Goal: Information Seeking & Learning: Learn about a topic

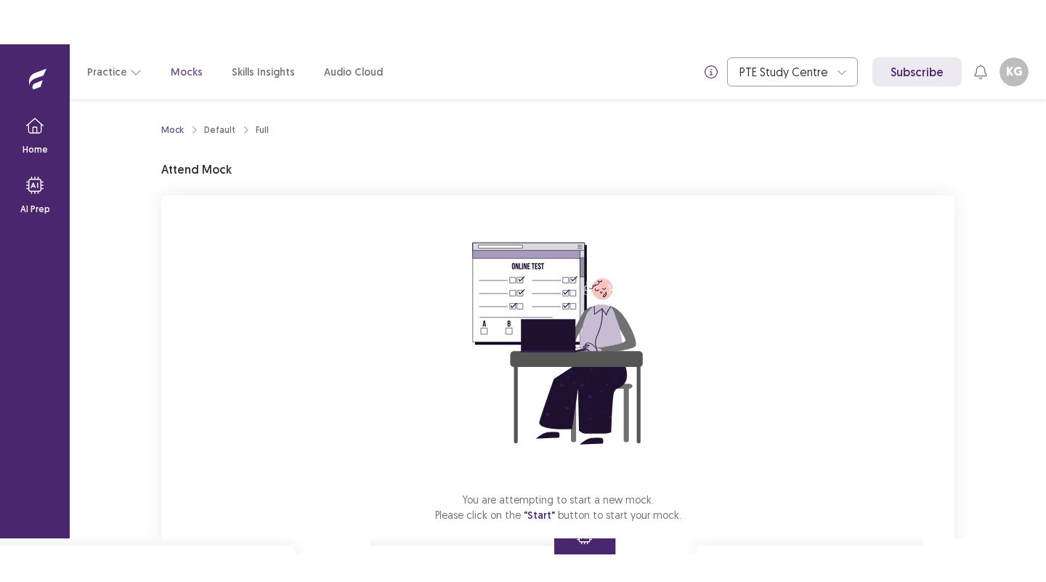
scroll to position [80, 0]
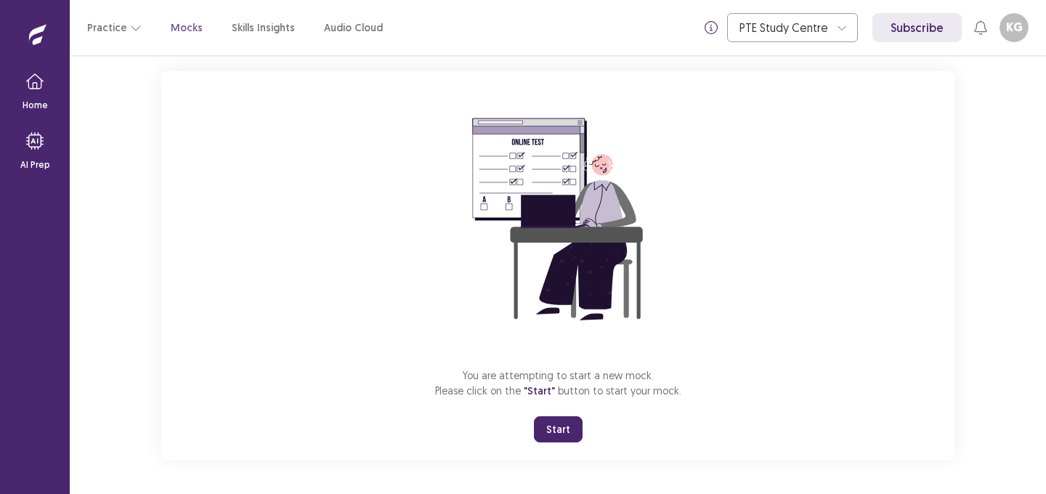
click at [556, 429] on button "Start" at bounding box center [558, 429] width 49 height 26
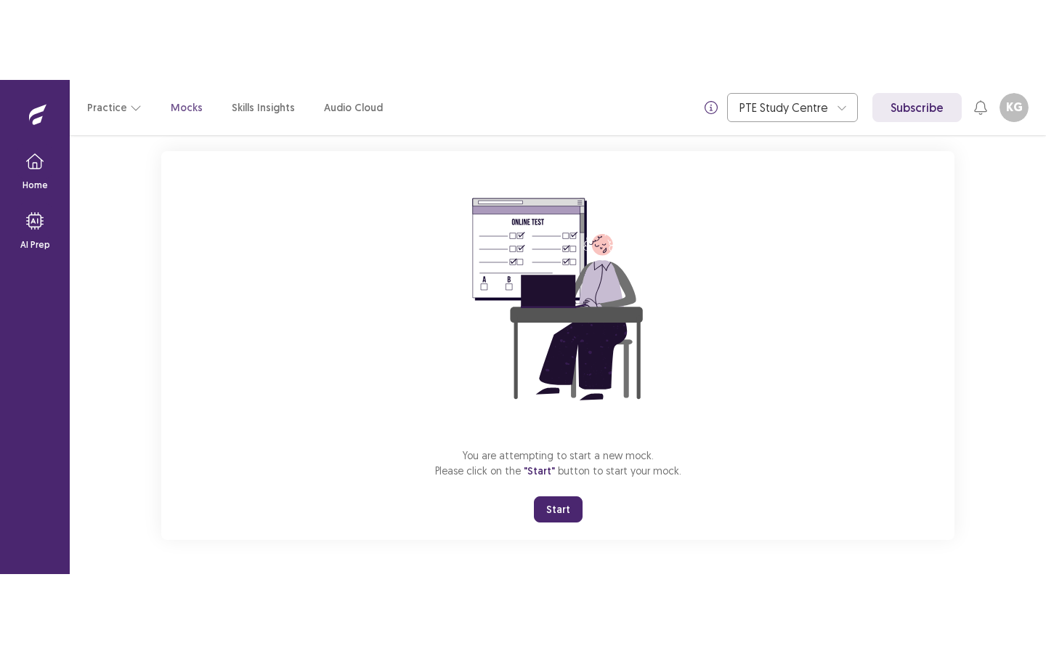
scroll to position [0, 0]
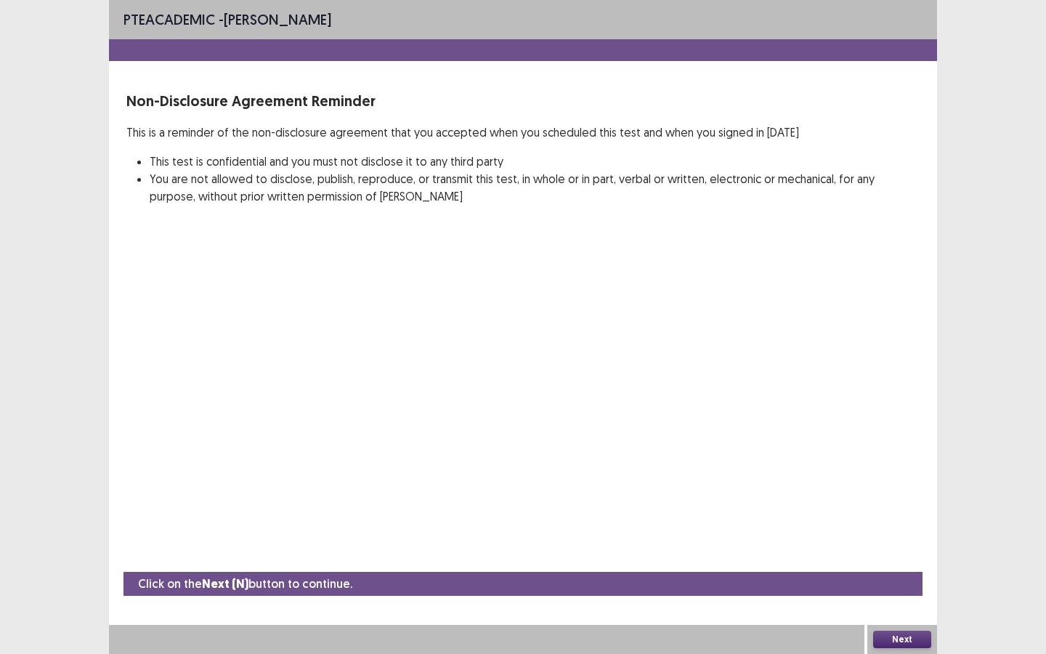
click at [894, 493] on button "Next" at bounding box center [902, 638] width 58 height 17
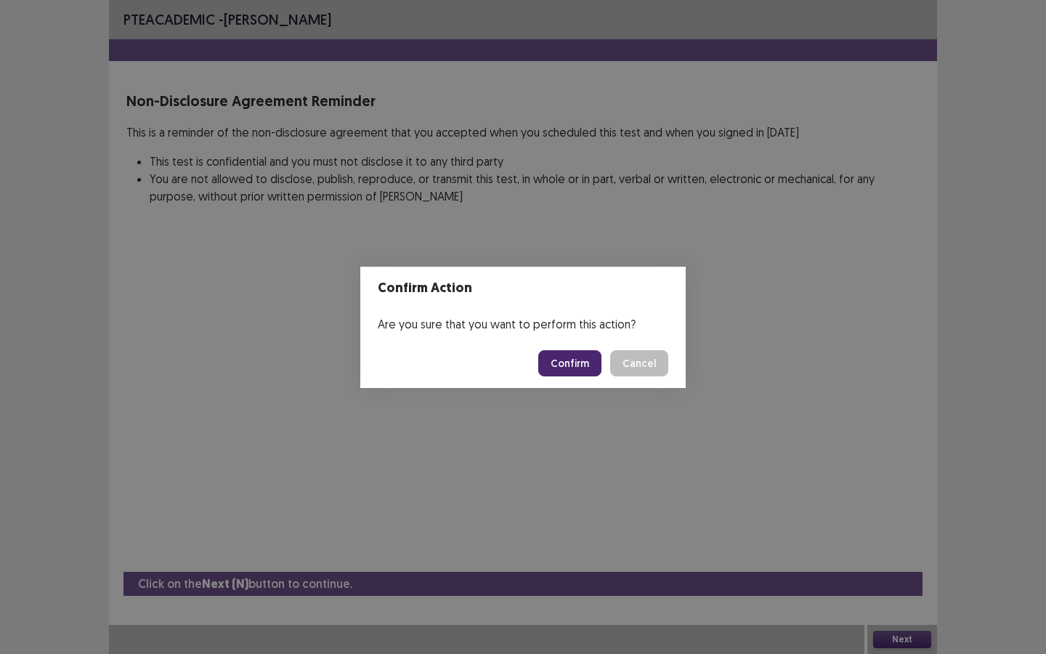
click at [570, 368] on button "Confirm" at bounding box center [569, 363] width 63 height 26
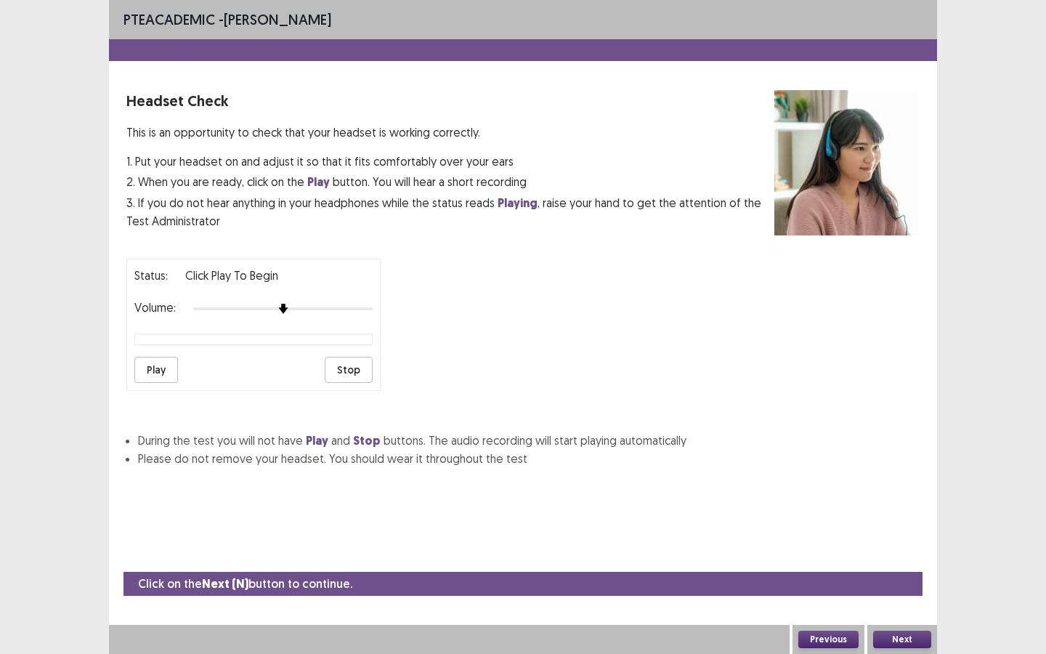
click at [152, 362] on button "Play" at bounding box center [156, 370] width 44 height 26
click at [920, 493] on button "Next" at bounding box center [902, 638] width 58 height 17
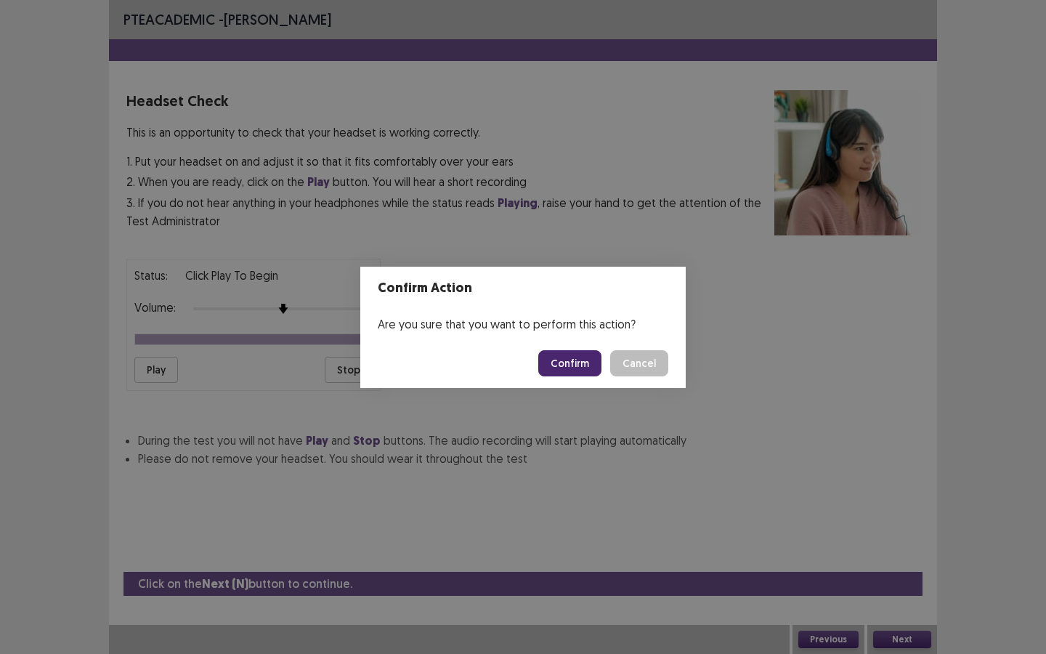
click at [576, 360] on button "Confirm" at bounding box center [569, 363] width 63 height 26
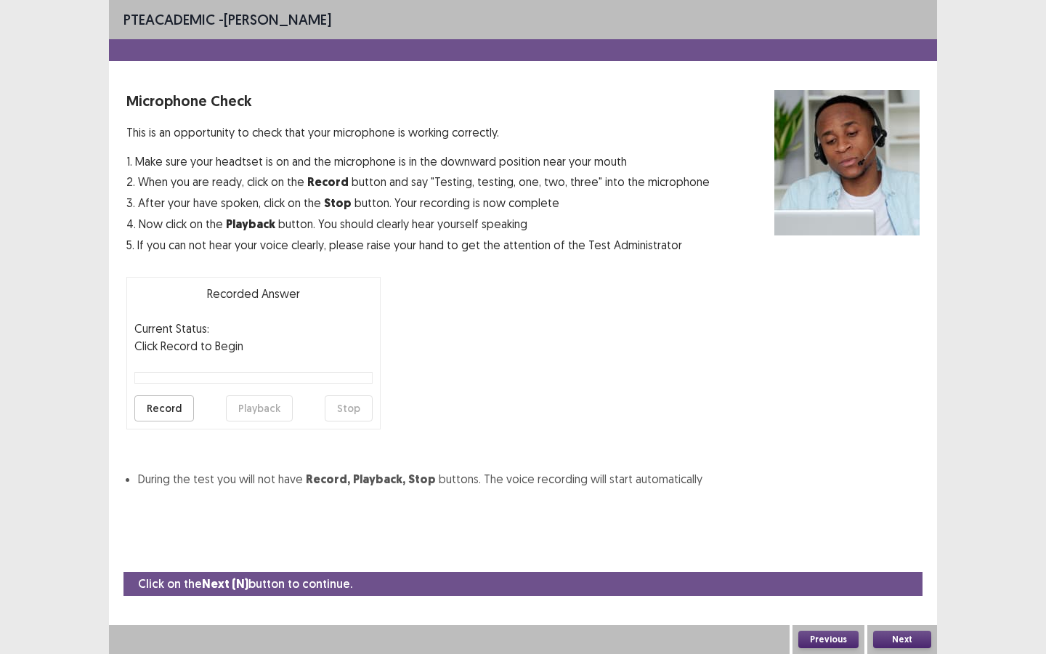
click at [176, 397] on button "Record" at bounding box center [164, 408] width 60 height 26
click at [349, 407] on button "Stop" at bounding box center [349, 408] width 48 height 26
click at [252, 411] on button "Playback" at bounding box center [259, 408] width 67 height 26
click at [910, 493] on button "Next" at bounding box center [902, 638] width 58 height 17
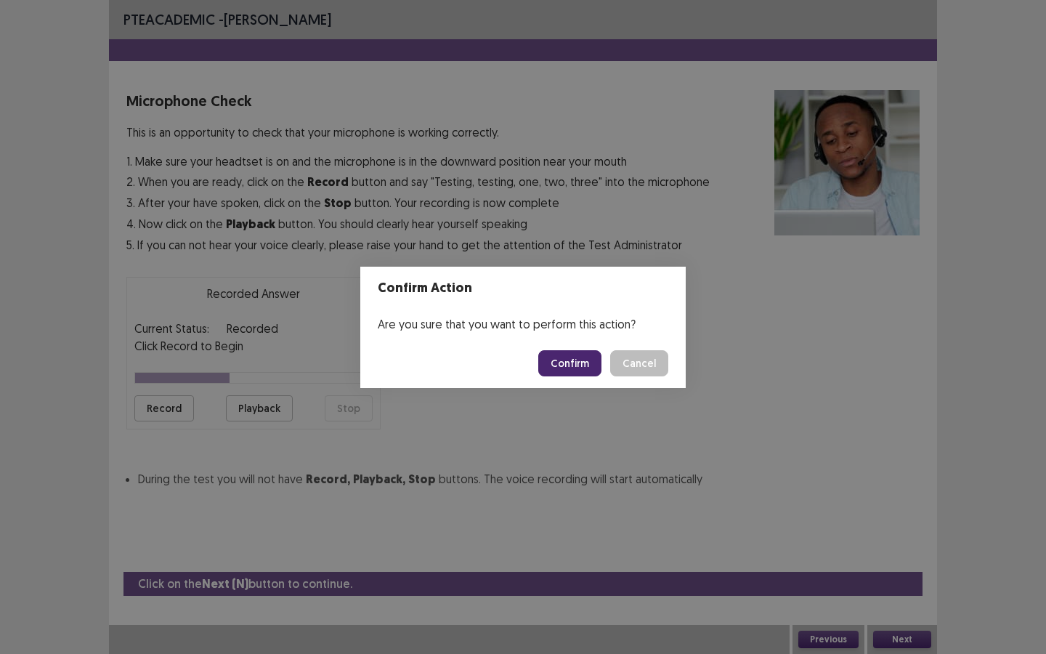
click at [563, 366] on button "Confirm" at bounding box center [569, 363] width 63 height 26
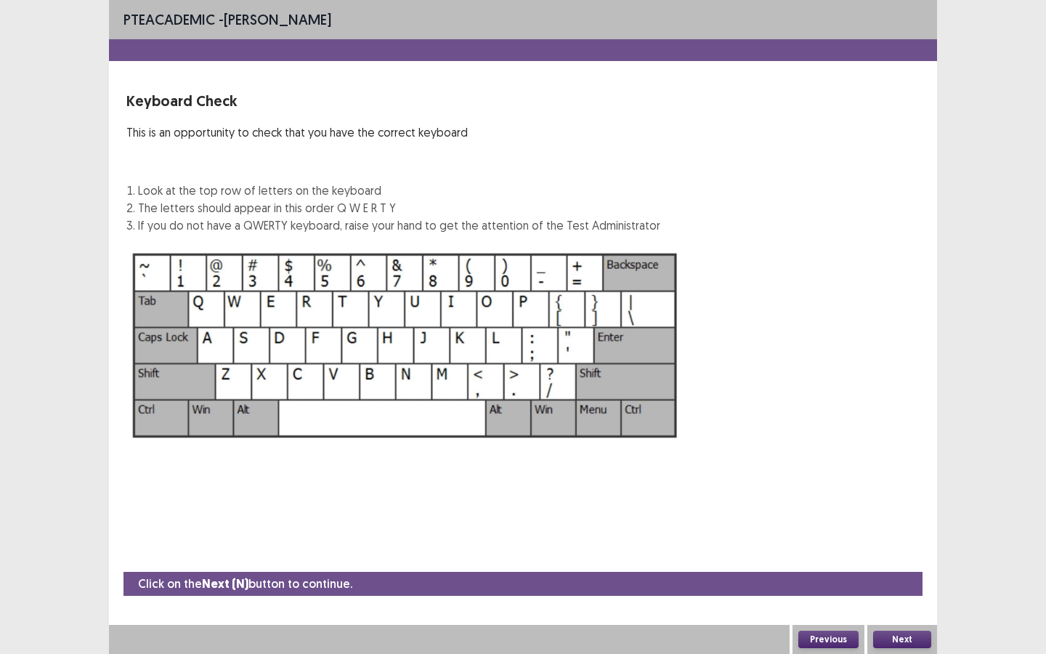
click at [904, 493] on button "Next" at bounding box center [902, 638] width 58 height 17
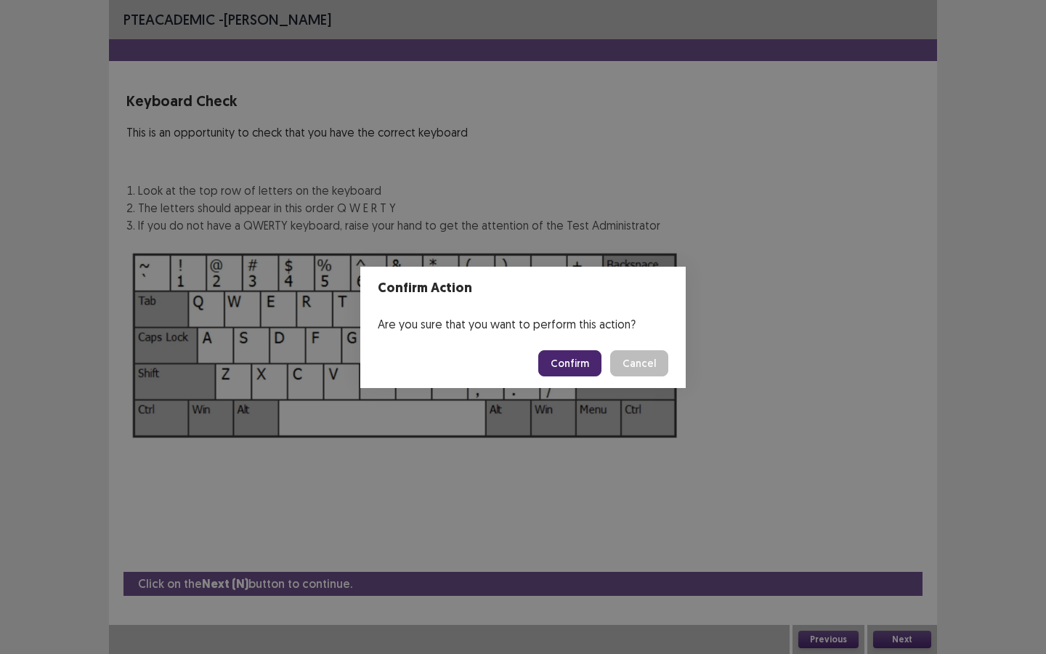
click at [572, 362] on button "Confirm" at bounding box center [569, 363] width 63 height 26
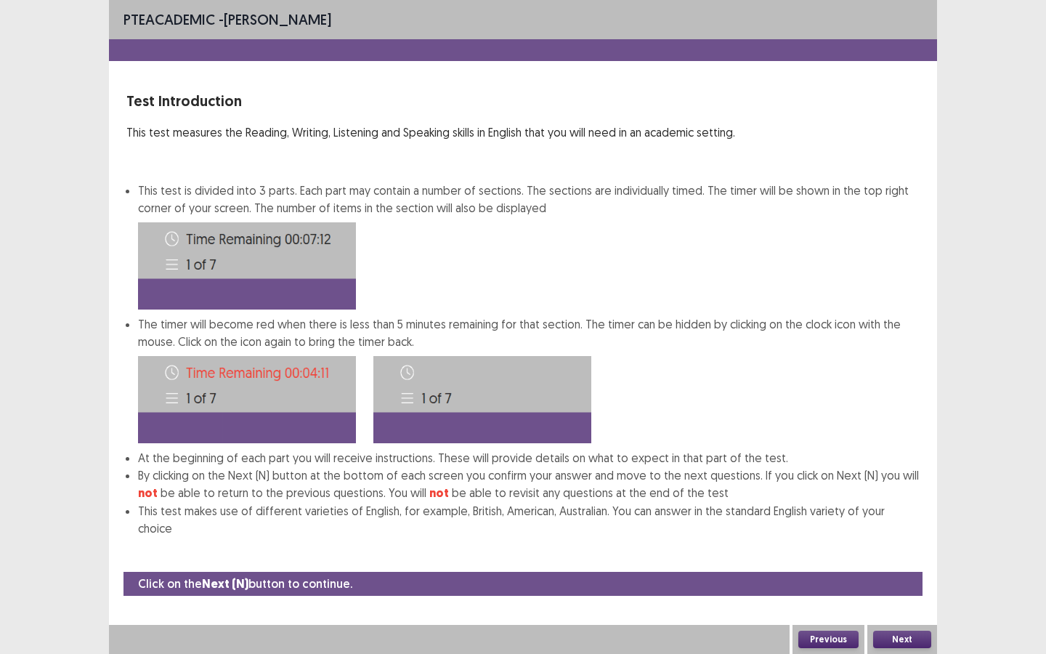
click at [894, 493] on button "Next" at bounding box center [902, 638] width 58 height 17
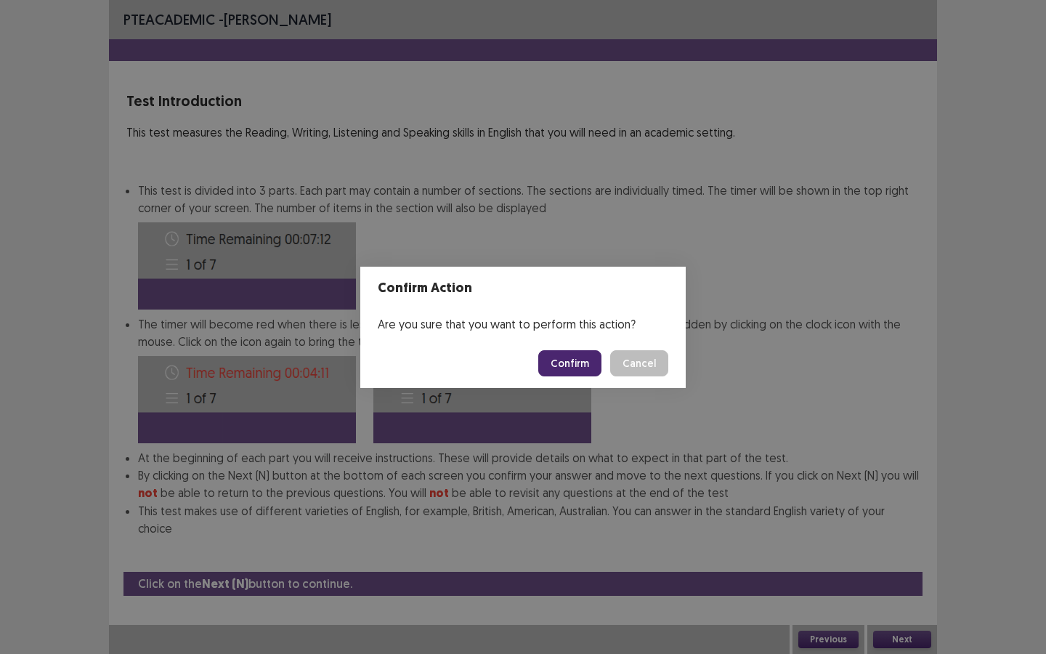
click at [583, 360] on button "Confirm" at bounding box center [569, 363] width 63 height 26
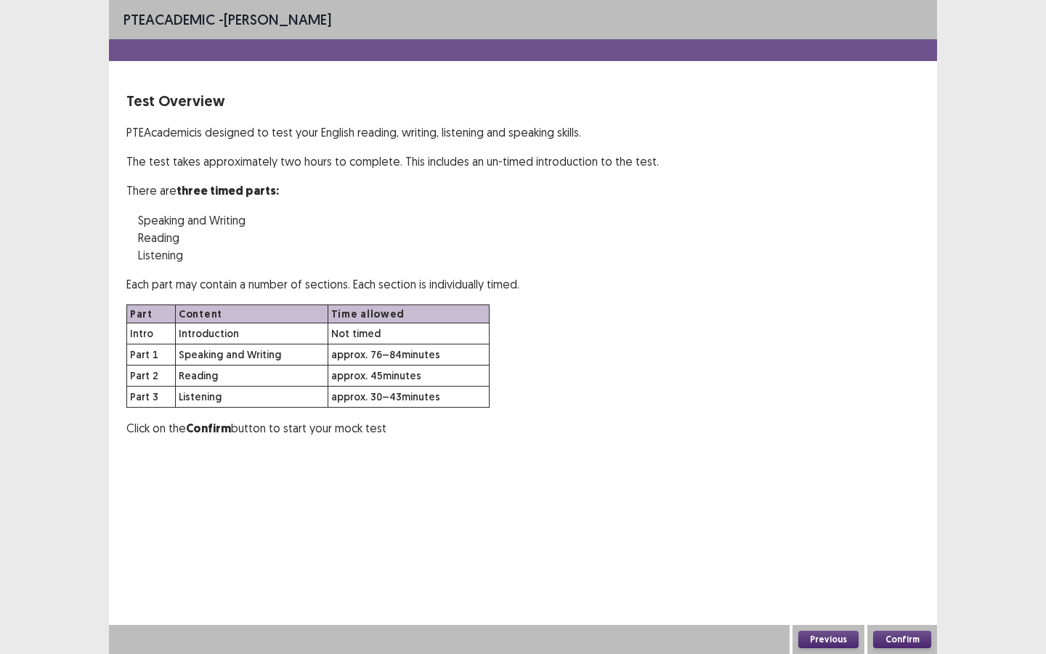
click at [902, 493] on button "Confirm" at bounding box center [902, 638] width 58 height 17
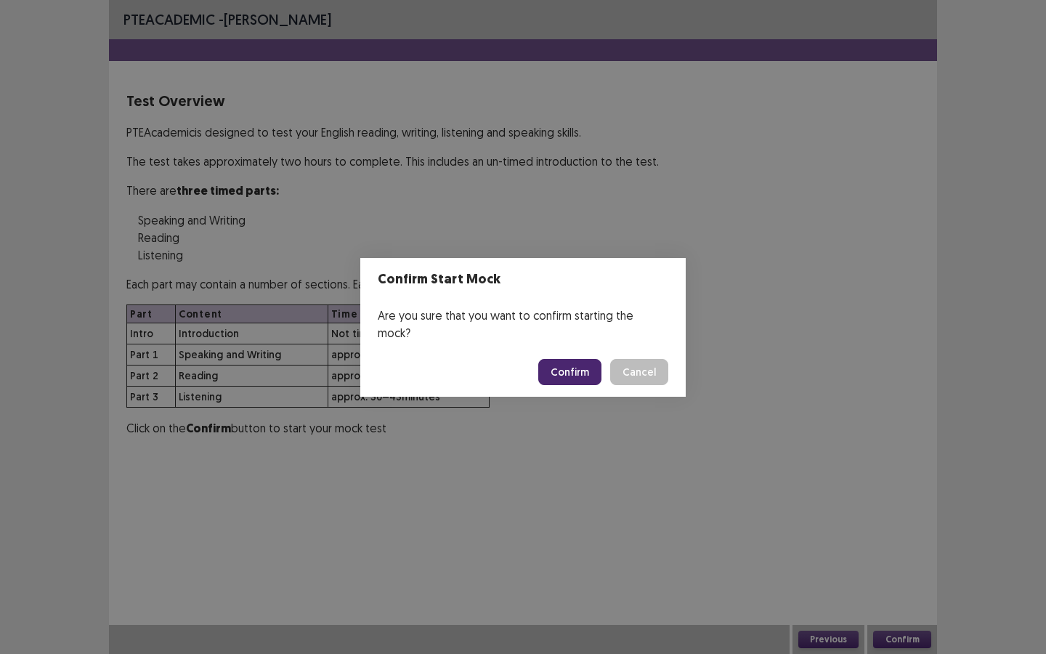
click at [563, 369] on button "Confirm" at bounding box center [569, 372] width 63 height 26
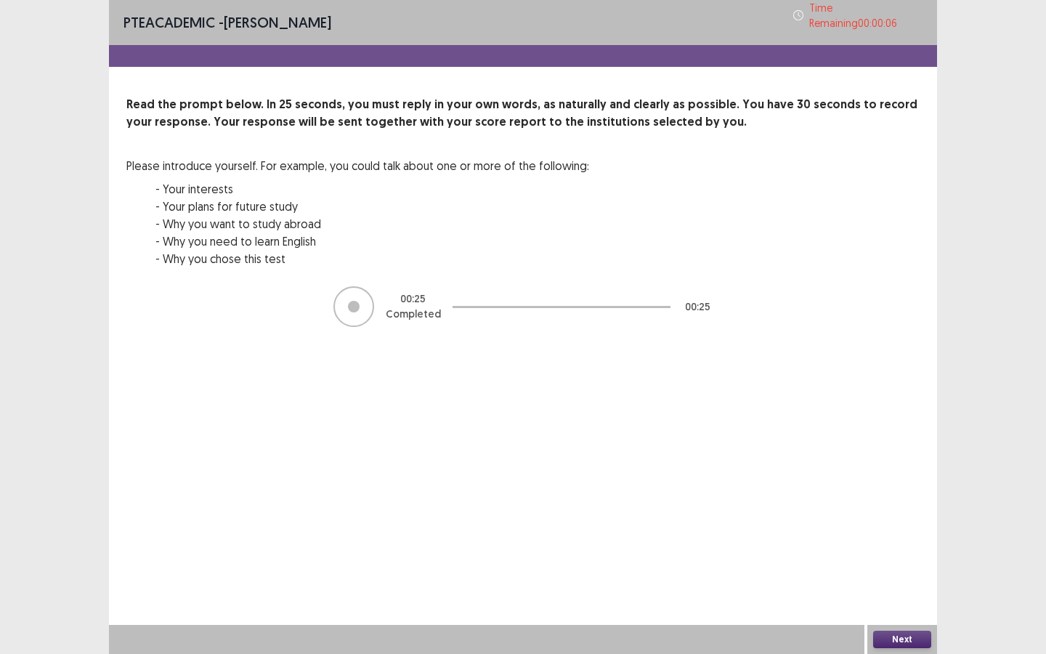
click at [902, 493] on button "Next" at bounding box center [902, 638] width 58 height 17
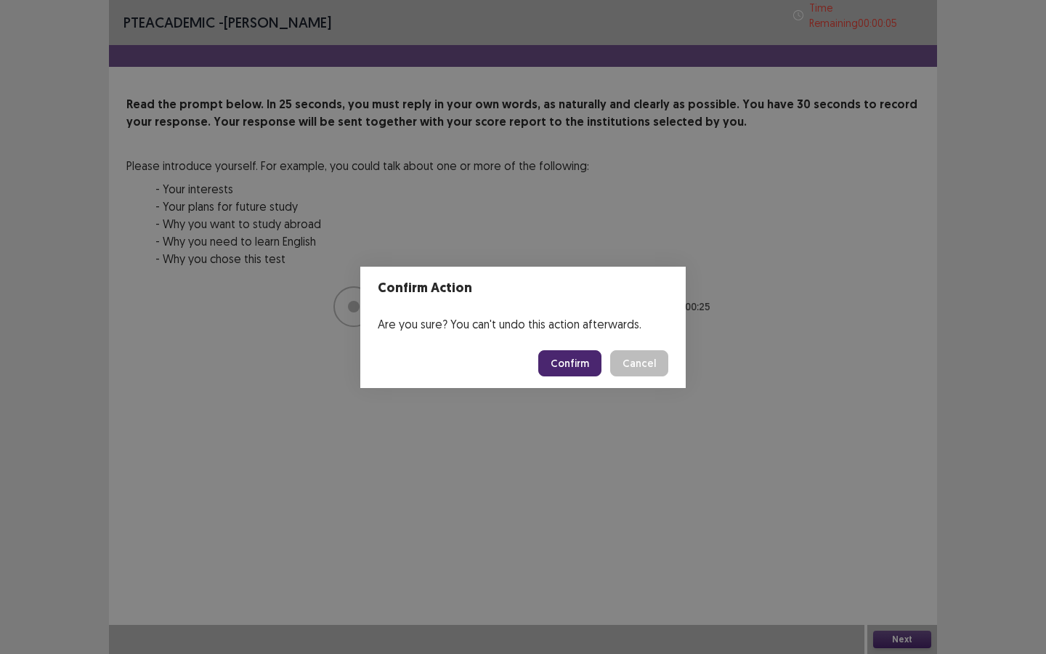
click at [566, 365] on button "Confirm" at bounding box center [569, 363] width 63 height 26
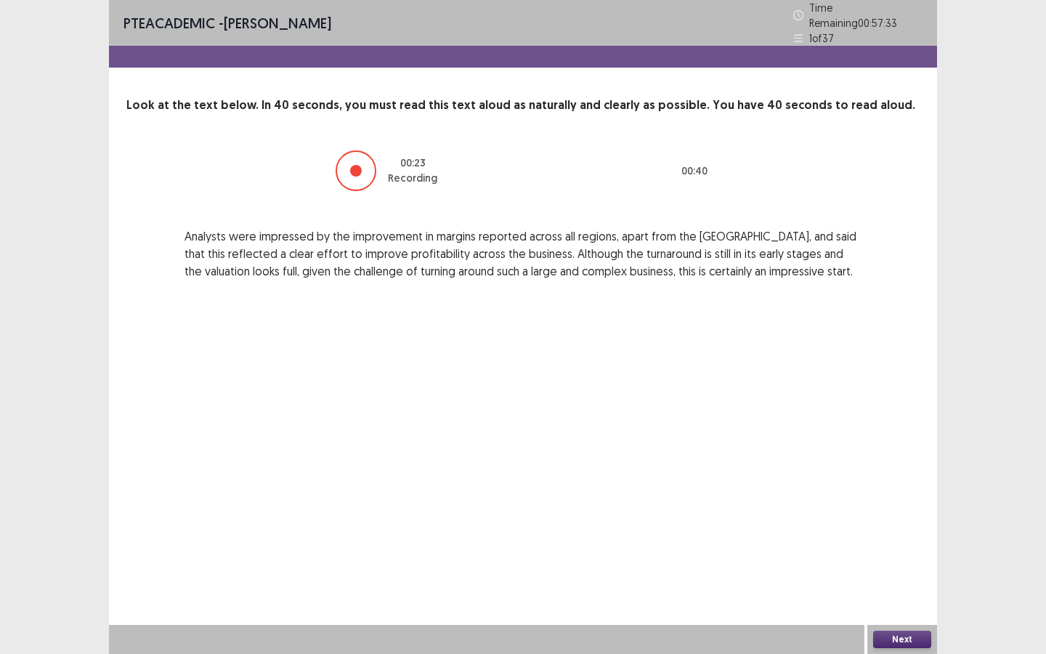
click at [905, 493] on button "Next" at bounding box center [902, 638] width 58 height 17
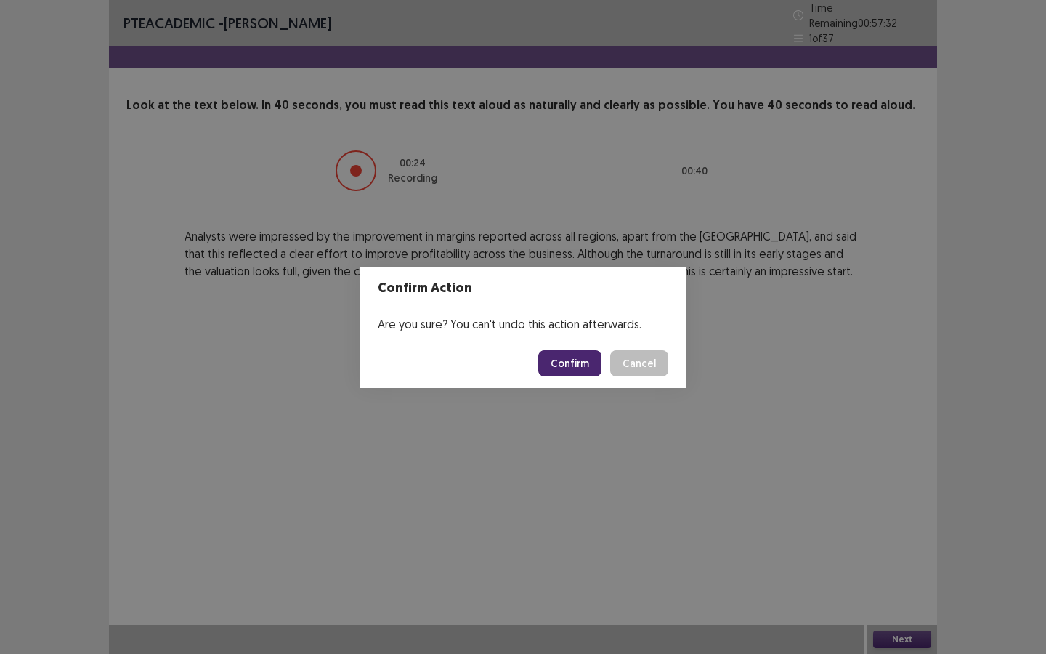
click at [587, 354] on button "Confirm" at bounding box center [569, 363] width 63 height 26
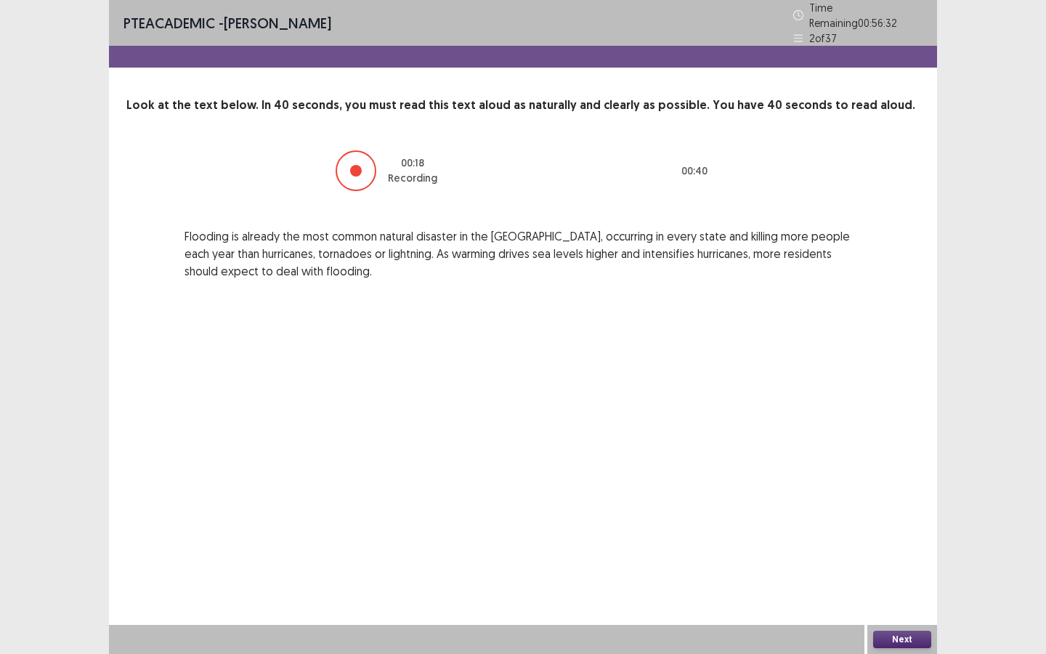
click at [889, 493] on button "Next" at bounding box center [902, 638] width 58 height 17
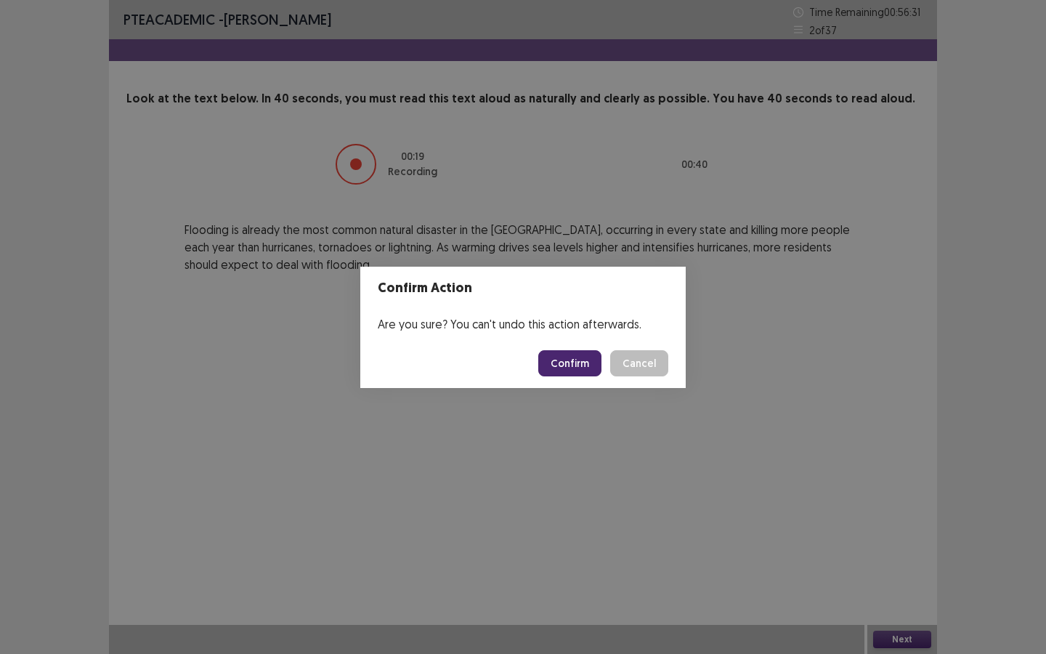
click at [572, 359] on button "Confirm" at bounding box center [569, 363] width 63 height 26
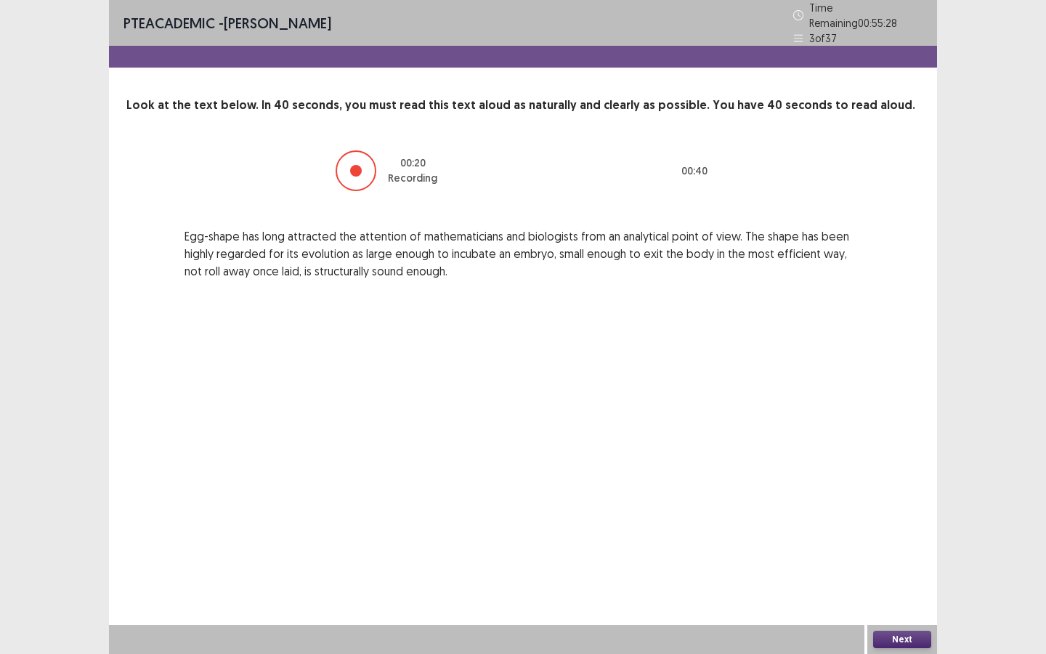
click at [894, 493] on button "Next" at bounding box center [902, 638] width 58 height 17
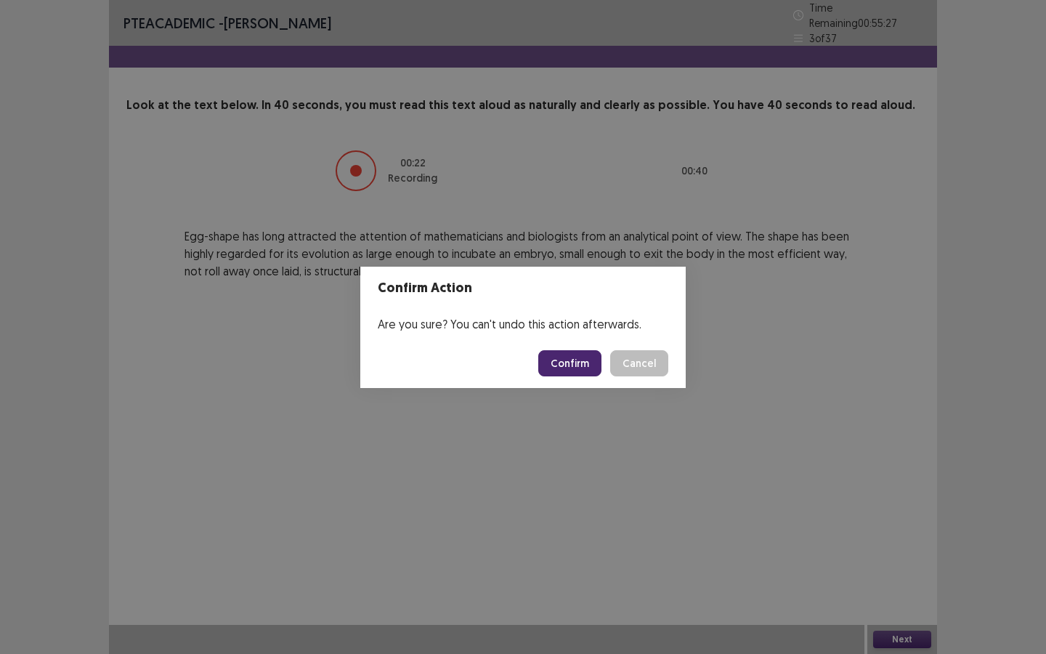
click at [572, 354] on button "Confirm" at bounding box center [569, 363] width 63 height 26
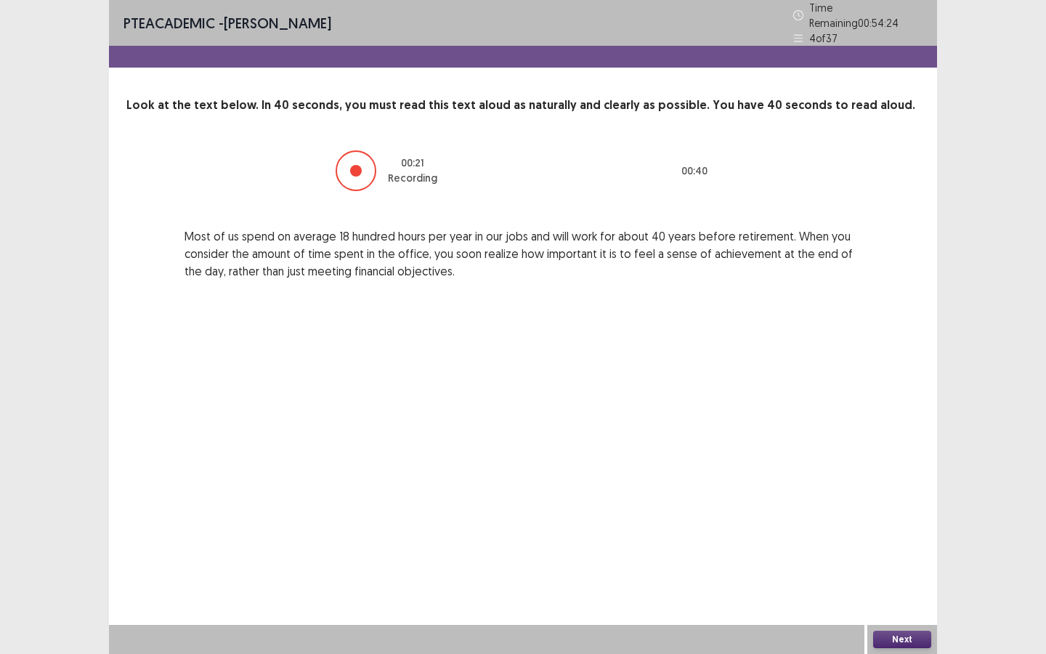
click at [913, 493] on button "Next" at bounding box center [902, 638] width 58 height 17
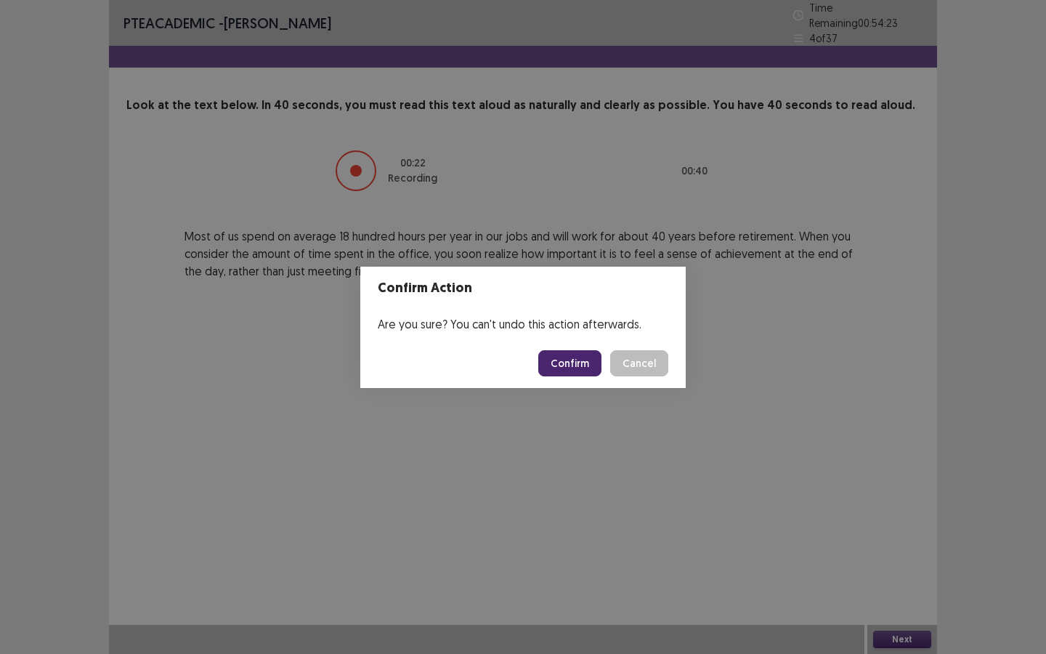
click at [578, 360] on button "Confirm" at bounding box center [569, 363] width 63 height 26
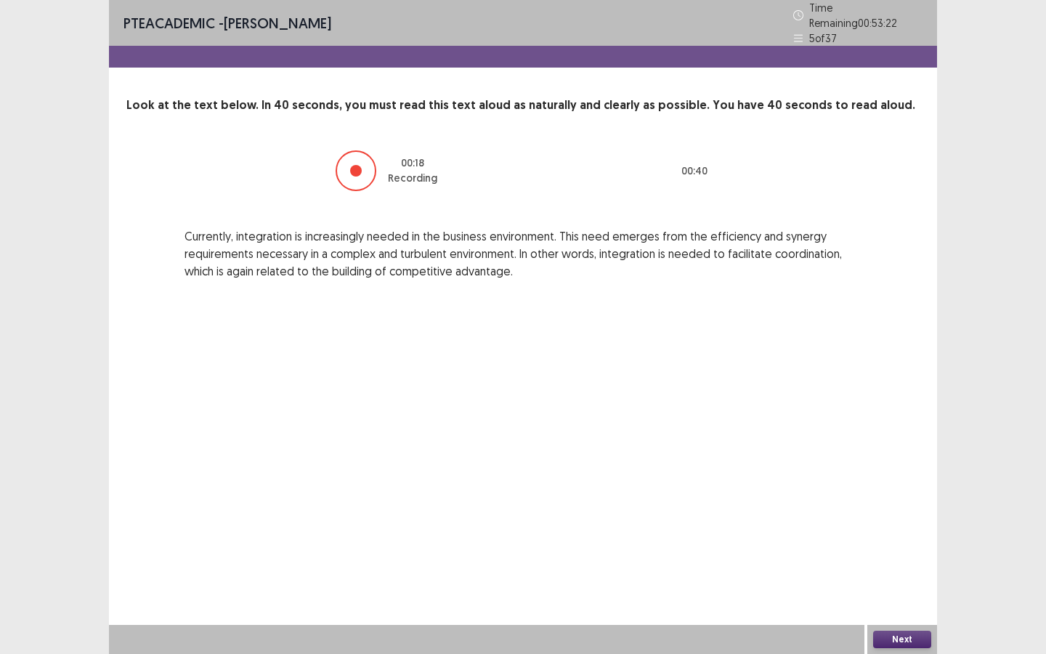
click at [912, 493] on button "Next" at bounding box center [902, 638] width 58 height 17
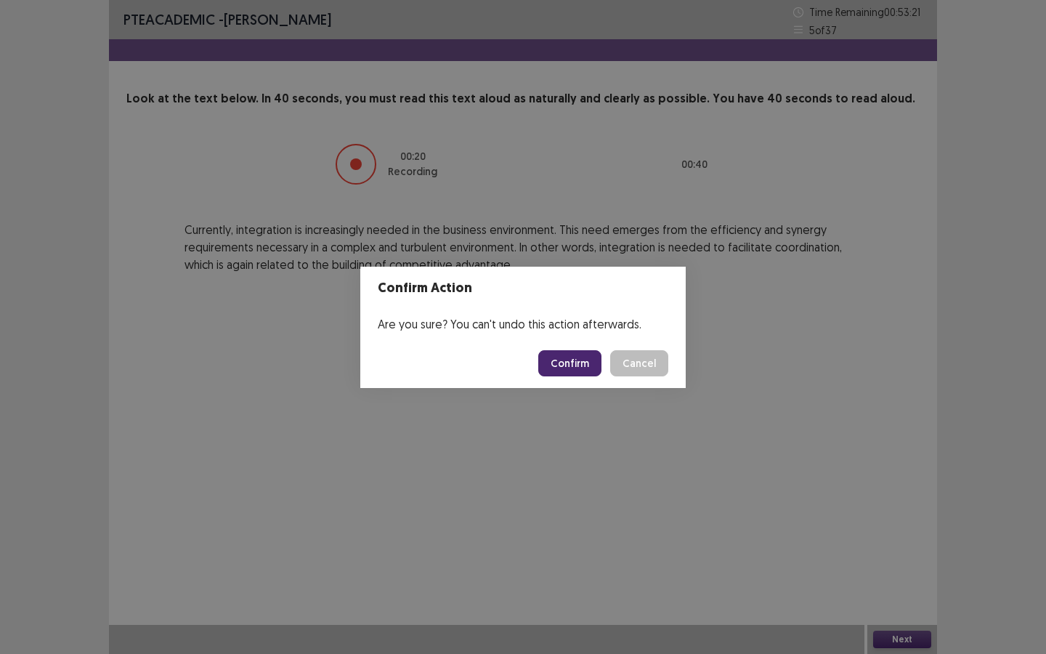
click at [572, 360] on button "Confirm" at bounding box center [569, 363] width 63 height 26
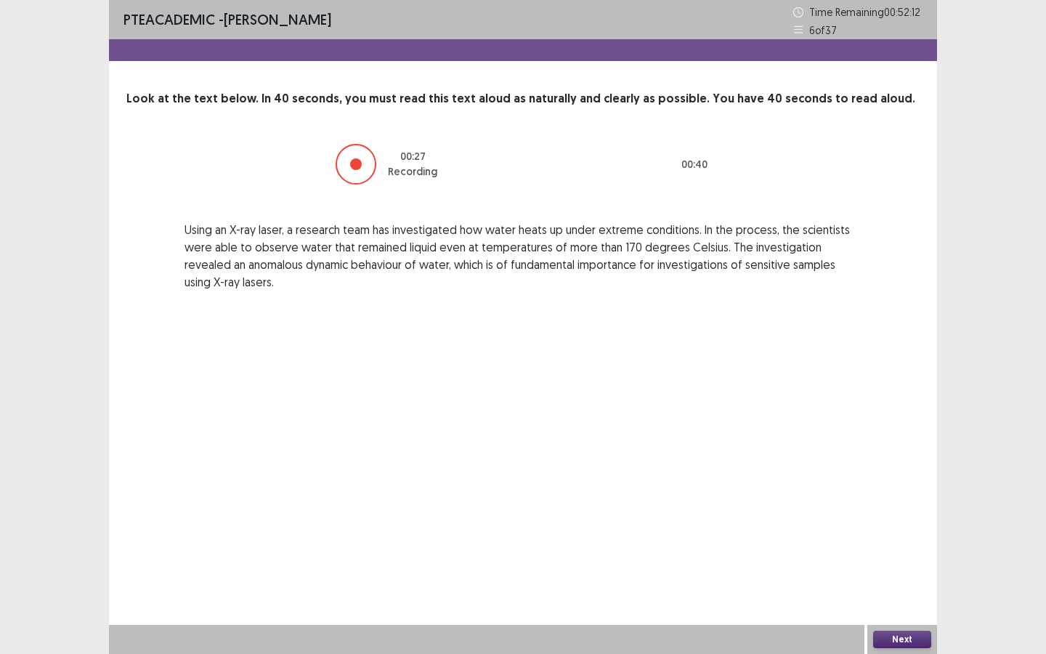
click at [901, 493] on div "Next" at bounding box center [902, 639] width 70 height 29
click at [901, 493] on button "Next" at bounding box center [902, 638] width 58 height 17
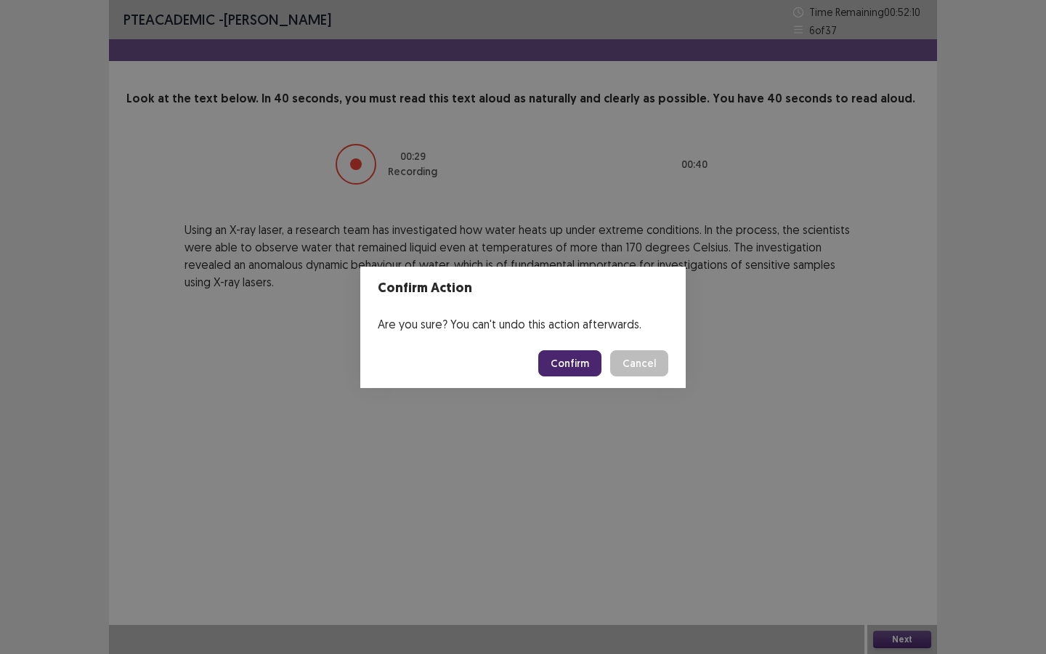
click at [565, 370] on button "Confirm" at bounding box center [569, 363] width 63 height 26
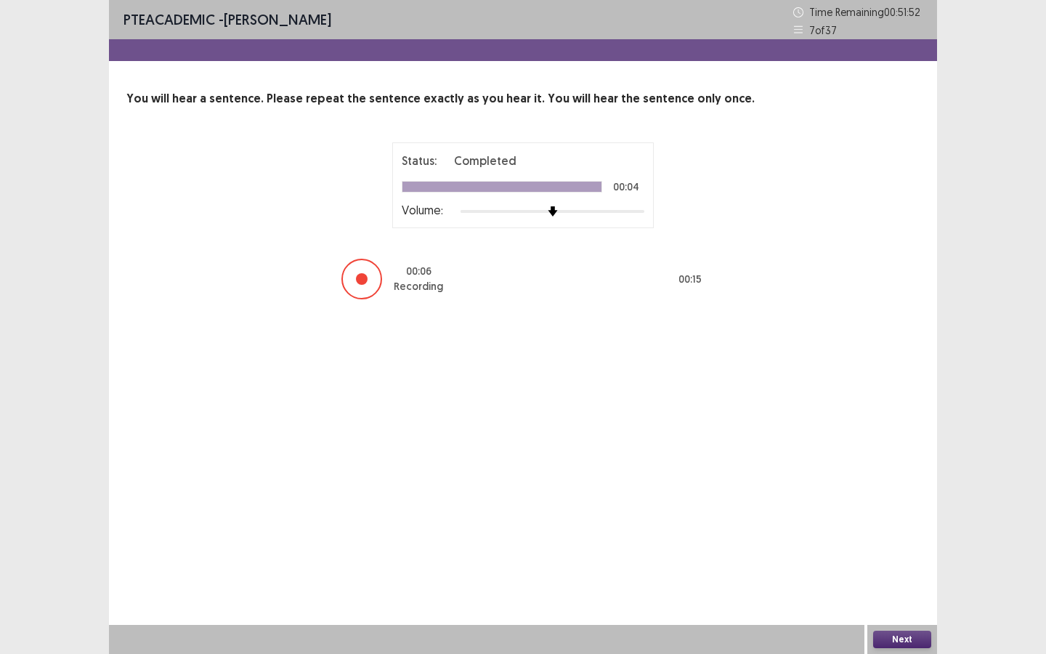
click at [886, 493] on button "Next" at bounding box center [902, 638] width 58 height 17
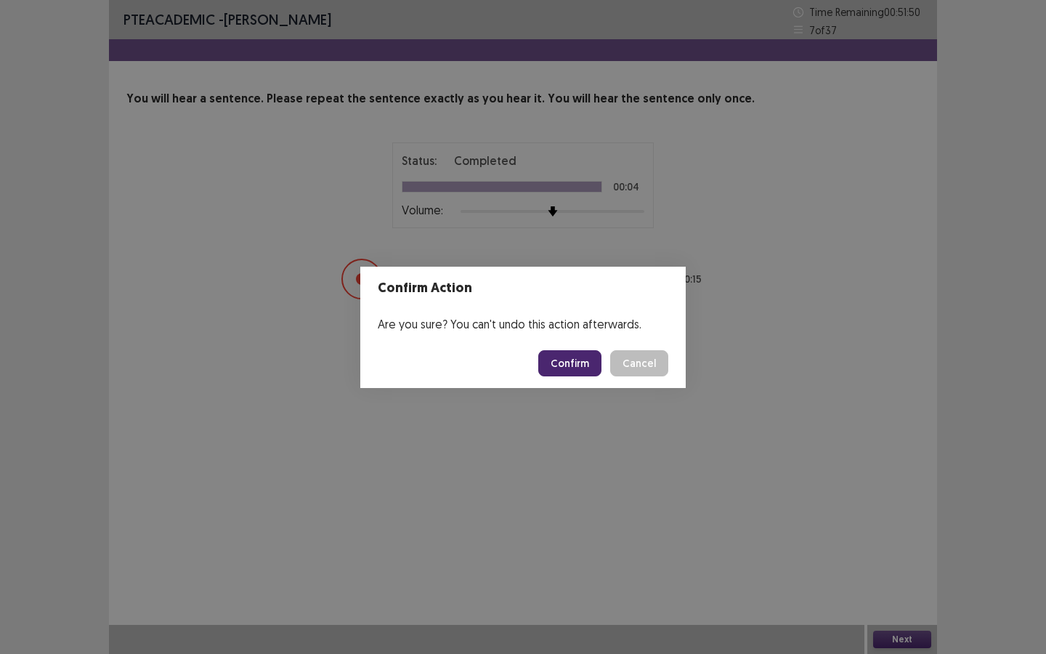
click at [580, 365] on button "Confirm" at bounding box center [569, 363] width 63 height 26
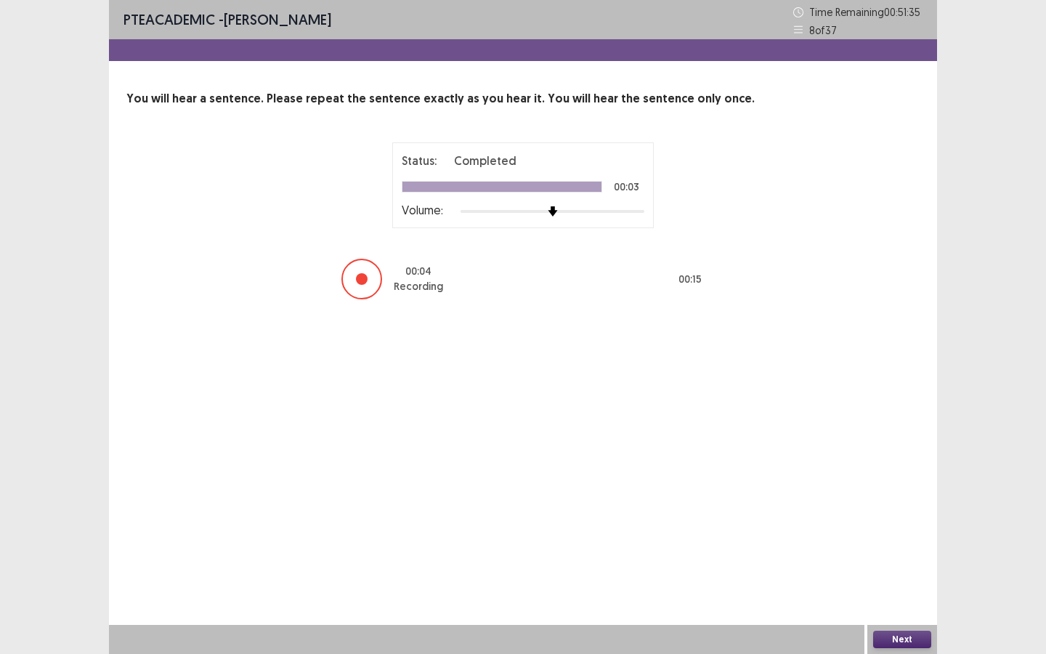
click at [890, 493] on button "Next" at bounding box center [902, 638] width 58 height 17
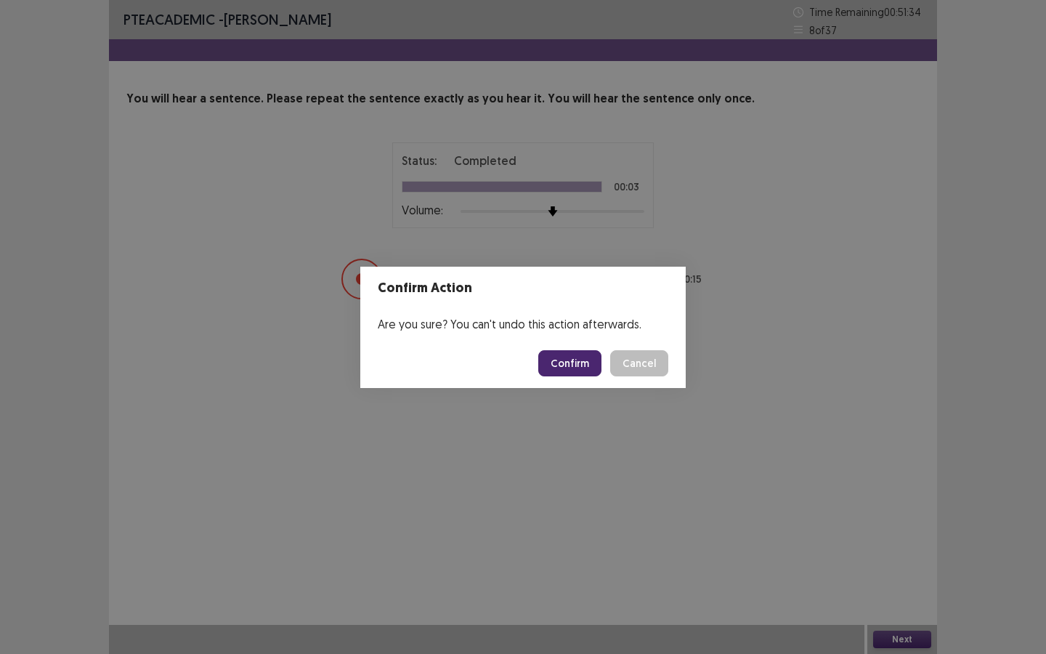
click at [572, 364] on button "Confirm" at bounding box center [569, 363] width 63 height 26
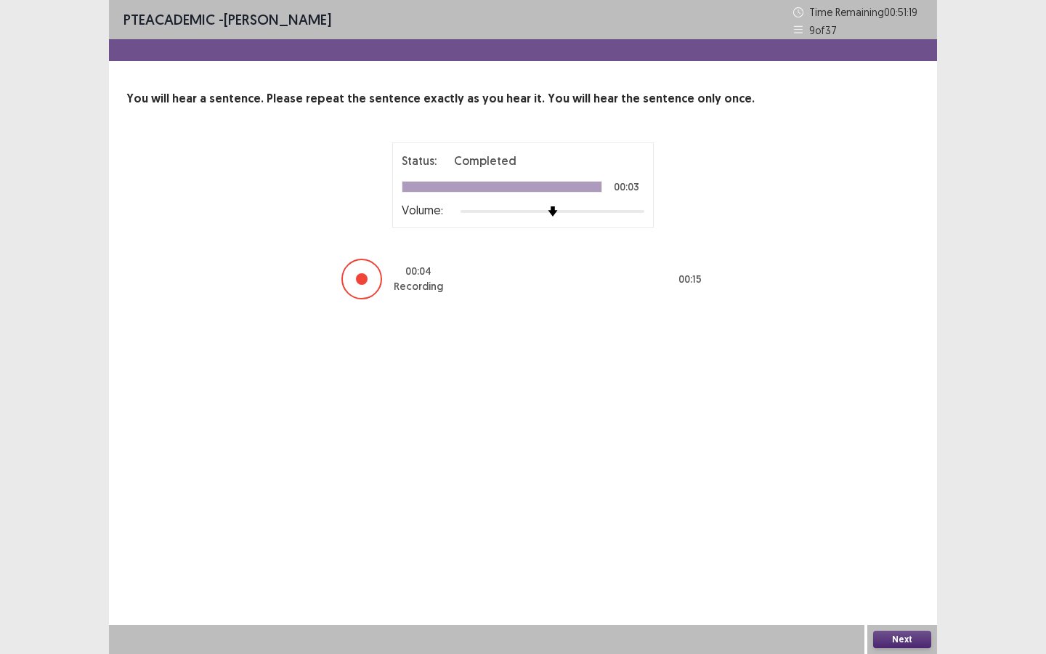
click at [914, 493] on button "Next" at bounding box center [902, 638] width 58 height 17
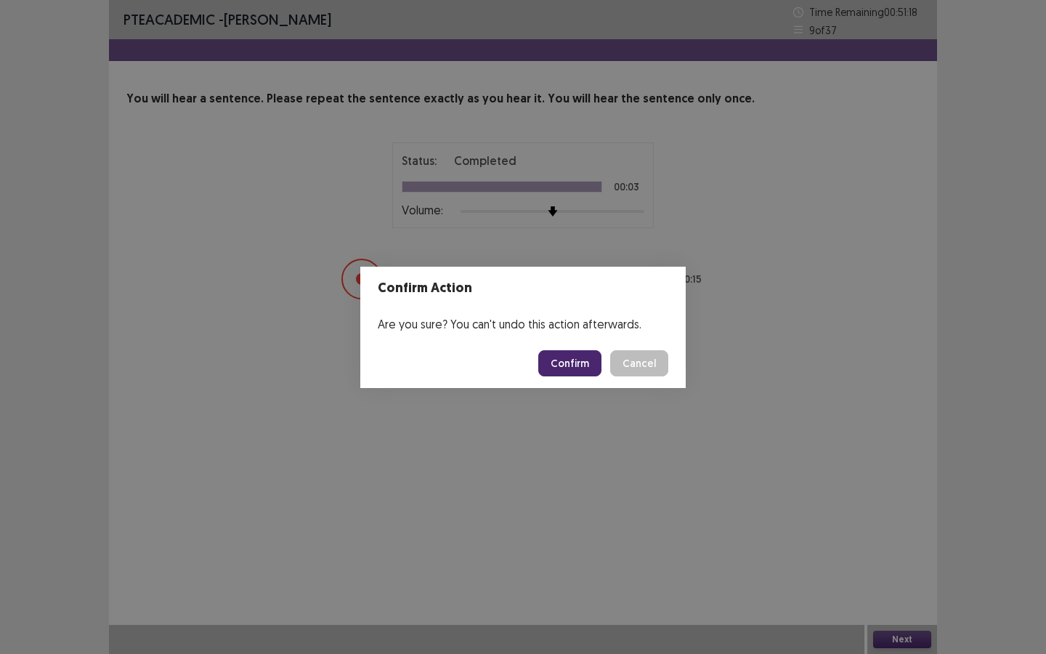
click at [575, 365] on button "Confirm" at bounding box center [569, 363] width 63 height 26
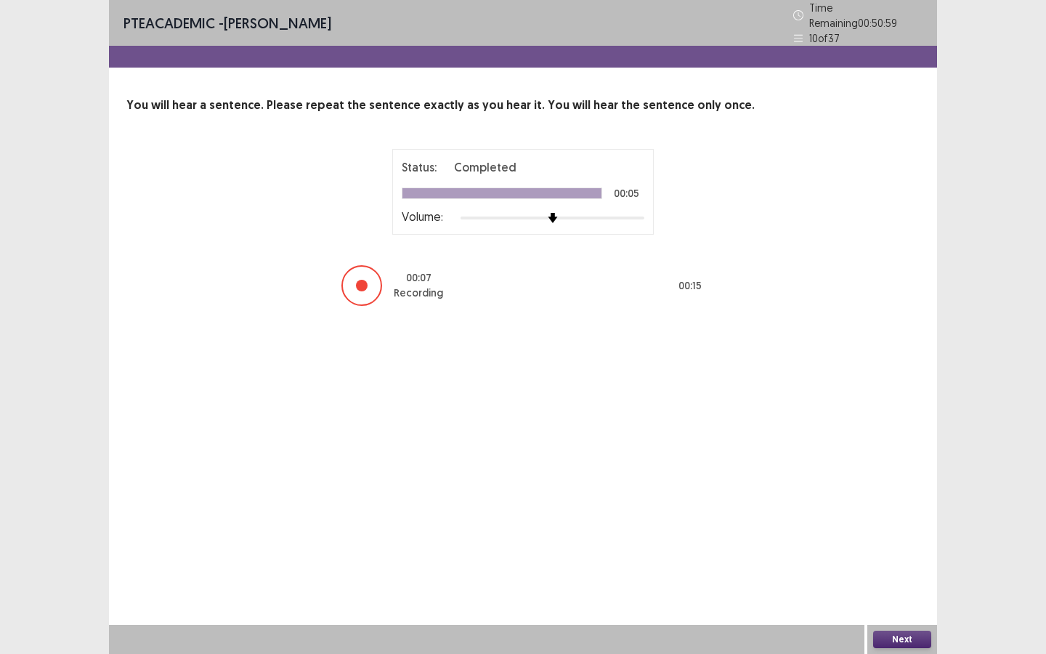
click at [893, 493] on button "Next" at bounding box center [902, 638] width 58 height 17
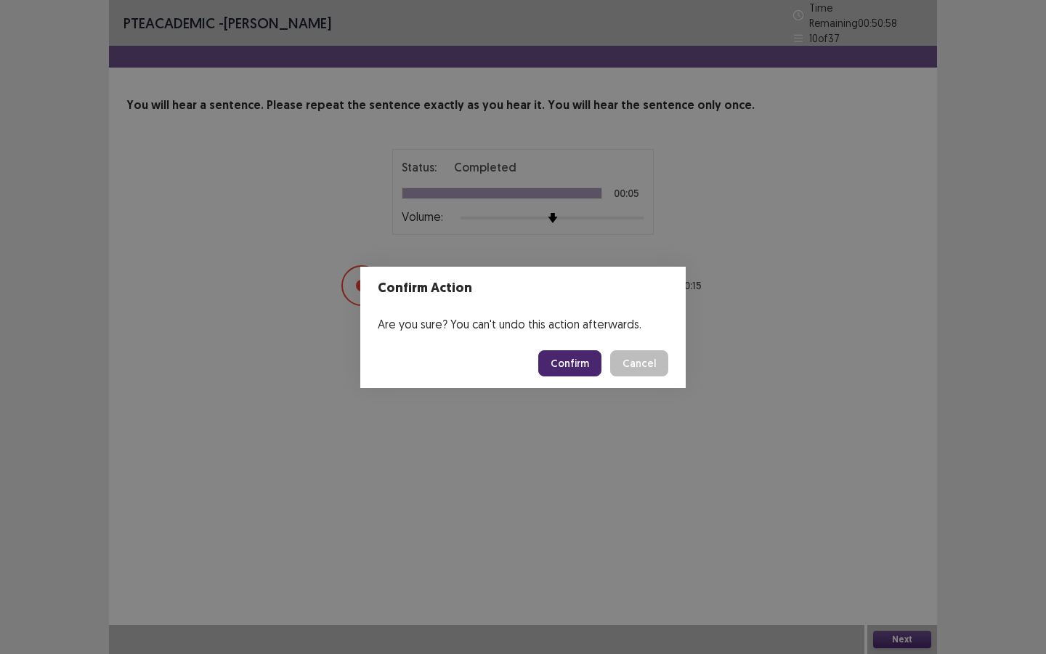
click at [568, 366] on button "Confirm" at bounding box center [569, 363] width 63 height 26
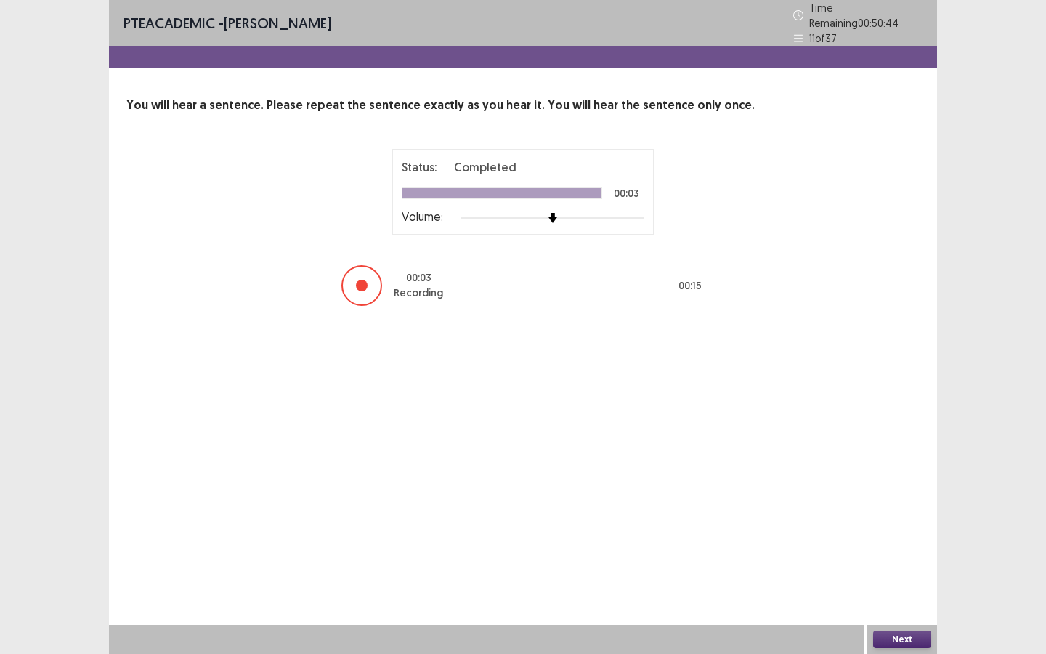
click at [894, 493] on button "Next" at bounding box center [902, 638] width 58 height 17
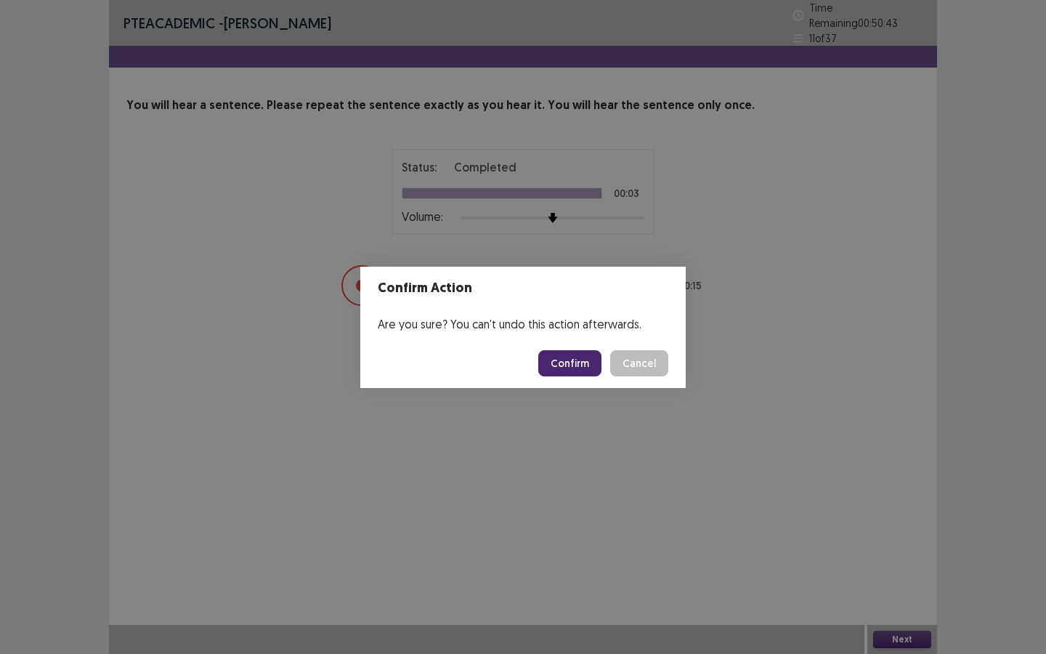
click at [580, 357] on button "Confirm" at bounding box center [569, 363] width 63 height 26
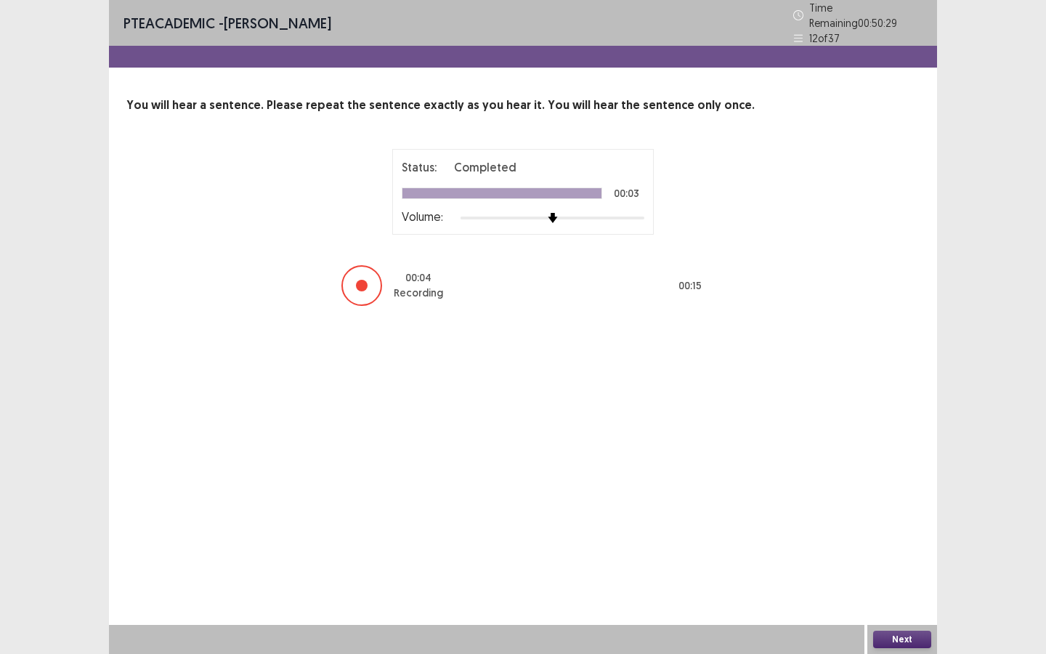
click at [895, 493] on button "Next" at bounding box center [902, 638] width 58 height 17
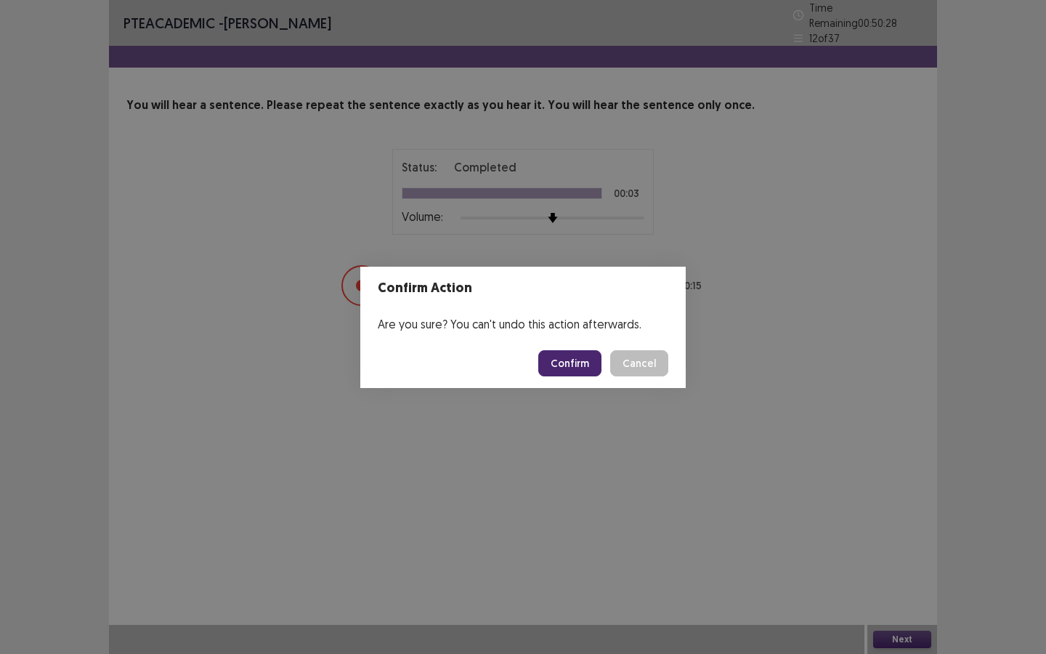
click at [585, 366] on button "Confirm" at bounding box center [569, 363] width 63 height 26
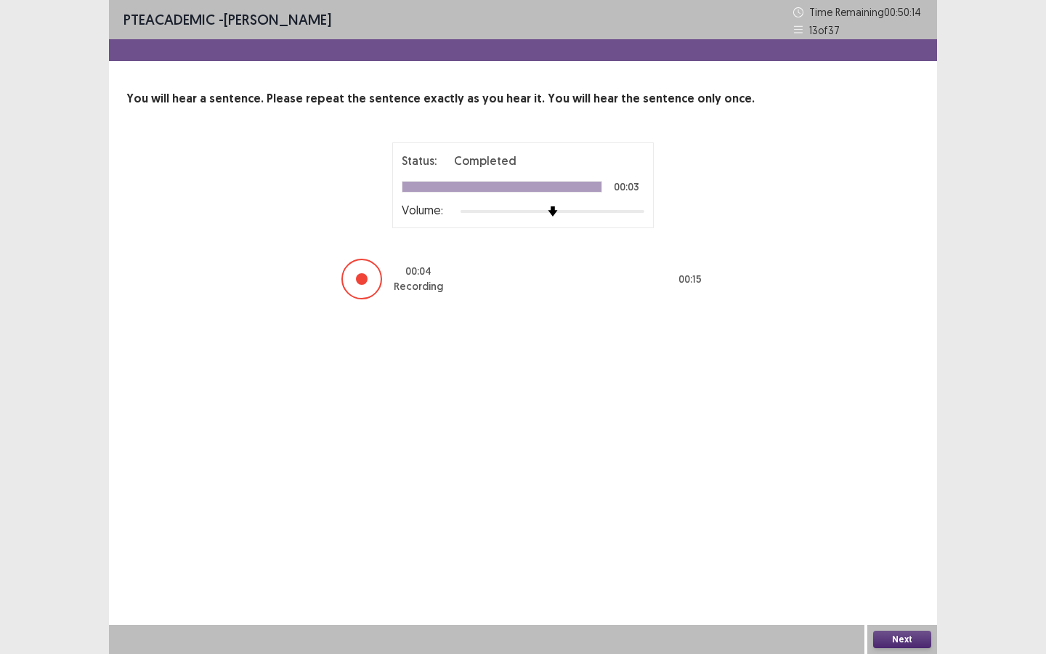
click at [911, 493] on button "Next" at bounding box center [902, 638] width 58 height 17
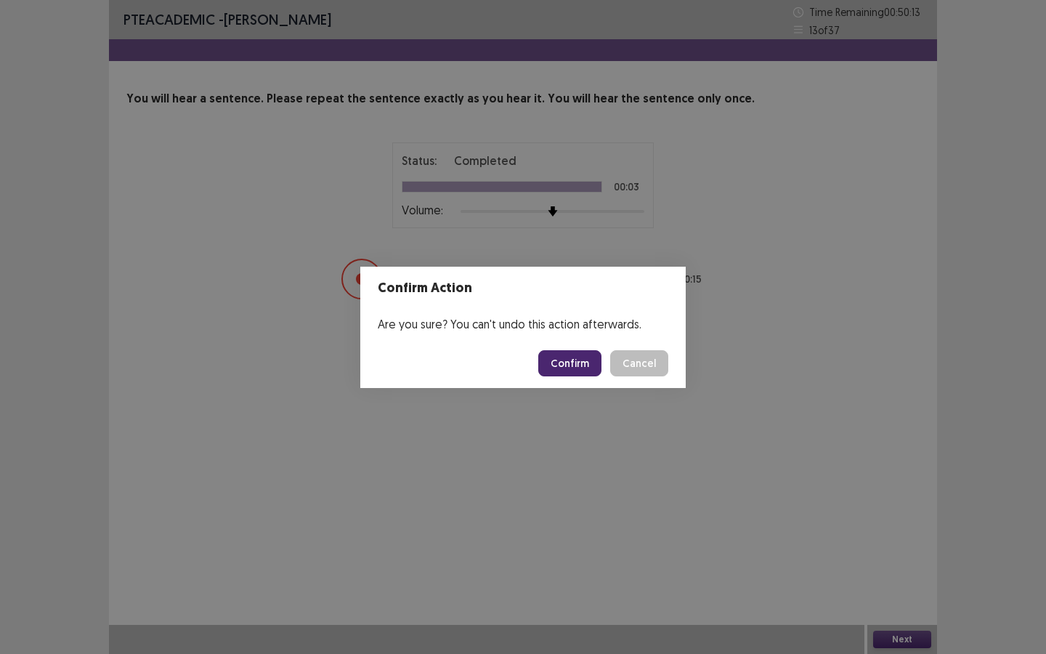
click at [551, 362] on button "Confirm" at bounding box center [569, 363] width 63 height 26
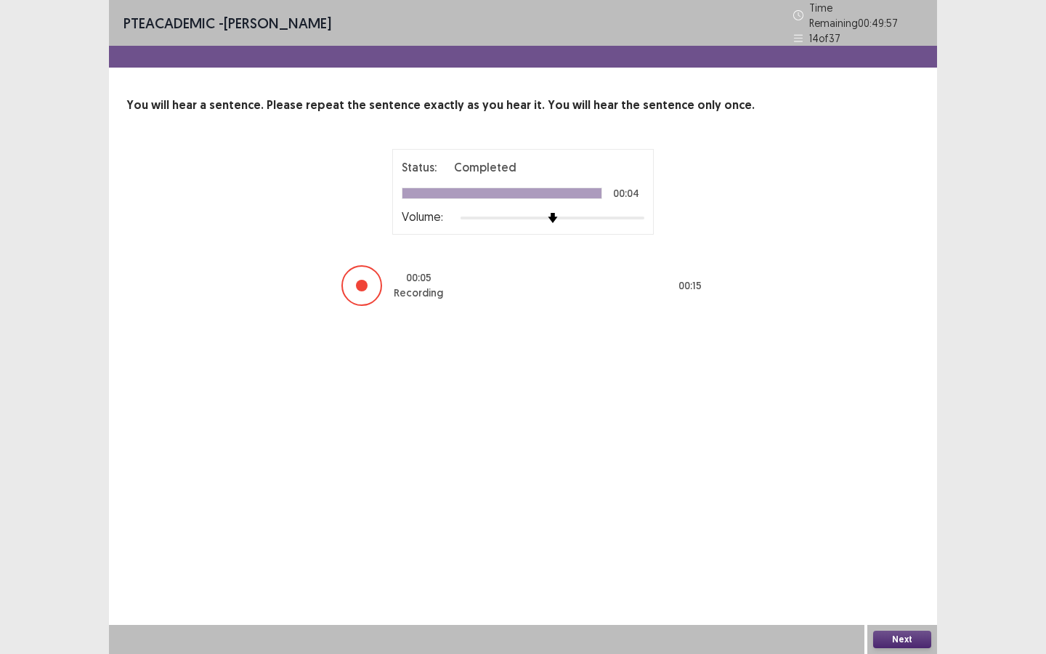
click at [894, 493] on button "Next" at bounding box center [902, 638] width 58 height 17
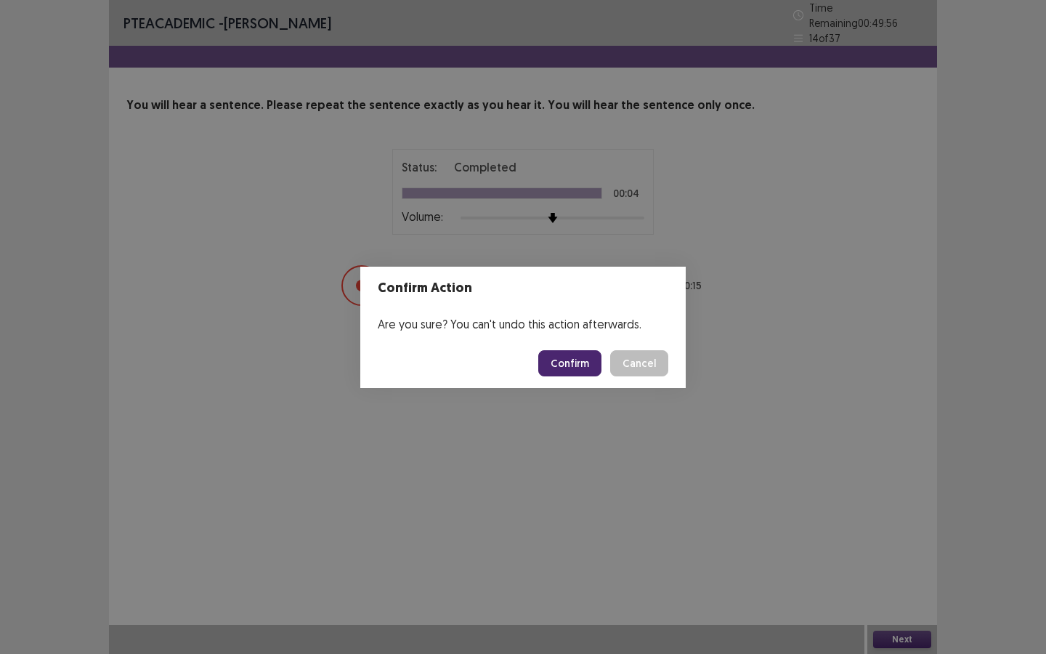
click at [591, 372] on button "Confirm" at bounding box center [569, 363] width 63 height 26
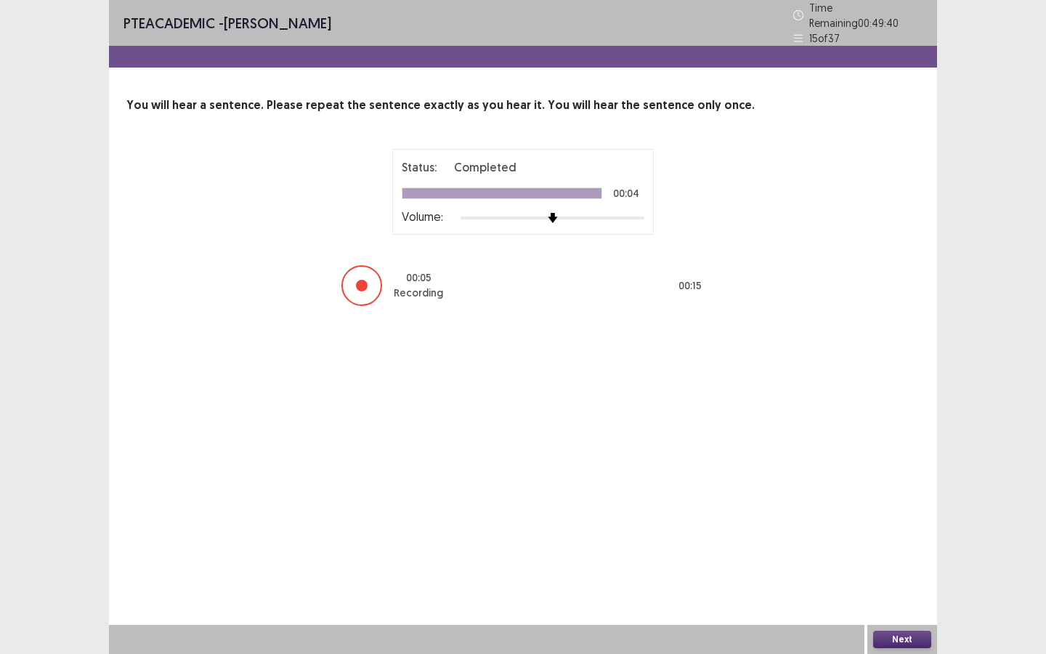
click at [917, 493] on button "Next" at bounding box center [902, 638] width 58 height 17
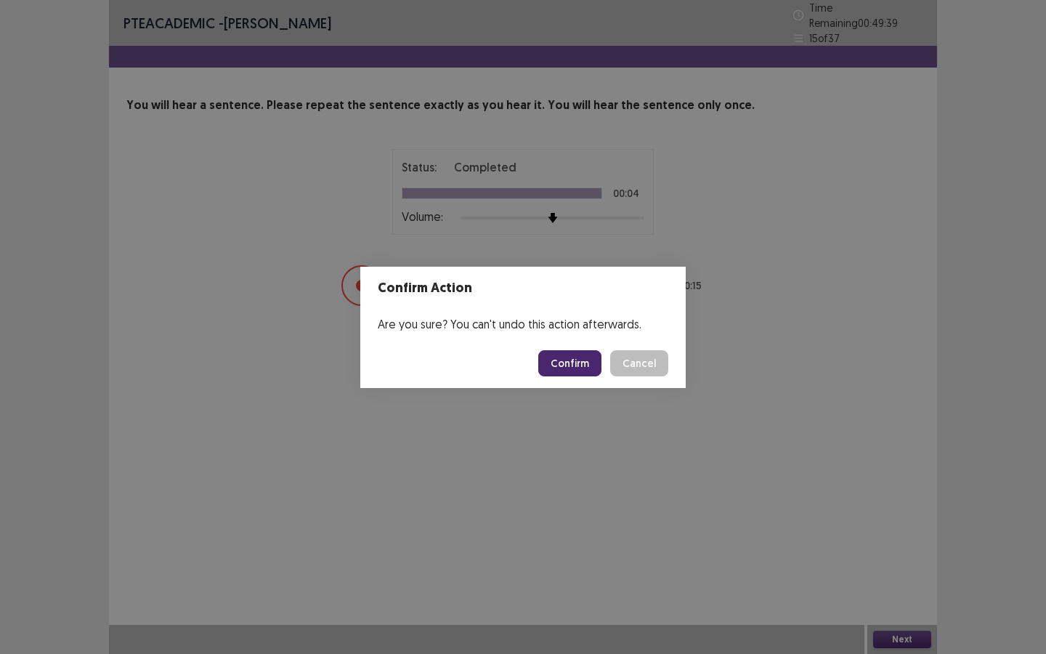
click at [569, 362] on button "Confirm" at bounding box center [569, 363] width 63 height 26
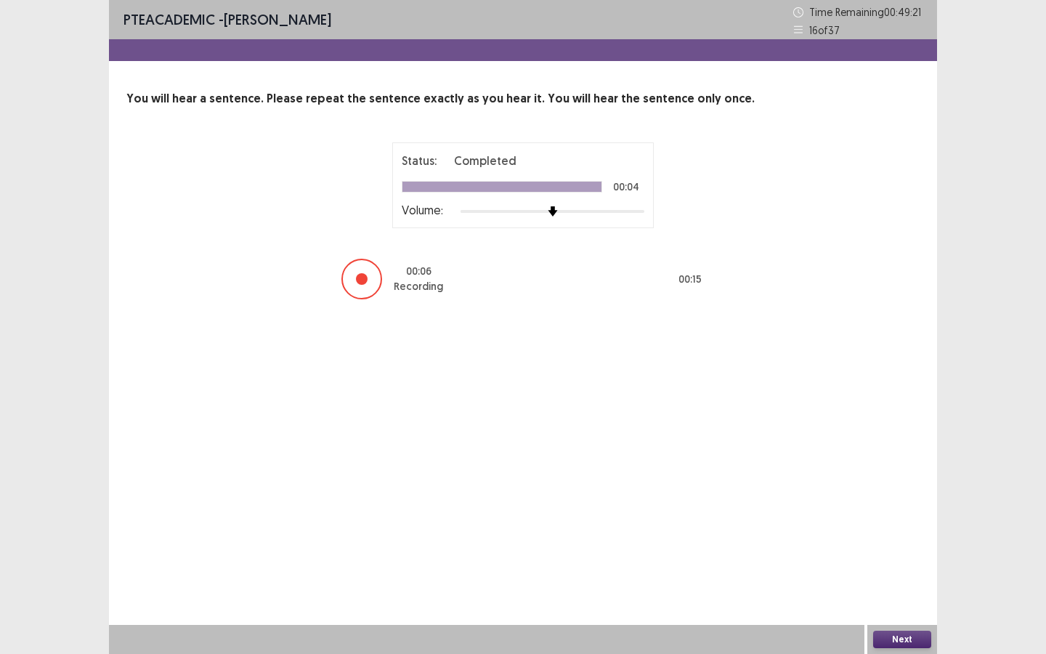
click at [896, 493] on button "Next" at bounding box center [902, 638] width 58 height 17
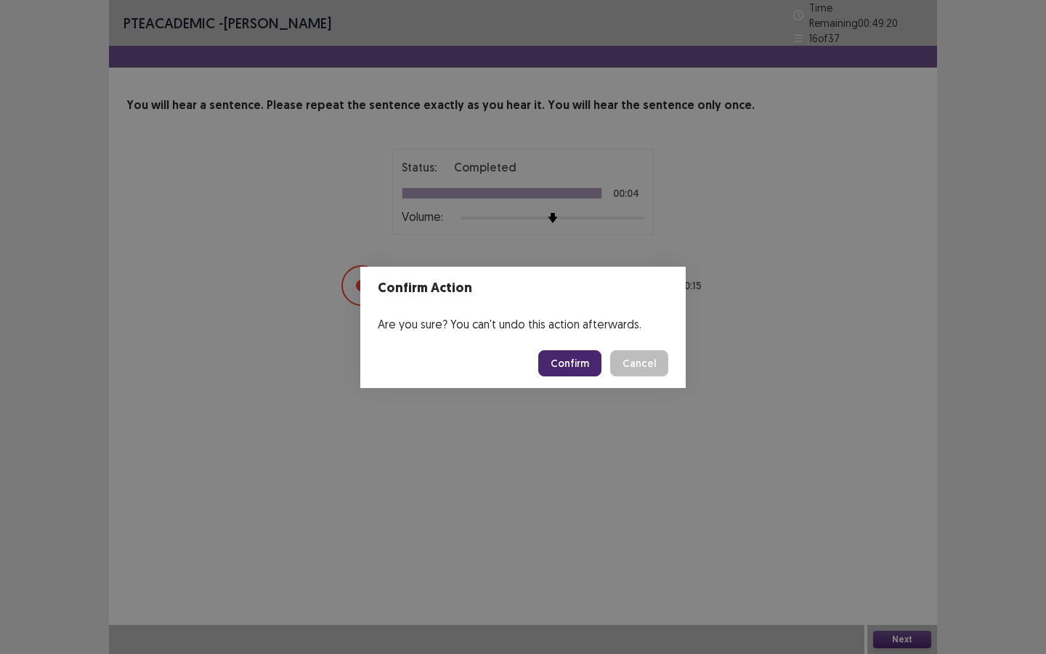
click at [568, 360] on button "Confirm" at bounding box center [569, 363] width 63 height 26
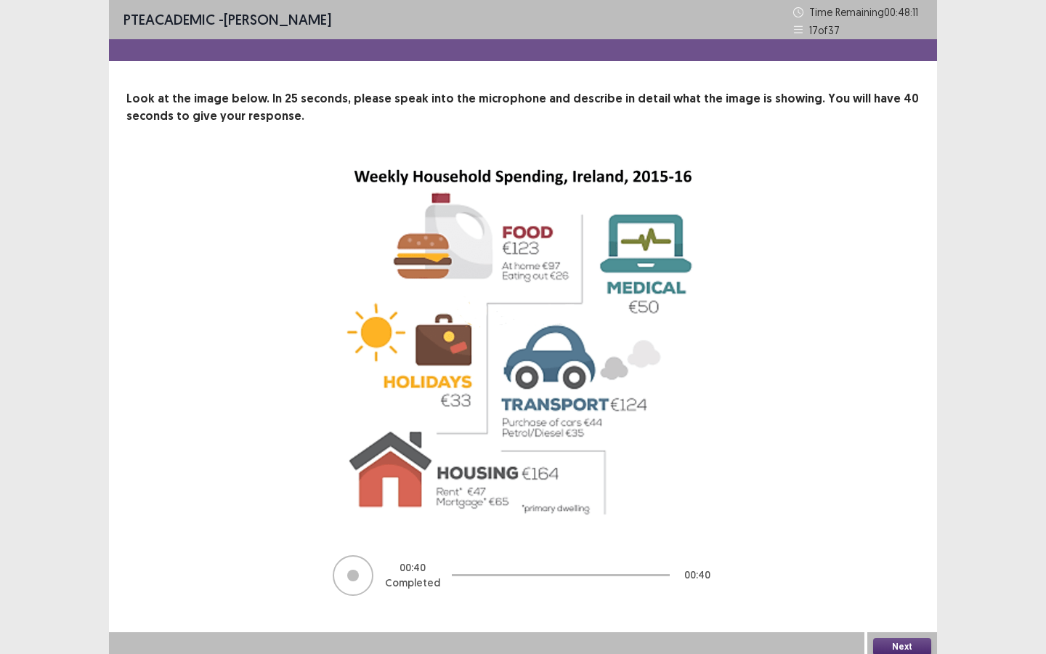
click at [895, 493] on button "Next" at bounding box center [902, 646] width 58 height 17
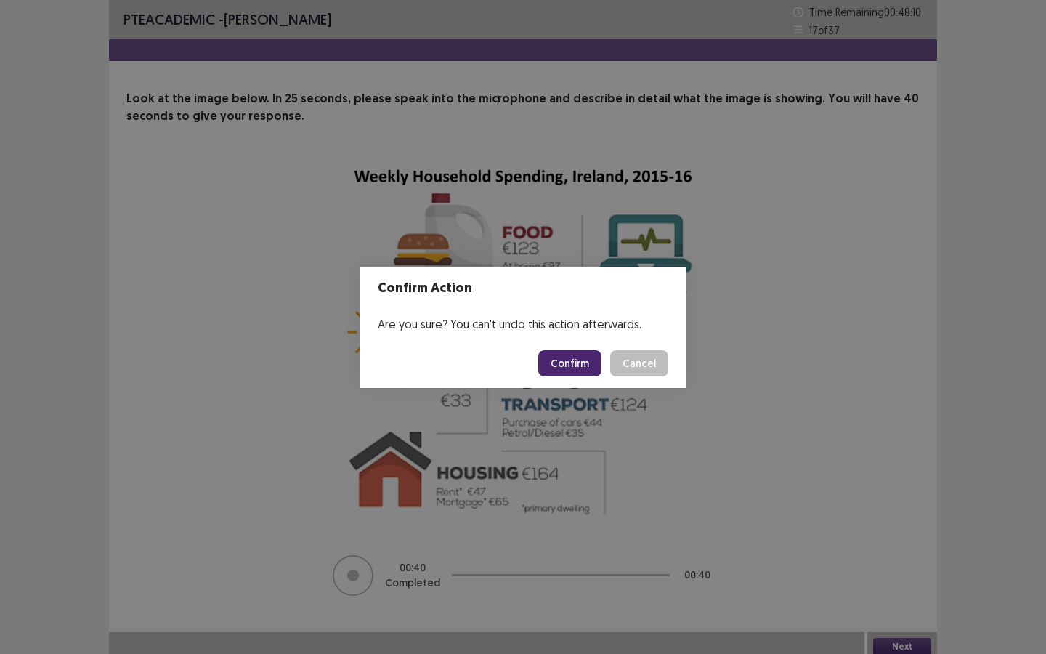
click at [555, 359] on button "Confirm" at bounding box center [569, 363] width 63 height 26
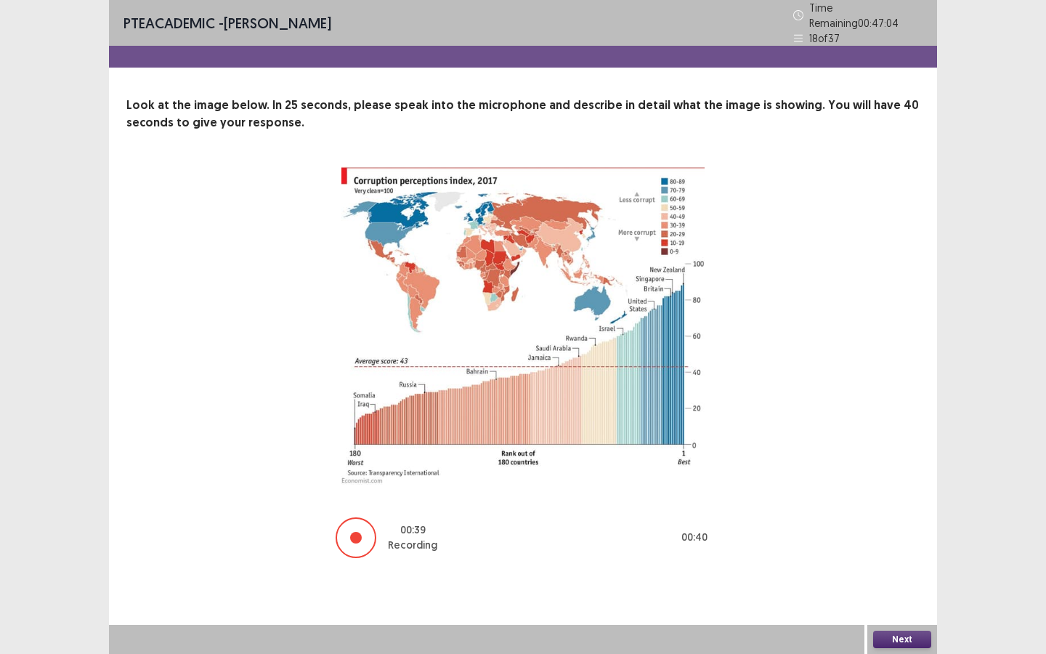
click at [888, 493] on button "Next" at bounding box center [902, 638] width 58 height 17
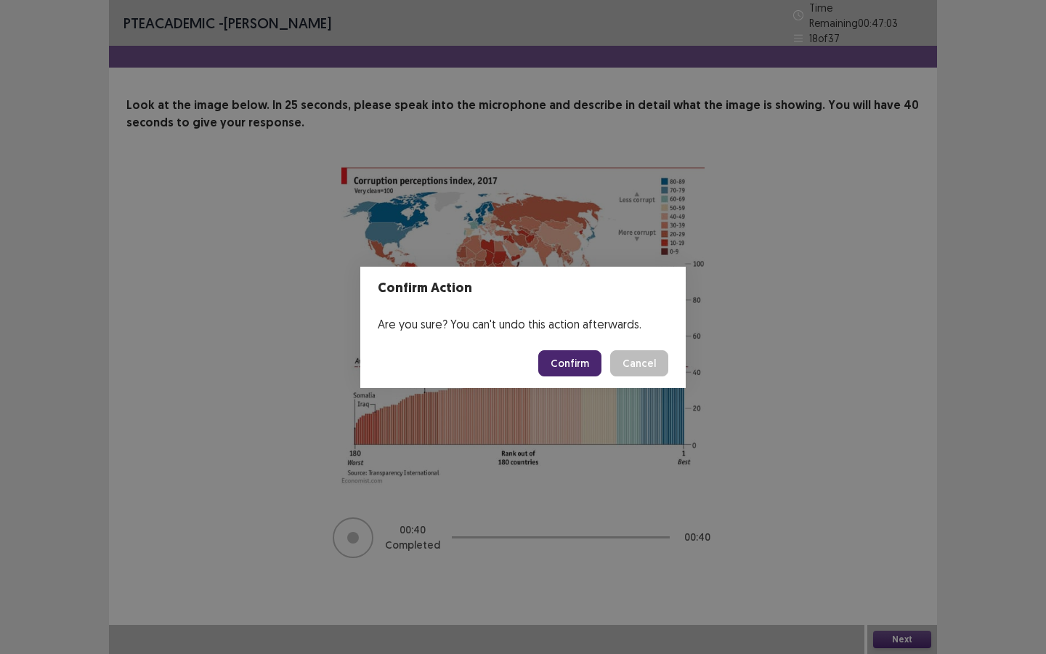
click at [583, 361] on button "Confirm" at bounding box center [569, 363] width 63 height 26
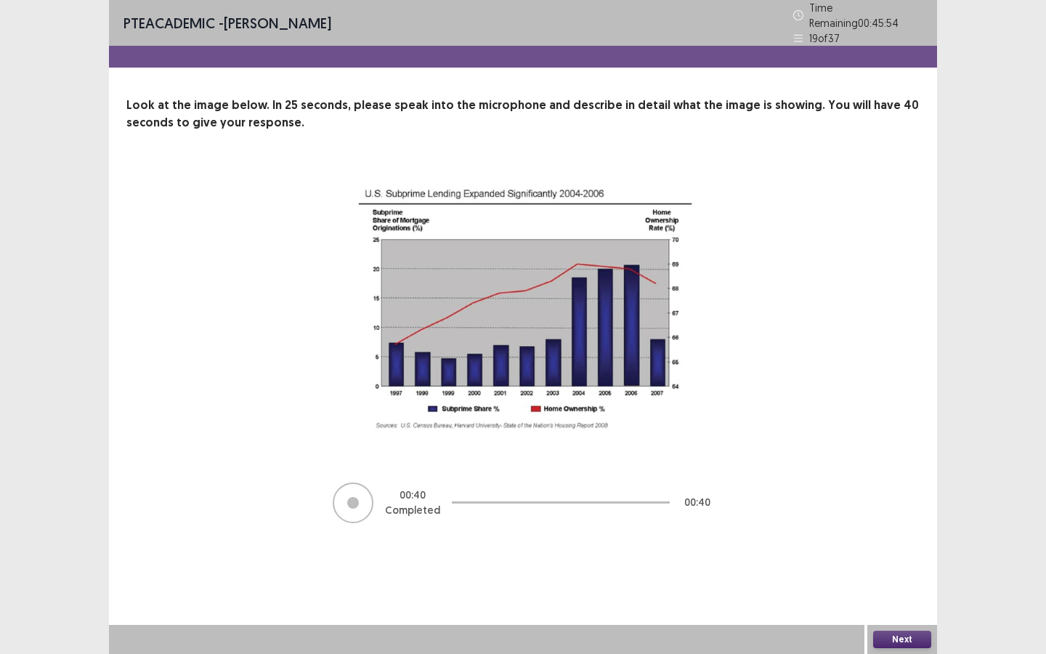
click at [898, 493] on button "Next" at bounding box center [902, 638] width 58 height 17
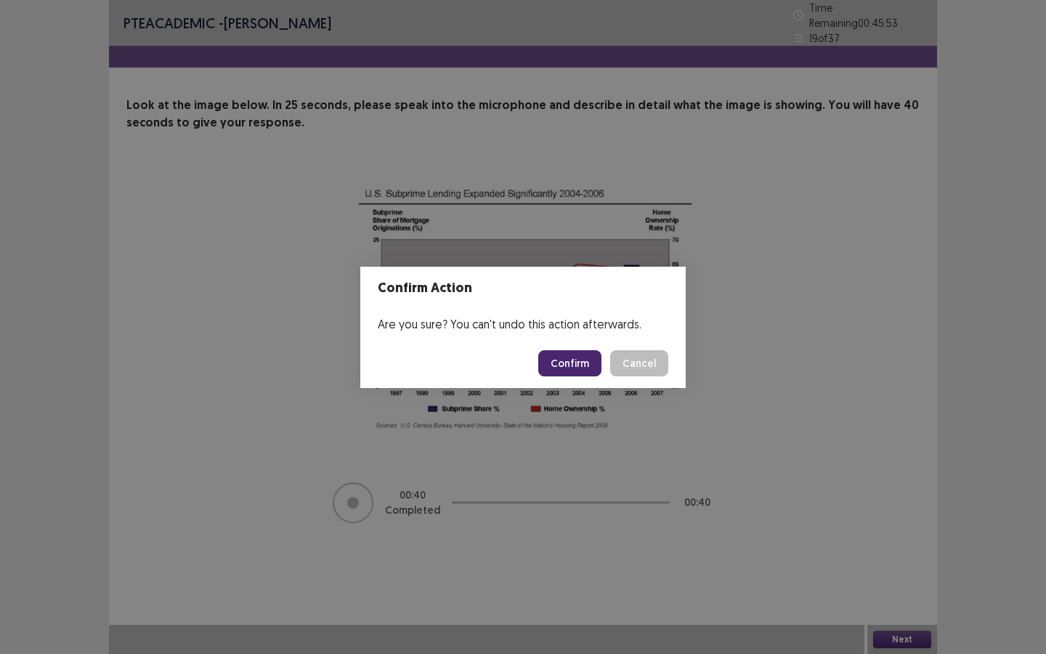
click at [572, 358] on button "Confirm" at bounding box center [569, 363] width 63 height 26
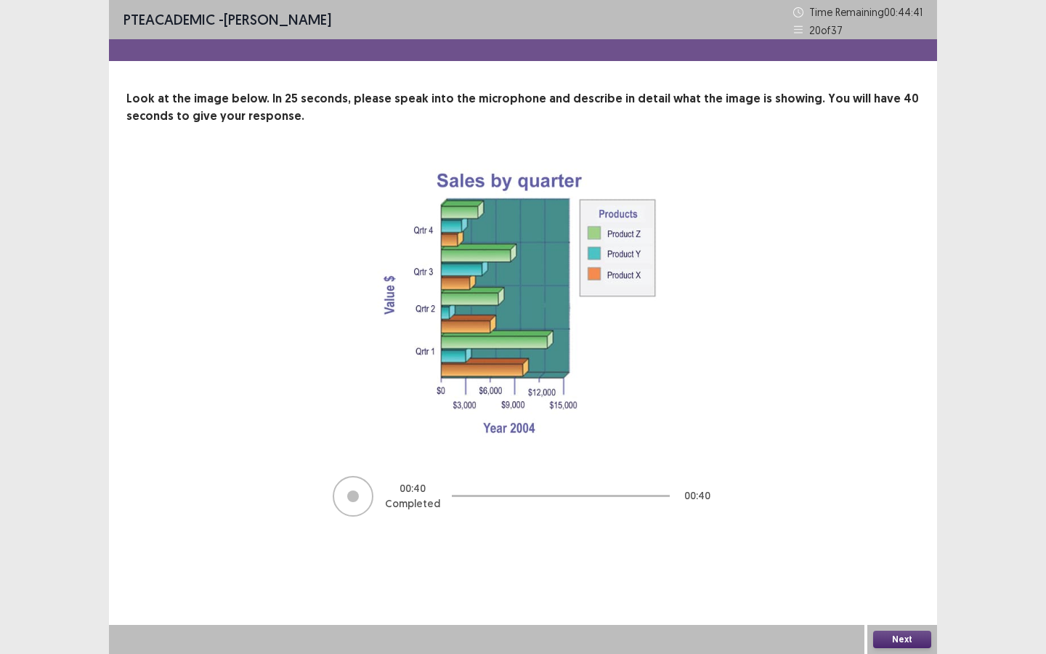
click at [886, 493] on div "Next" at bounding box center [902, 639] width 70 height 29
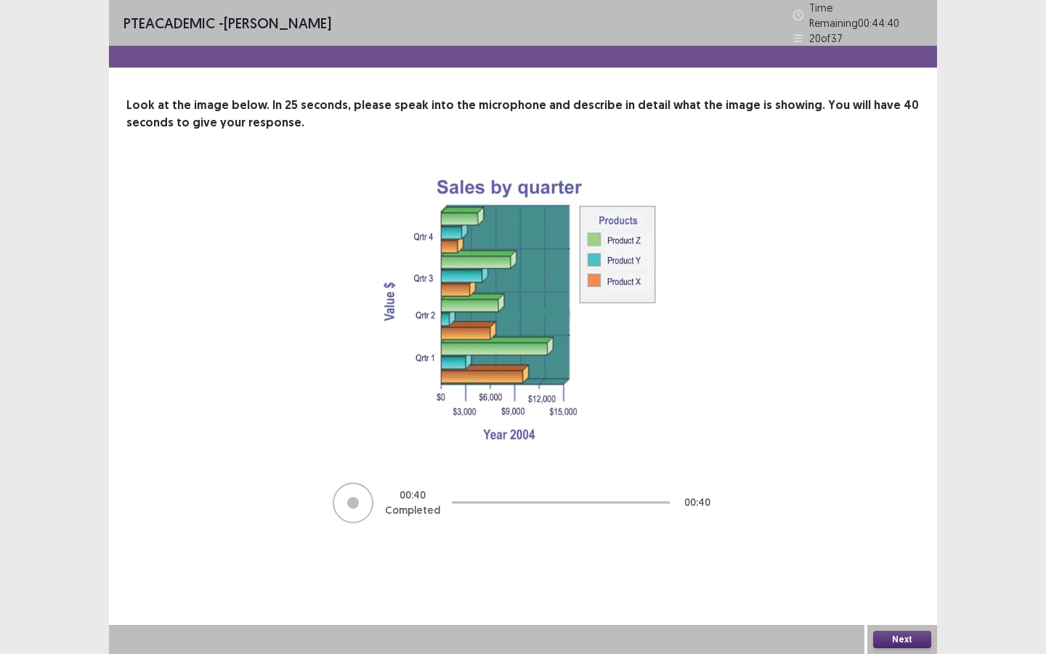
click at [890, 493] on button "Next" at bounding box center [902, 638] width 58 height 17
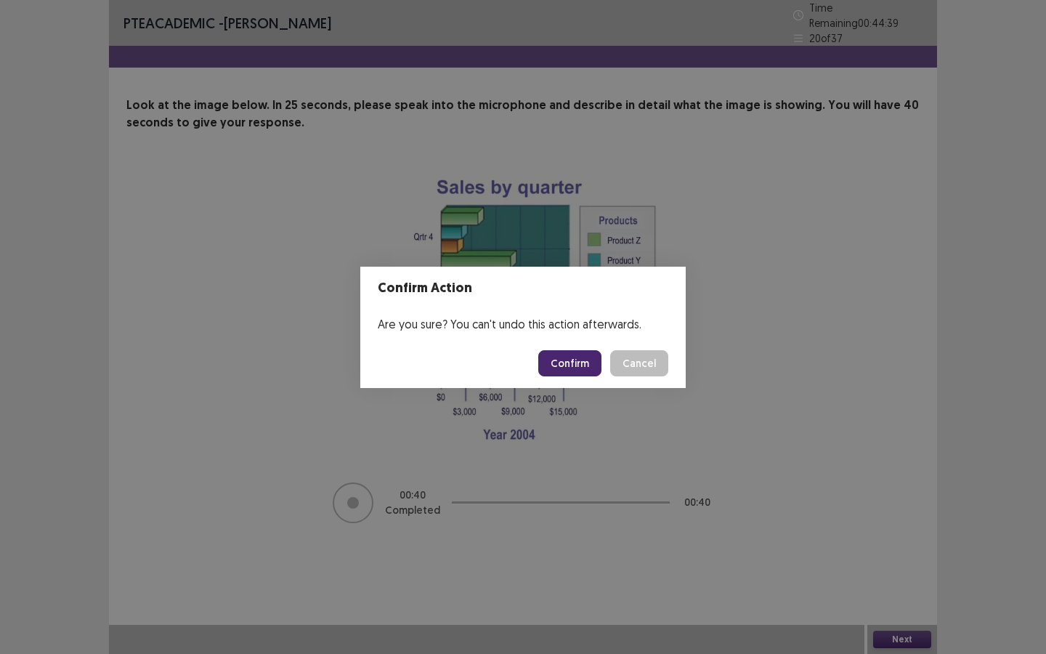
click at [566, 359] on button "Confirm" at bounding box center [569, 363] width 63 height 26
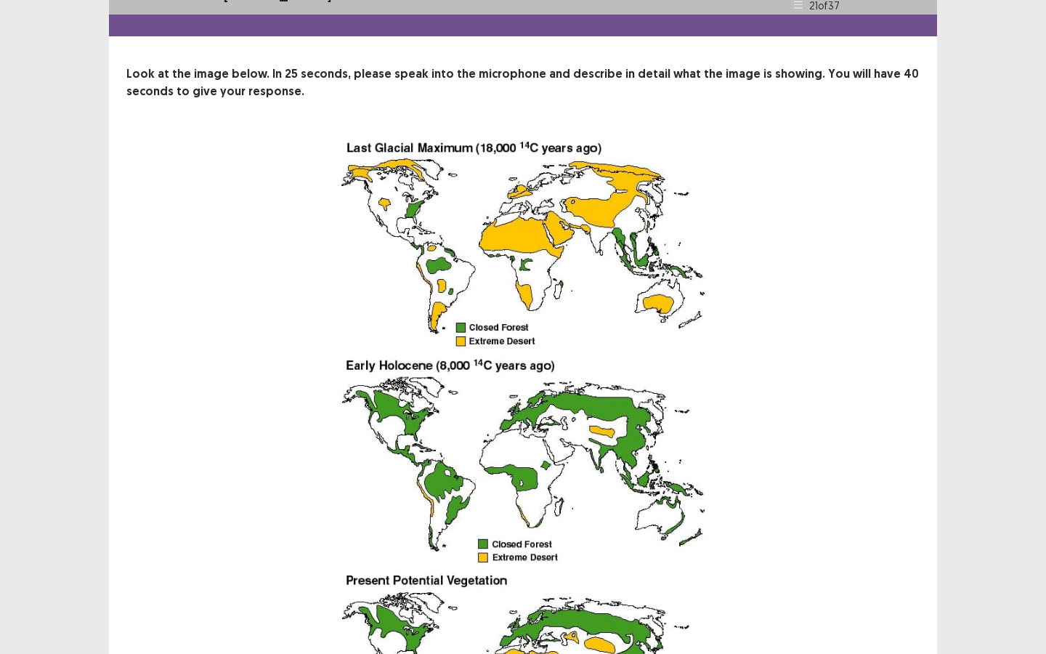
scroll to position [289, 0]
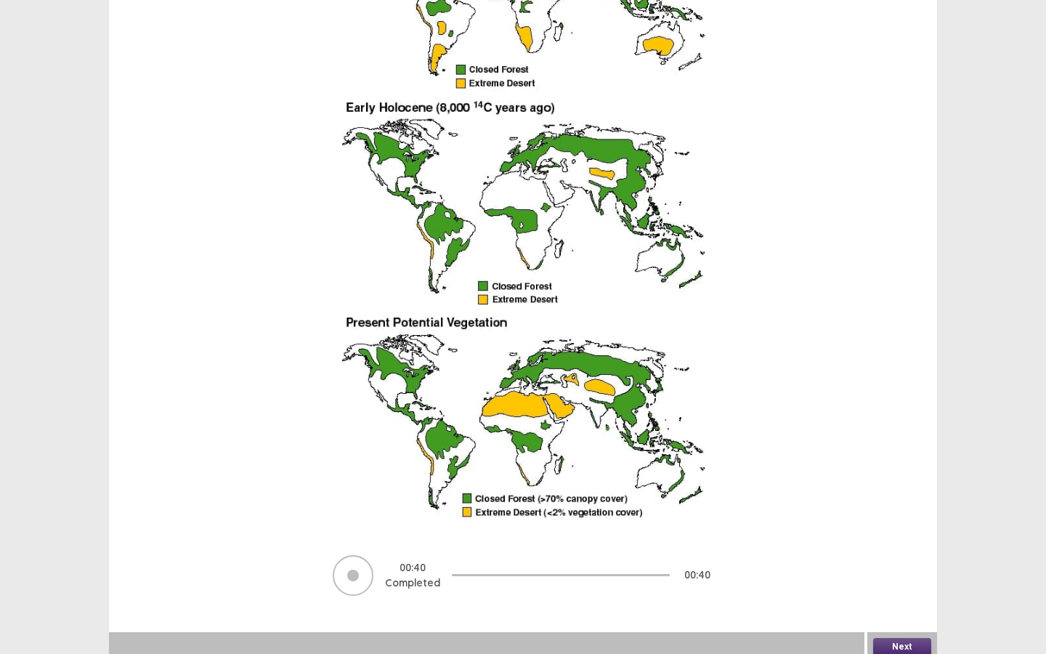
click at [902, 493] on button "Next" at bounding box center [902, 646] width 58 height 17
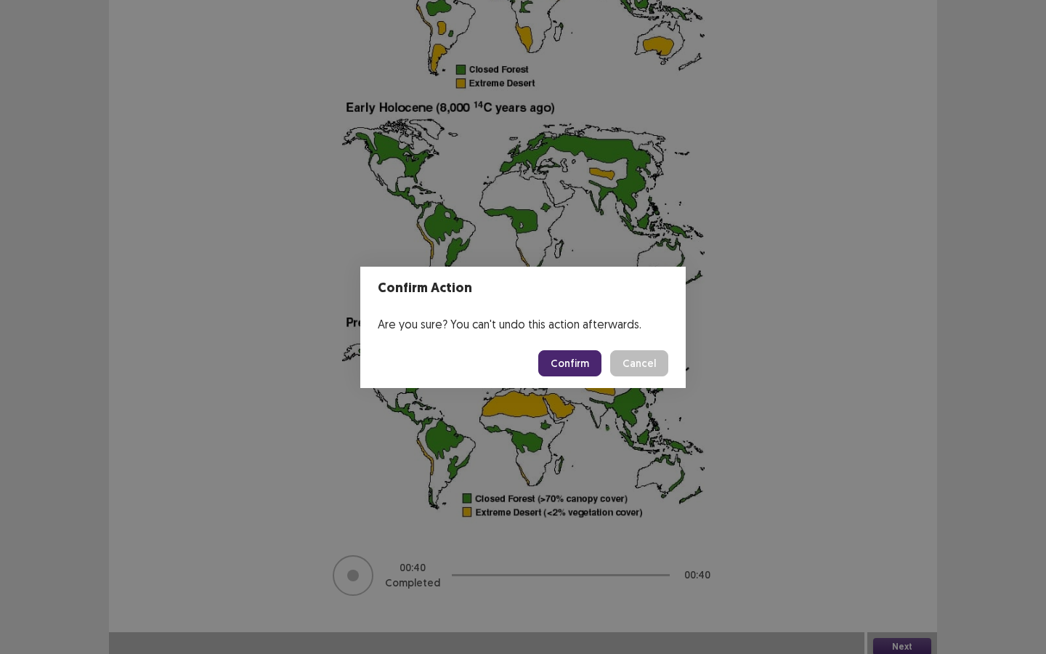
click at [572, 368] on button "Confirm" at bounding box center [569, 363] width 63 height 26
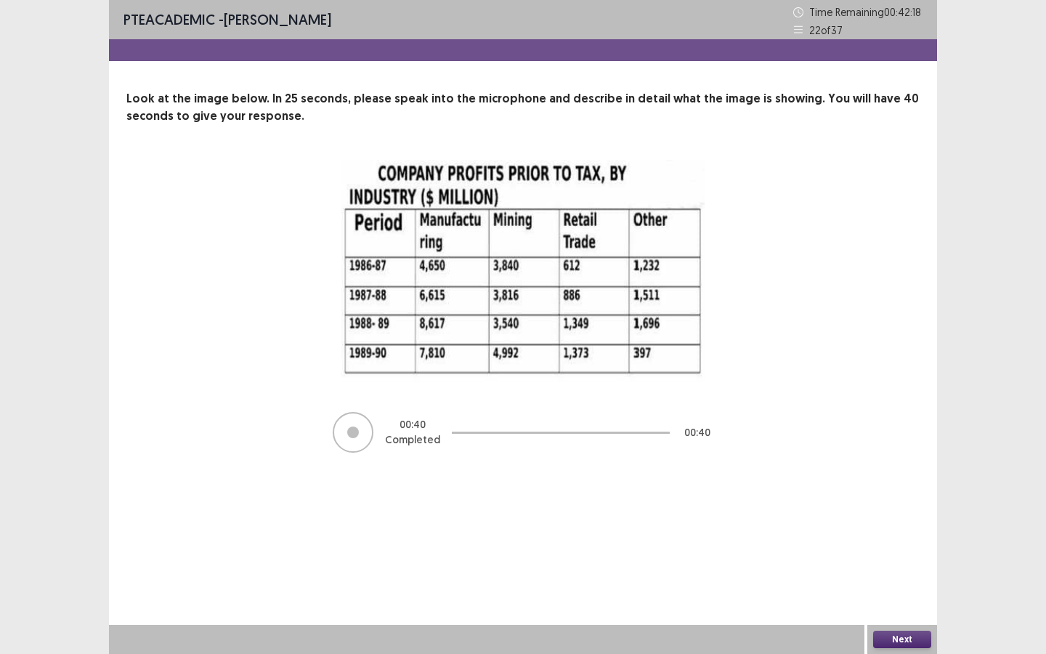
click at [899, 493] on button "Next" at bounding box center [902, 638] width 58 height 17
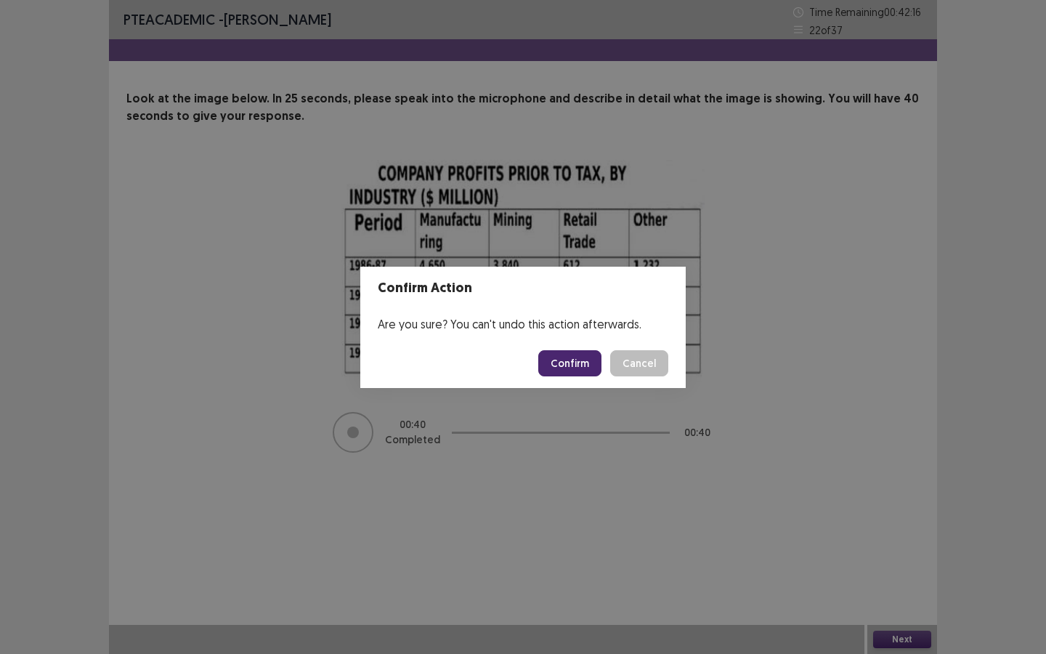
click at [580, 376] on footer "Confirm Cancel" at bounding box center [522, 362] width 325 height 49
click at [574, 369] on button "Confirm" at bounding box center [569, 363] width 63 height 26
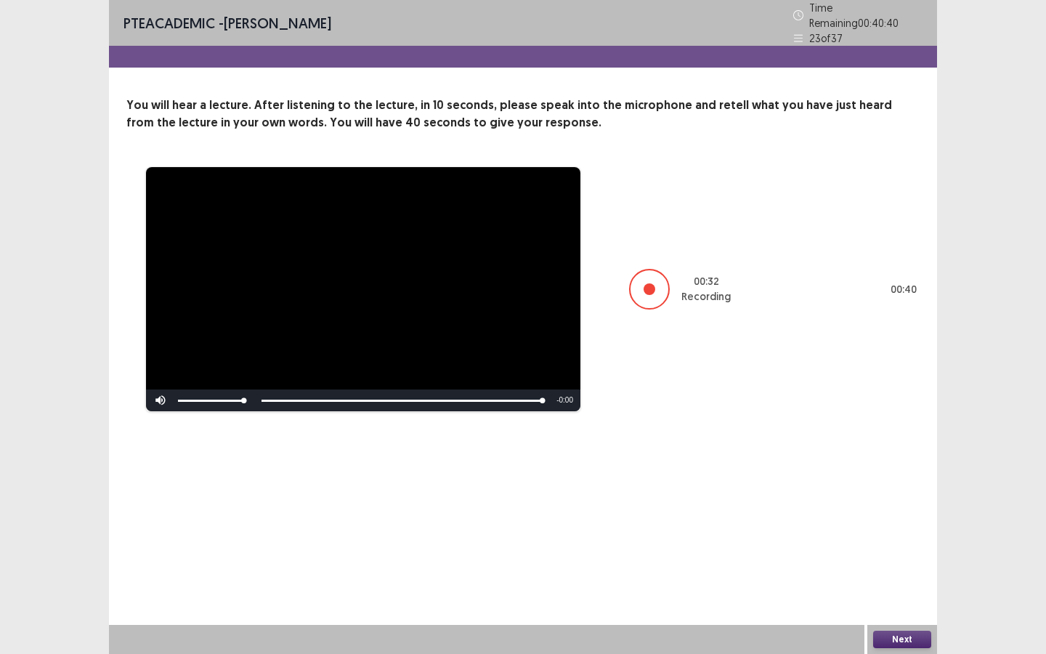
click at [898, 493] on button "Next" at bounding box center [902, 638] width 58 height 17
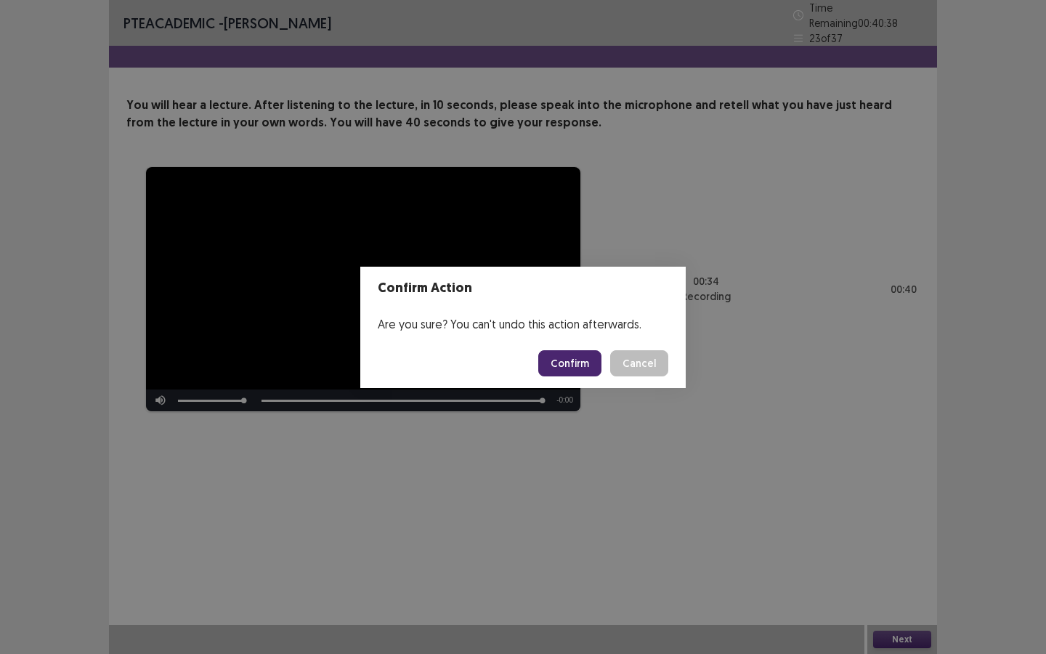
click at [563, 365] on button "Confirm" at bounding box center [569, 363] width 63 height 26
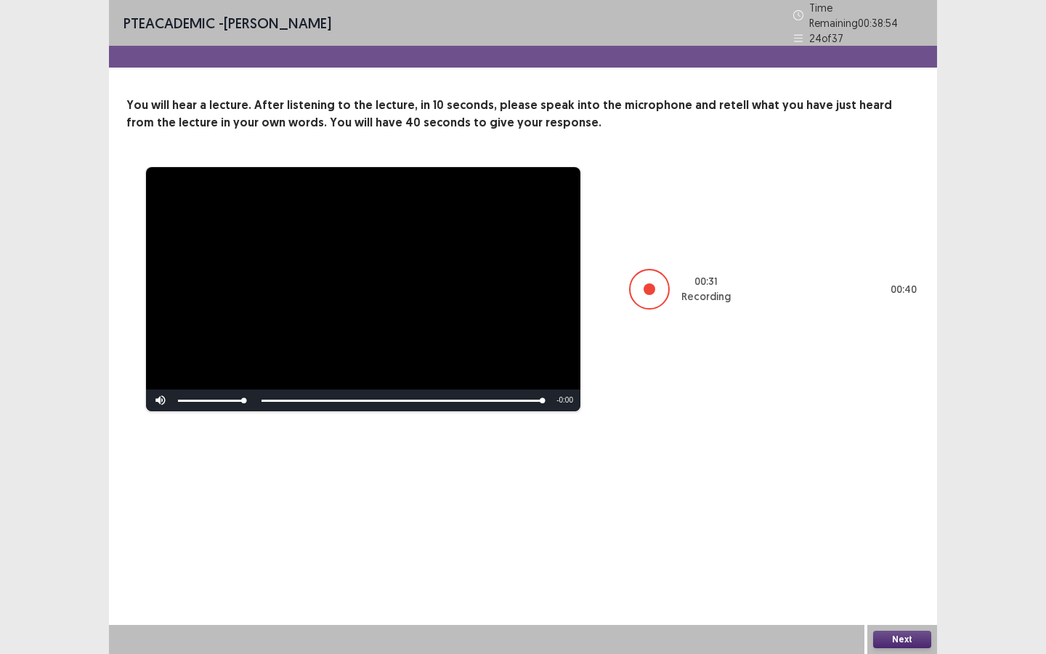
click at [893, 493] on div "Next" at bounding box center [902, 639] width 70 height 29
click at [896, 493] on button "Next" at bounding box center [902, 638] width 58 height 17
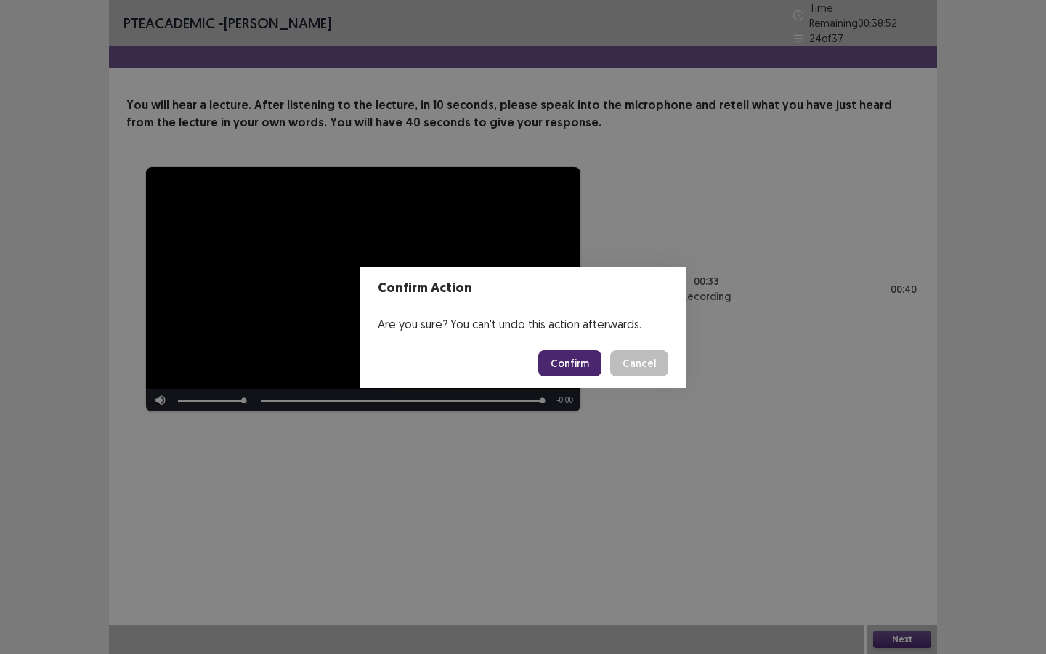
click at [583, 367] on button "Confirm" at bounding box center [569, 363] width 63 height 26
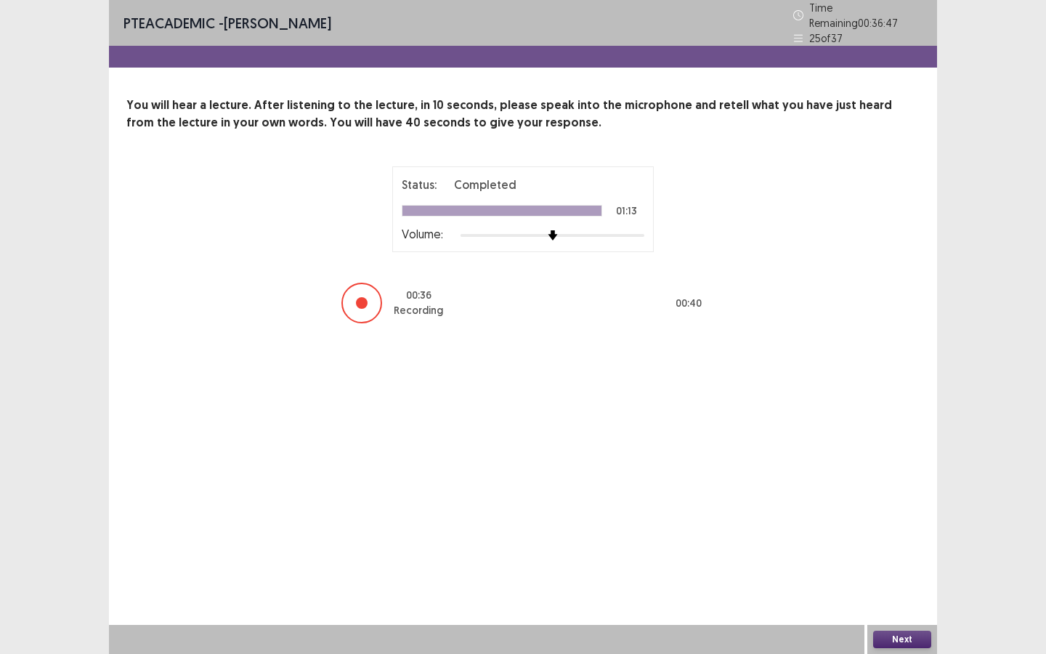
click at [912, 493] on button "Next" at bounding box center [902, 638] width 58 height 17
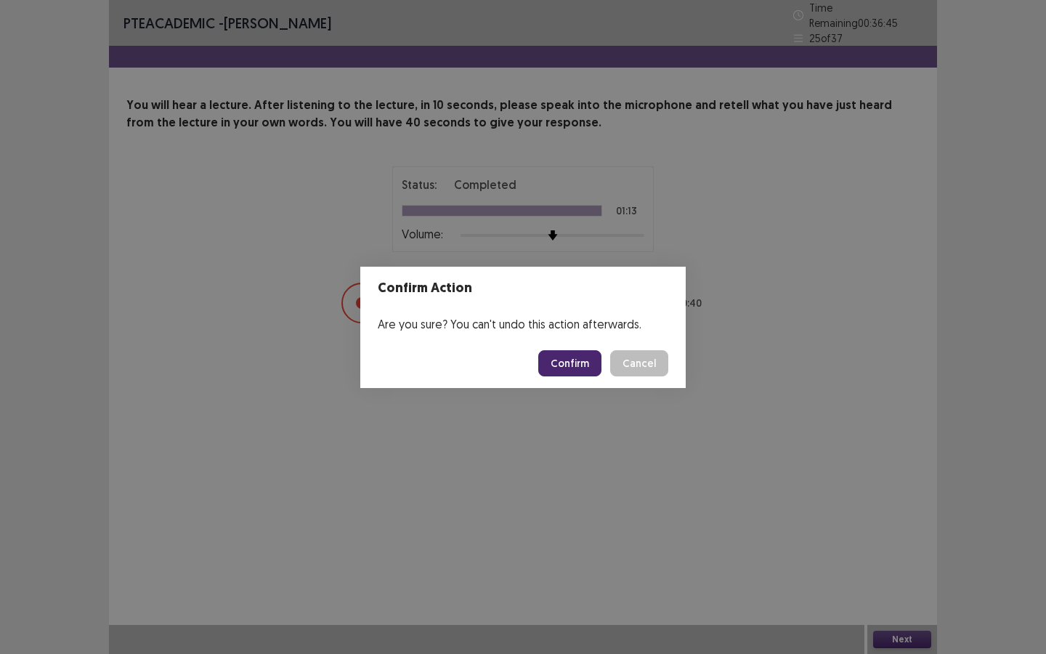
click at [565, 361] on button "Confirm" at bounding box center [569, 363] width 63 height 26
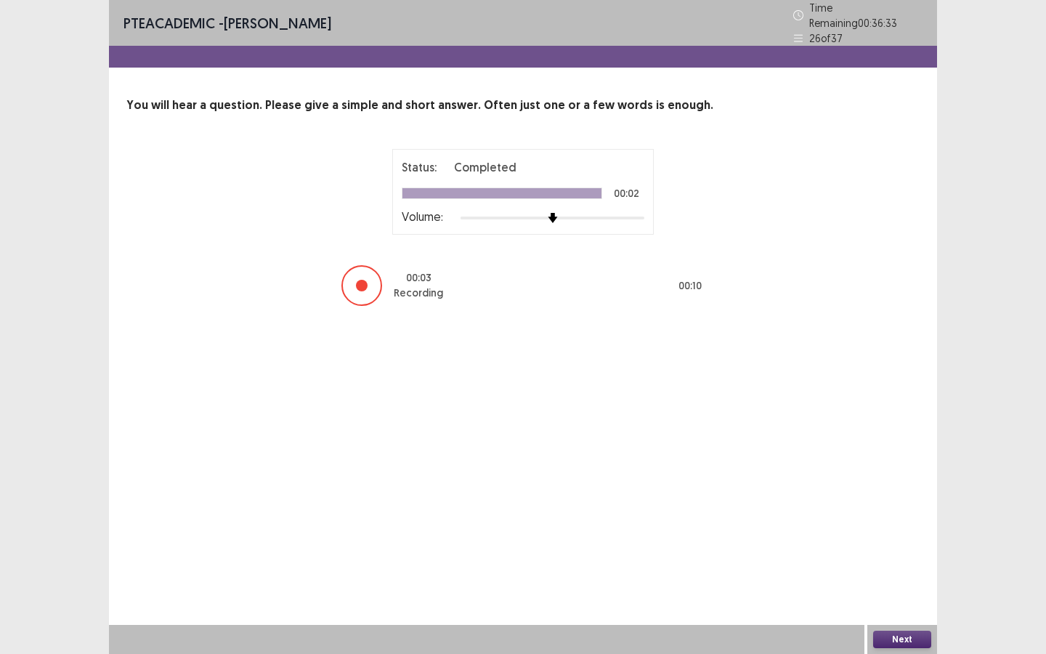
click at [915, 493] on button "Next" at bounding box center [902, 638] width 58 height 17
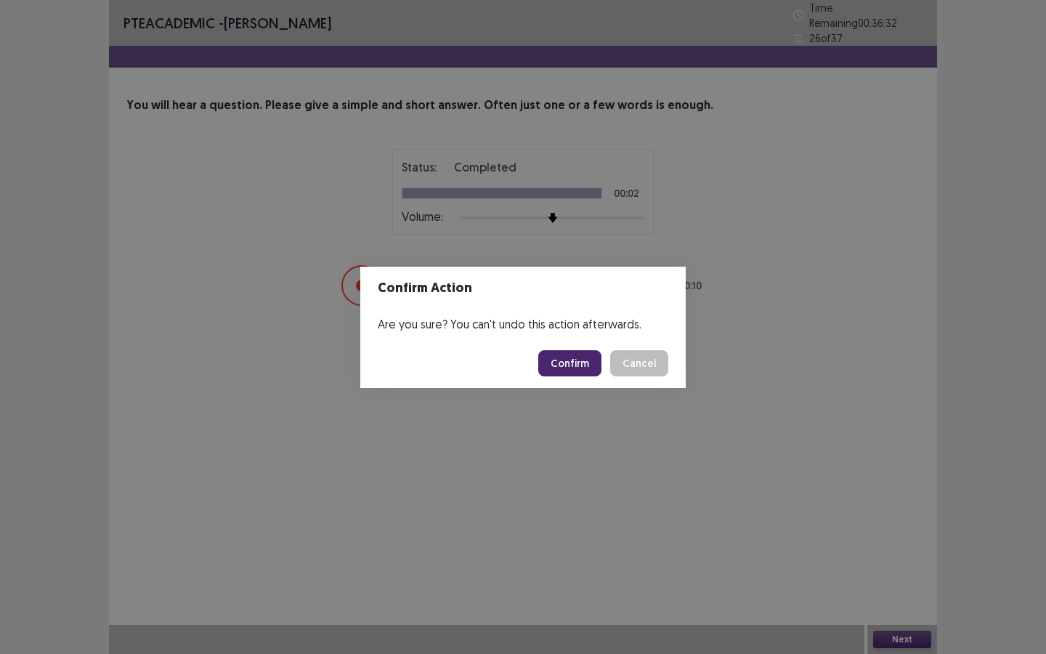
click at [558, 360] on button "Confirm" at bounding box center [569, 363] width 63 height 26
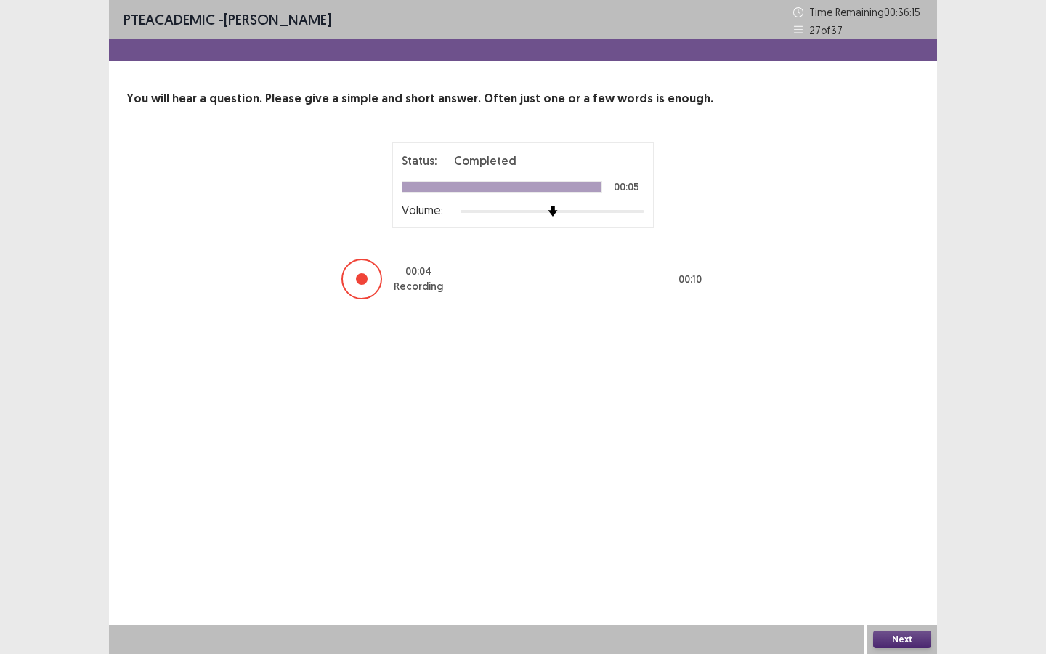
click at [893, 493] on button "Next" at bounding box center [902, 638] width 58 height 17
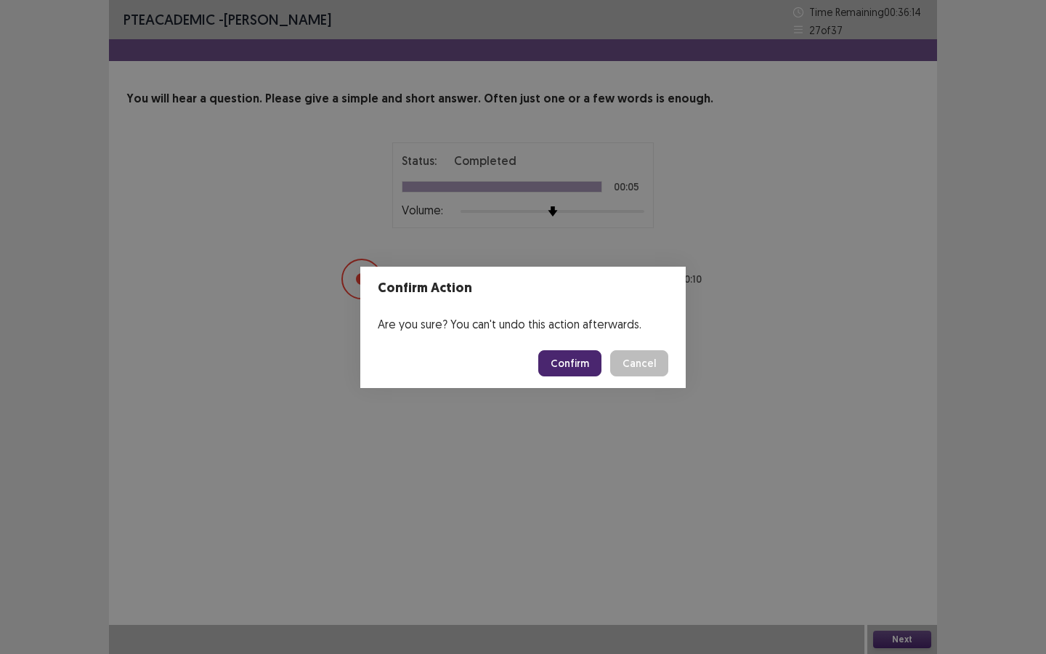
click at [569, 364] on button "Confirm" at bounding box center [569, 363] width 63 height 26
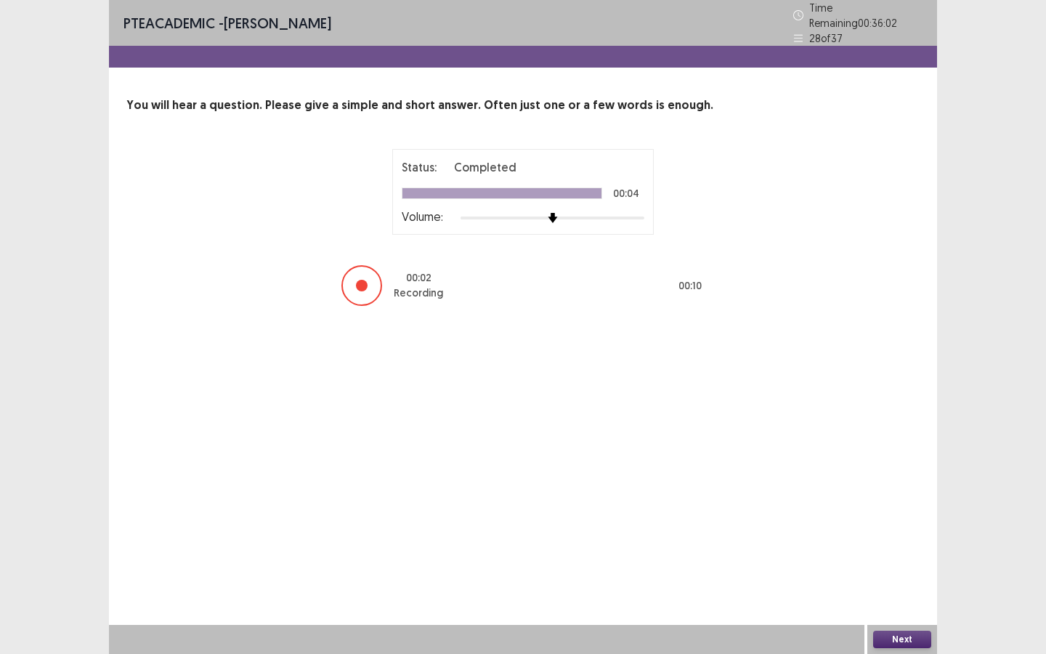
click at [914, 493] on button "Next" at bounding box center [902, 638] width 58 height 17
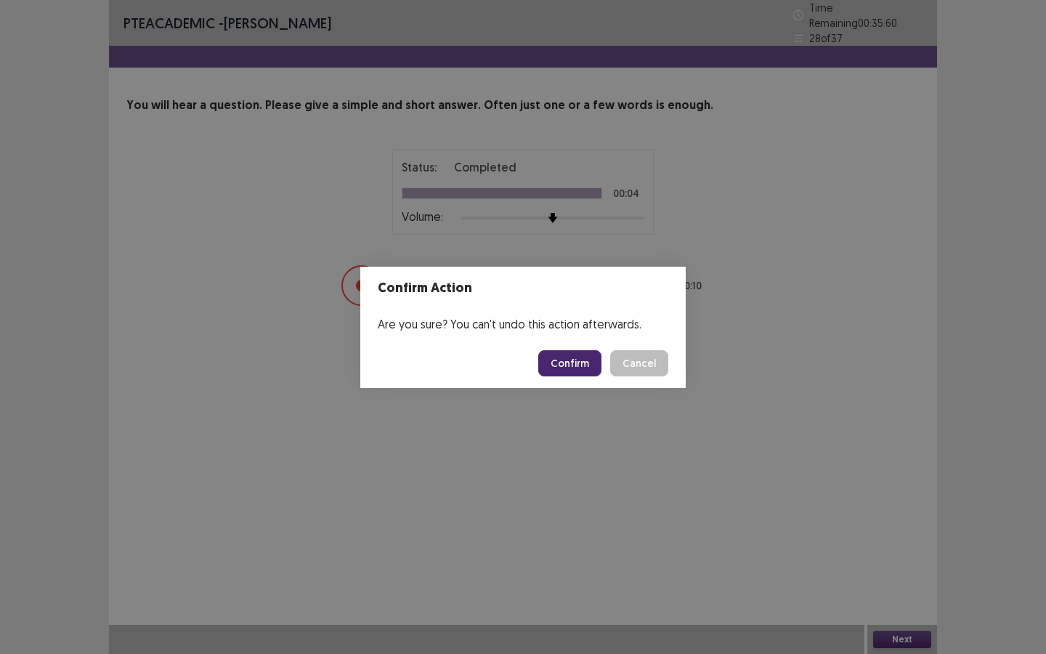
click at [569, 362] on button "Confirm" at bounding box center [569, 363] width 63 height 26
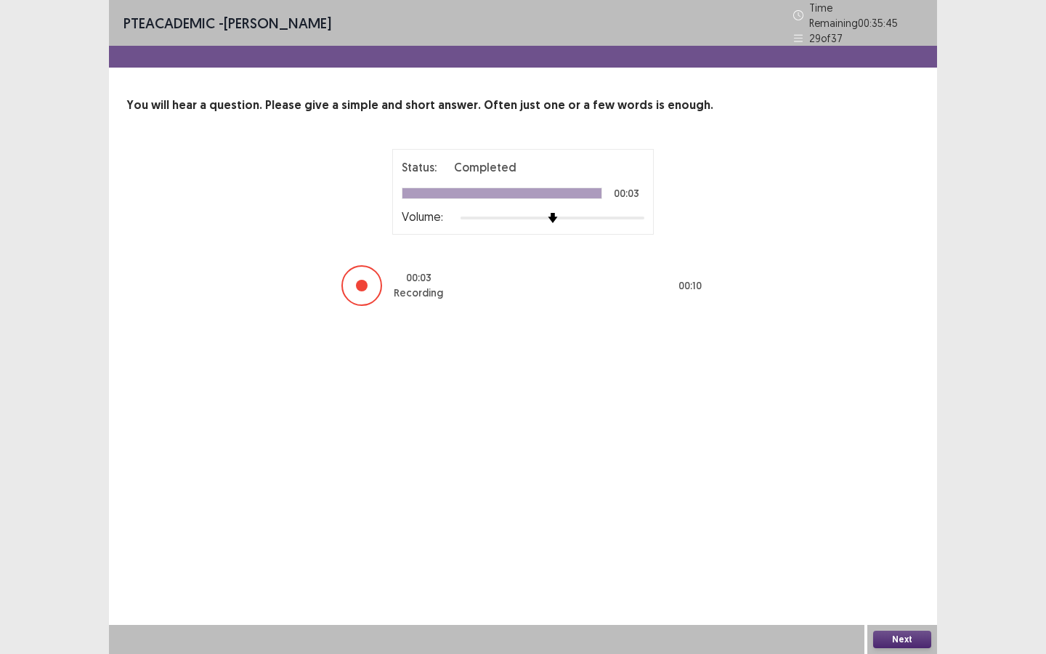
click at [911, 493] on button "Next" at bounding box center [902, 638] width 58 height 17
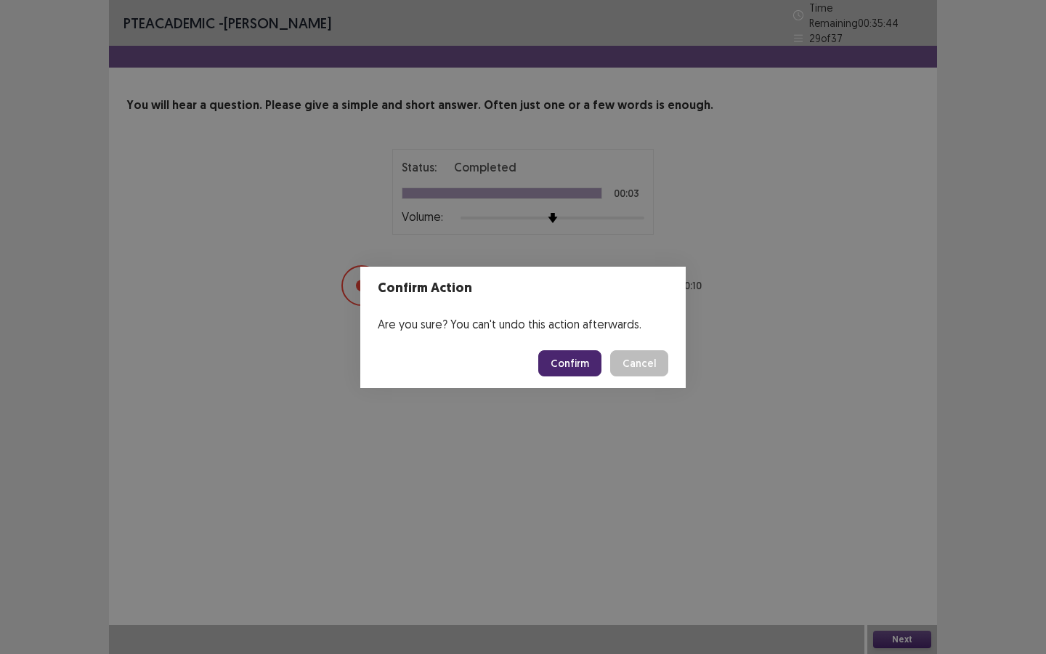
click at [561, 373] on button "Confirm" at bounding box center [569, 363] width 63 height 26
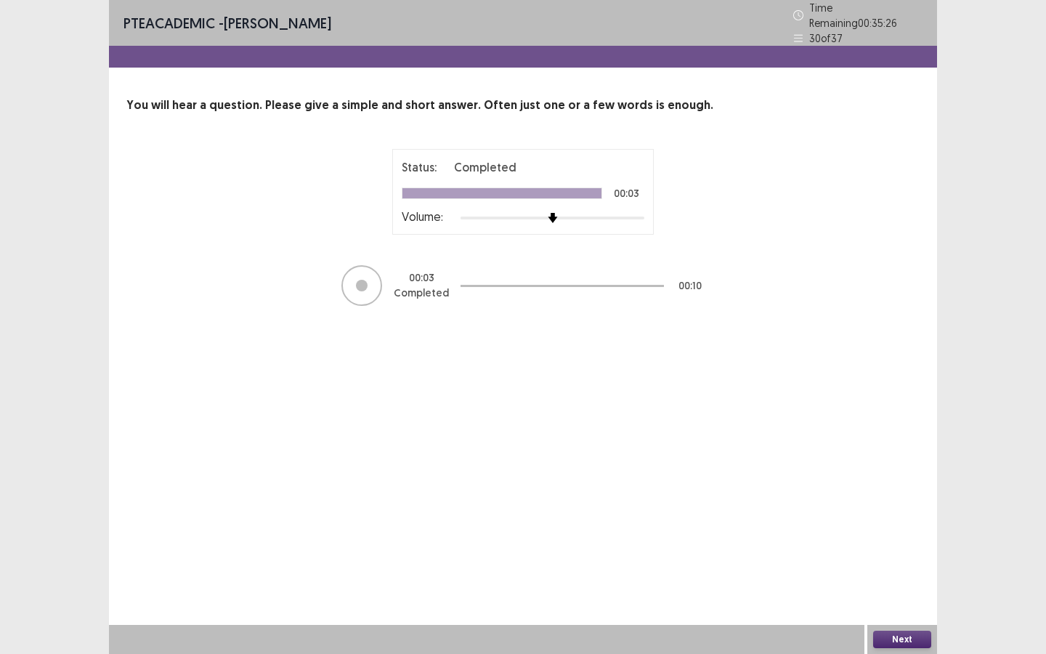
click at [887, 493] on button "Next" at bounding box center [902, 638] width 58 height 17
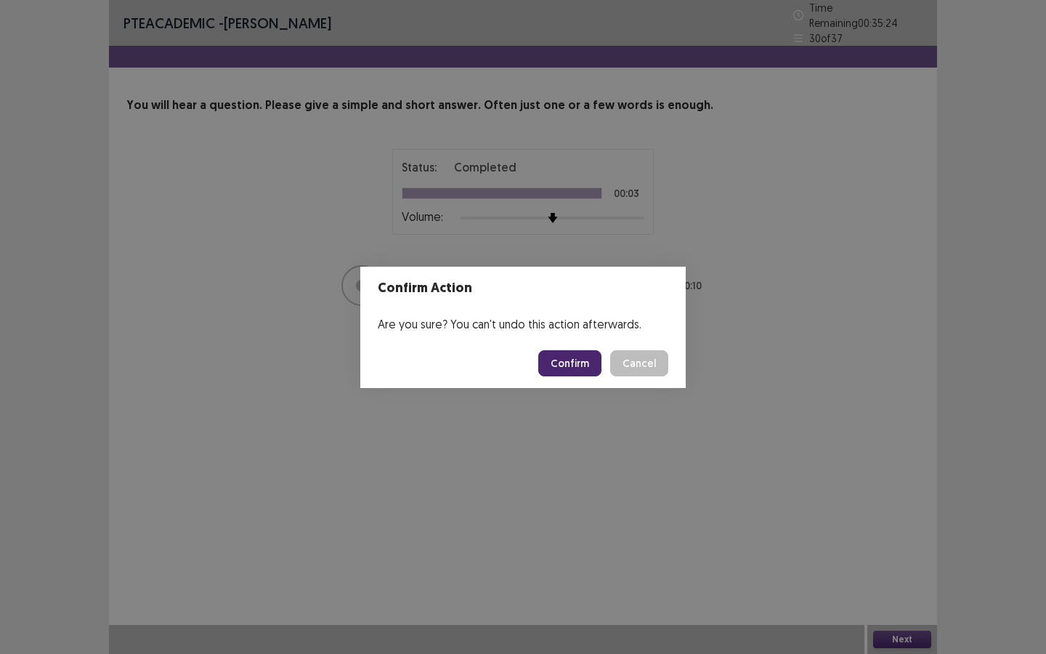
click at [582, 372] on button "Confirm" at bounding box center [569, 363] width 63 height 26
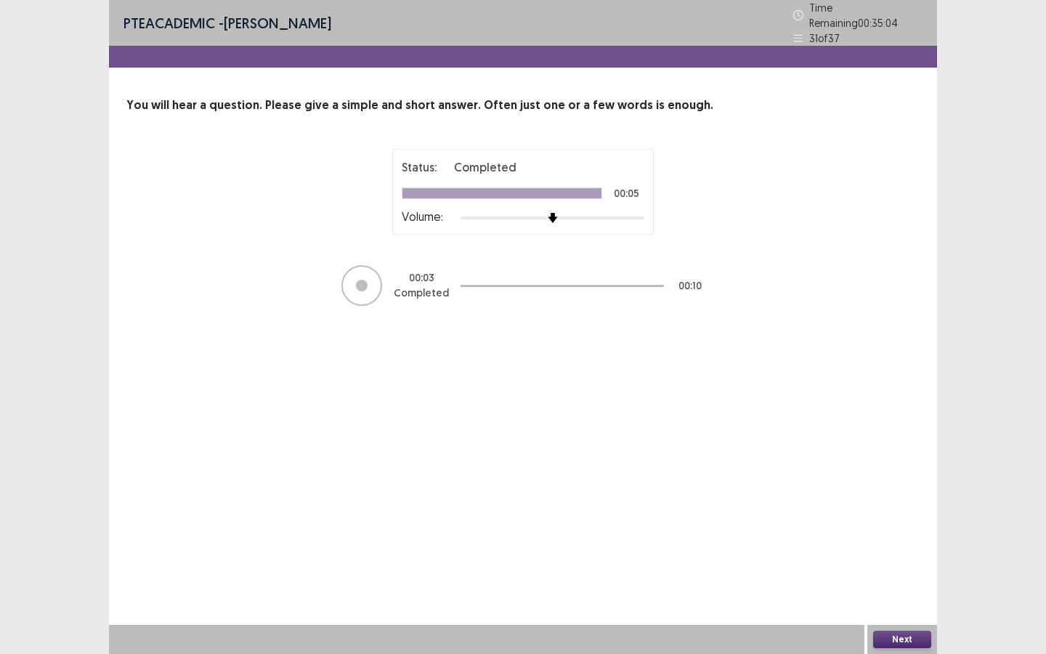
click at [911, 493] on button "Next" at bounding box center [902, 638] width 58 height 17
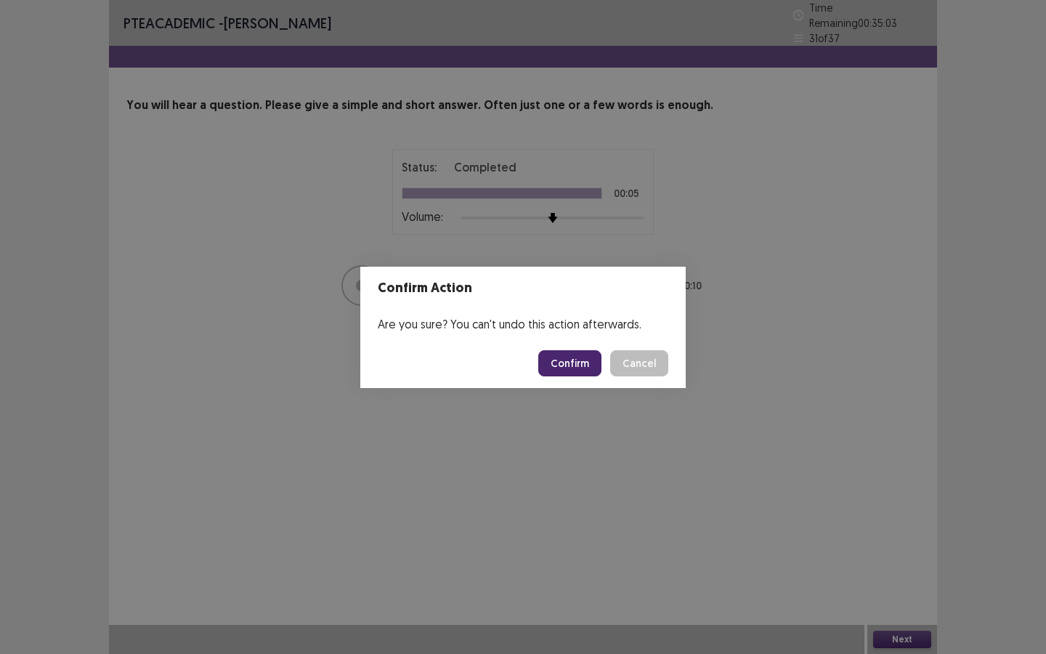
click at [578, 365] on button "Confirm" at bounding box center [569, 363] width 63 height 26
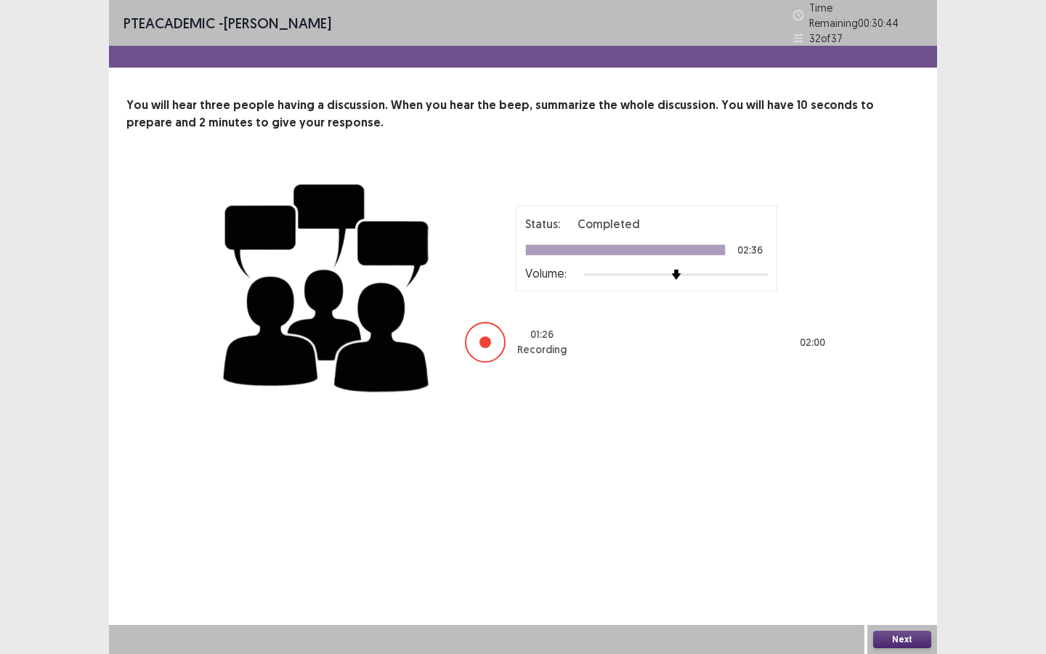
click at [883, 493] on button "Next" at bounding box center [902, 638] width 58 height 17
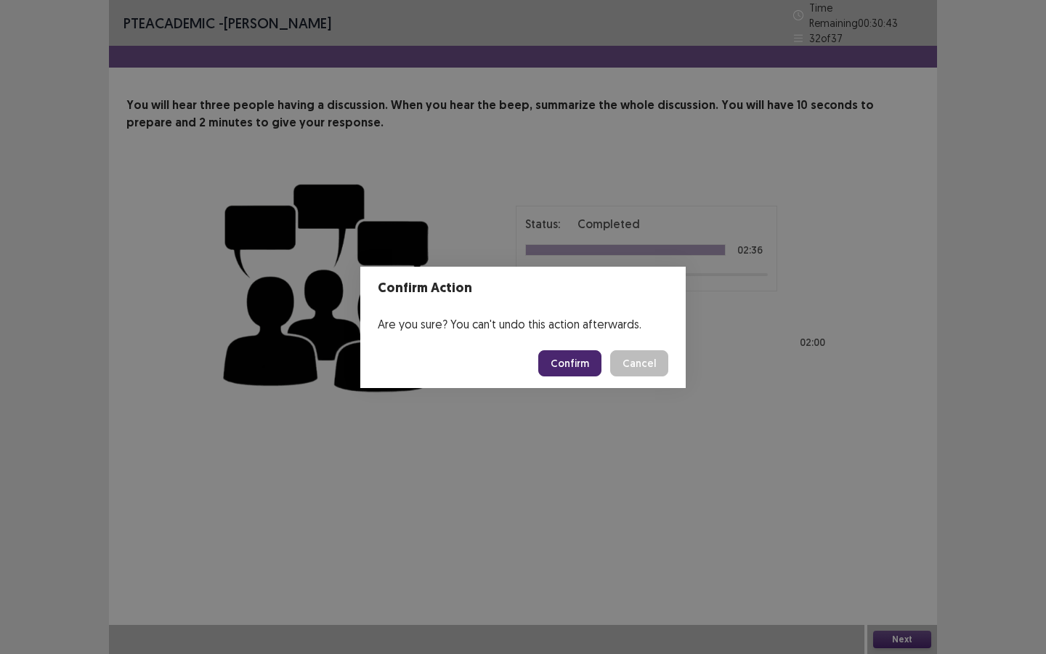
click at [567, 366] on button "Confirm" at bounding box center [569, 363] width 63 height 26
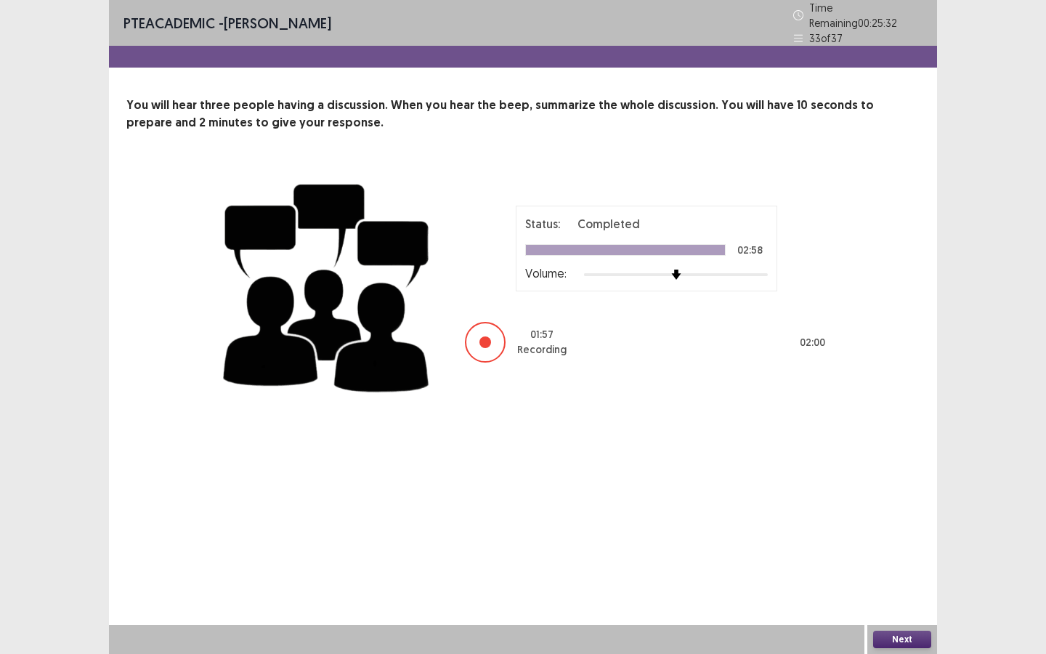
click at [893, 493] on button "Next" at bounding box center [902, 638] width 58 height 17
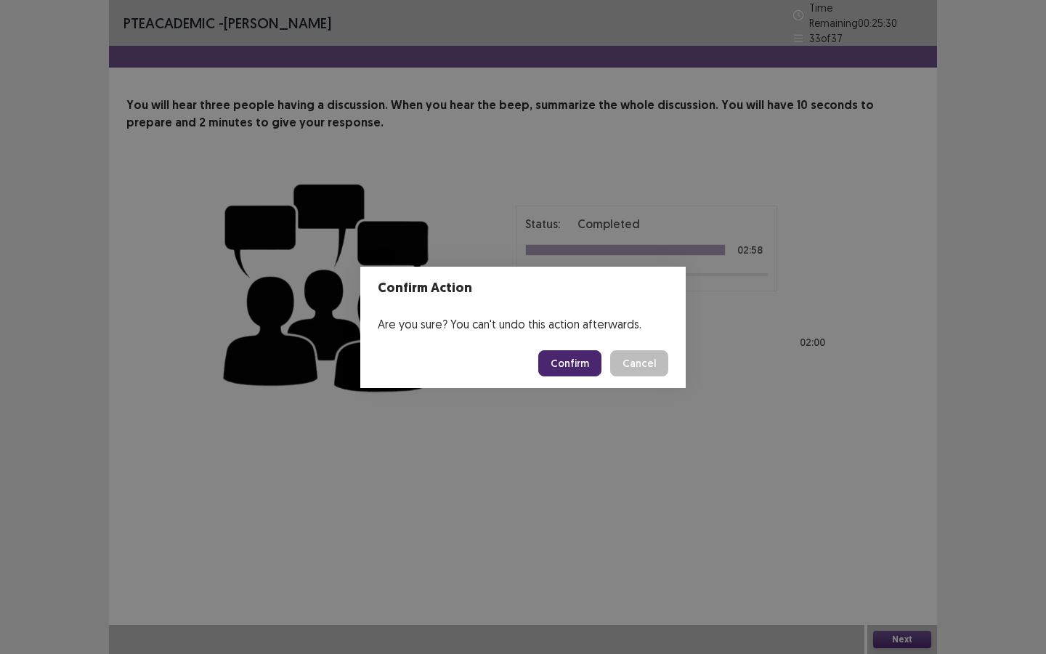
click at [576, 361] on button "Confirm" at bounding box center [569, 363] width 63 height 26
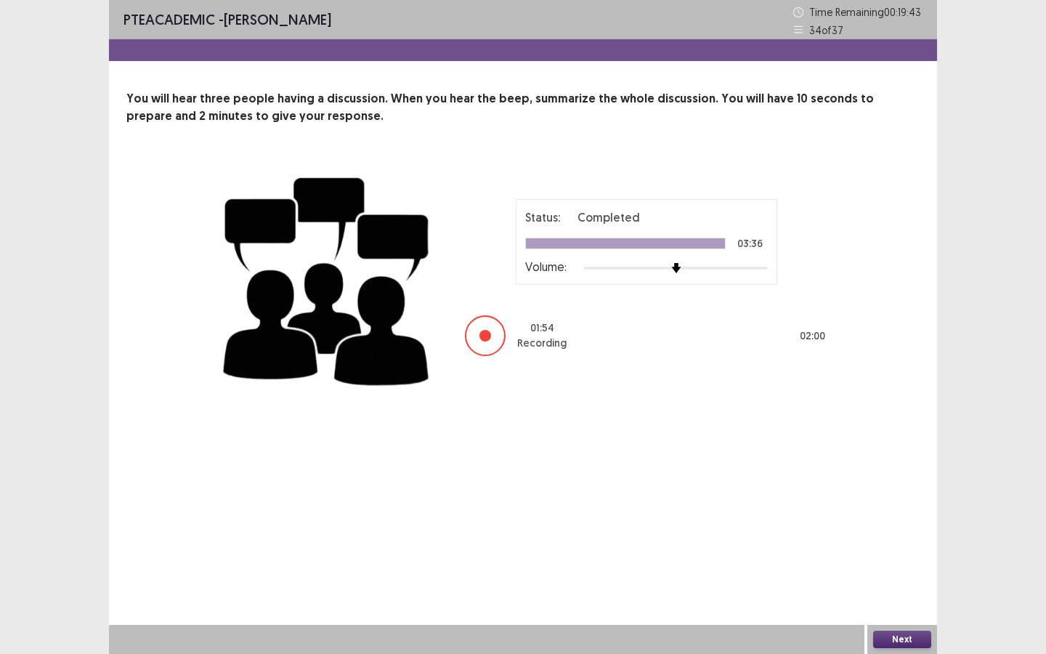
click at [891, 493] on button "Next" at bounding box center [902, 638] width 58 height 17
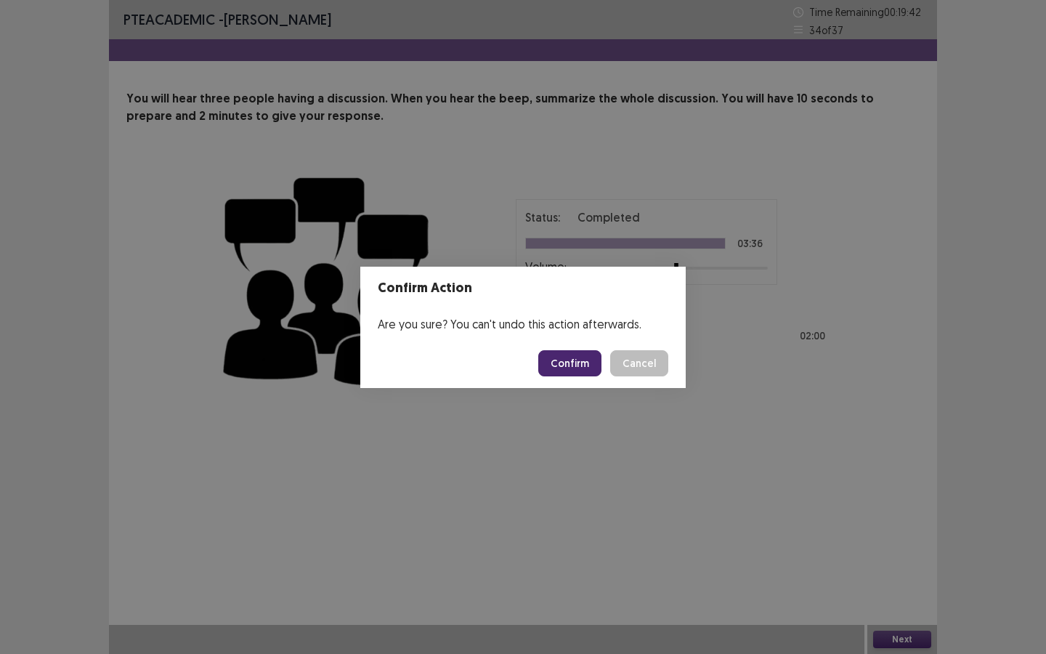
click at [584, 366] on button "Confirm" at bounding box center [569, 363] width 63 height 26
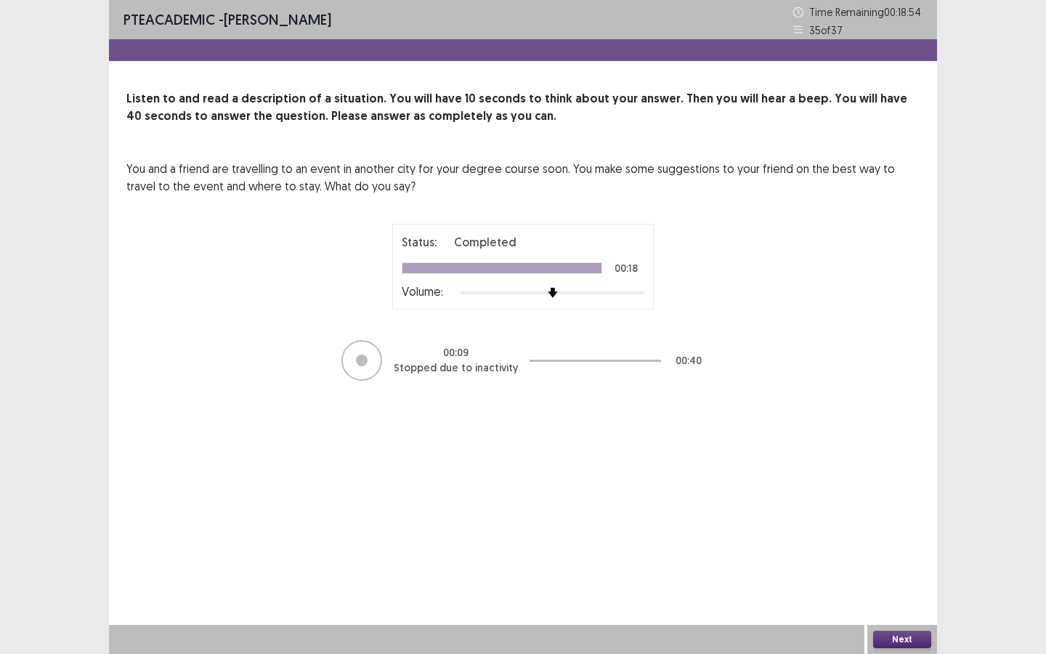
click at [894, 493] on button "Next" at bounding box center [902, 638] width 58 height 17
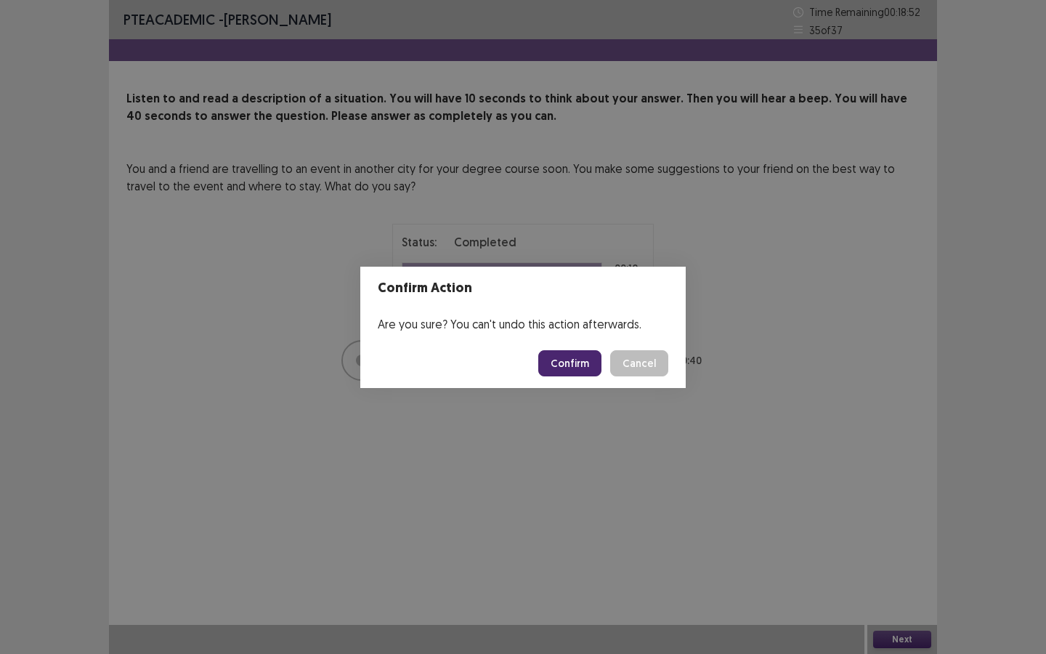
click at [564, 365] on button "Confirm" at bounding box center [569, 363] width 63 height 26
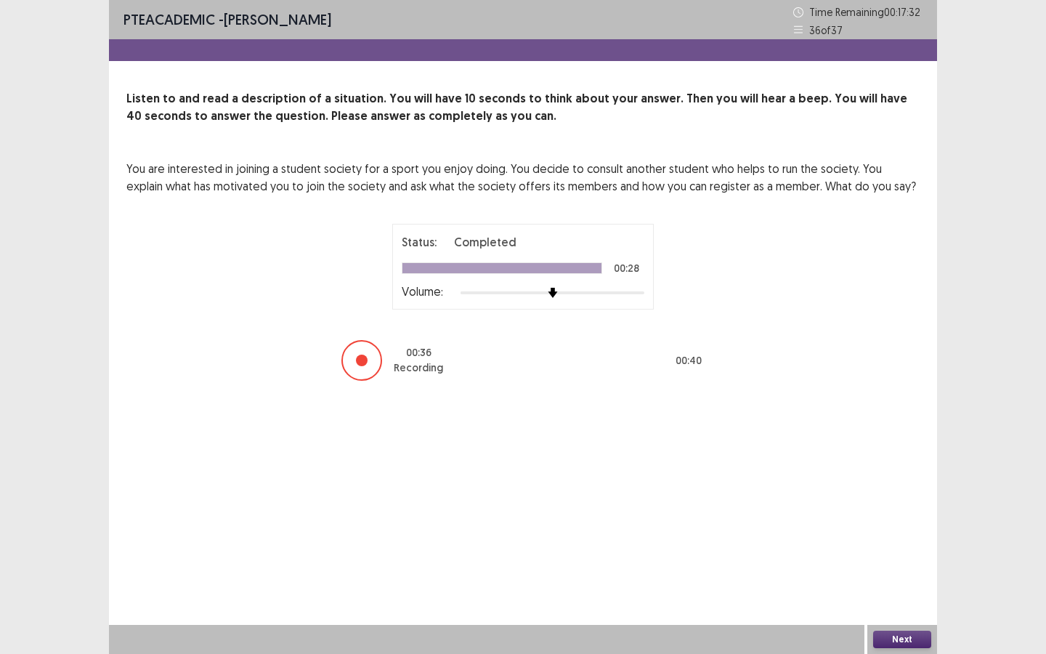
click at [898, 493] on button "Next" at bounding box center [902, 638] width 58 height 17
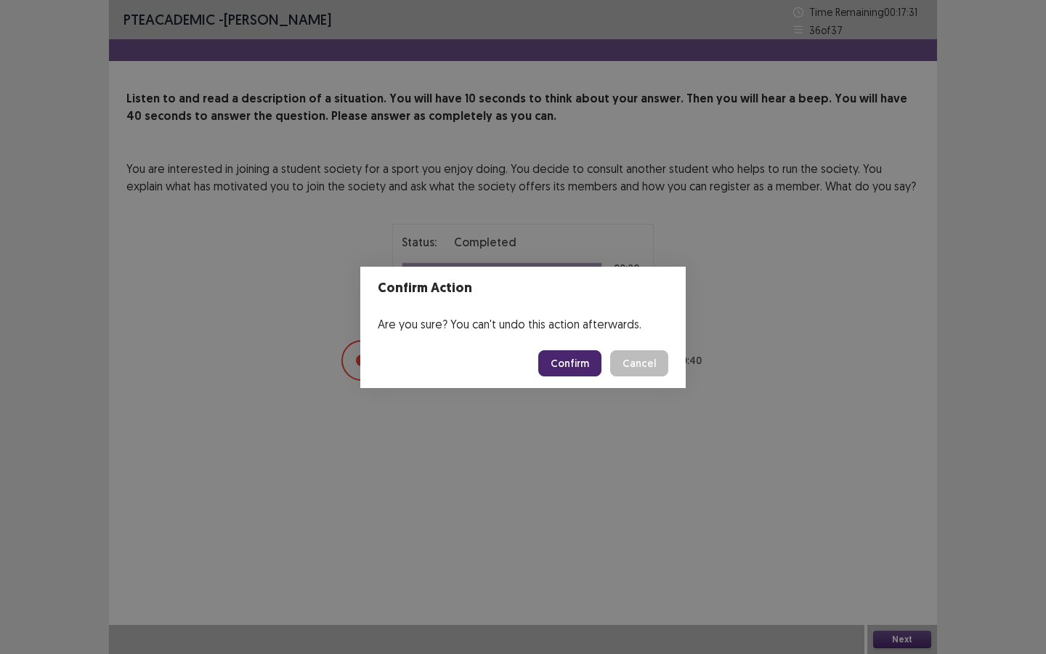
click at [575, 364] on button "Confirm" at bounding box center [569, 363] width 63 height 26
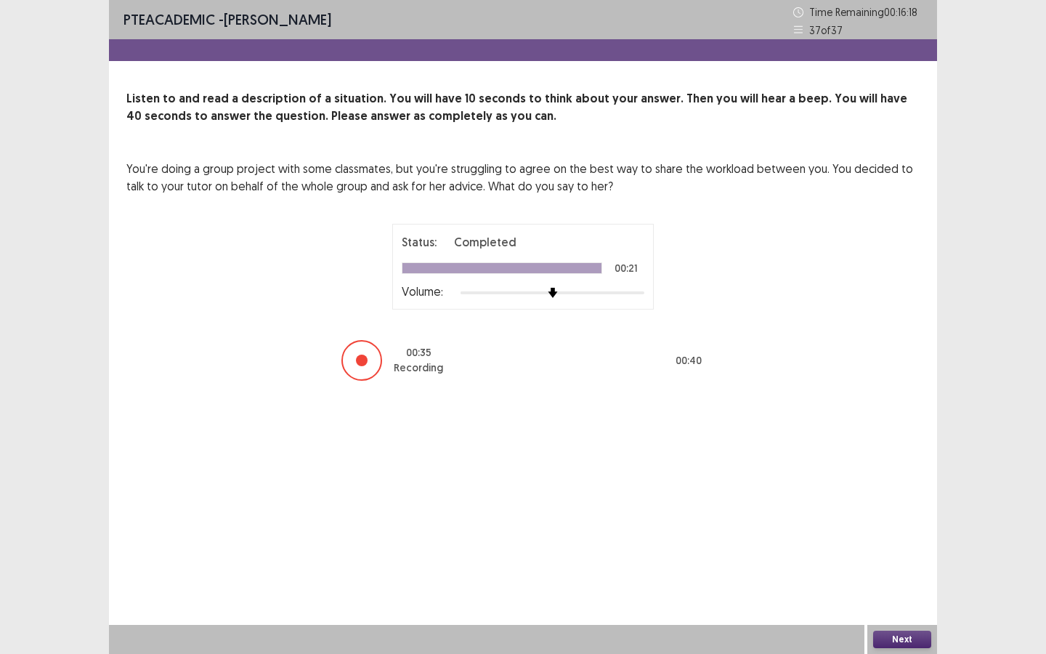
click at [894, 493] on button "Next" at bounding box center [902, 638] width 58 height 17
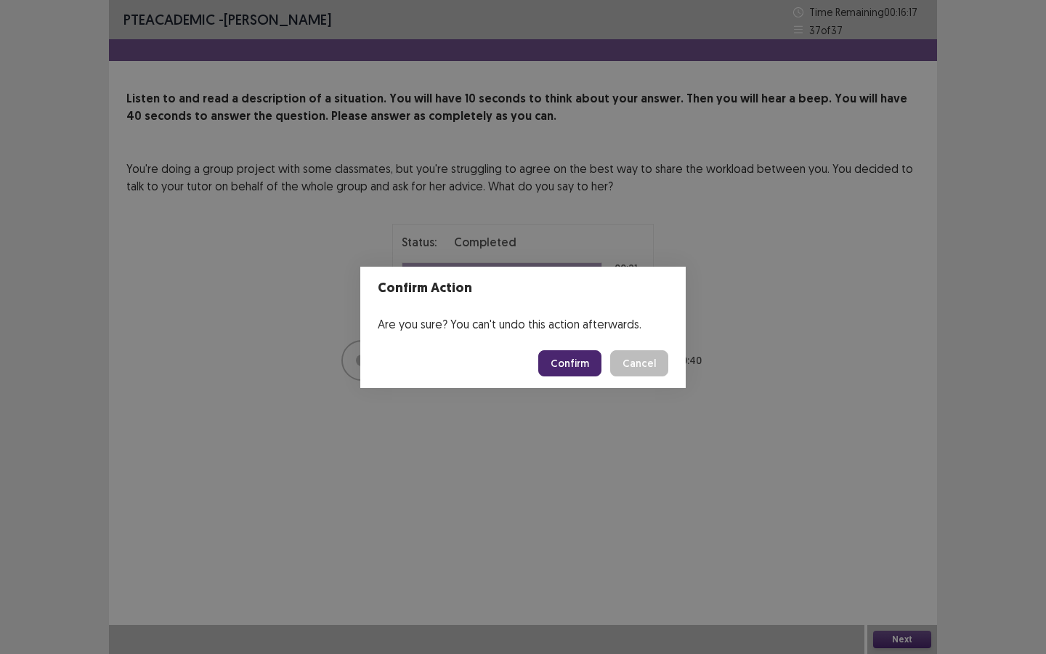
click at [572, 365] on button "Confirm" at bounding box center [569, 363] width 63 height 26
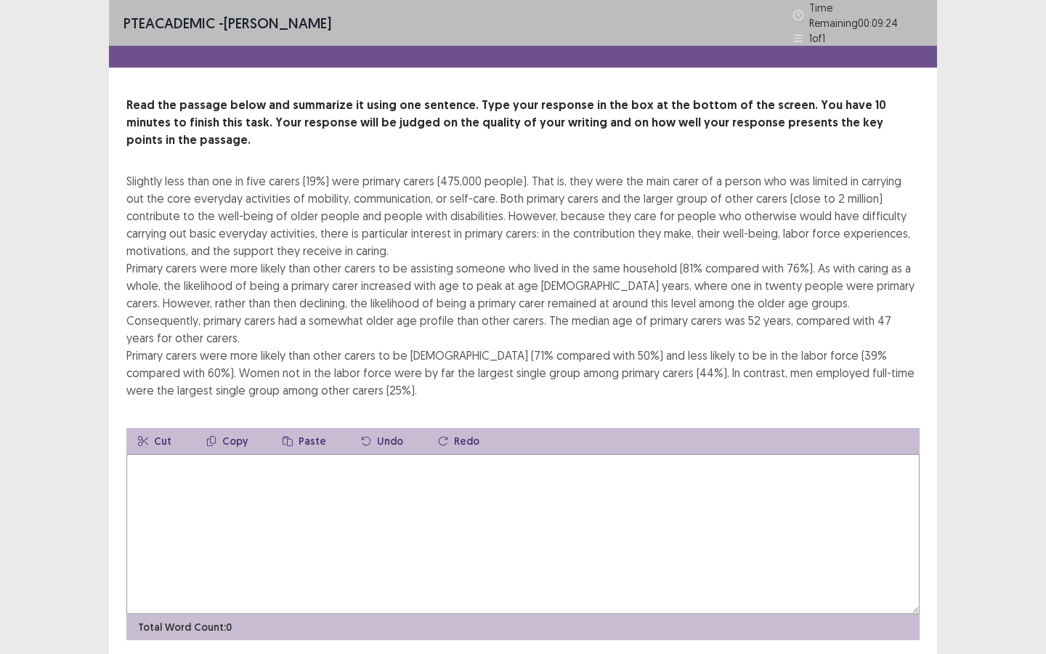
click at [210, 454] on textarea at bounding box center [522, 534] width 793 height 160
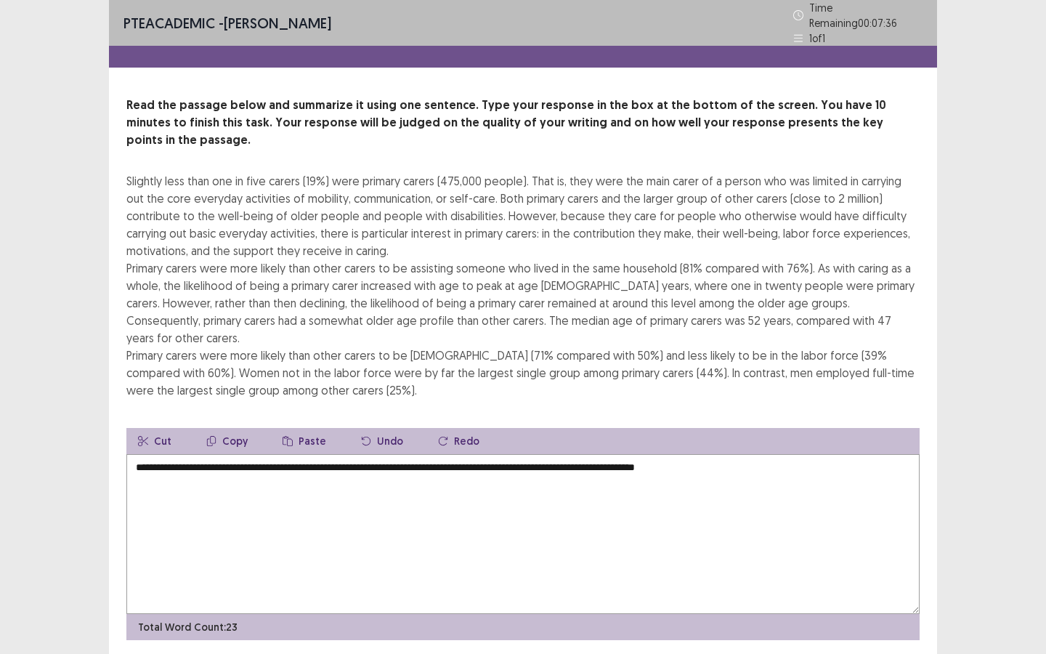
click at [395, 454] on textarea "**********" at bounding box center [522, 534] width 793 height 160
click at [731, 454] on textarea "**********" at bounding box center [522, 534] width 793 height 160
click at [227, 454] on textarea "**********" at bounding box center [522, 534] width 793 height 160
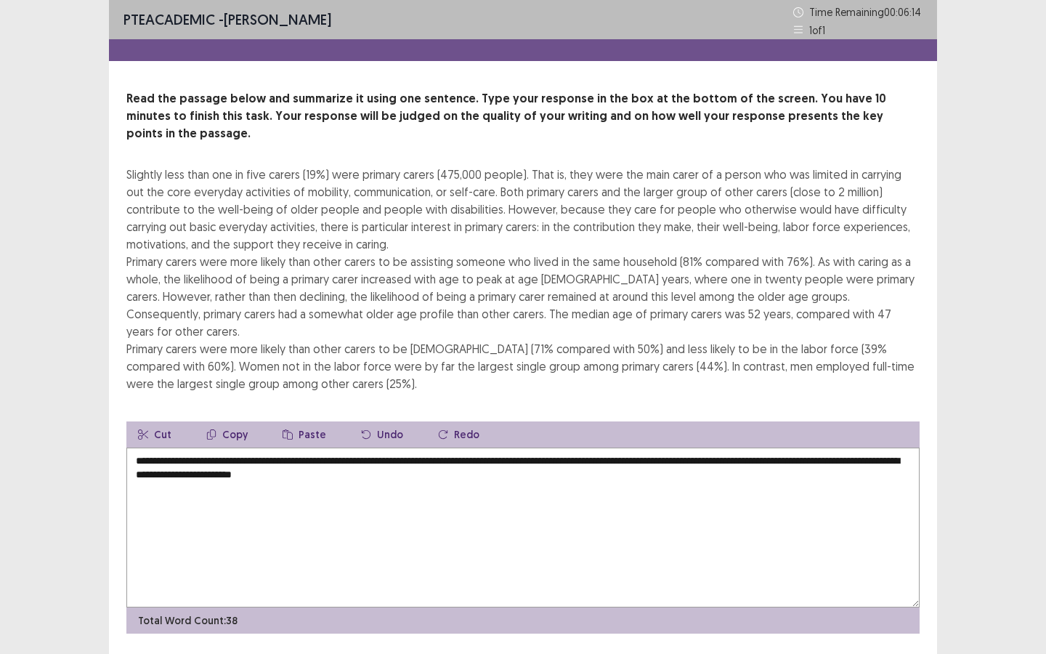
click at [466, 447] on textarea "**********" at bounding box center [522, 527] width 793 height 160
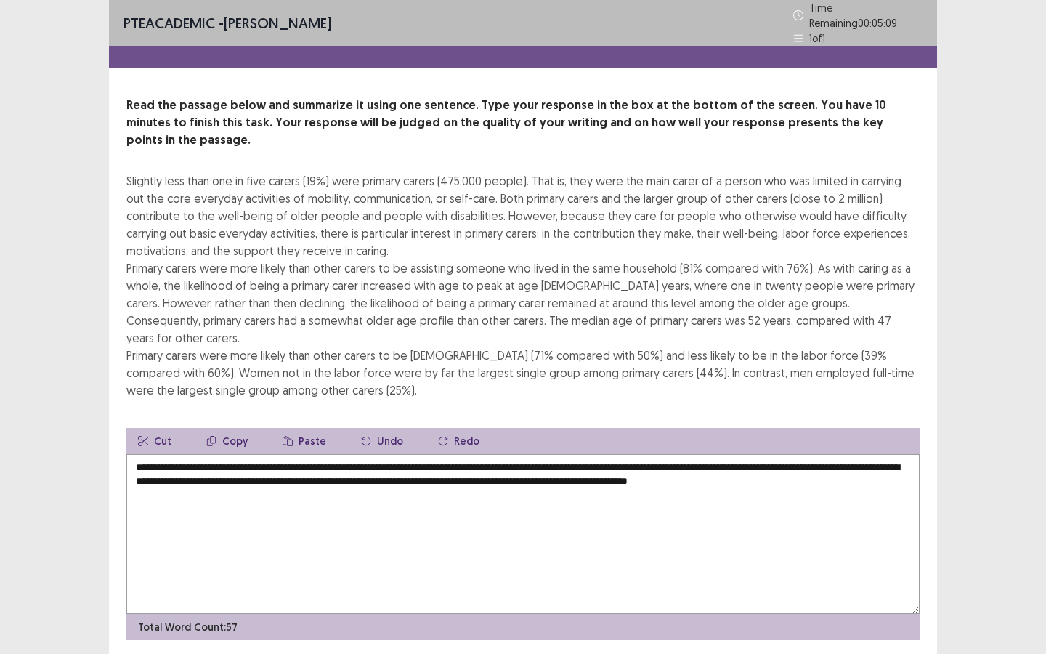
click at [364, 454] on textarea "**********" at bounding box center [522, 534] width 793 height 160
click at [283, 454] on textarea "**********" at bounding box center [522, 534] width 793 height 160
click at [305, 454] on textarea "**********" at bounding box center [522, 534] width 793 height 160
drag, startPoint x: 468, startPoint y: 442, endPoint x: 607, endPoint y: 458, distance: 139.7
click at [607, 458] on textarea "**********" at bounding box center [522, 534] width 793 height 160
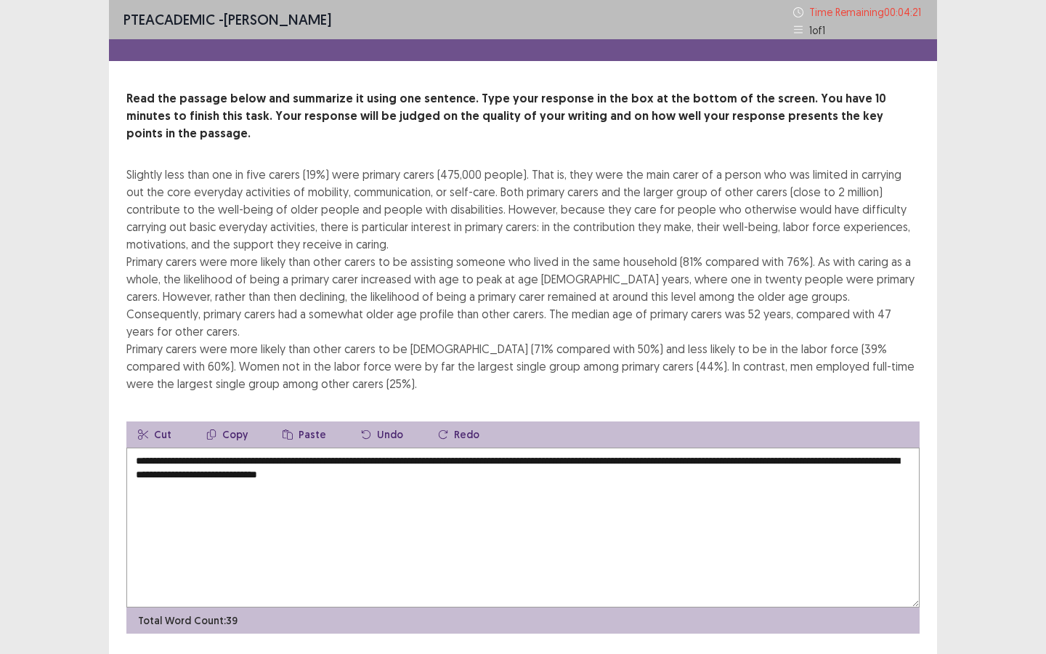
click at [844, 447] on textarea "**********" at bounding box center [522, 527] width 793 height 160
paste textarea "**********"
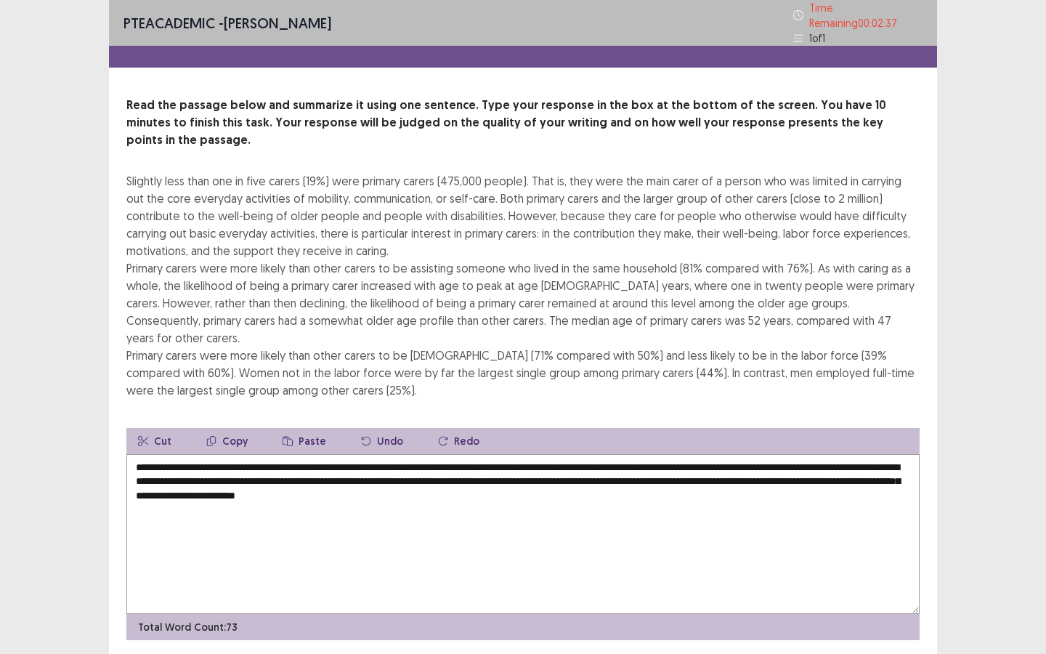
click at [802, 454] on textarea "**********" at bounding box center [522, 534] width 793 height 160
click at [891, 454] on textarea "**********" at bounding box center [522, 534] width 793 height 160
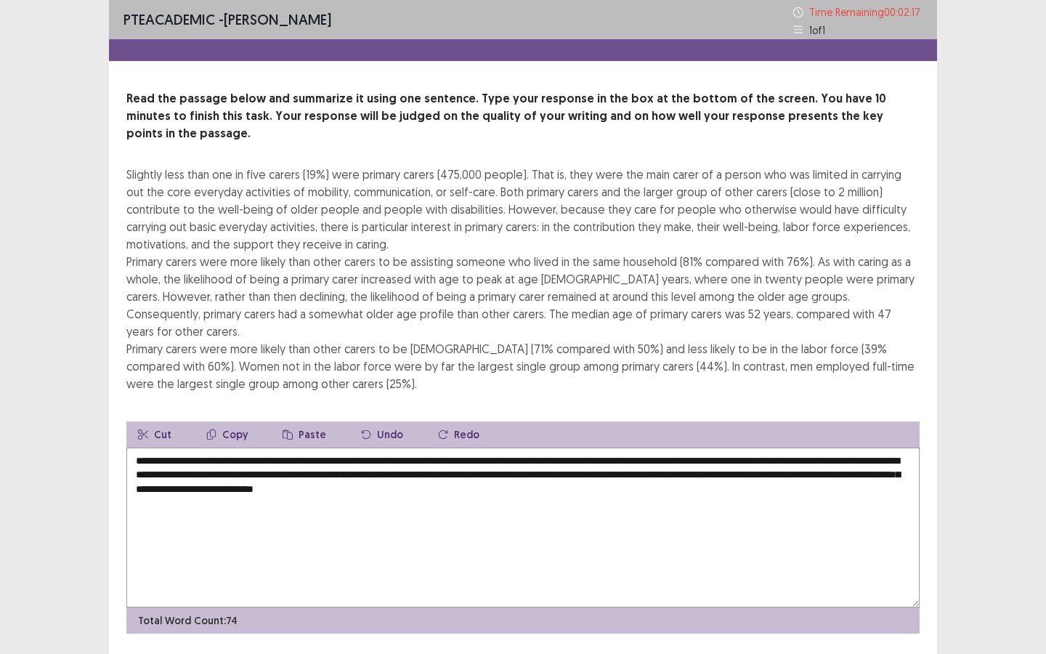
scroll to position [9, 0]
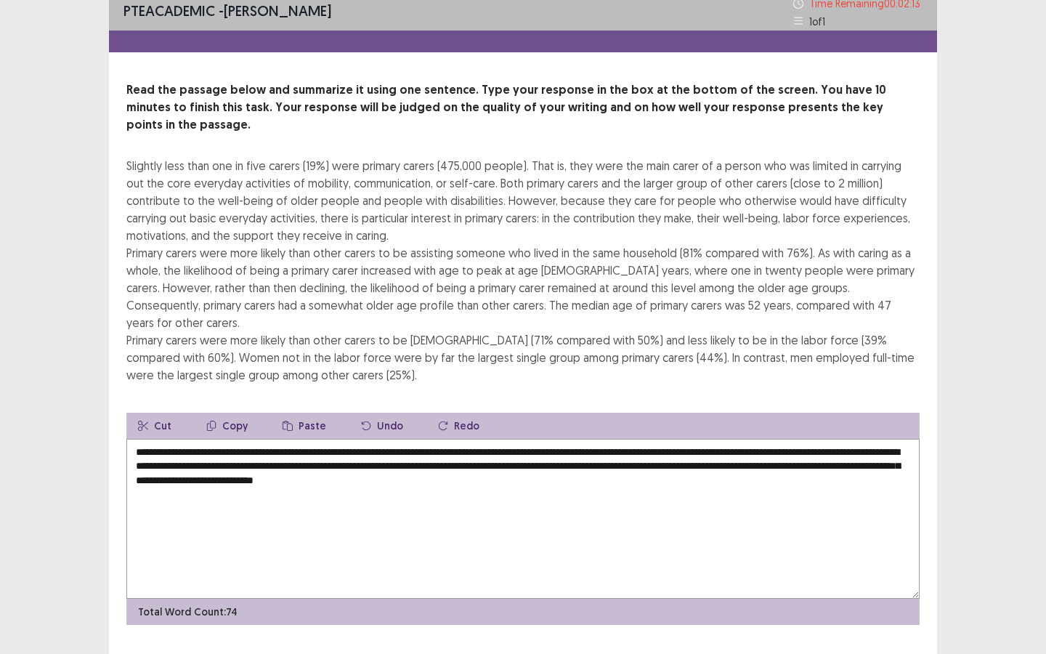
click at [607, 447] on textarea "**********" at bounding box center [522, 519] width 793 height 160
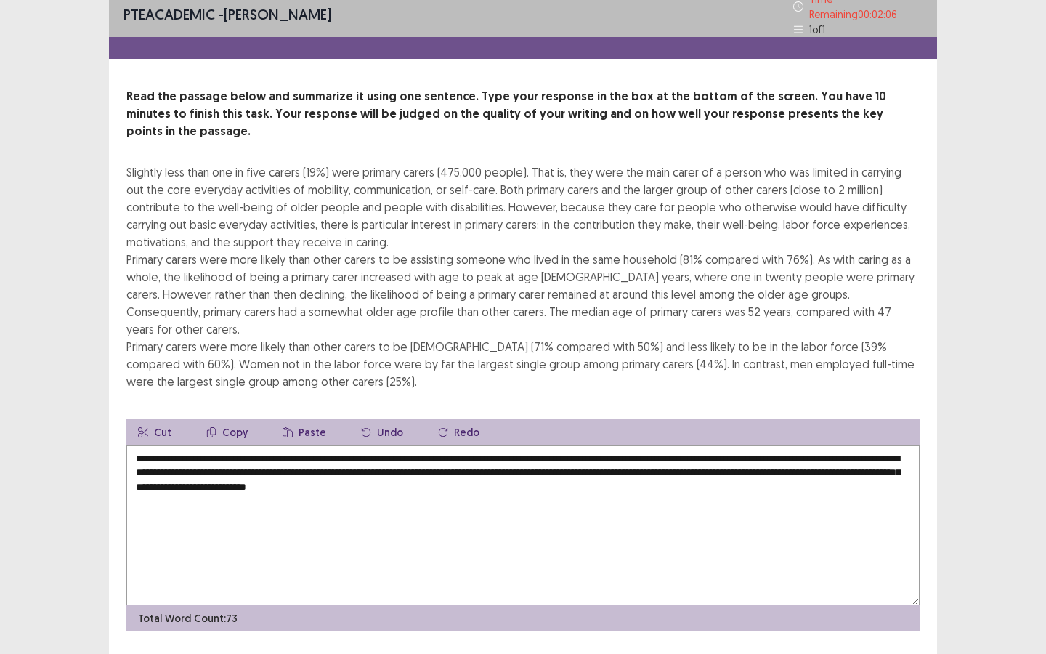
type textarea "**********"
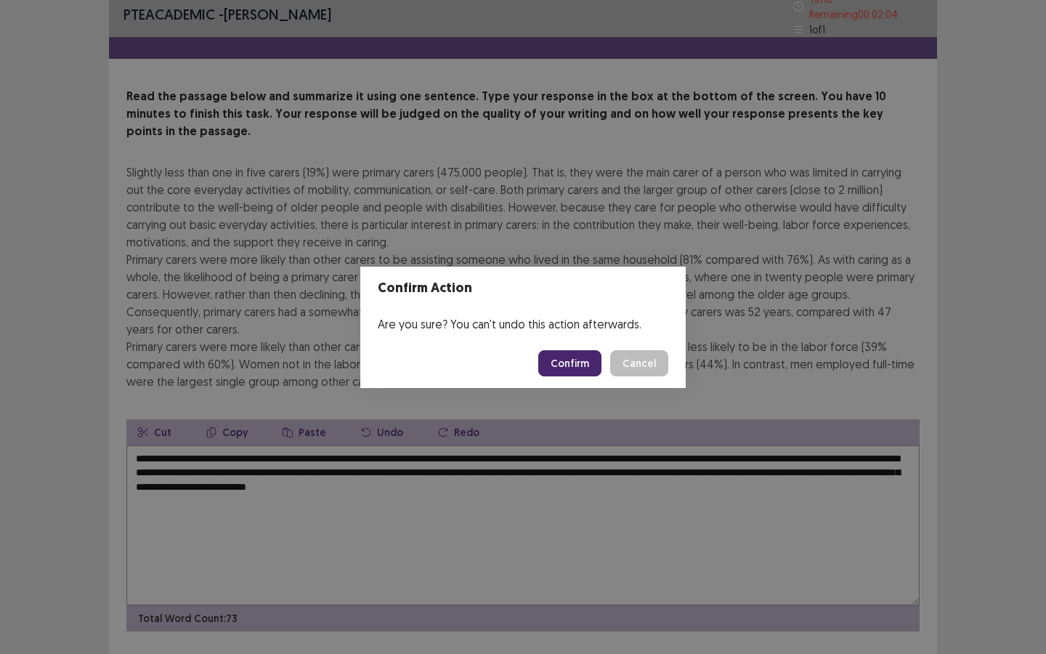
click at [561, 372] on button "Confirm" at bounding box center [569, 363] width 63 height 26
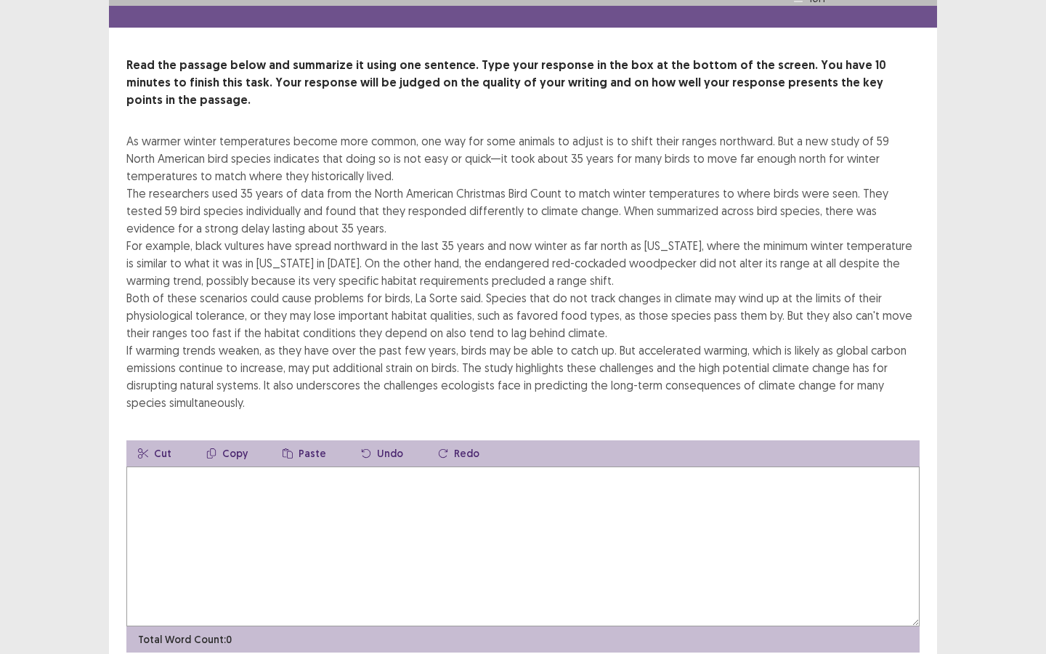
scroll to position [78, 0]
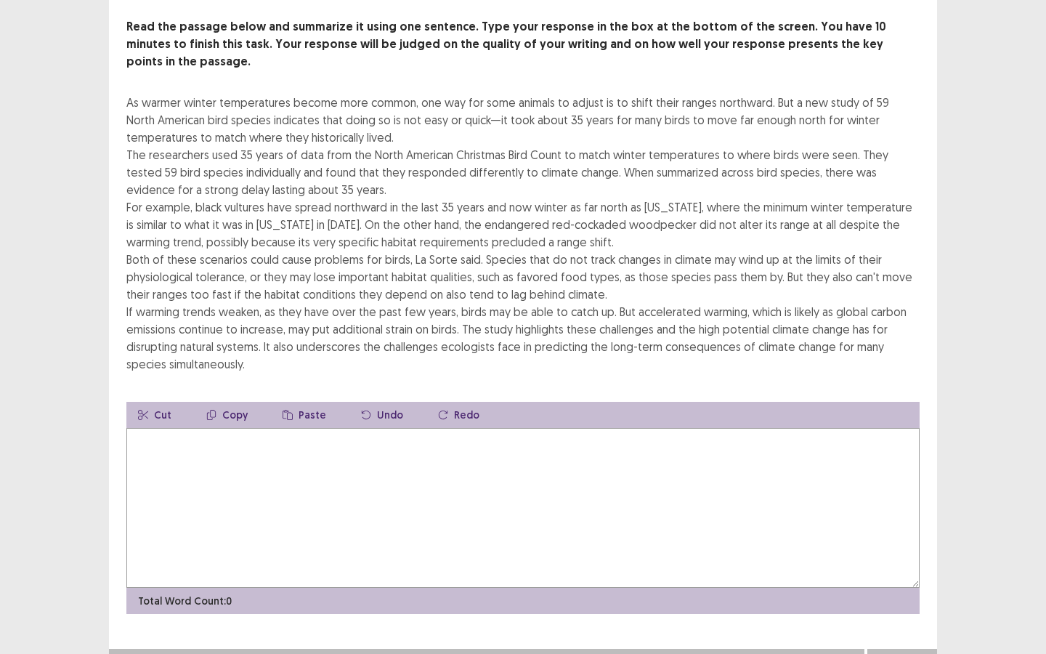
click at [235, 456] on textarea at bounding box center [522, 508] width 793 height 160
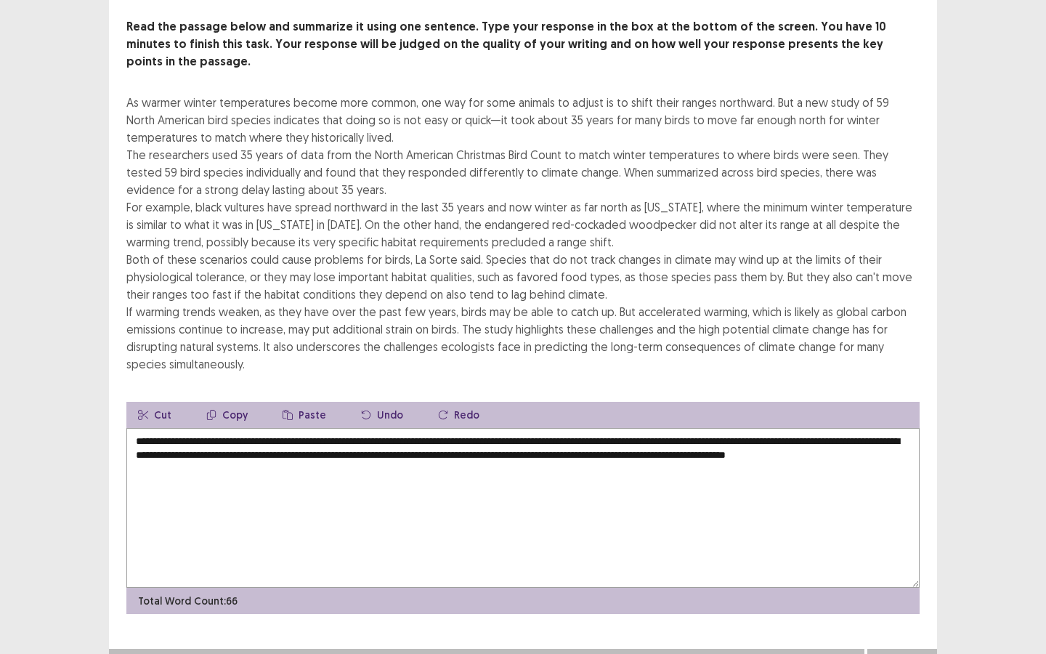
click at [641, 432] on textarea "**********" at bounding box center [522, 508] width 793 height 160
click at [710, 431] on textarea "**********" at bounding box center [522, 508] width 793 height 160
type textarea "**********"
click at [910, 493] on button "Next" at bounding box center [902, 662] width 58 height 17
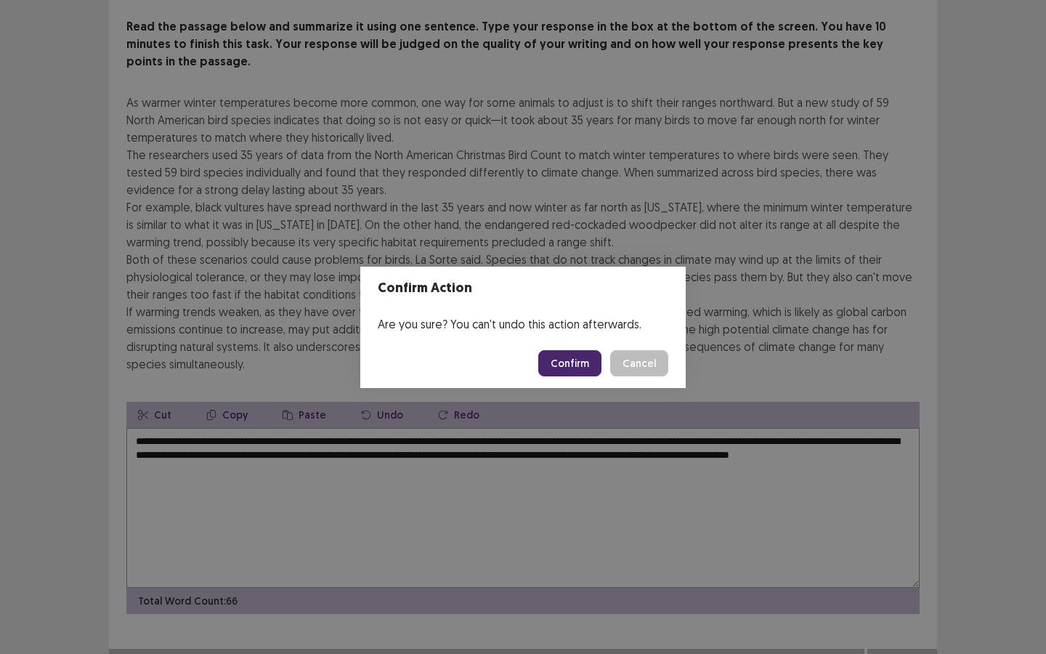
click at [564, 362] on button "Confirm" at bounding box center [569, 363] width 63 height 26
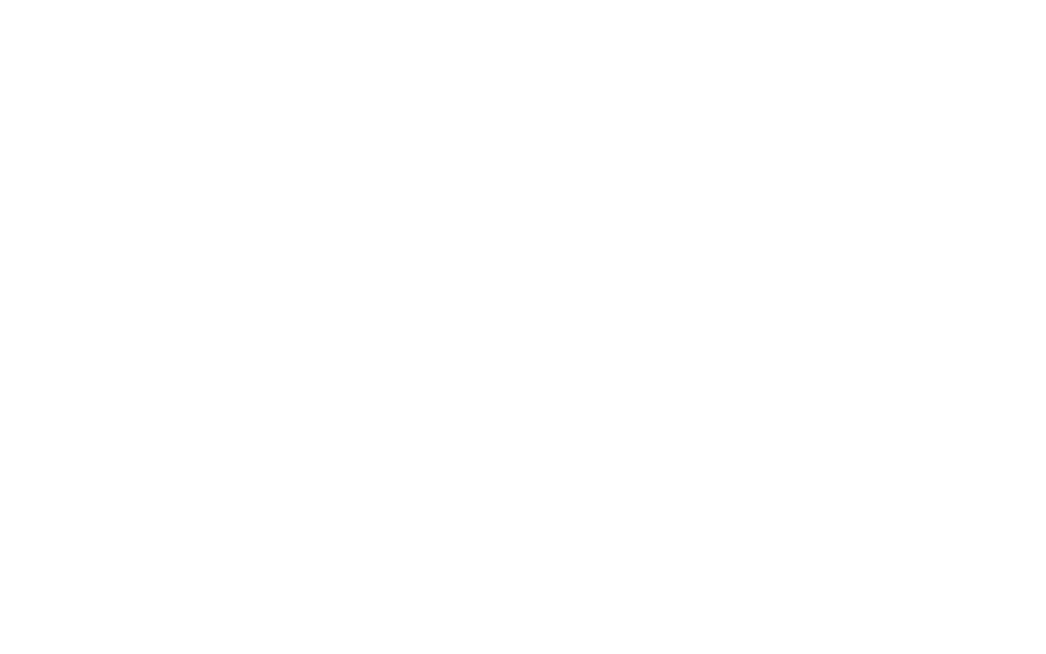
scroll to position [0, 0]
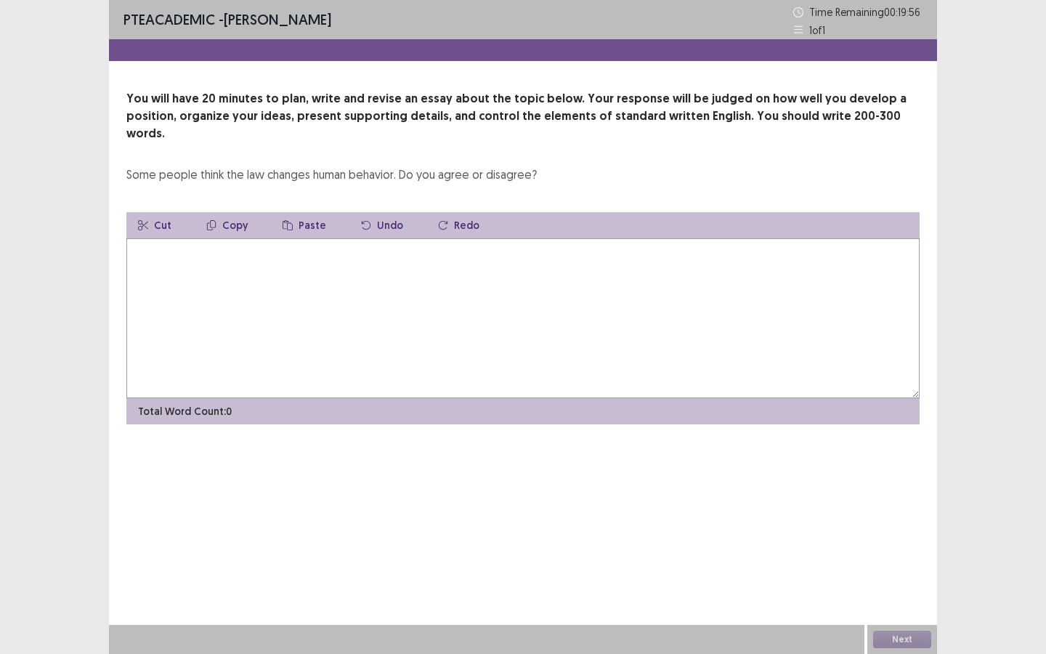
click at [211, 277] on textarea at bounding box center [522, 318] width 793 height 160
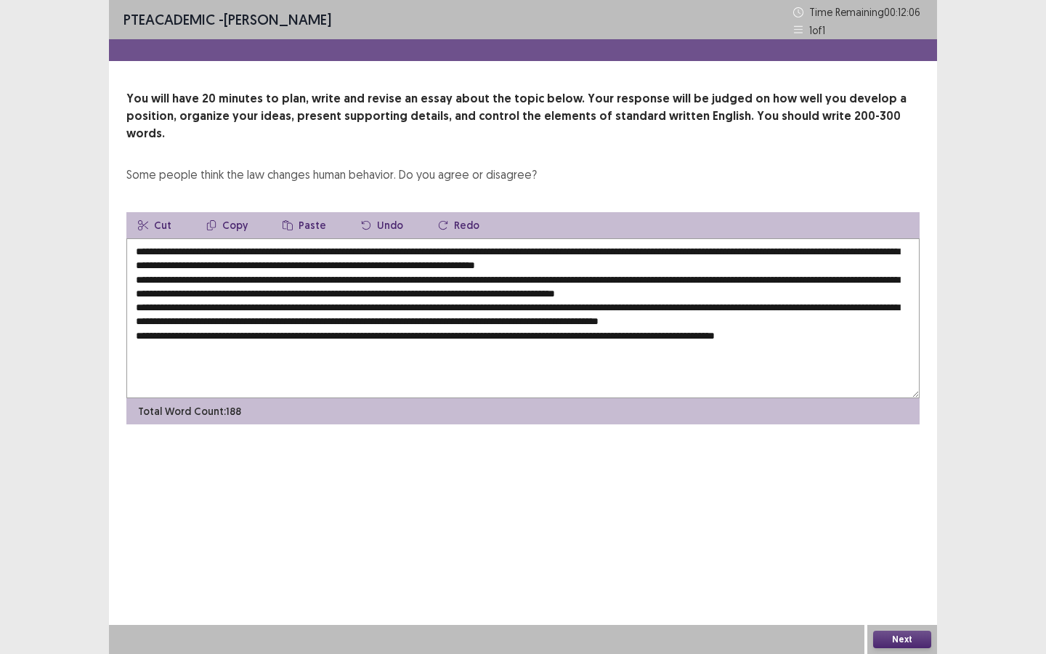
click at [219, 238] on textarea at bounding box center [522, 318] width 793 height 160
click at [552, 248] on textarea at bounding box center [522, 318] width 793 height 160
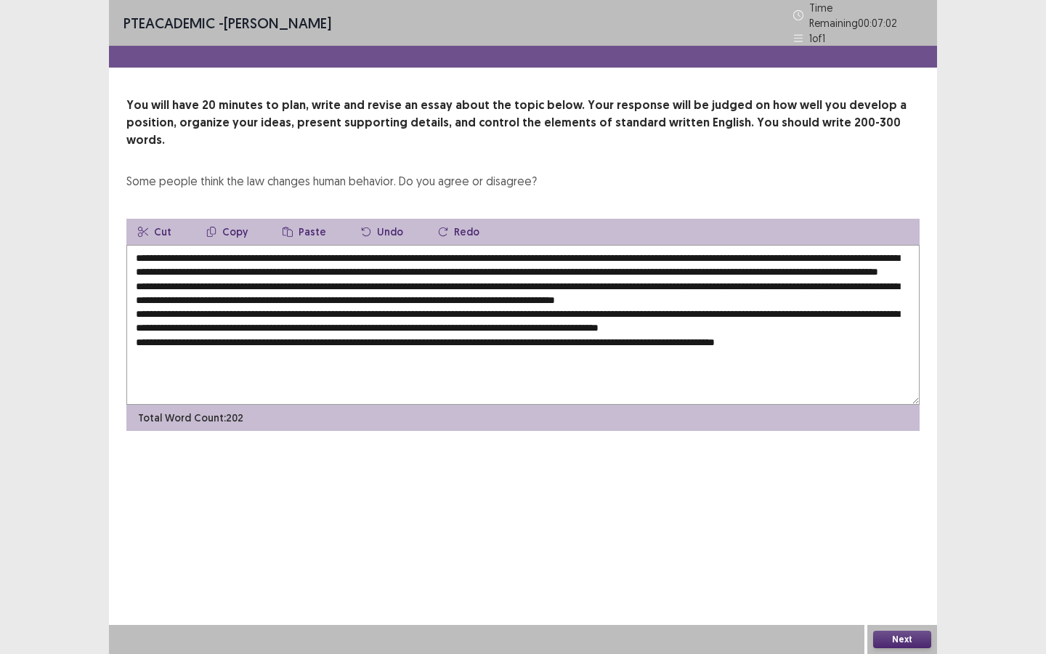
drag, startPoint x: 362, startPoint y: 276, endPoint x: 386, endPoint y: 276, distance: 23.2
click at [386, 276] on textarea at bounding box center [522, 325] width 793 height 160
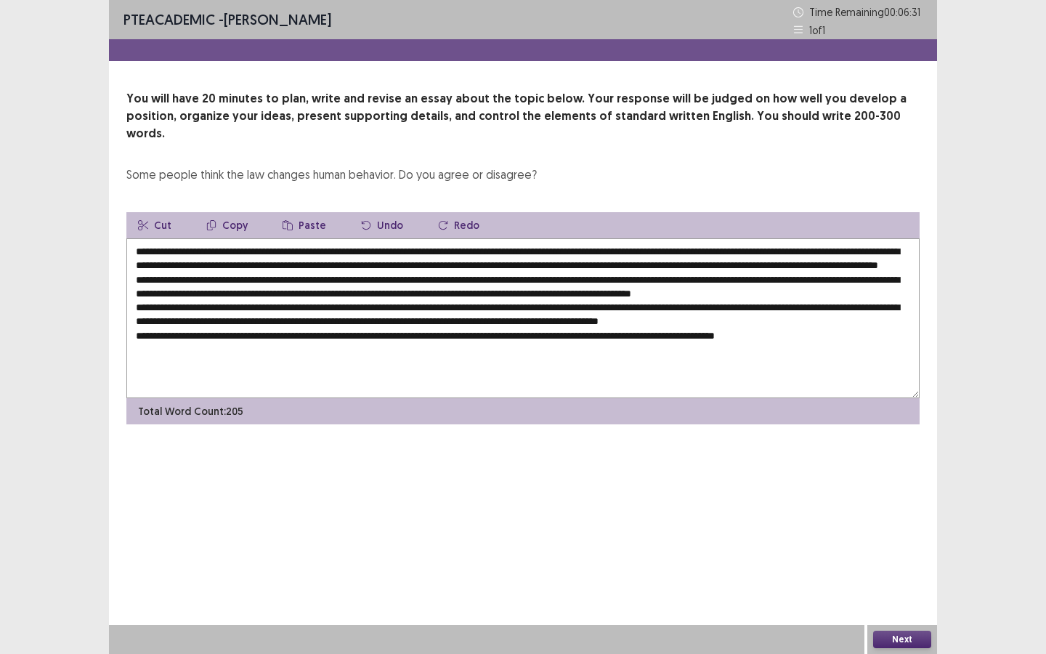
drag, startPoint x: 821, startPoint y: 275, endPoint x: 848, endPoint y: 278, distance: 27.0
click at [848, 278] on textarea at bounding box center [522, 318] width 793 height 160
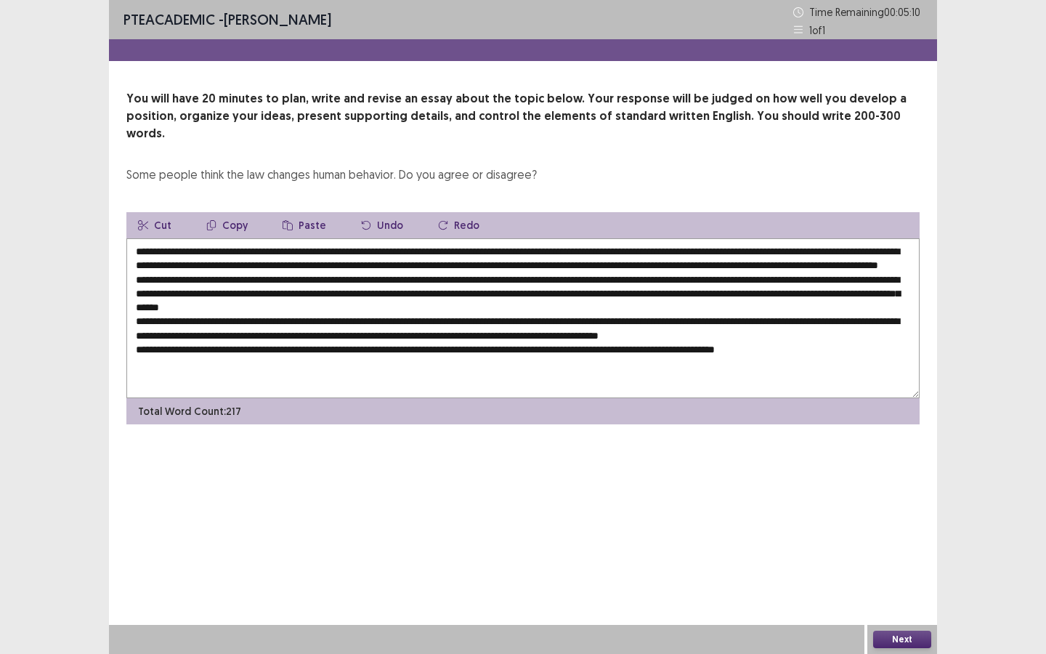
drag, startPoint x: 137, startPoint y: 304, endPoint x: 176, endPoint y: 306, distance: 39.3
click at [176, 306] on textarea at bounding box center [522, 318] width 793 height 160
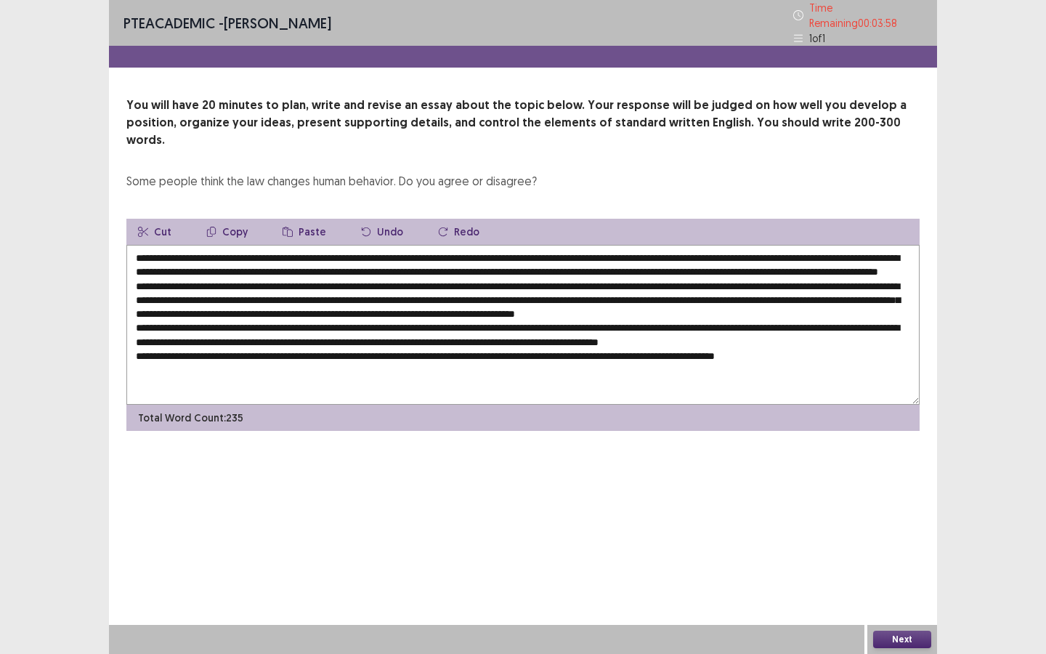
drag, startPoint x: 134, startPoint y: 334, endPoint x: 162, endPoint y: 336, distance: 28.4
click at [162, 336] on textarea at bounding box center [522, 325] width 793 height 160
drag, startPoint x: 155, startPoint y: 349, endPoint x: 196, endPoint y: 350, distance: 40.7
click at [196, 350] on textarea at bounding box center [522, 325] width 793 height 160
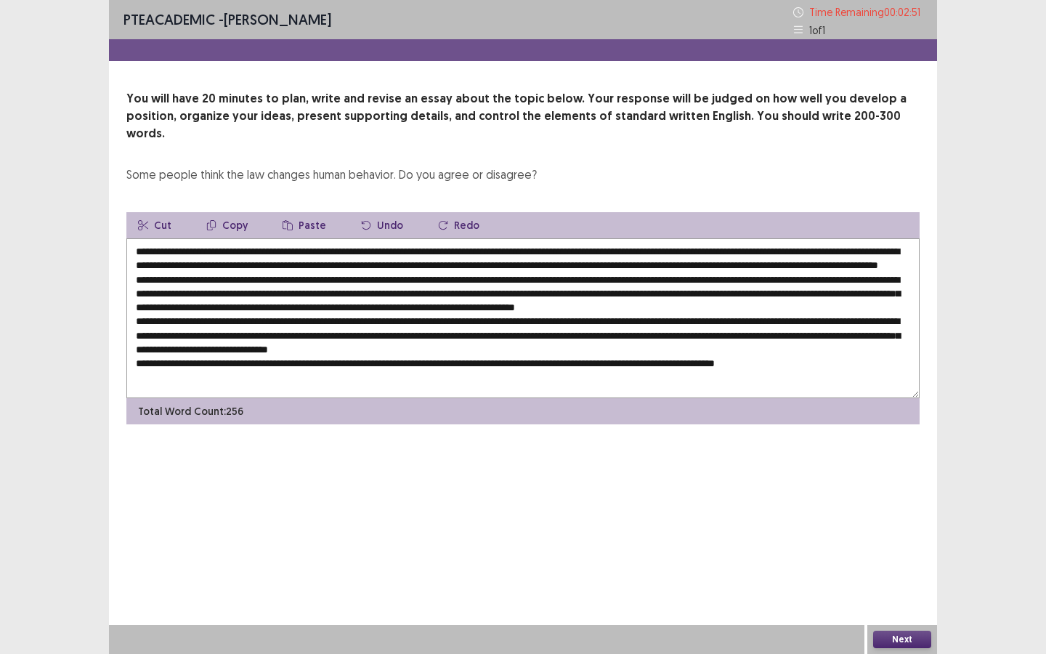
drag, startPoint x: 536, startPoint y: 348, endPoint x: 560, endPoint y: 349, distance: 24.0
click at [560, 349] on textarea at bounding box center [522, 318] width 793 height 160
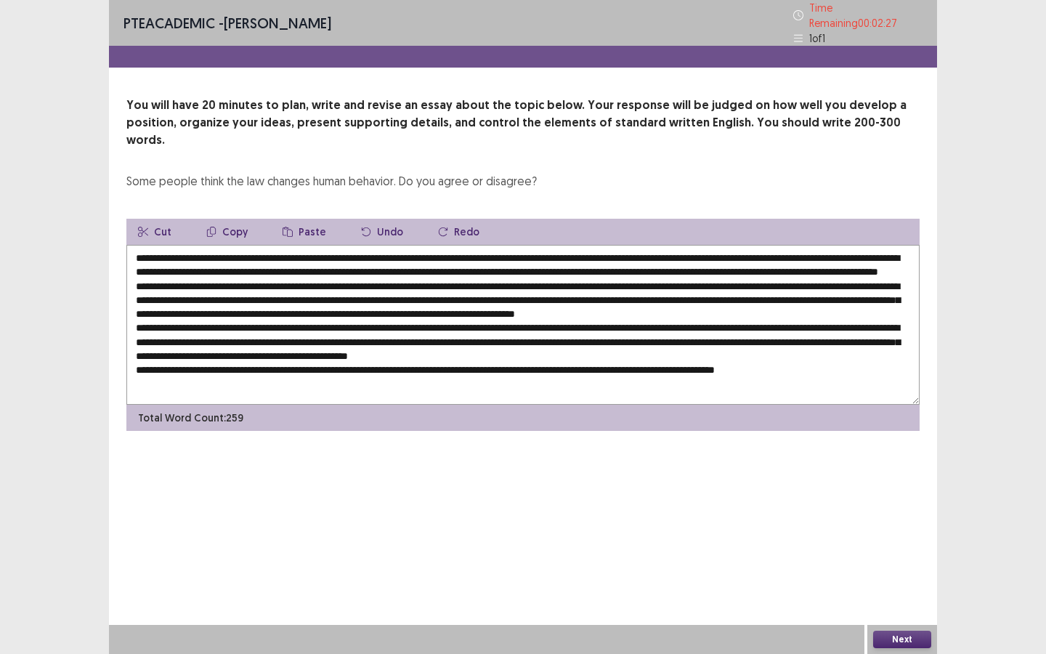
drag, startPoint x: 469, startPoint y: 360, endPoint x: 492, endPoint y: 362, distance: 23.3
click at [492, 362] on textarea at bounding box center [522, 325] width 793 height 160
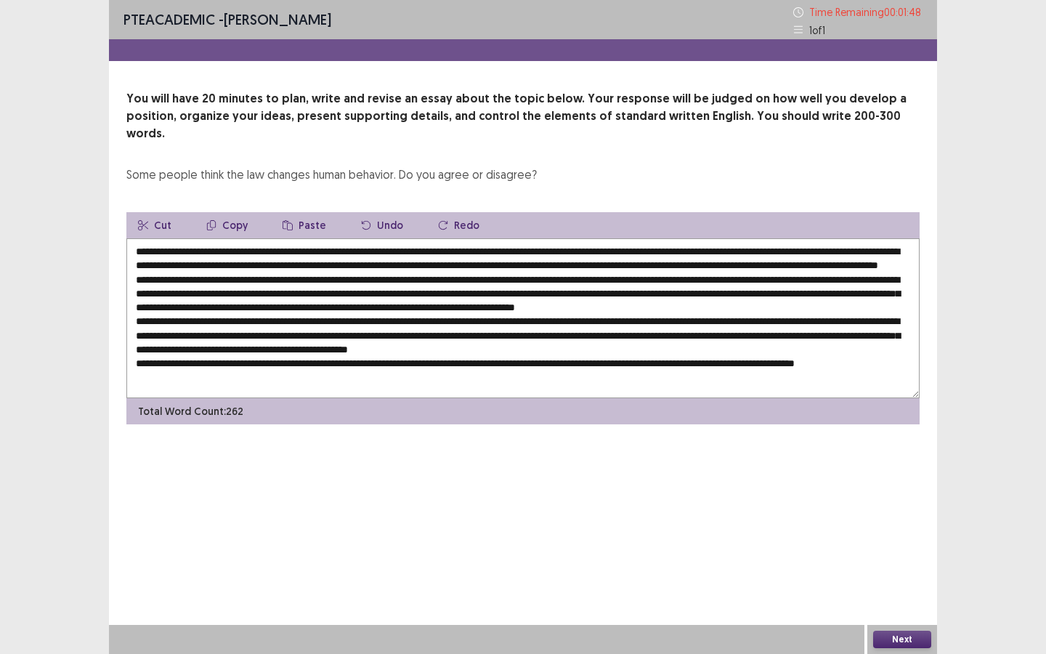
scroll to position [7, 0]
click at [495, 269] on textarea at bounding box center [522, 318] width 793 height 160
click at [520, 283] on textarea at bounding box center [522, 318] width 793 height 160
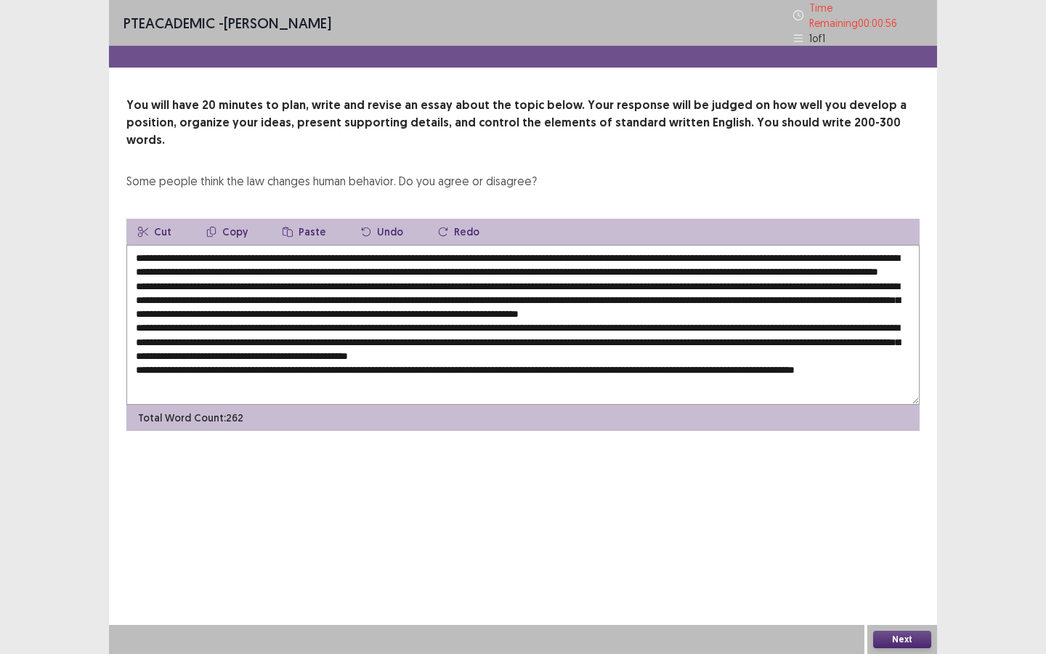
scroll to position [21, 0]
drag, startPoint x: 369, startPoint y: 314, endPoint x: 389, endPoint y: 314, distance: 19.6
click at [389, 314] on textarea at bounding box center [522, 325] width 793 height 160
click at [300, 328] on textarea at bounding box center [522, 325] width 793 height 160
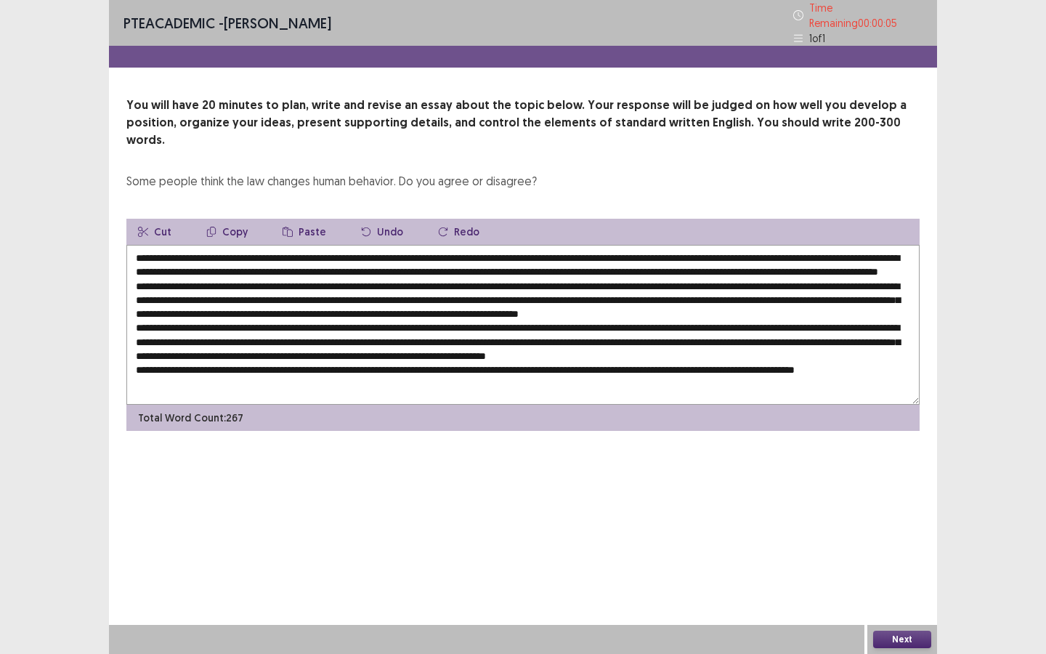
type textarea "**********"
click at [898, 493] on button "Next" at bounding box center [902, 638] width 58 height 17
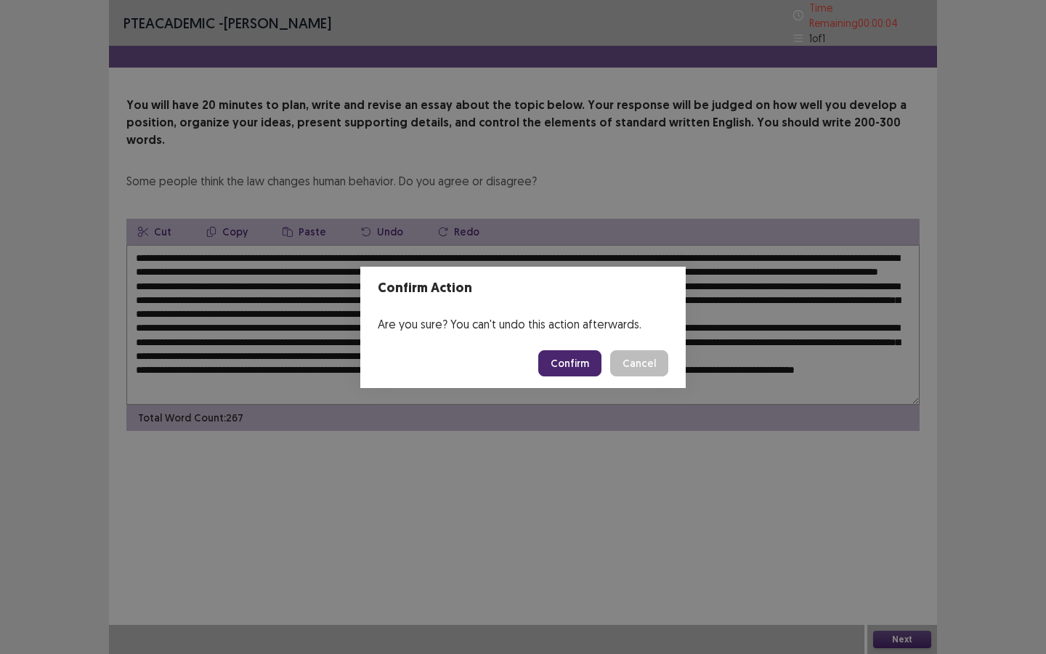
click at [574, 369] on button "Confirm" at bounding box center [569, 363] width 63 height 26
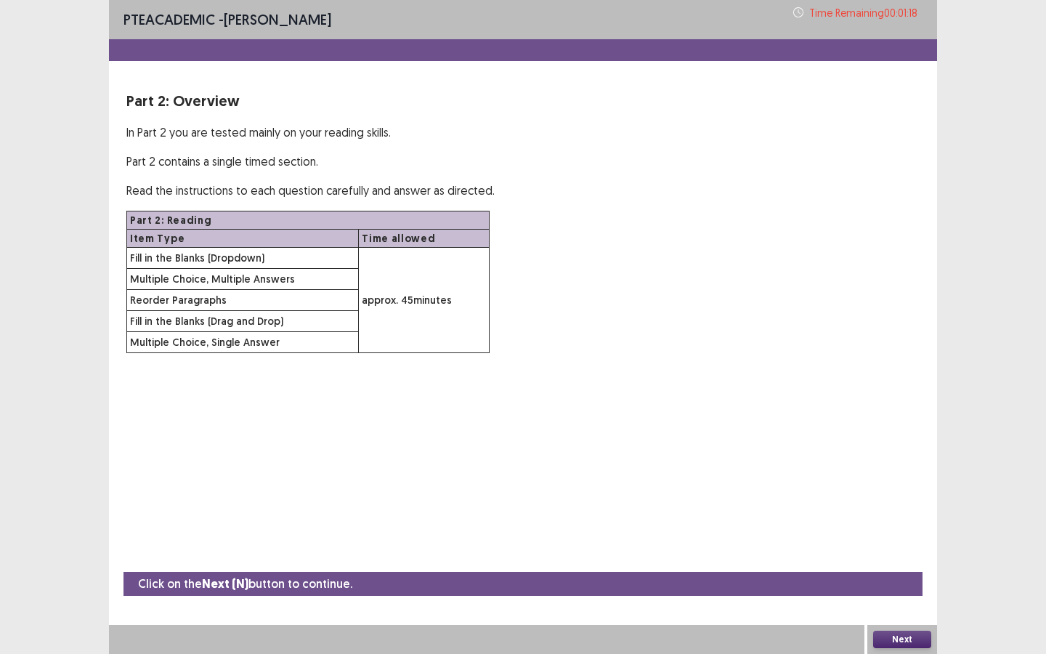
click at [913, 493] on button "Next" at bounding box center [902, 638] width 58 height 17
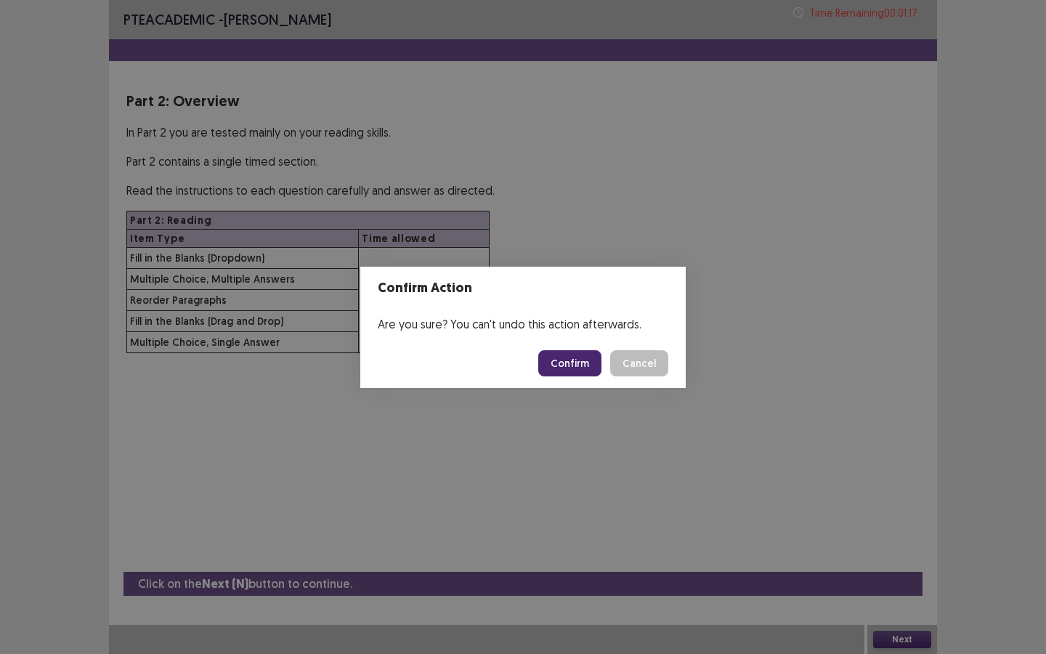
click at [572, 356] on button "Confirm" at bounding box center [569, 363] width 63 height 26
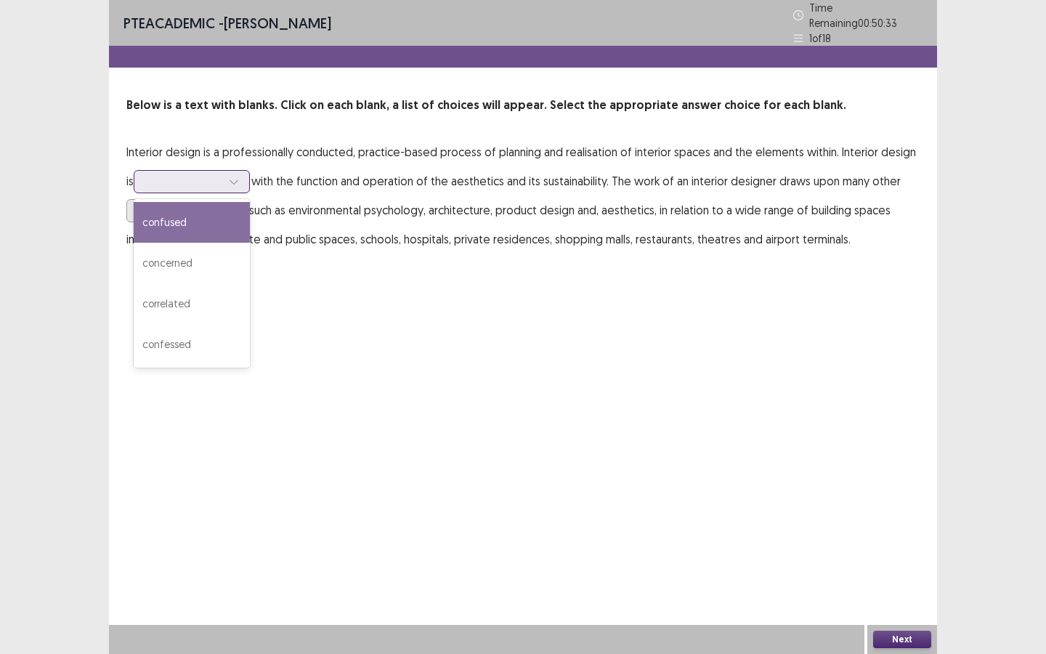
click at [229, 177] on icon at bounding box center [234, 182] width 10 height 10
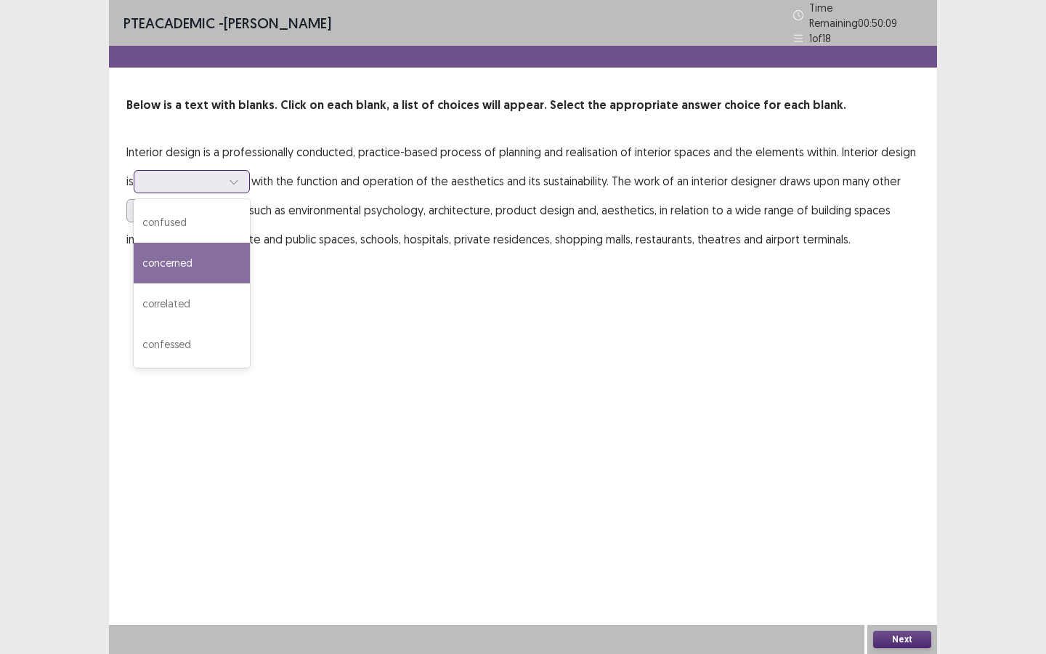
click at [185, 260] on div "concerned" at bounding box center [192, 263] width 116 height 41
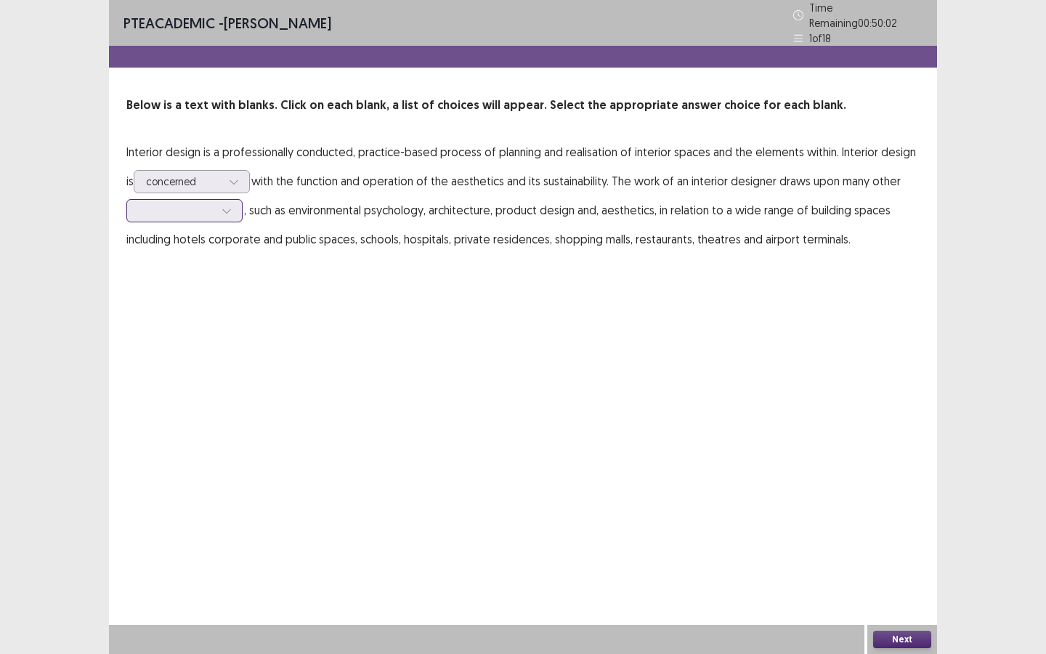
click at [227, 206] on icon at bounding box center [227, 211] width 10 height 10
click at [185, 259] on div "items" at bounding box center [184, 251] width 116 height 41
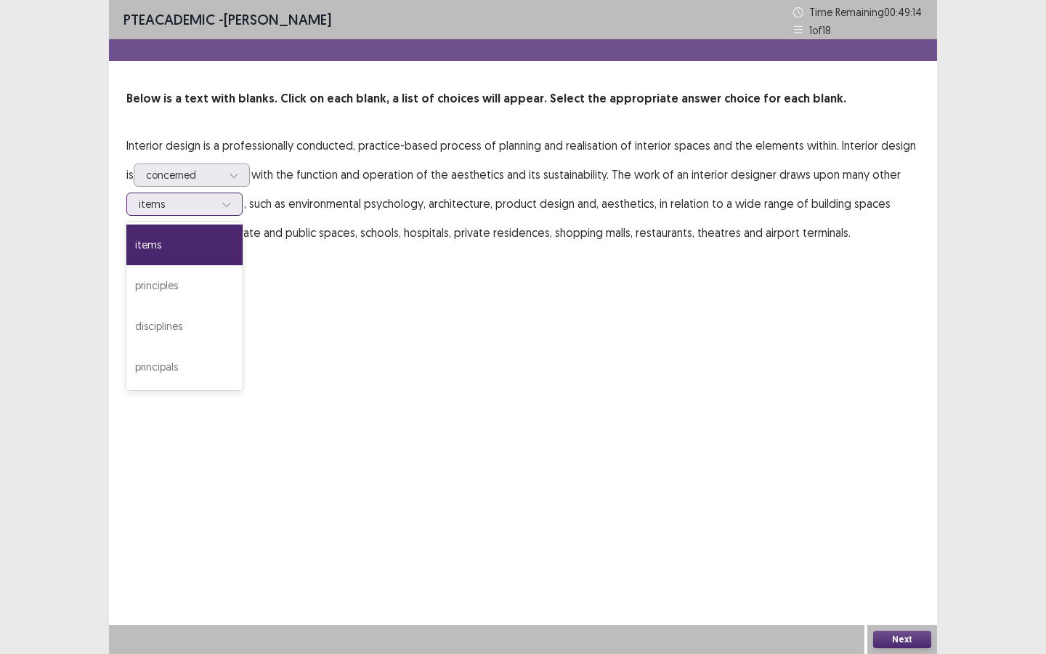
click at [226, 207] on icon at bounding box center [227, 204] width 10 height 10
click at [183, 286] on div "principles" at bounding box center [184, 285] width 116 height 41
click at [908, 493] on button "Next" at bounding box center [902, 638] width 58 height 17
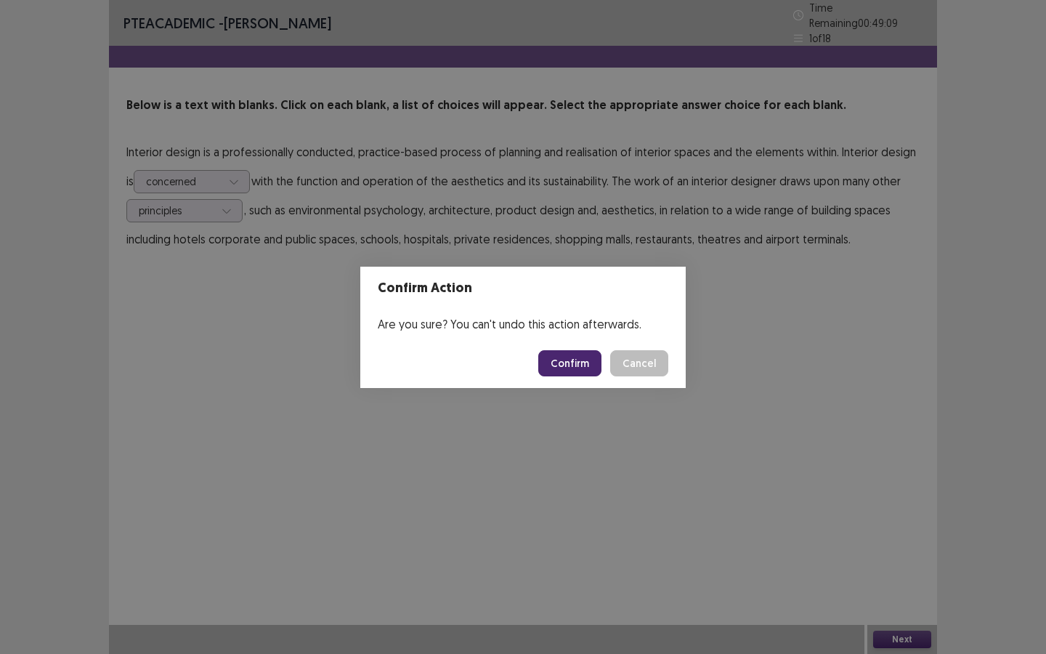
click at [565, 365] on button "Confirm" at bounding box center [569, 363] width 63 height 26
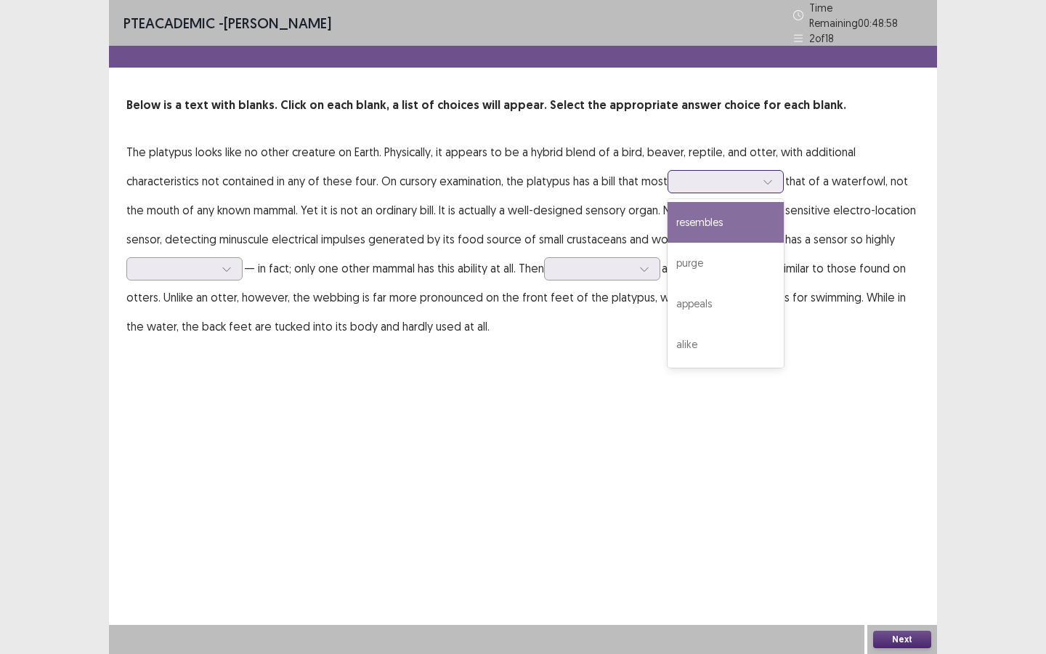
click at [775, 179] on div at bounding box center [768, 182] width 22 height 22
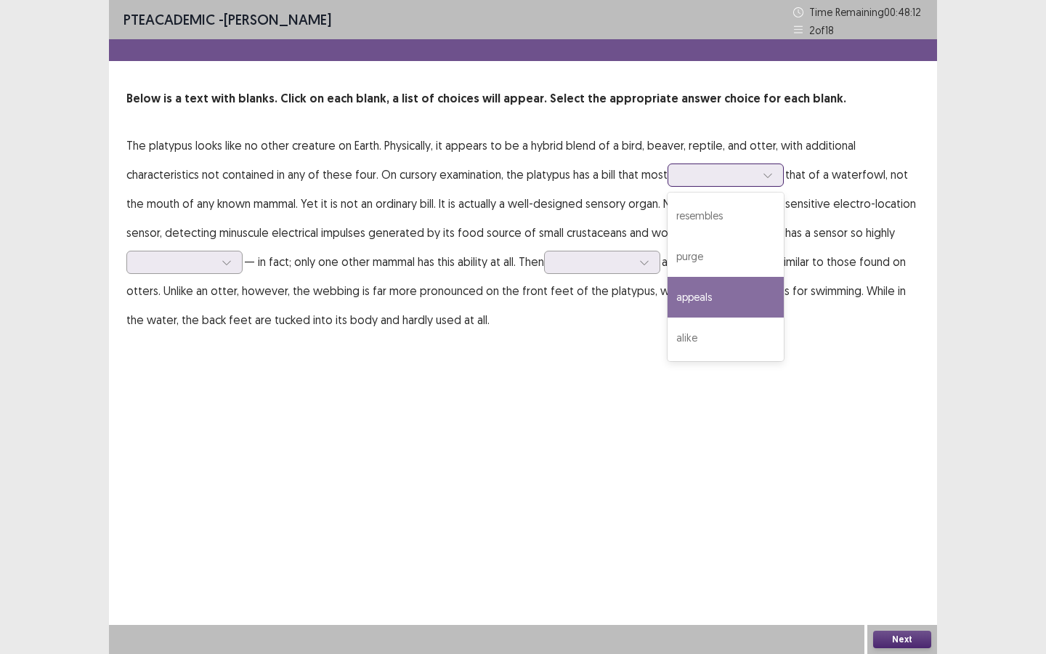
click at [712, 297] on div "appeals" at bounding box center [726, 297] width 116 height 41
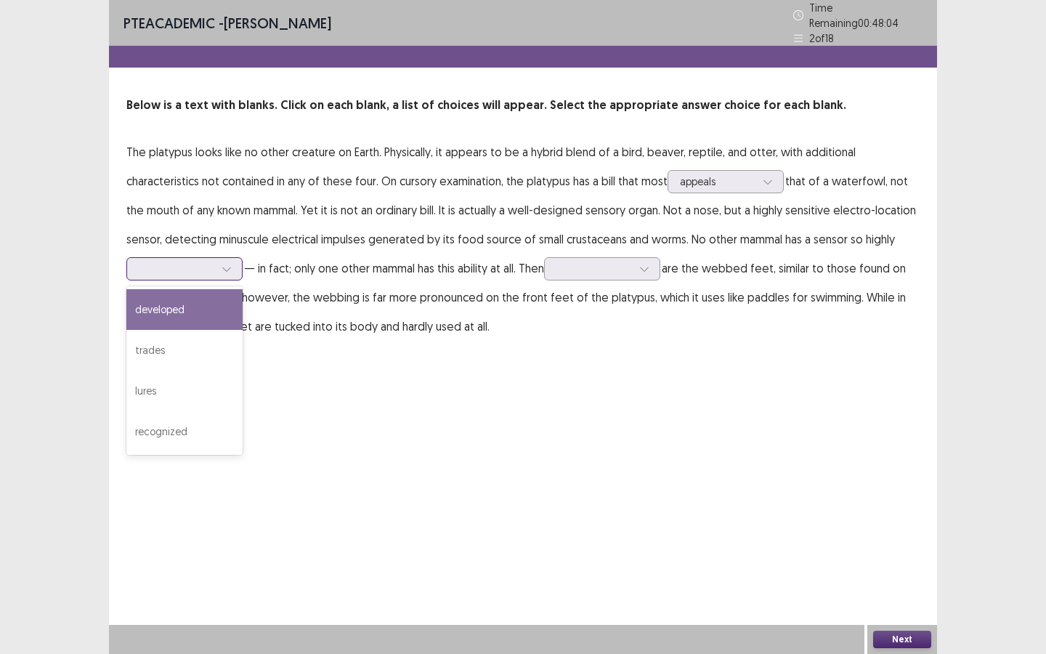
click at [217, 261] on div at bounding box center [227, 269] width 22 height 22
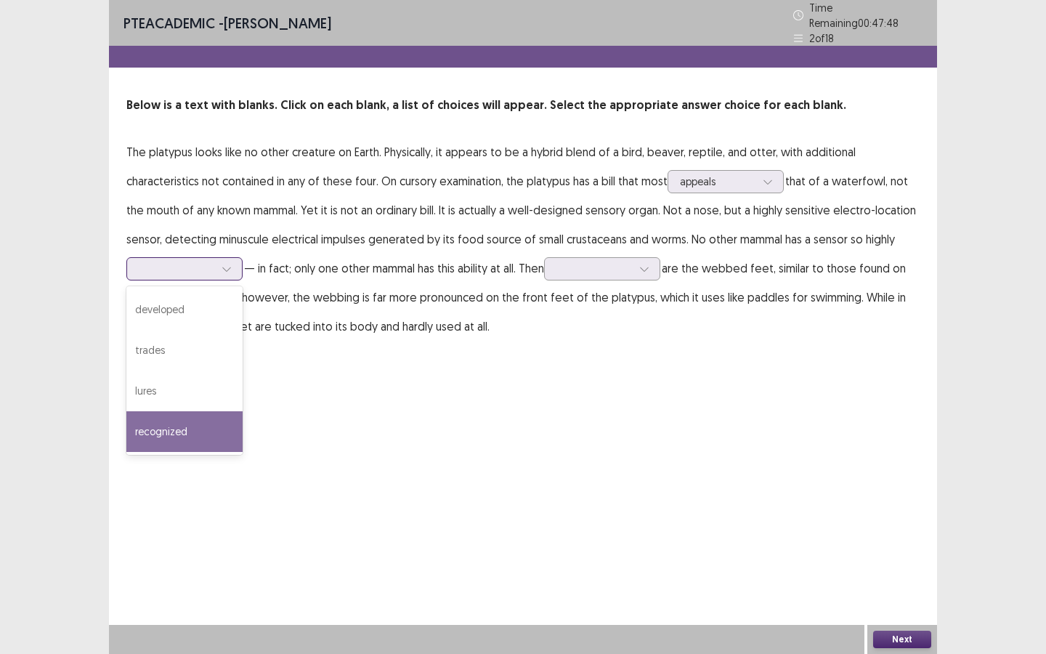
click at [178, 426] on div "recognized" at bounding box center [184, 431] width 116 height 41
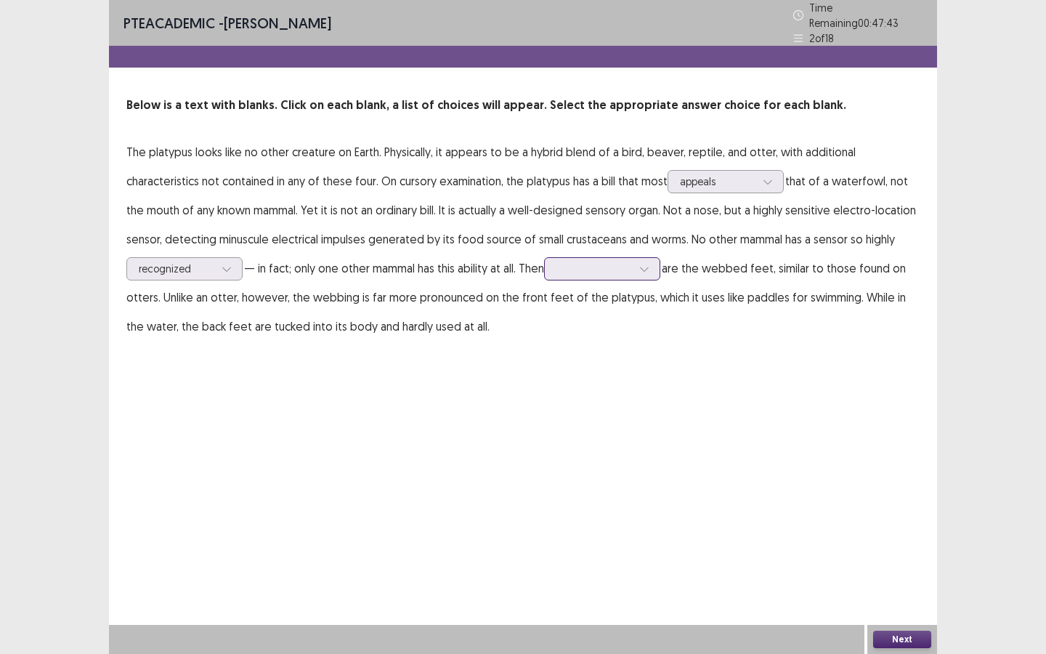
click at [640, 263] on div at bounding box center [644, 269] width 22 height 22
click at [589, 353] on div "there" at bounding box center [602, 350] width 116 height 41
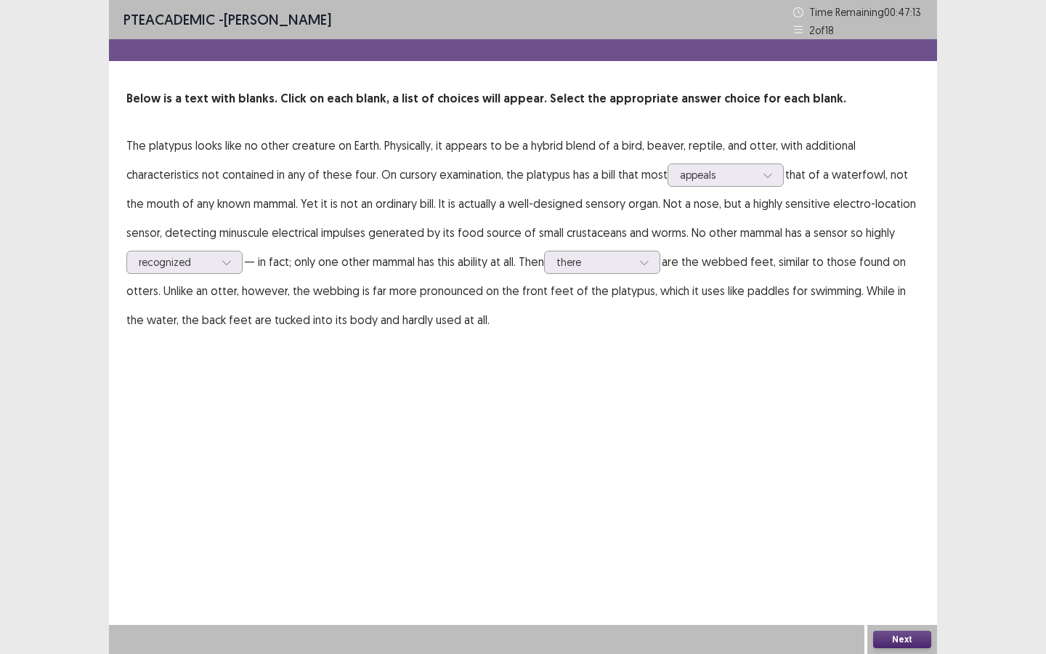
click at [891, 493] on button "Next" at bounding box center [902, 638] width 58 height 17
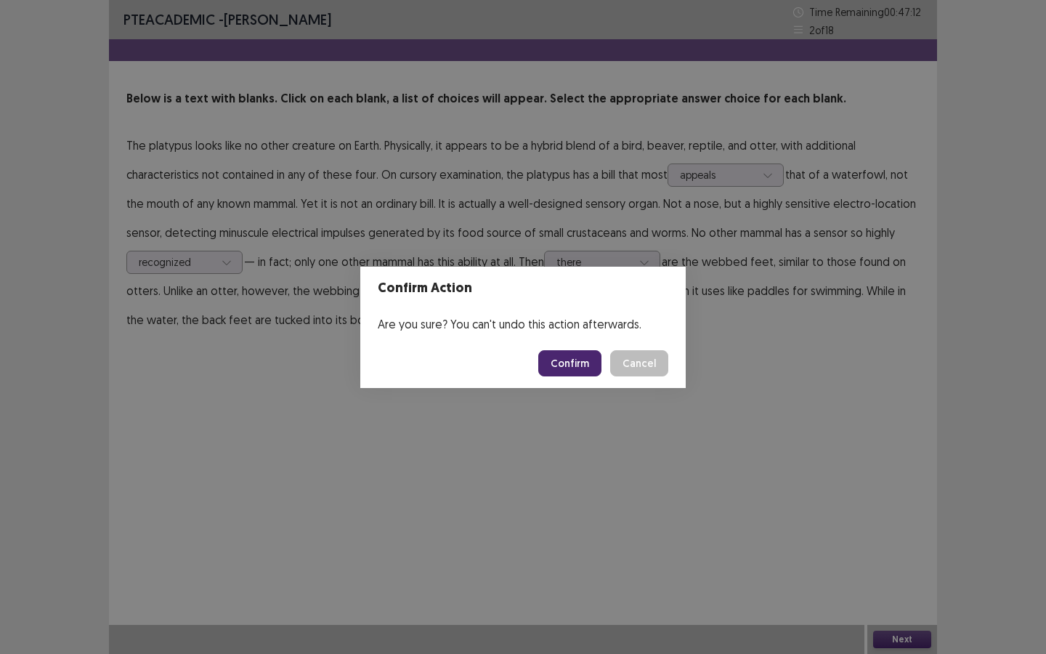
click at [567, 362] on button "Confirm" at bounding box center [569, 363] width 63 height 26
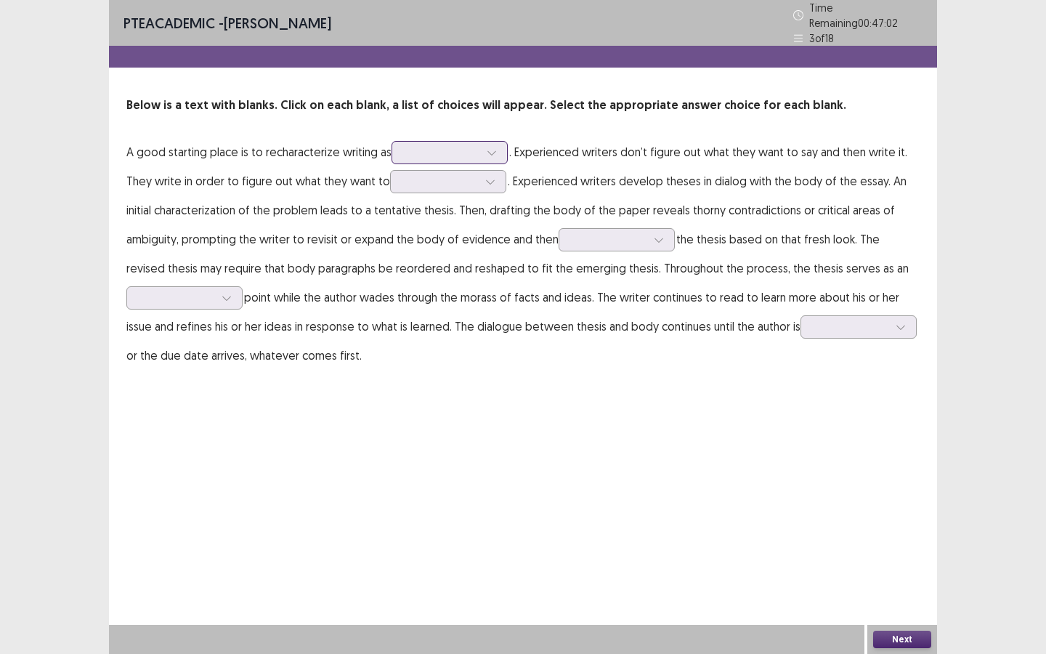
click at [493, 147] on icon at bounding box center [492, 152] width 10 height 10
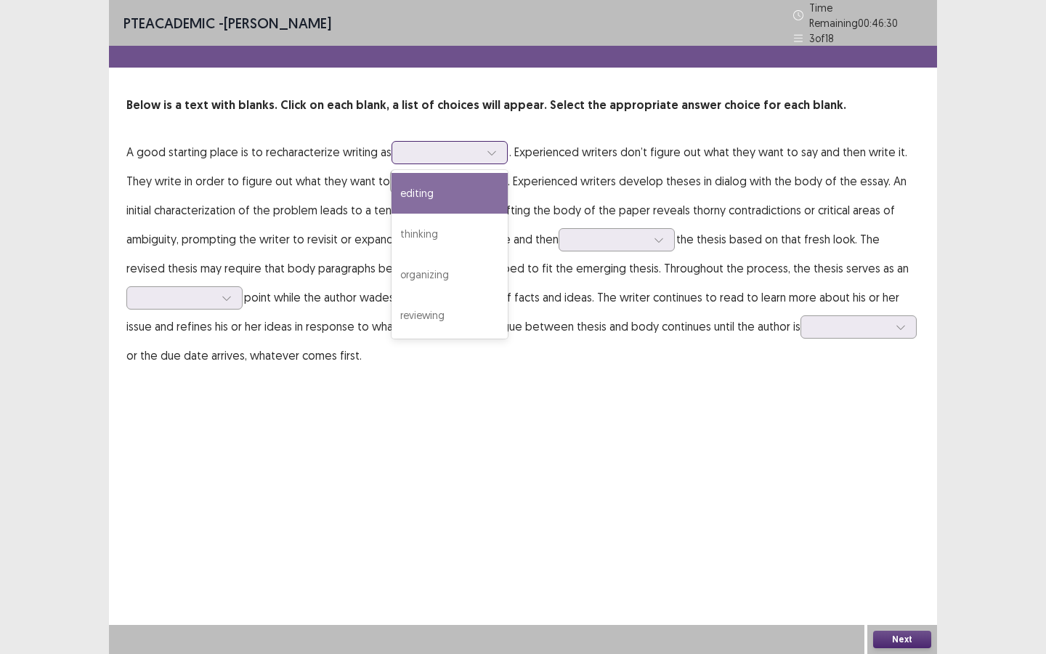
click at [441, 198] on div "editing" at bounding box center [450, 193] width 116 height 41
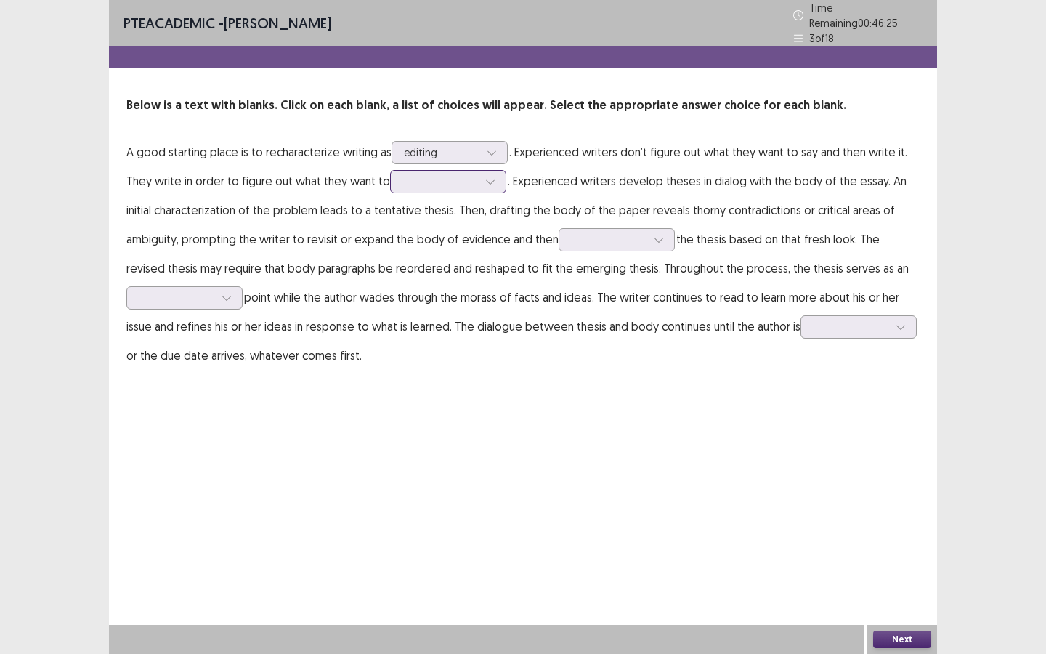
click at [462, 175] on div at bounding box center [440, 181] width 76 height 14
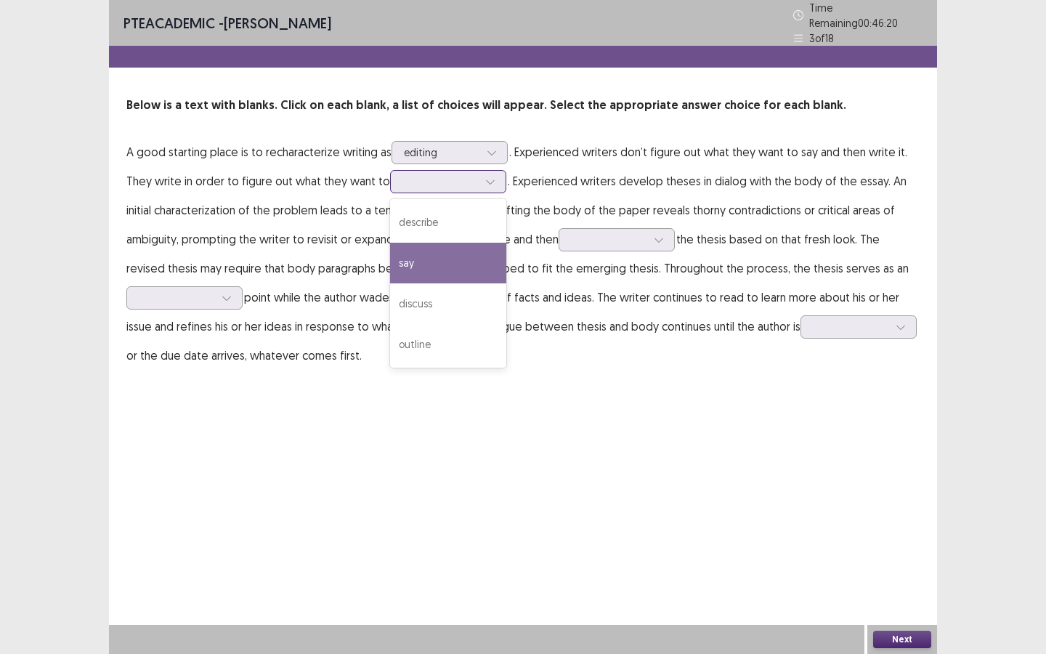
click at [420, 259] on div "say" at bounding box center [448, 263] width 116 height 41
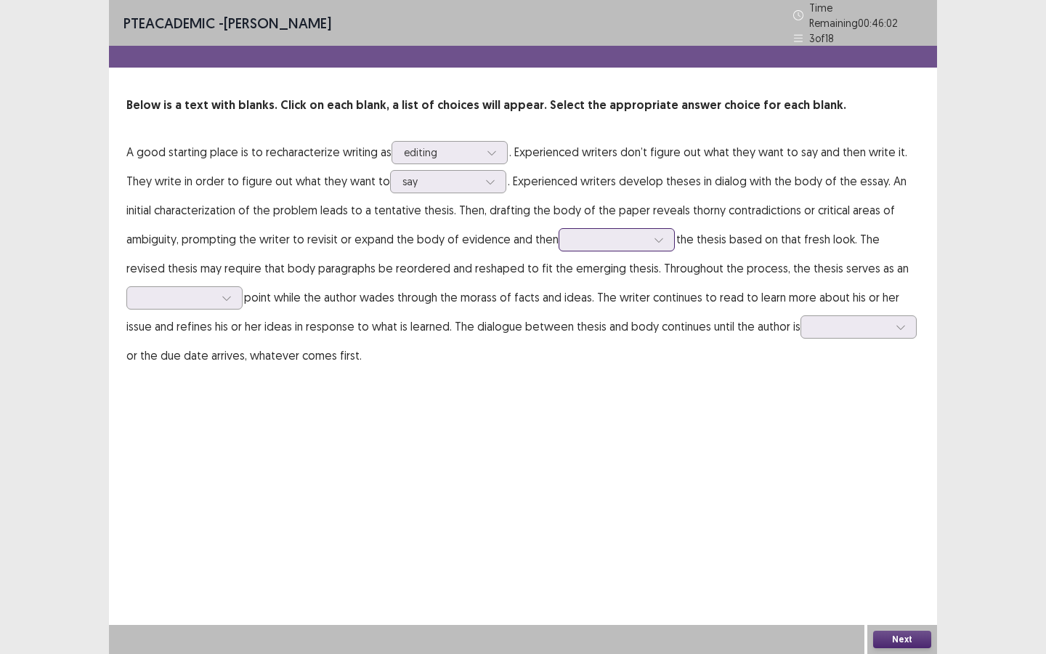
click at [622, 238] on div at bounding box center [609, 239] width 76 height 14
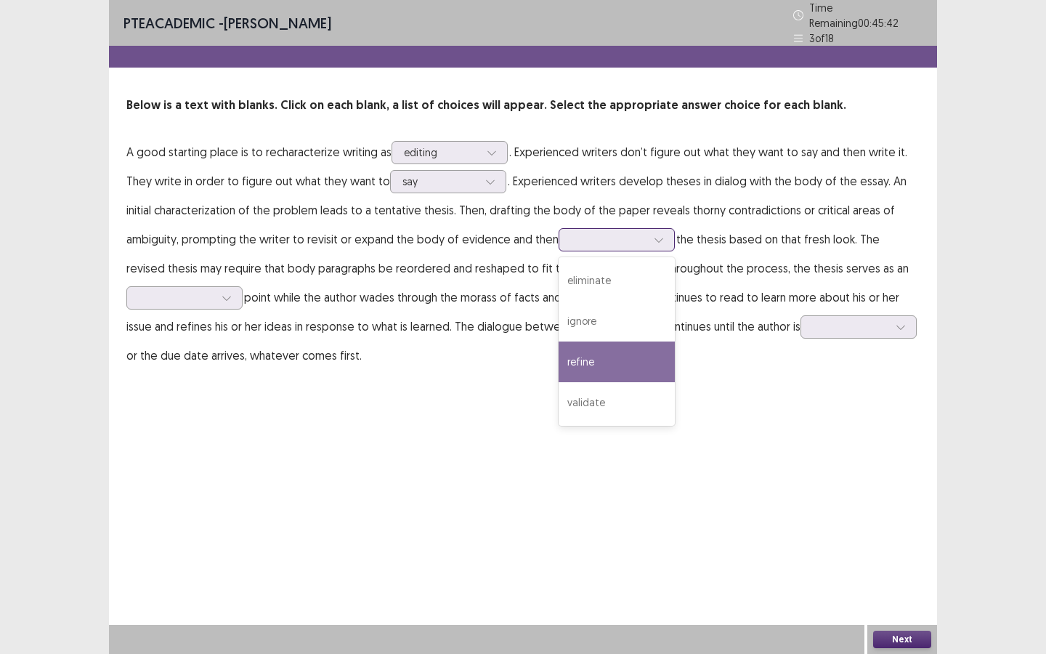
click at [612, 352] on div "refine" at bounding box center [617, 361] width 116 height 41
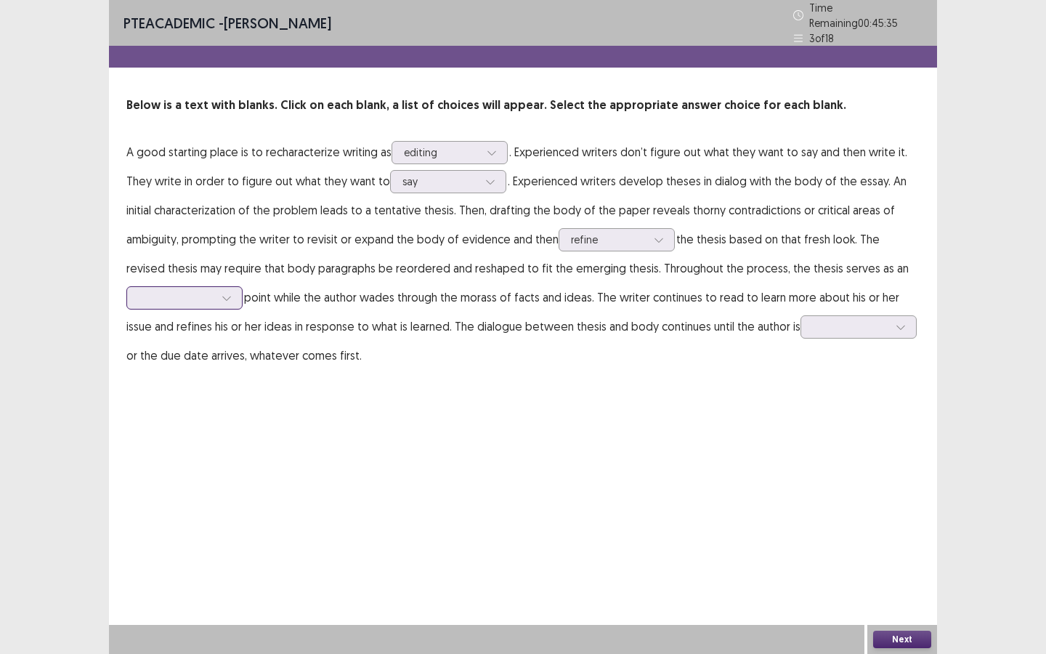
click at [219, 294] on div at bounding box center [227, 298] width 22 height 22
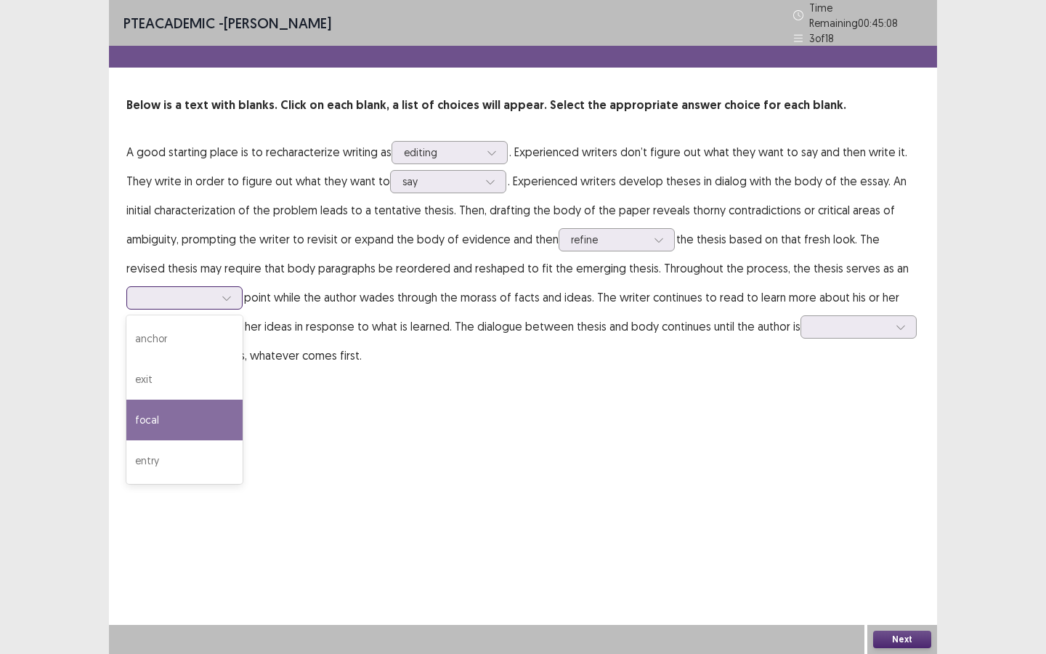
click at [183, 421] on div "focal" at bounding box center [184, 419] width 116 height 41
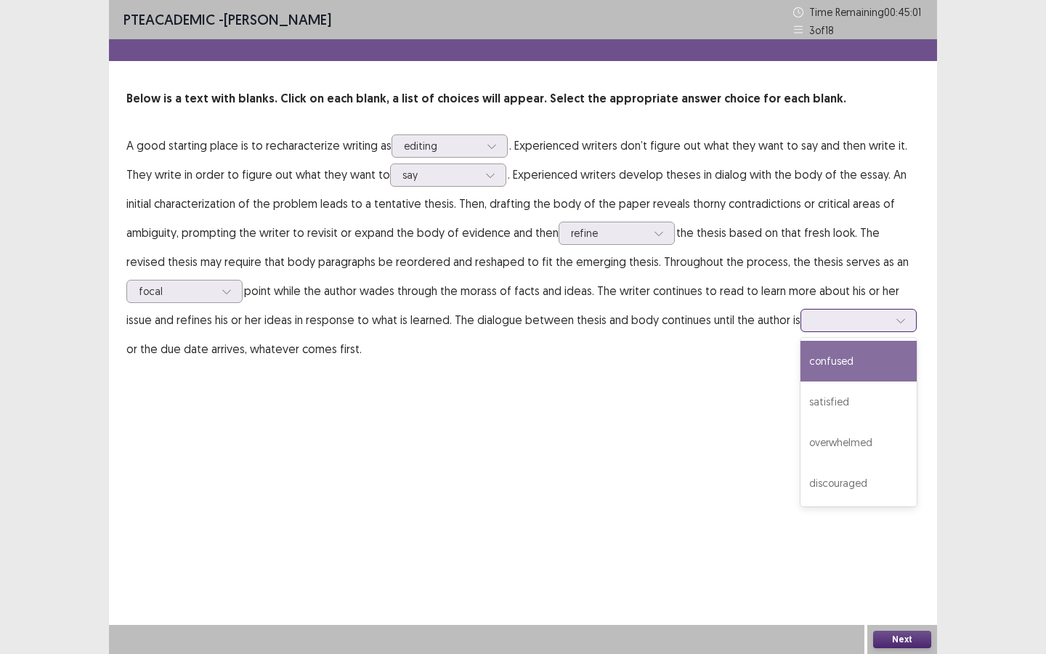
click at [826, 321] on div at bounding box center [851, 320] width 76 height 14
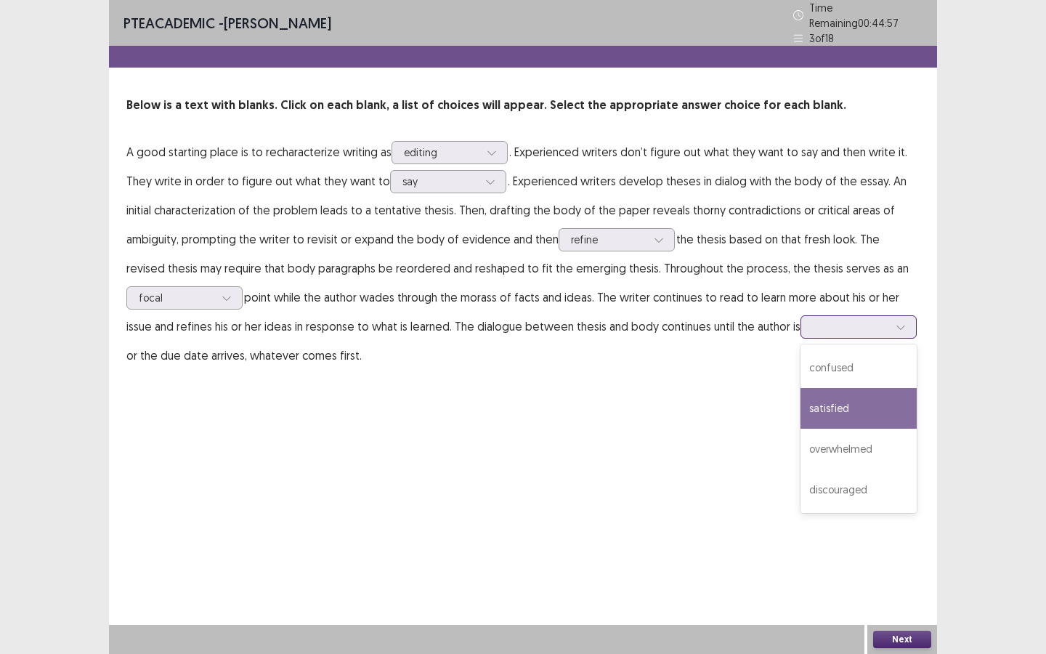
click at [838, 410] on div "satisfied" at bounding box center [858, 408] width 116 height 41
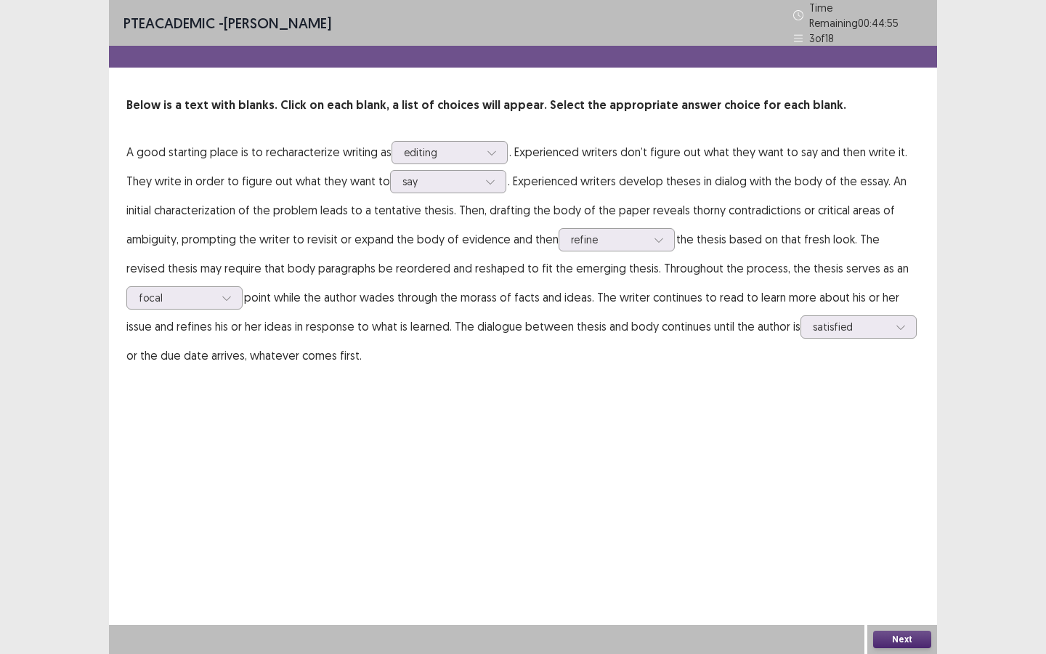
click at [901, 493] on button "Next" at bounding box center [902, 638] width 58 height 17
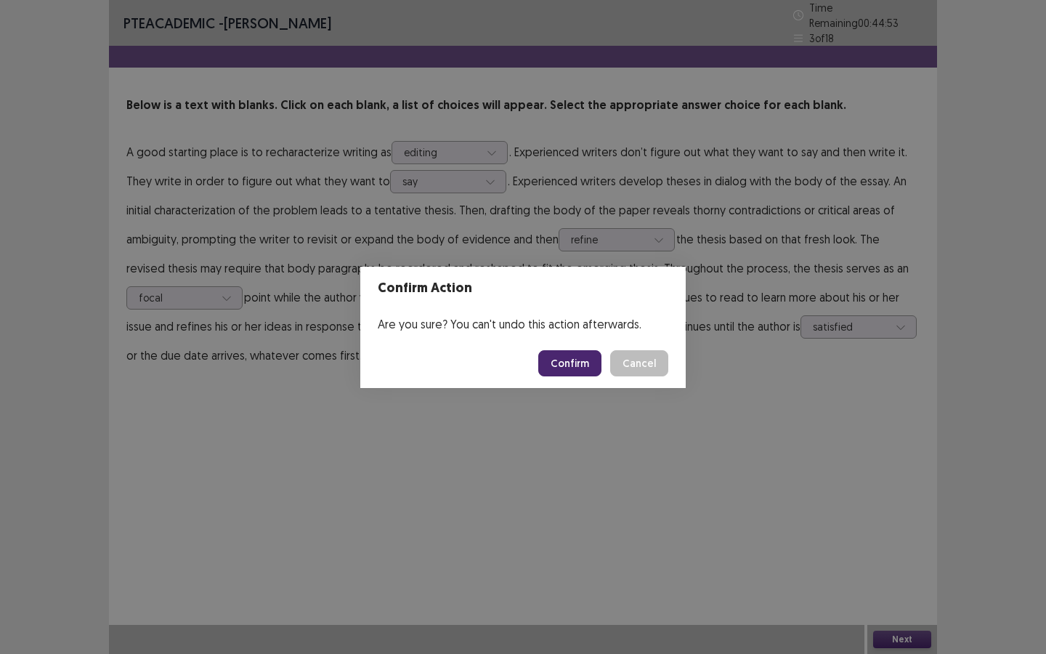
click at [572, 365] on button "Confirm" at bounding box center [569, 363] width 63 height 26
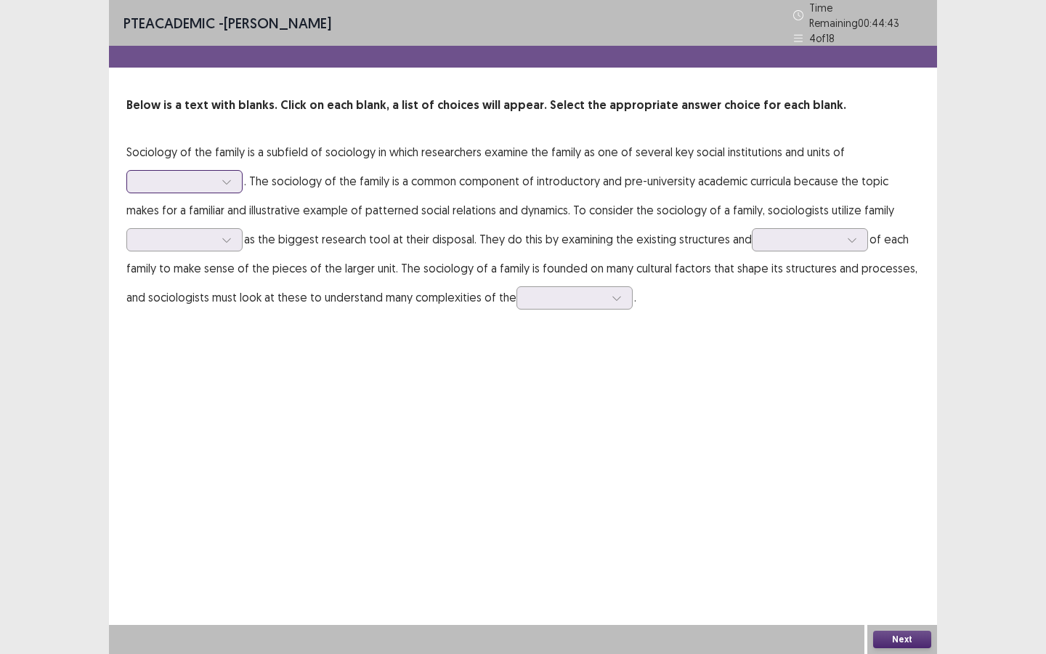
click at [230, 177] on icon at bounding box center [227, 182] width 10 height 10
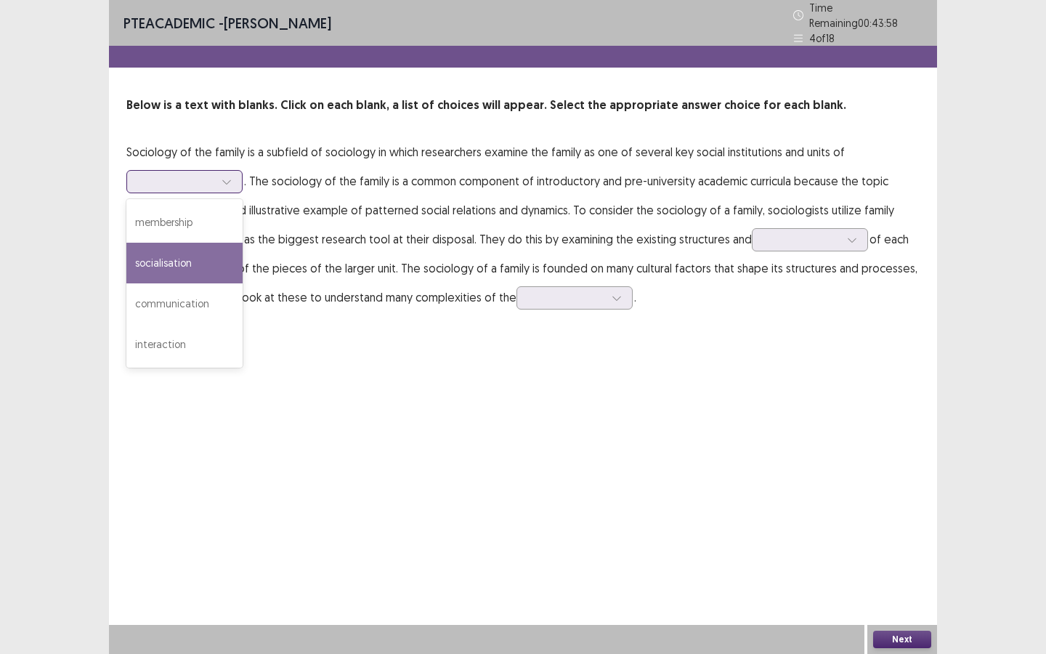
click at [188, 265] on div "socialisation" at bounding box center [184, 263] width 116 height 41
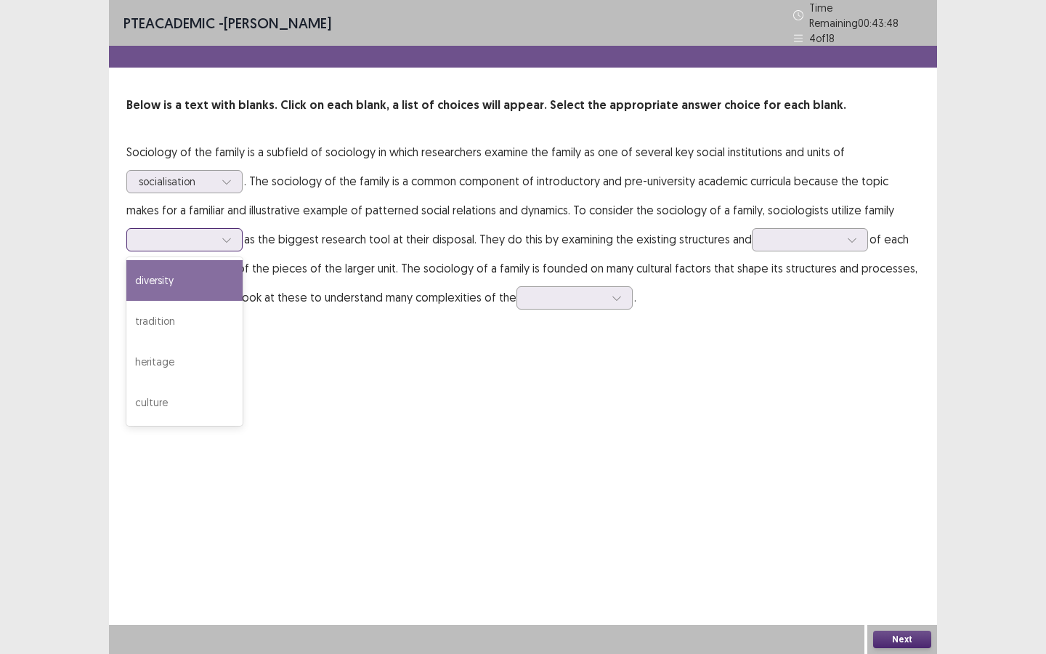
click at [220, 234] on div at bounding box center [227, 240] width 22 height 22
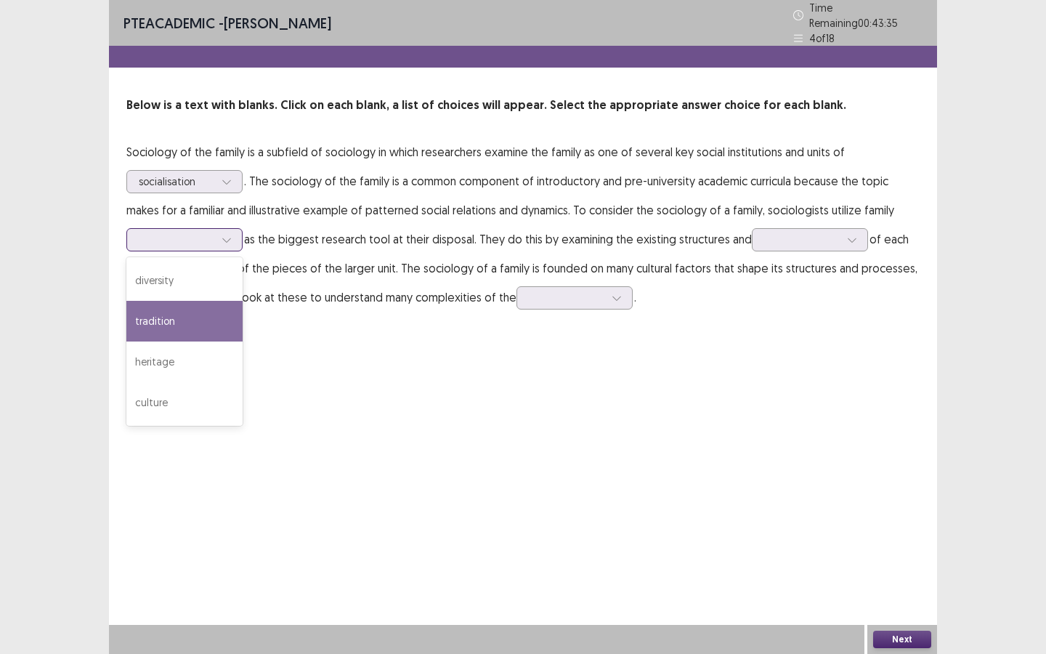
click at [186, 325] on div "tradition" at bounding box center [184, 321] width 116 height 41
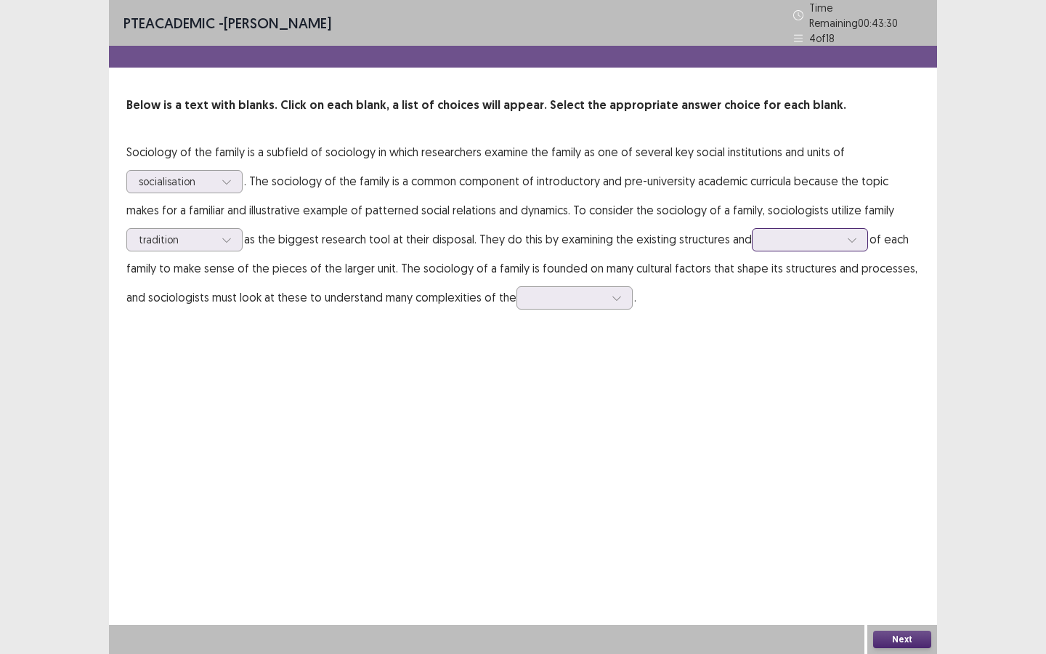
click at [780, 235] on div at bounding box center [802, 239] width 76 height 14
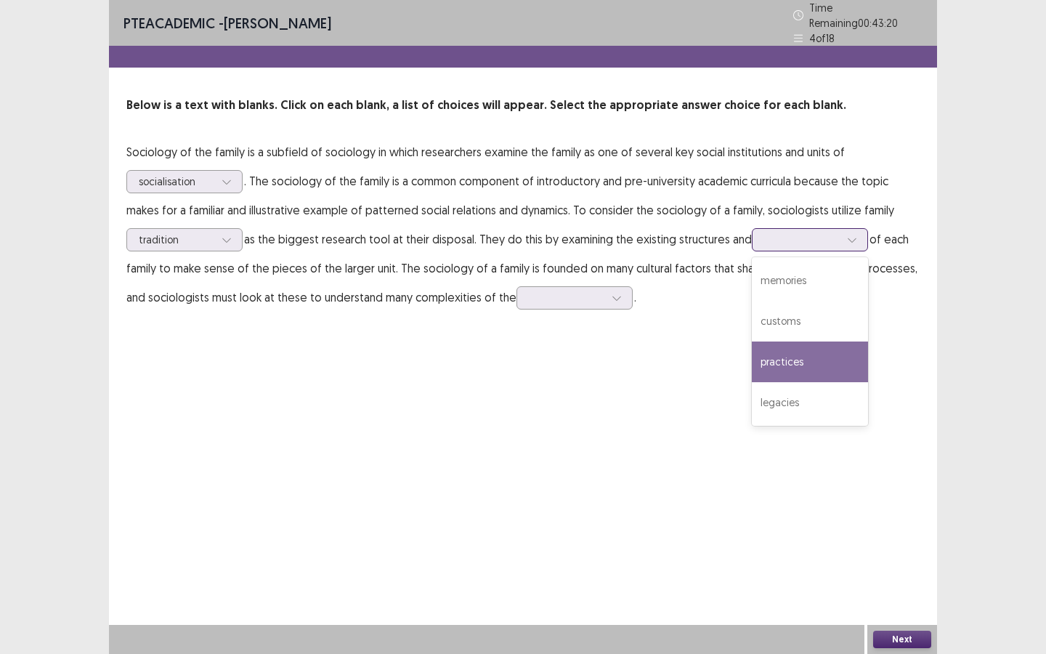
click at [794, 365] on div "practices" at bounding box center [810, 361] width 116 height 41
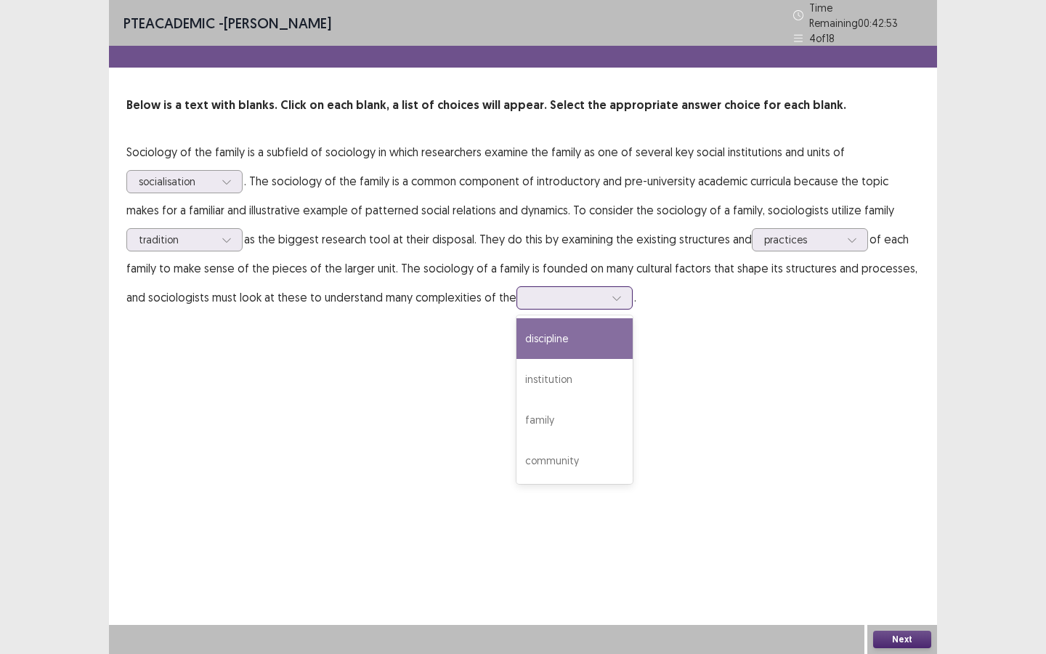
click at [567, 295] on div at bounding box center [567, 298] width 76 height 14
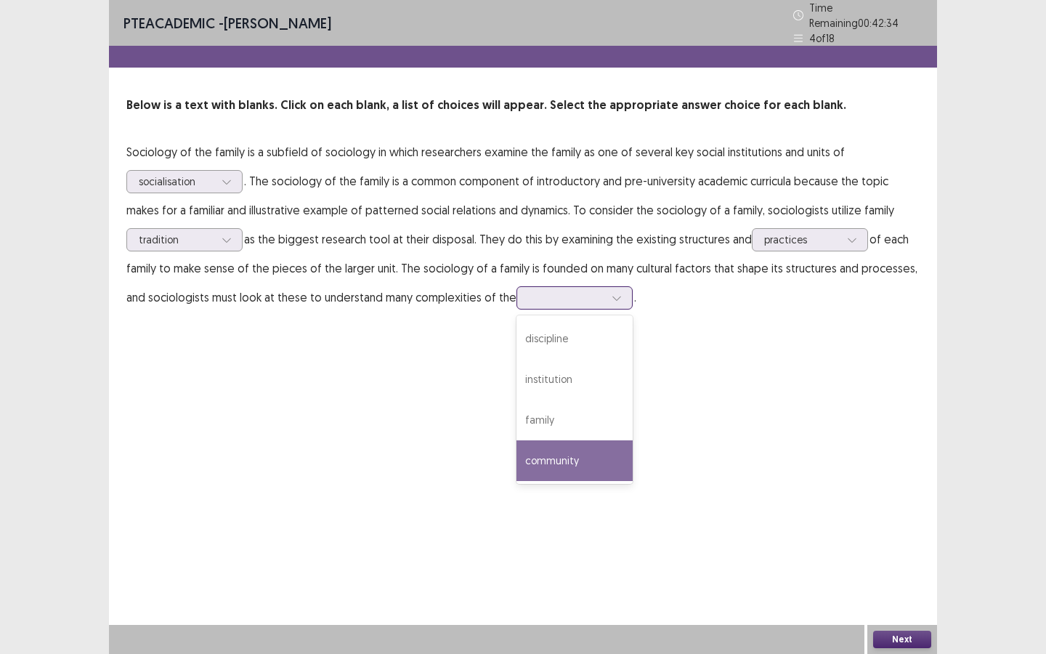
click at [559, 454] on div "community" at bounding box center [574, 460] width 116 height 41
click at [917, 493] on button "Next" at bounding box center [902, 638] width 58 height 17
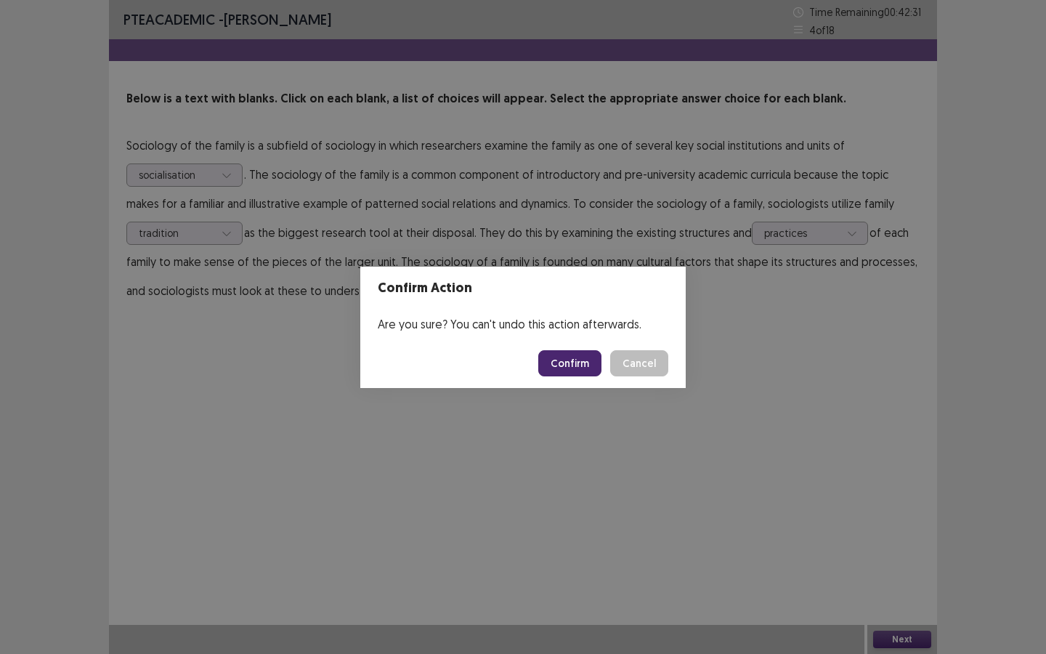
click at [580, 357] on button "Confirm" at bounding box center [569, 363] width 63 height 26
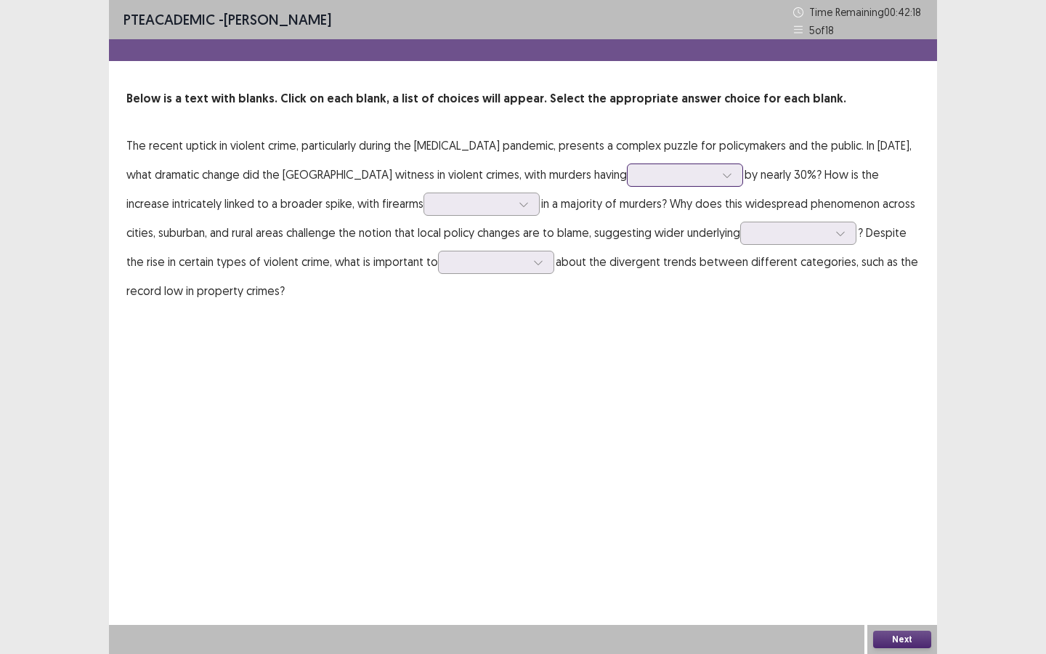
click at [639, 179] on div at bounding box center [677, 175] width 76 height 14
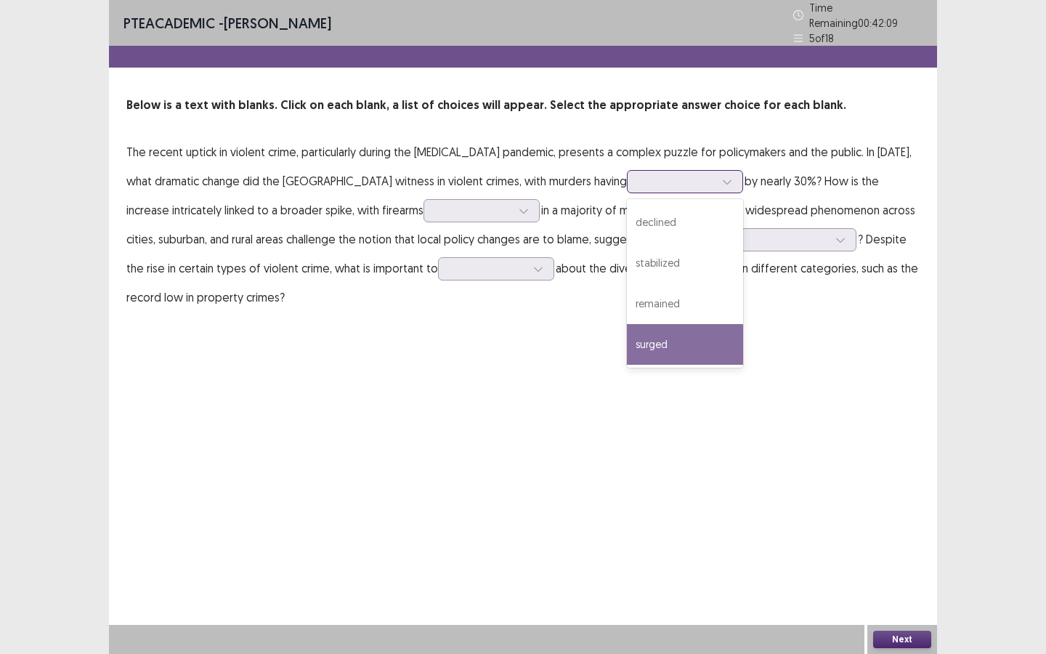
click at [627, 340] on div "surged" at bounding box center [685, 344] width 116 height 41
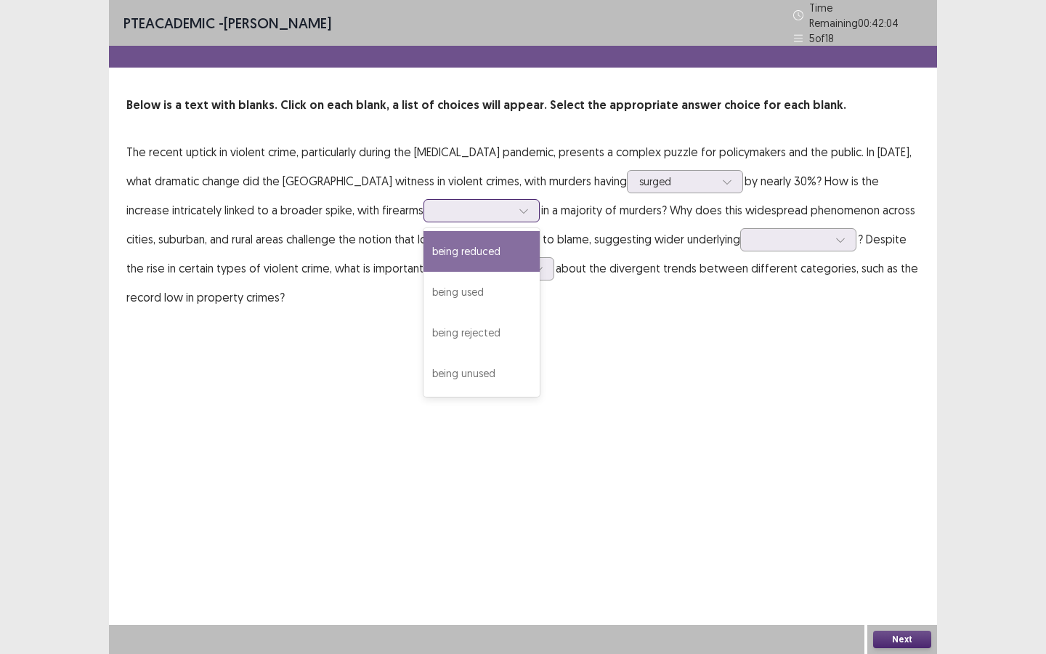
click at [513, 208] on div at bounding box center [524, 211] width 22 height 22
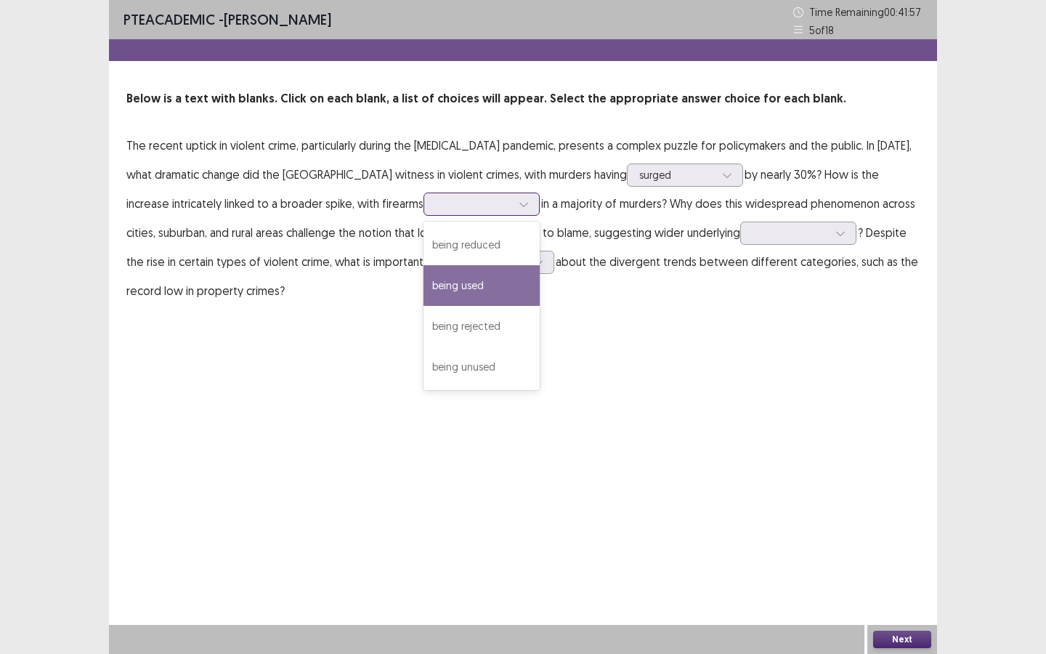
click at [423, 288] on div "being used" at bounding box center [481, 285] width 116 height 41
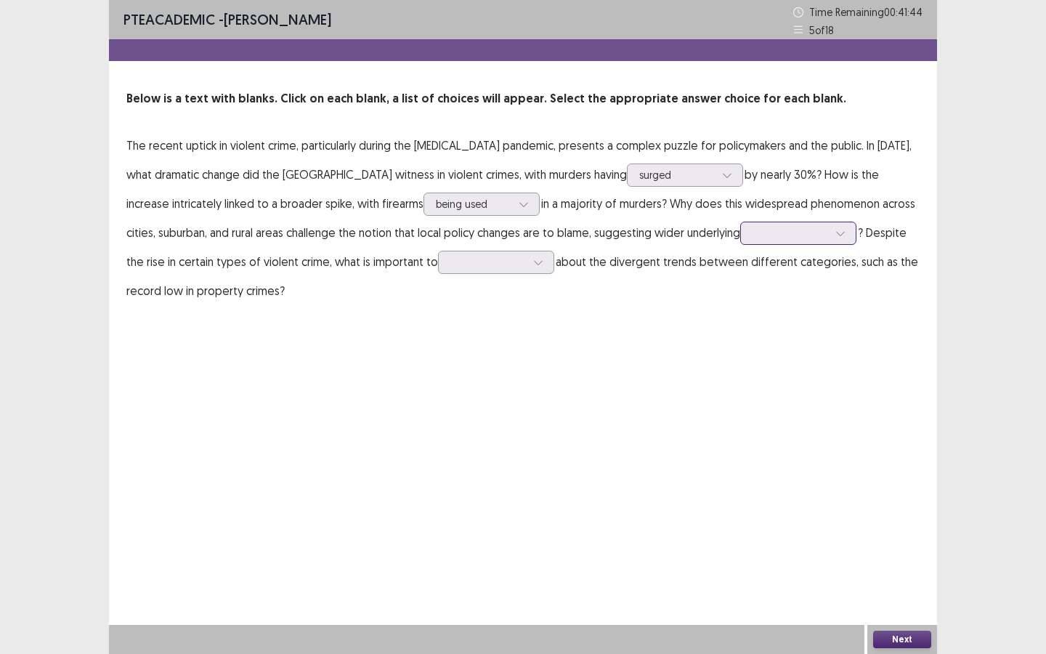
click at [752, 239] on div at bounding box center [790, 233] width 76 height 14
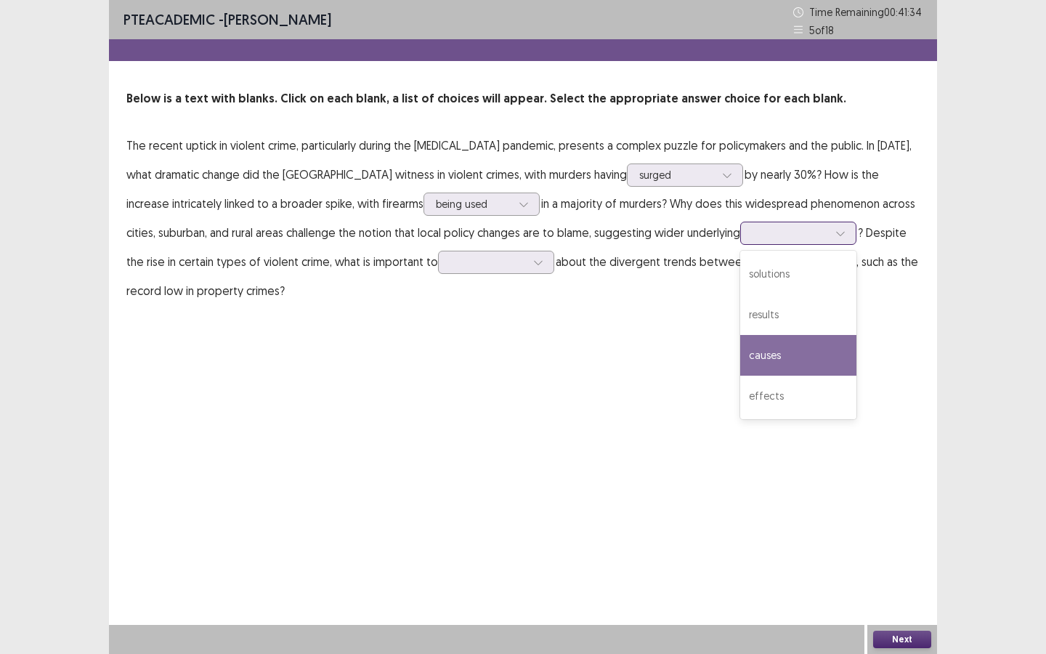
click at [740, 360] on div "causes" at bounding box center [798, 355] width 116 height 41
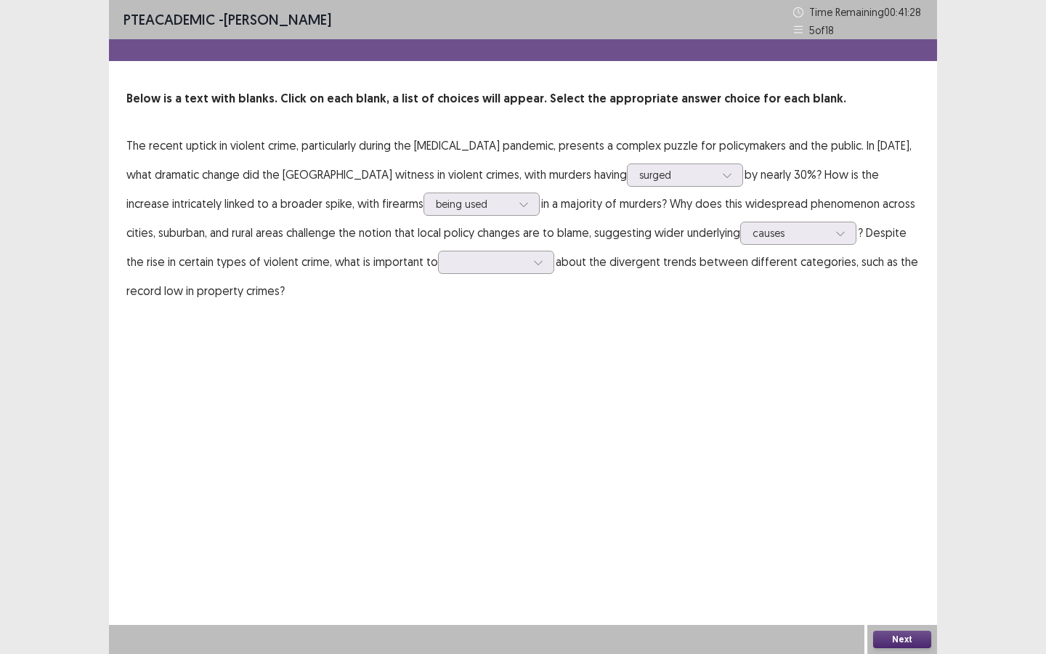
click at [421, 276] on p "The recent uptick in violent crime, particularly during the [MEDICAL_DATA] pand…" at bounding box center [522, 218] width 793 height 174
click at [450, 264] on div at bounding box center [488, 262] width 76 height 14
click at [438, 350] on div "note" at bounding box center [496, 343] width 116 height 41
click at [901, 493] on button "Next" at bounding box center [902, 638] width 58 height 17
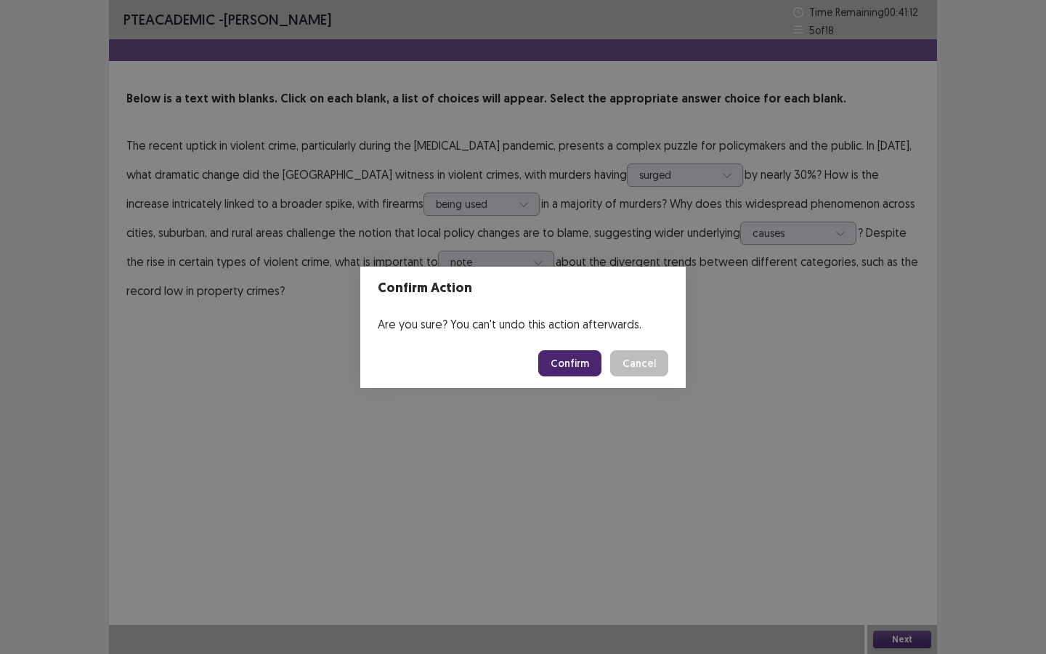
click at [575, 362] on button "Confirm" at bounding box center [569, 363] width 63 height 26
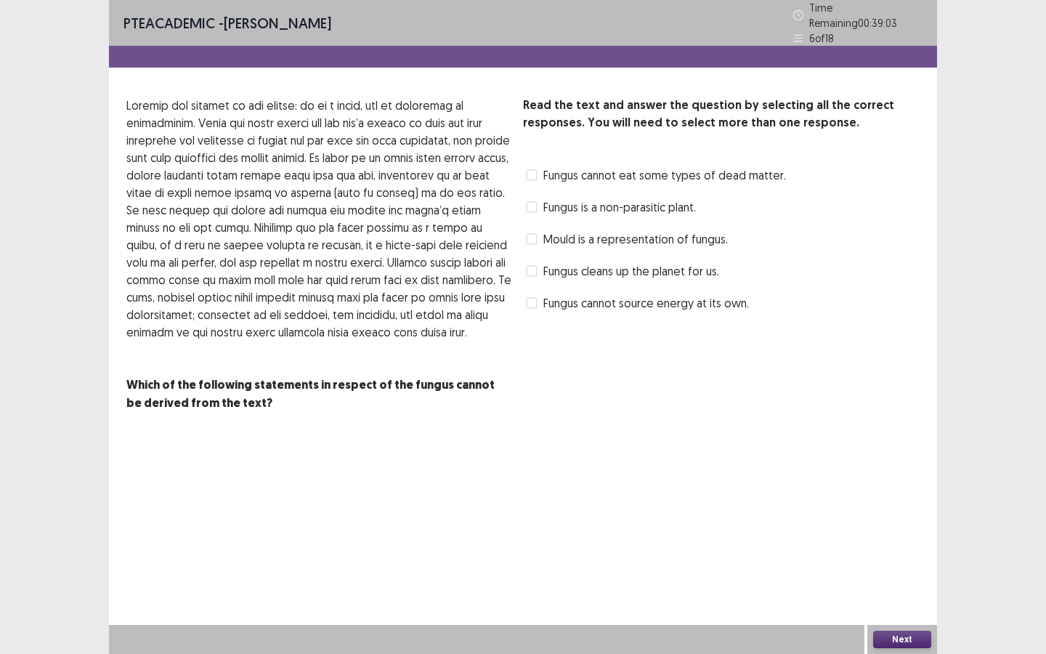
click at [650, 267] on span "Fungus cleans up the planet for us." at bounding box center [631, 270] width 176 height 17
click at [601, 173] on span "Fungus cannot eat some types of dead matter." at bounding box center [664, 174] width 243 height 17
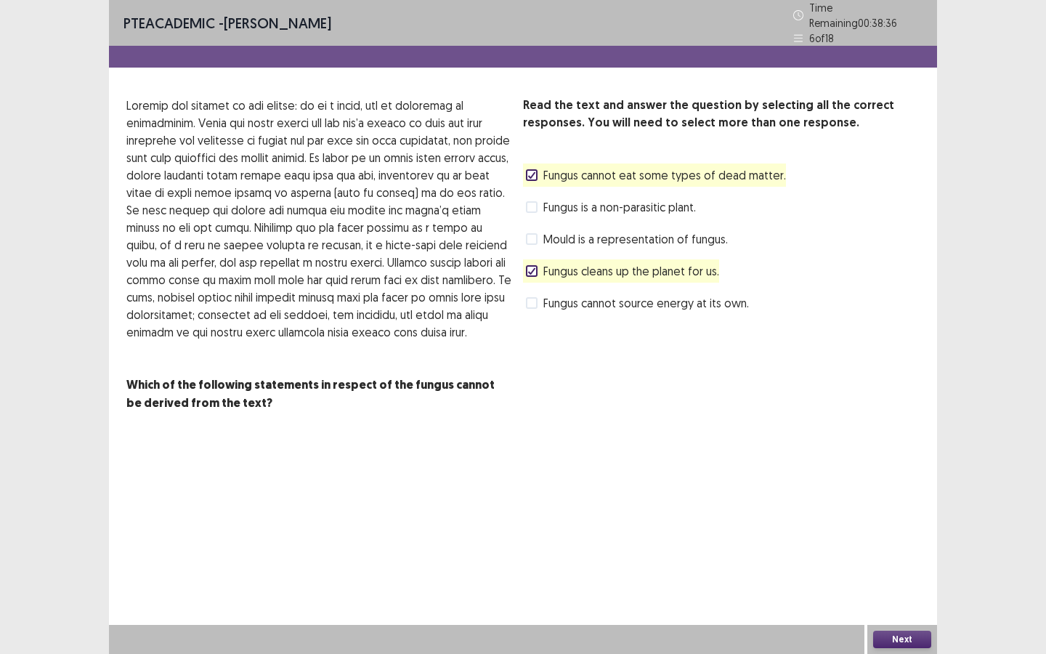
click at [681, 299] on span "Fungus cannot source energy at its own." at bounding box center [646, 302] width 206 height 17
click at [901, 493] on div "Next" at bounding box center [902, 639] width 70 height 29
click at [898, 493] on button "Next" at bounding box center [902, 638] width 58 height 17
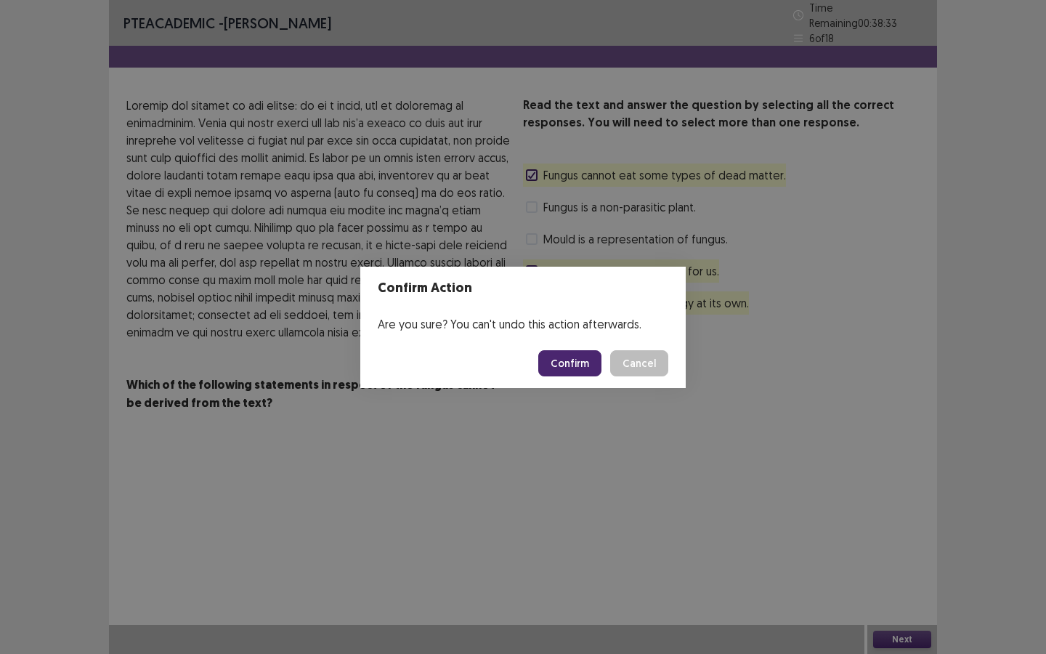
click at [575, 359] on button "Confirm" at bounding box center [569, 363] width 63 height 26
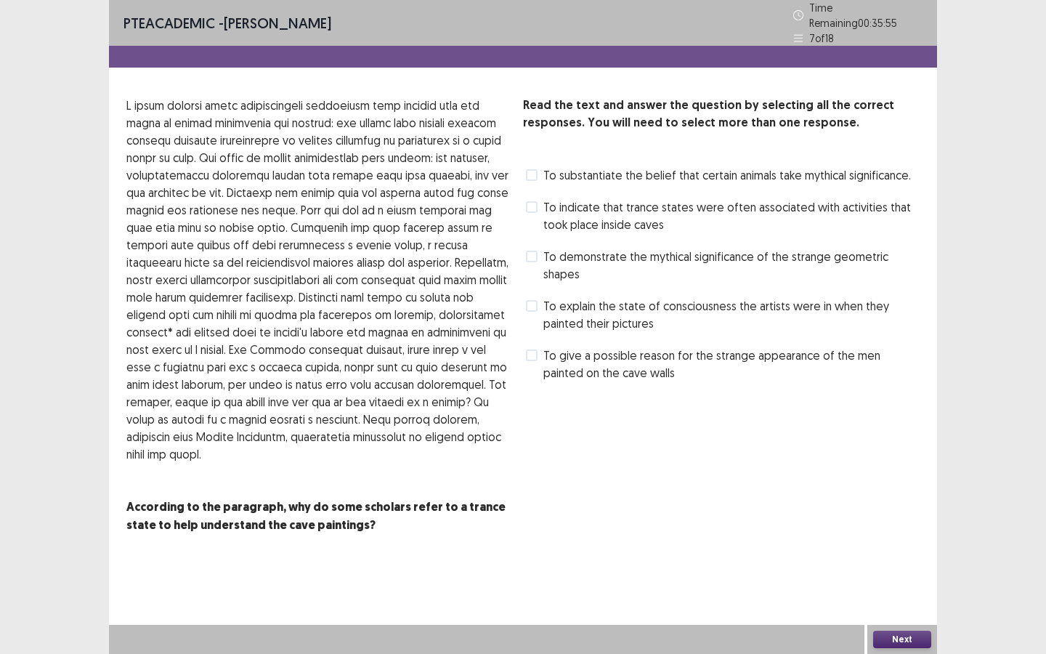
click at [668, 349] on span "To give a possible reason for the strange appearance of the men painted on the …" at bounding box center [731, 363] width 376 height 35
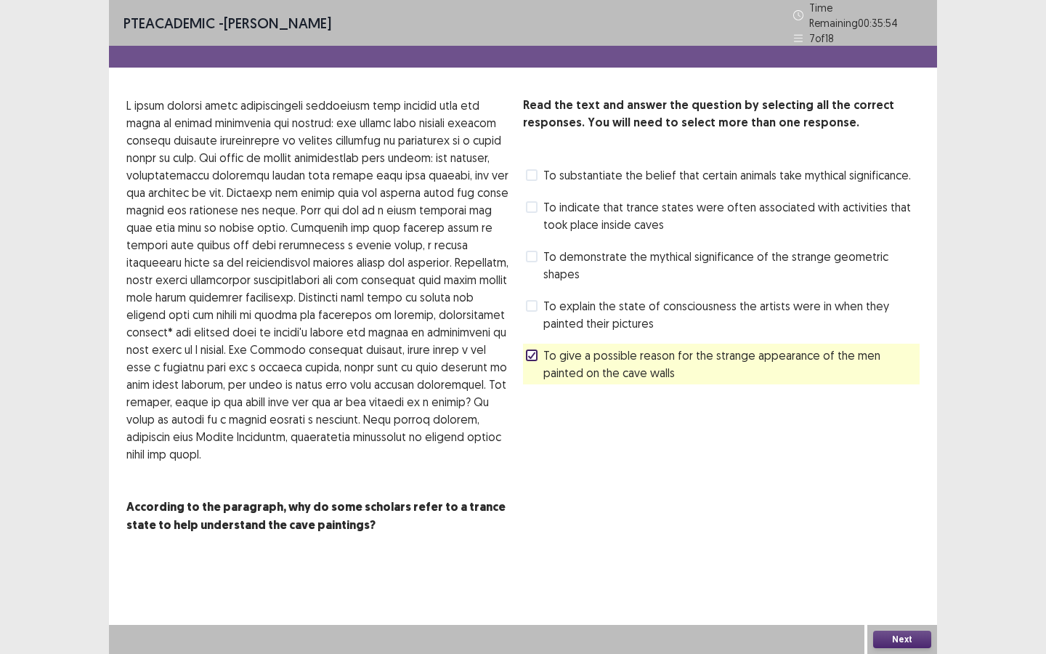
click at [606, 212] on span "To indicate that trance states were often associated with activities that took …" at bounding box center [731, 215] width 376 height 35
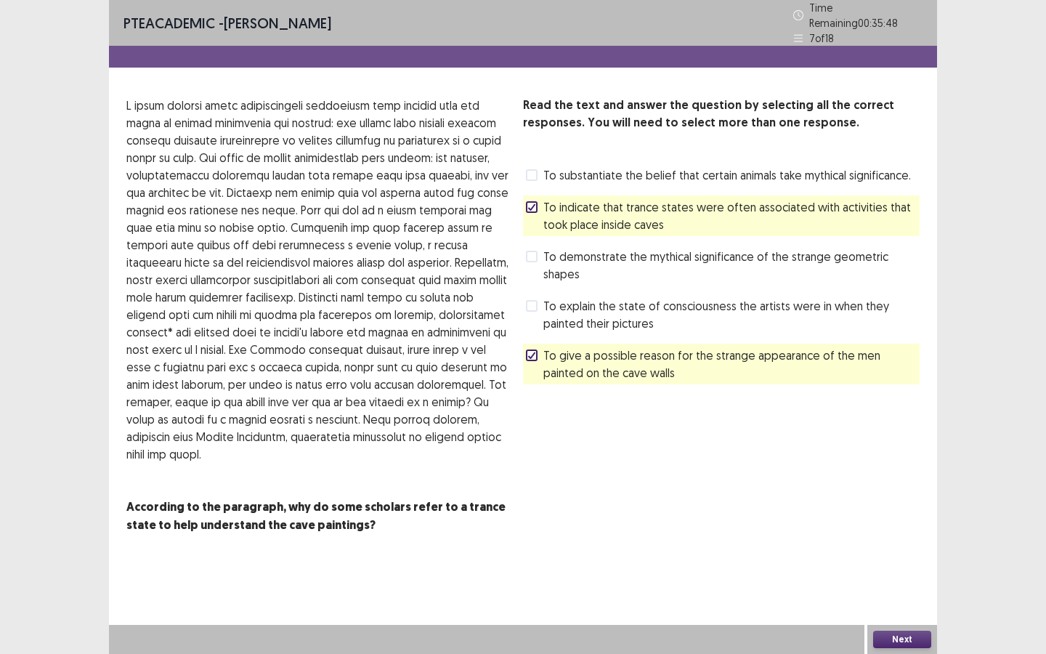
click at [554, 359] on span "To give a possible reason for the strange appearance of the men painted on the …" at bounding box center [731, 363] width 376 height 35
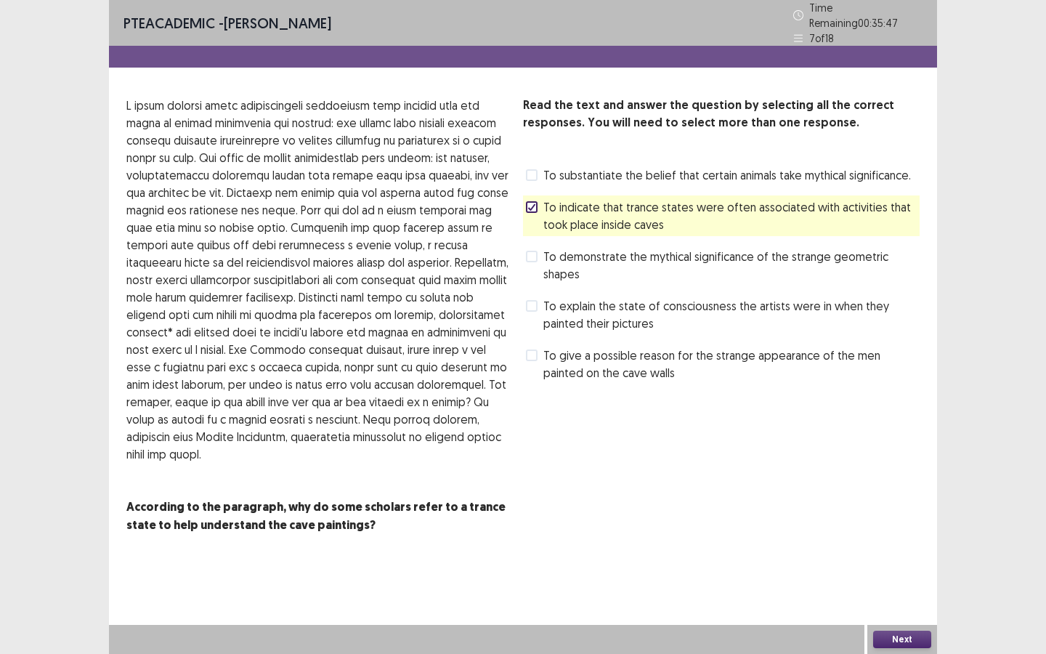
click at [575, 261] on span "To demonstrate the mythical significance of the strange geometric shapes" at bounding box center [731, 265] width 376 height 35
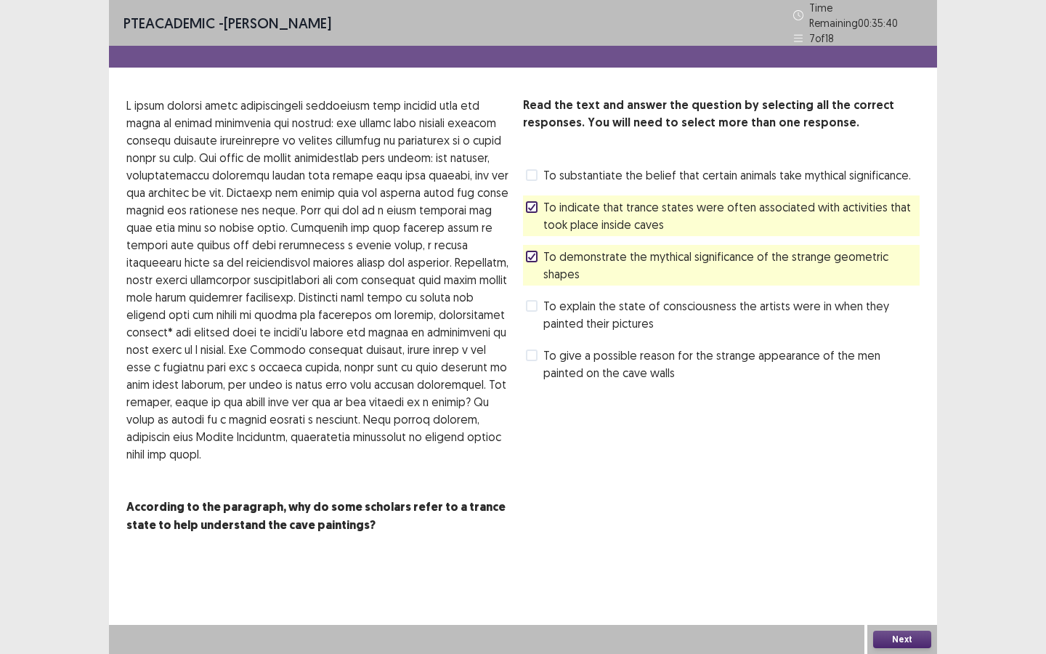
click at [575, 259] on span "To demonstrate the mythical significance of the strange geometric shapes" at bounding box center [731, 265] width 376 height 35
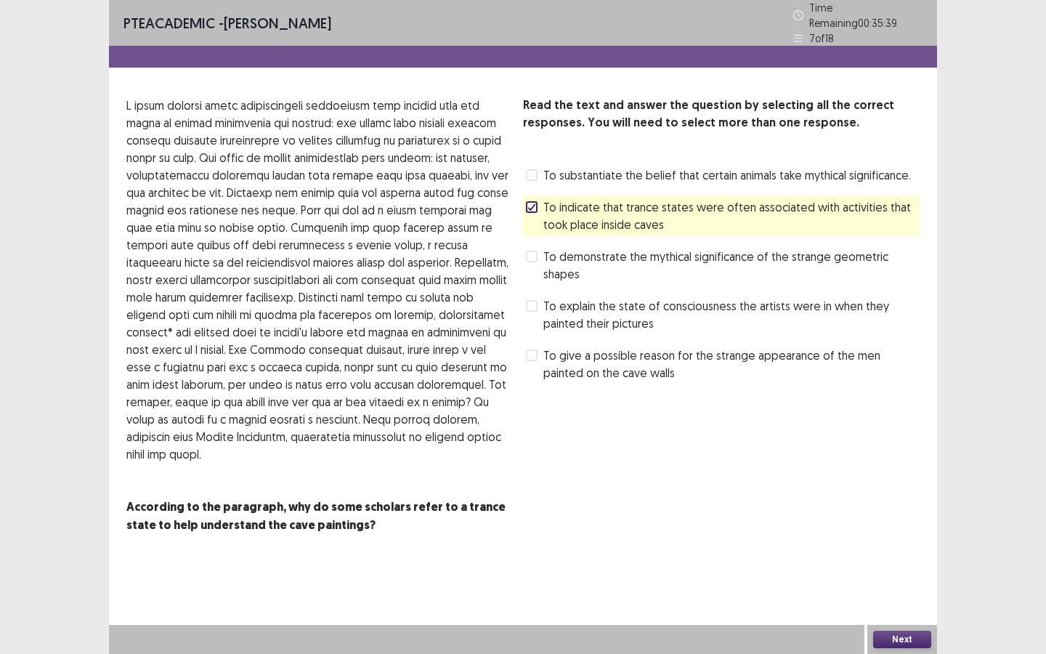
click at [604, 357] on span "To give a possible reason for the strange appearance of the men painted on the …" at bounding box center [731, 363] width 376 height 35
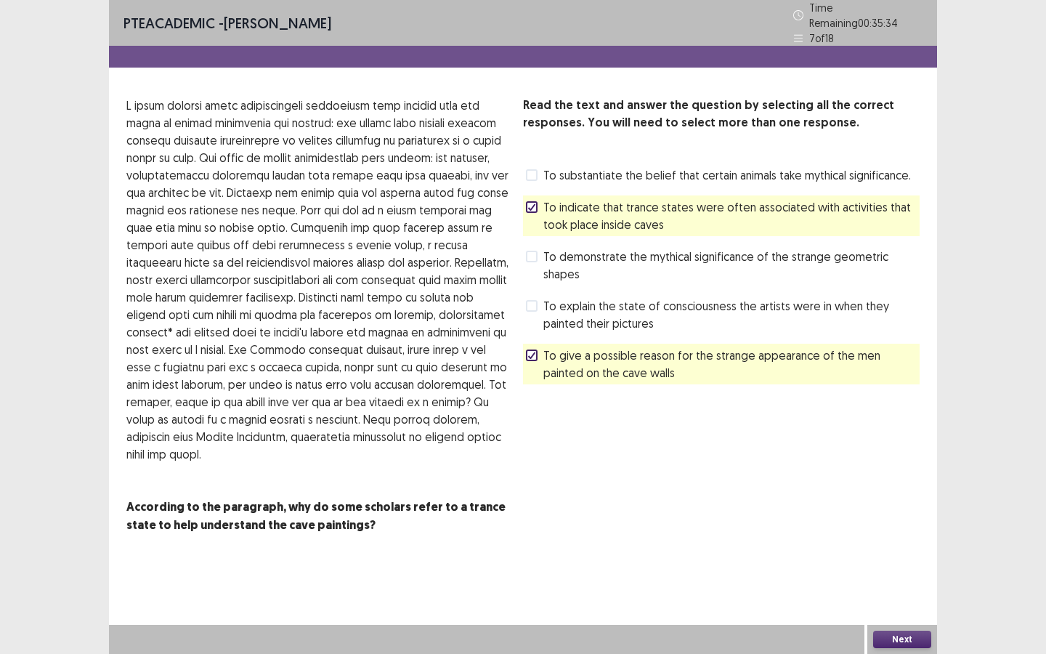
click at [896, 493] on button "Next" at bounding box center [902, 638] width 58 height 17
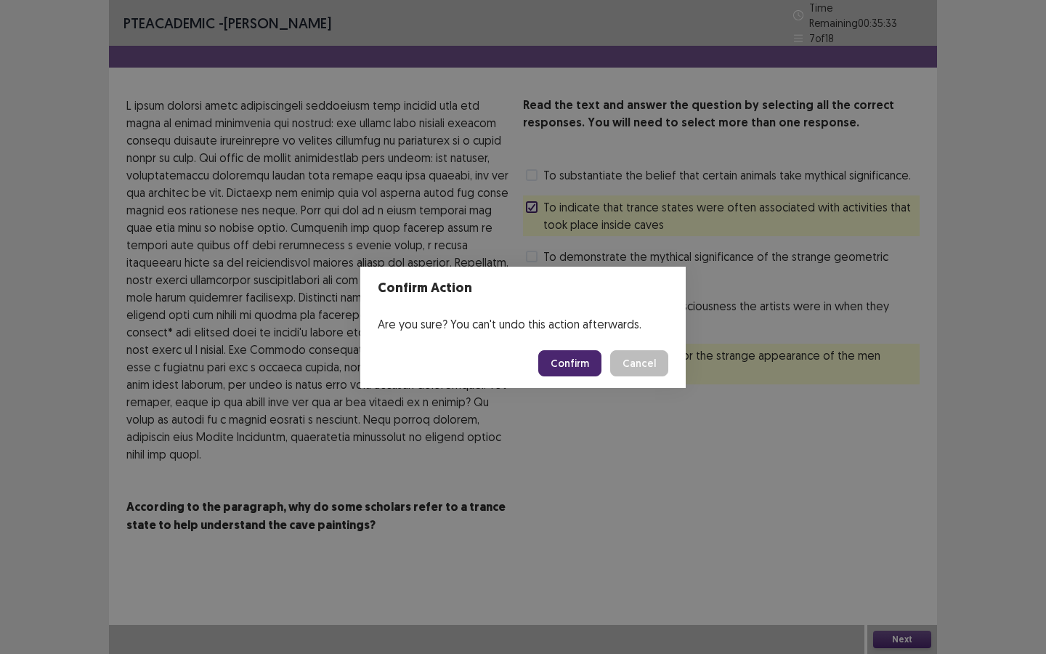
click at [576, 363] on button "Confirm" at bounding box center [569, 363] width 63 height 26
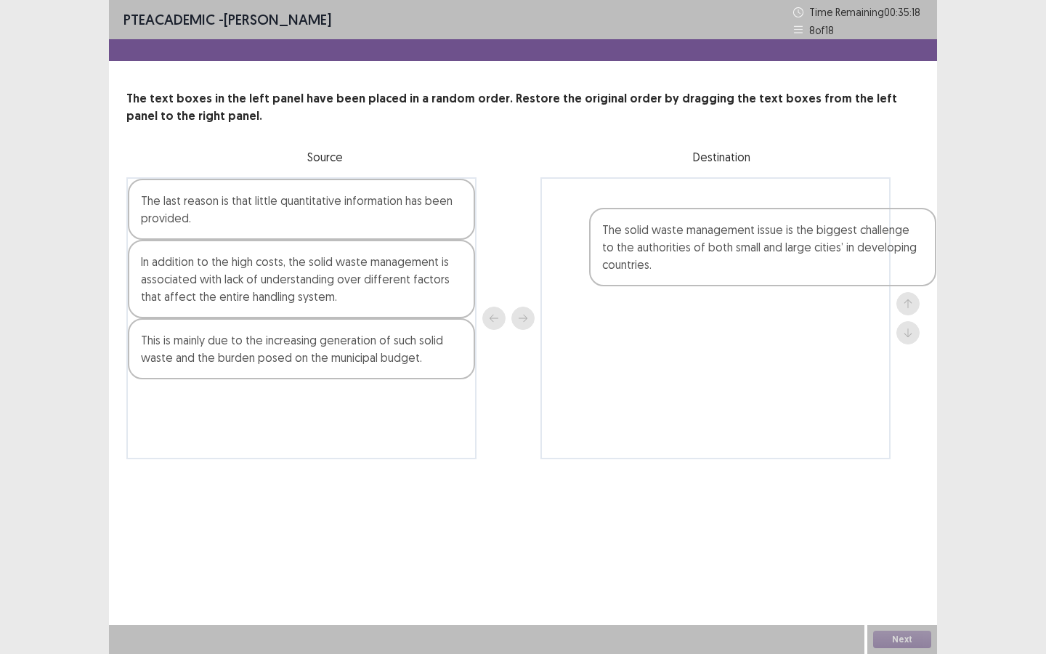
drag, startPoint x: 608, startPoint y: 316, endPoint x: 739, endPoint y: 248, distance: 147.5
click at [739, 248] on div "The last reason is that little quantitative information has been provided. In a…" at bounding box center [522, 318] width 793 height 282
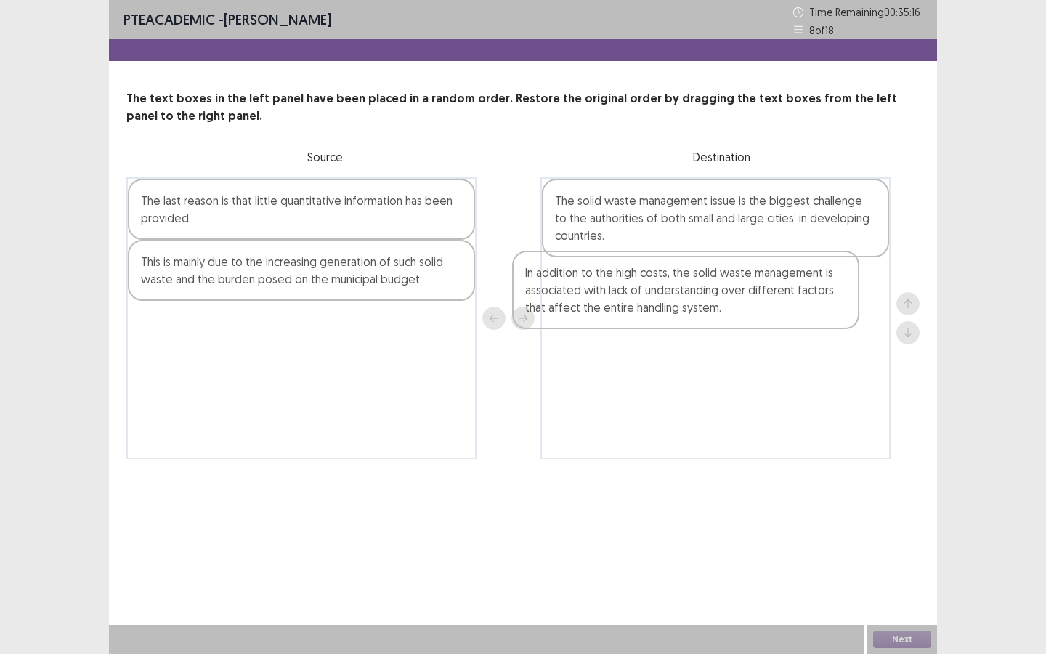
drag, startPoint x: 318, startPoint y: 278, endPoint x: 717, endPoint y: 291, distance: 399.0
click at [717, 291] on div "The last reason is that little quantitative information has been provided. In a…" at bounding box center [522, 318] width 793 height 282
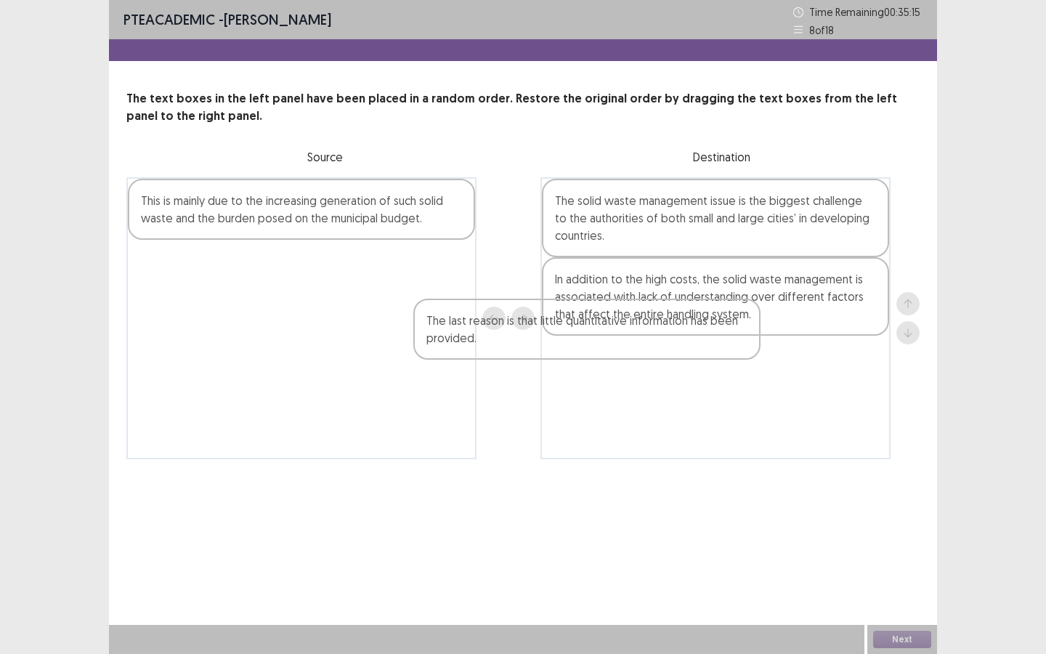
drag, startPoint x: 372, startPoint y: 203, endPoint x: 665, endPoint y: 324, distance: 316.6
click at [665, 324] on div "The last reason is that little quantitative information has been provided. This…" at bounding box center [522, 318] width 793 height 282
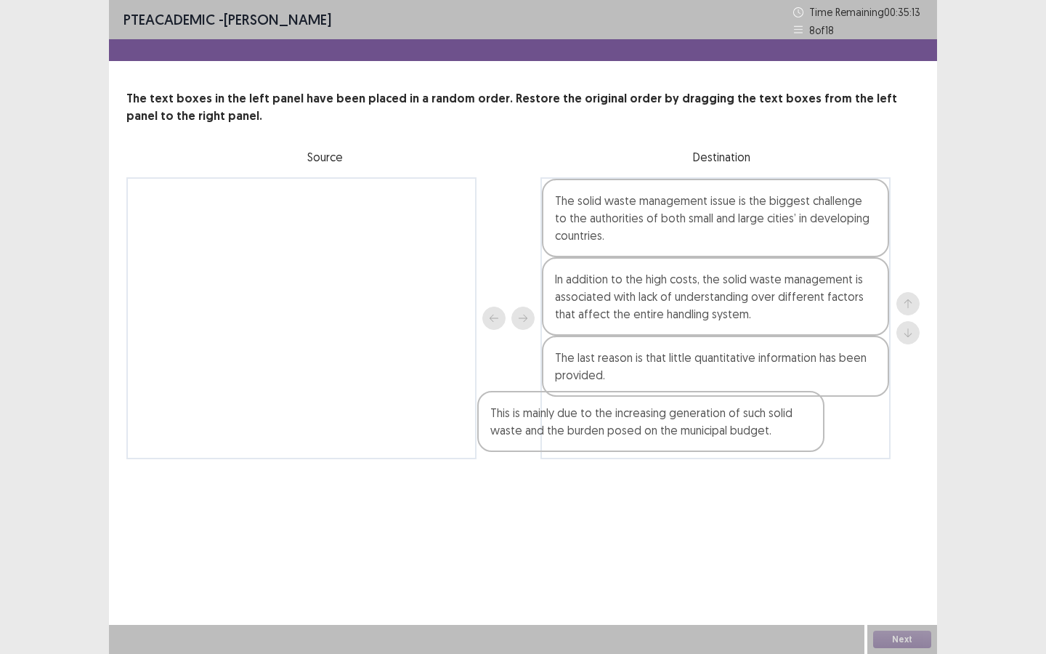
drag, startPoint x: 330, startPoint y: 207, endPoint x: 707, endPoint y: 437, distance: 442.4
click at [707, 437] on div "This is mainly due to the increasing generation of such solid waste and the bur…" at bounding box center [522, 318] width 793 height 282
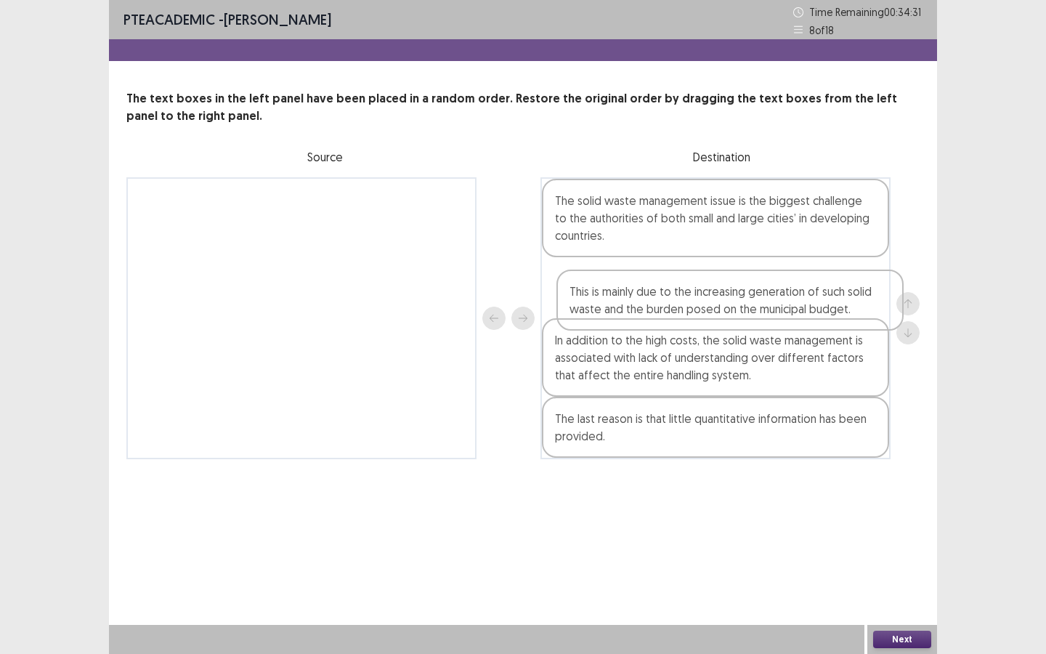
drag, startPoint x: 672, startPoint y: 437, endPoint x: 689, endPoint y: 301, distance: 136.1
click at [689, 301] on div "The solid waste management issue is the biggest challenge to the authorities of…" at bounding box center [715, 318] width 350 height 282
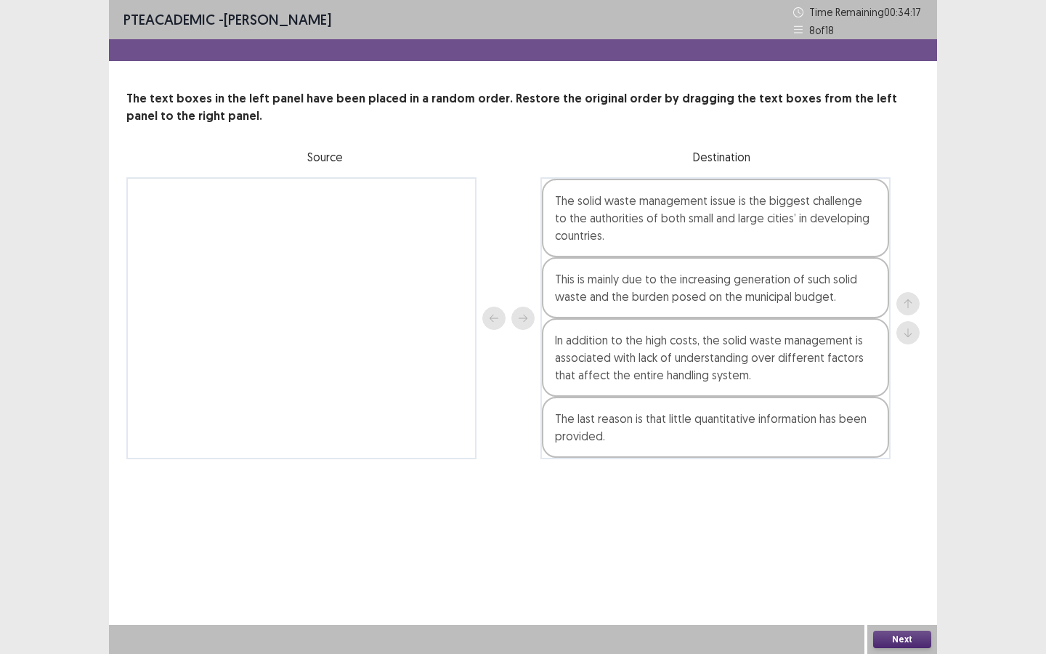
click at [913, 493] on button "Next" at bounding box center [902, 638] width 58 height 17
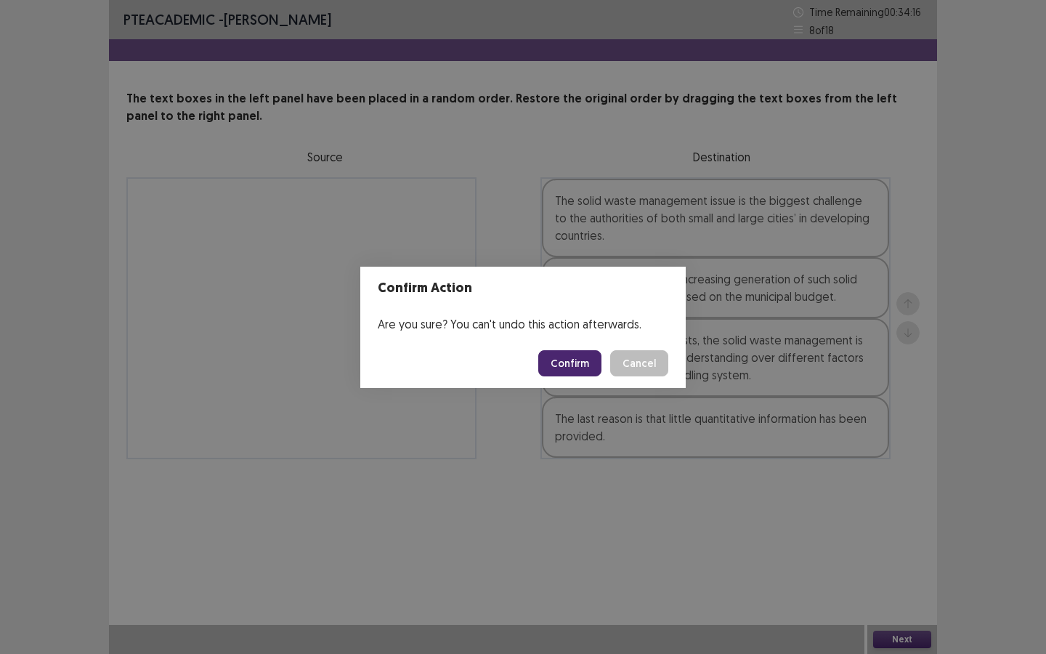
click at [576, 367] on button "Confirm" at bounding box center [569, 363] width 63 height 26
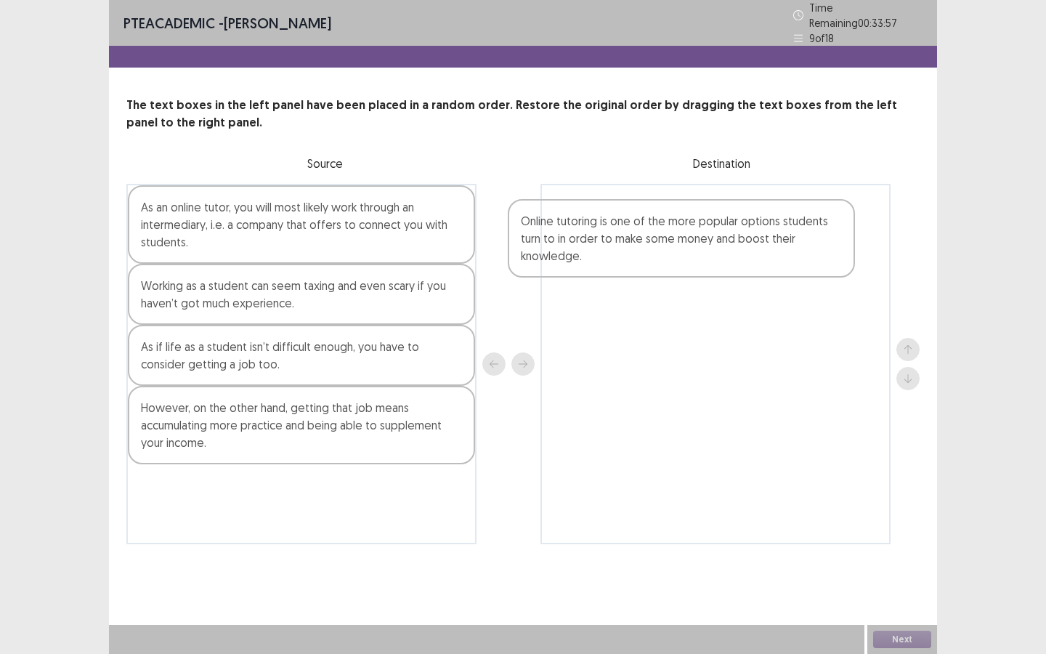
drag, startPoint x: 237, startPoint y: 313, endPoint x: 652, endPoint y: 243, distance: 421.3
click at [652, 243] on div "As an online tutor, you will most likely work through an intermediary, i.e. a c…" at bounding box center [522, 364] width 793 height 360
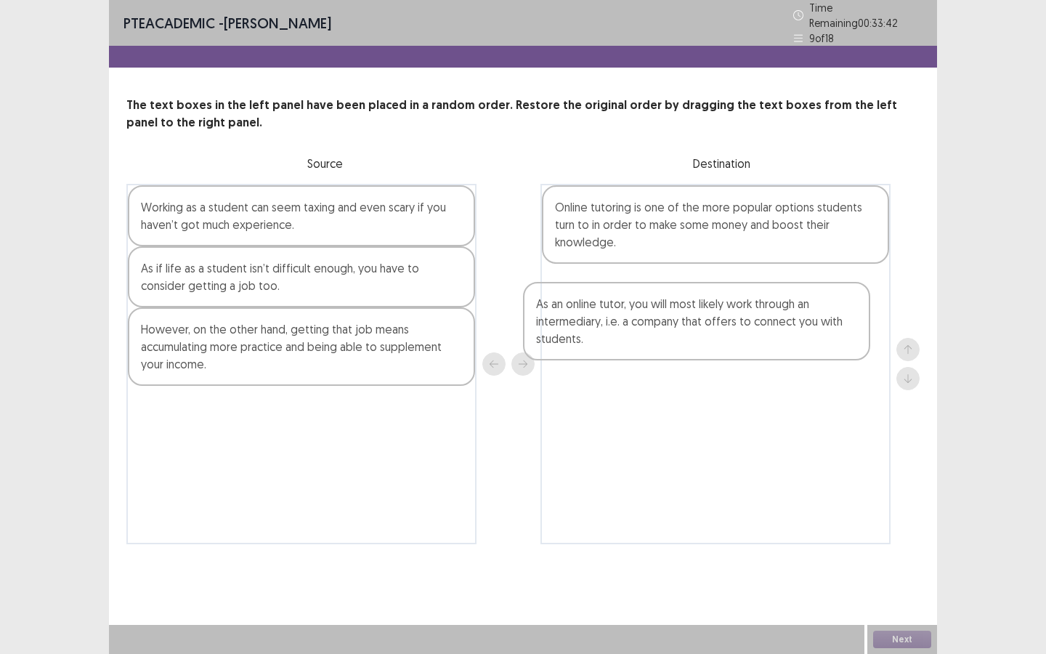
drag, startPoint x: 304, startPoint y: 206, endPoint x: 710, endPoint y: 311, distance: 418.6
click at [710, 311] on div "As an online tutor, you will most likely work through an intermediary, i.e. a c…" at bounding box center [522, 364] width 793 height 360
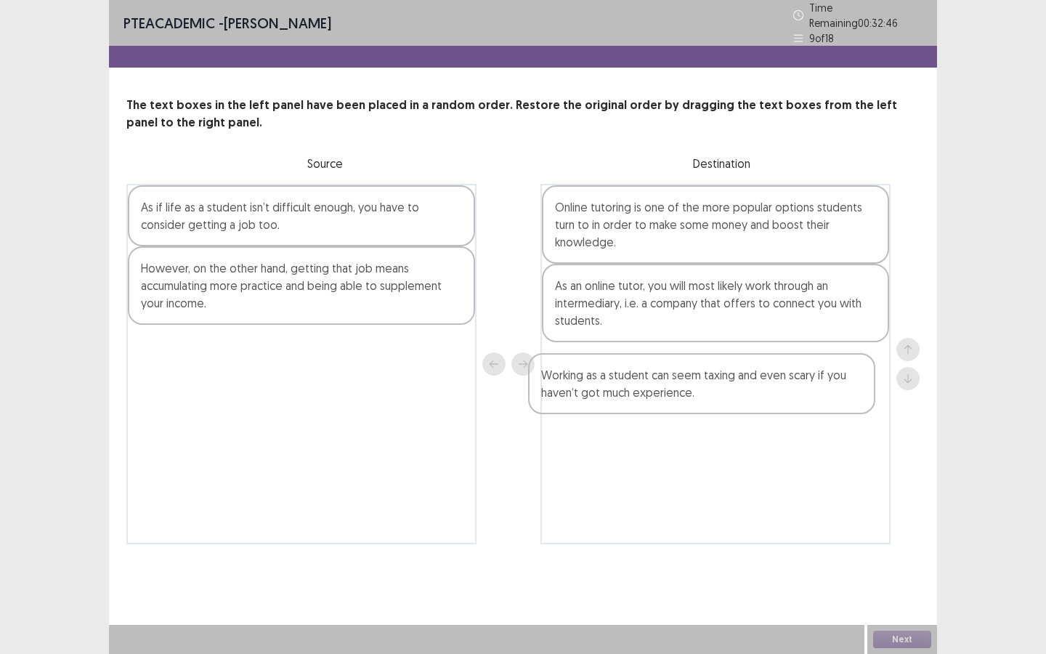
drag, startPoint x: 295, startPoint y: 217, endPoint x: 736, endPoint y: 389, distance: 473.3
click at [736, 389] on div "Working as a student can seem taxing and even scary if you haven’t got much exp…" at bounding box center [522, 364] width 793 height 360
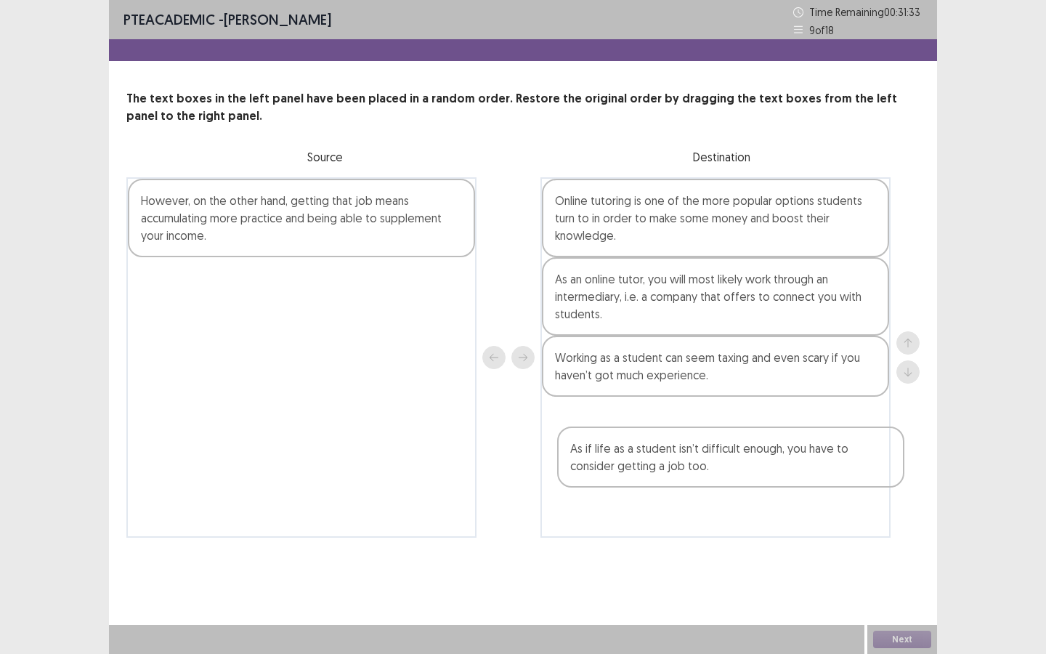
drag, startPoint x: 264, startPoint y: 215, endPoint x: 700, endPoint y: 462, distance: 501.6
click at [700, 462] on div "As if life as a student isn’t difficult enough, you have to consider getting a …" at bounding box center [522, 357] width 793 height 360
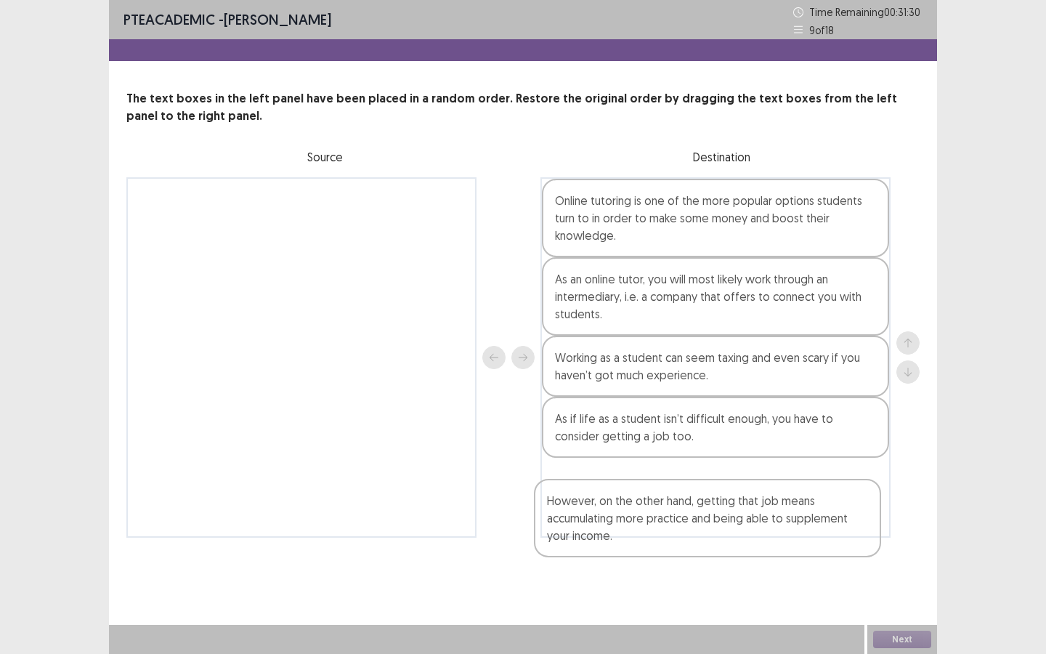
drag, startPoint x: 260, startPoint y: 216, endPoint x: 671, endPoint y: 522, distance: 512.4
click at [671, 493] on div "However, on the other hand, getting that job means accumulating more practice a…" at bounding box center [522, 357] width 793 height 360
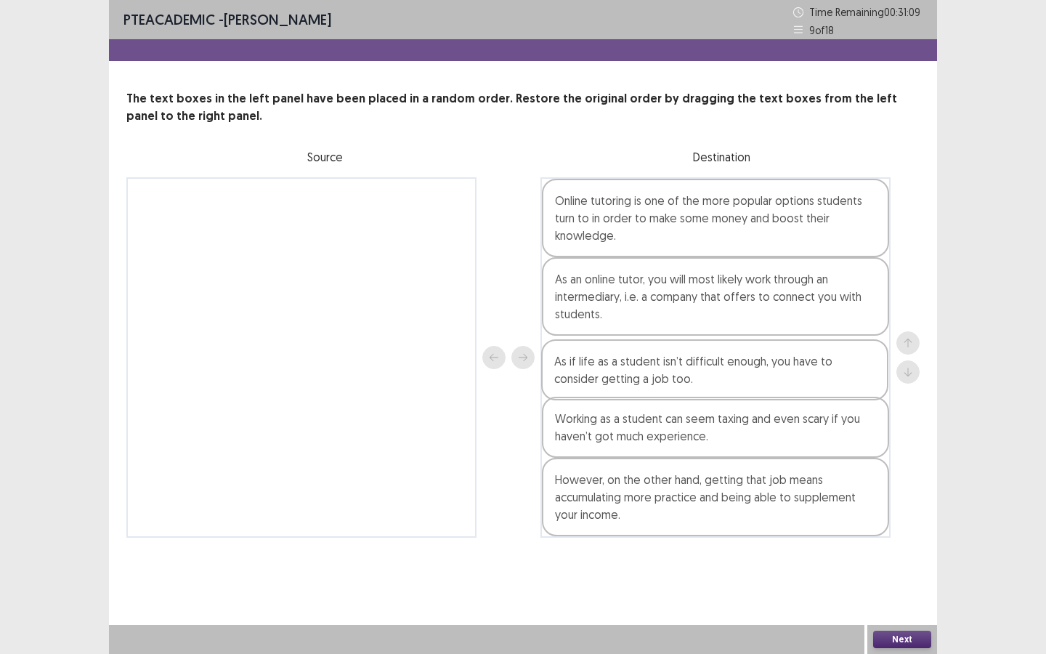
drag, startPoint x: 654, startPoint y: 447, endPoint x: 653, endPoint y: 385, distance: 62.5
click at [653, 385] on div "Online tutoring is one of the more popular options students turn to in order to…" at bounding box center [715, 357] width 350 height 360
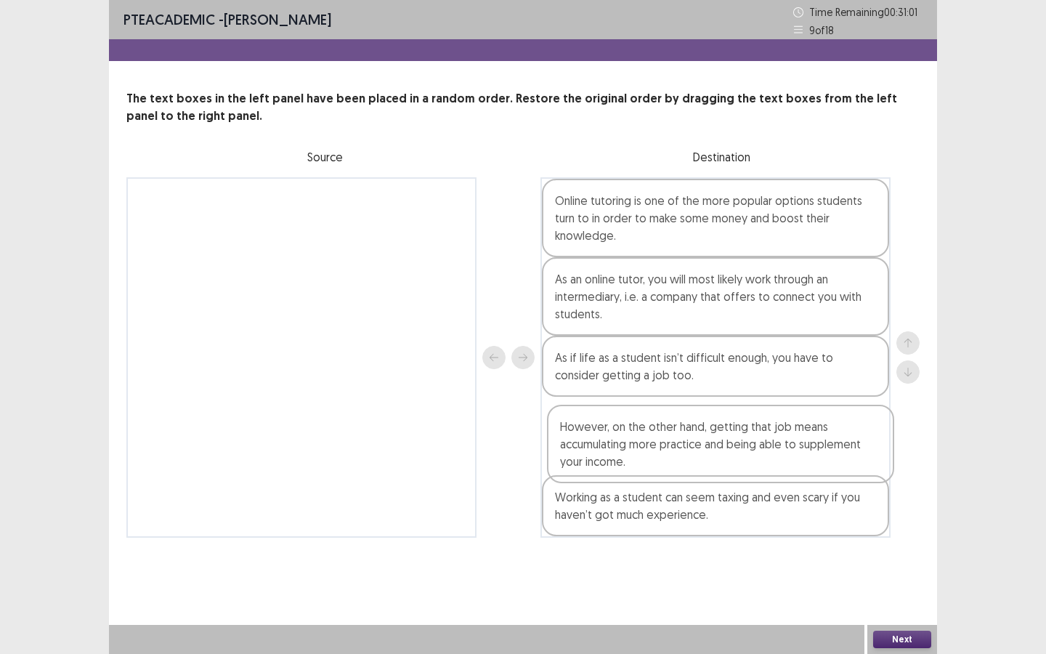
drag, startPoint x: 645, startPoint y: 500, endPoint x: 650, endPoint y: 438, distance: 62.7
click at [650, 438] on div "Online tutoring is one of the more popular options students turn to in order to…" at bounding box center [715, 357] width 350 height 360
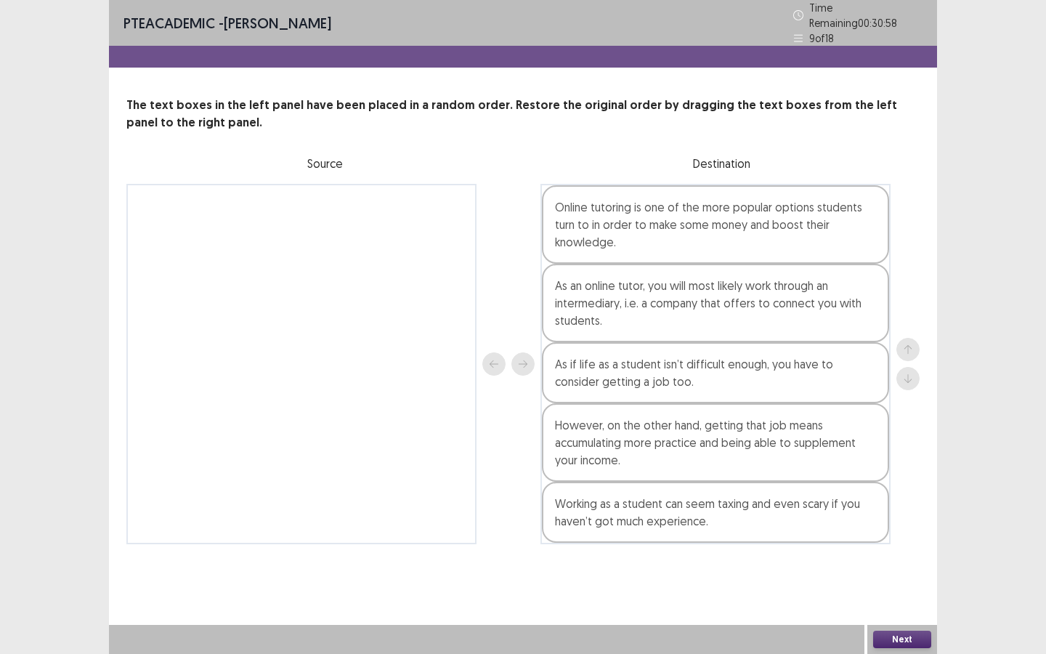
click at [887, 493] on button "Next" at bounding box center [902, 638] width 58 height 17
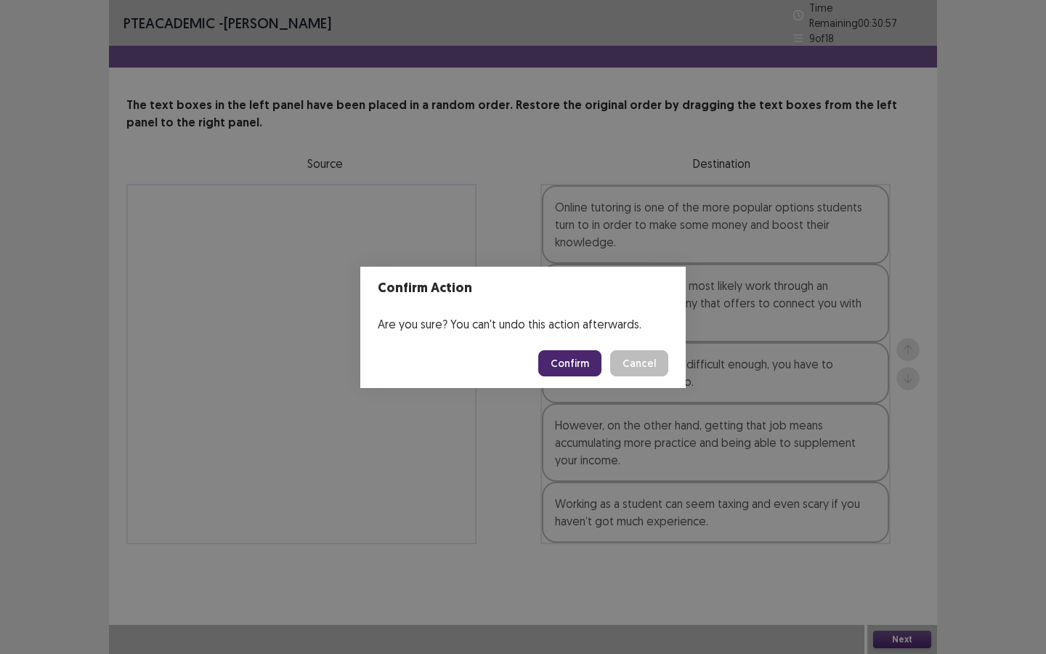
click at [561, 360] on button "Confirm" at bounding box center [569, 363] width 63 height 26
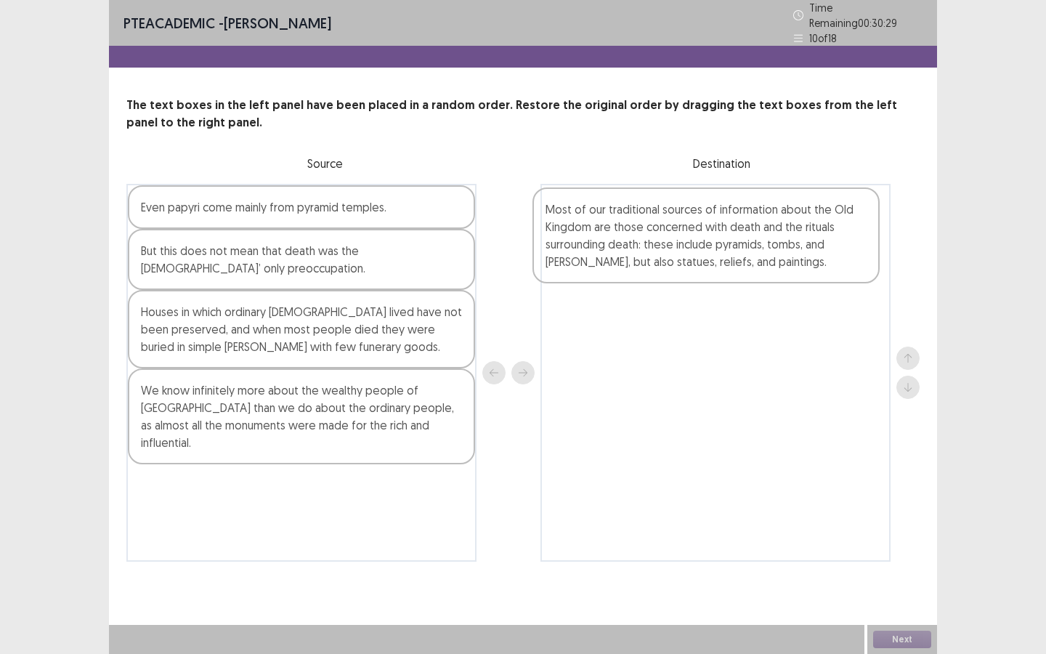
drag, startPoint x: 261, startPoint y: 481, endPoint x: 676, endPoint y: 227, distance: 486.5
click at [676, 227] on div "Even papyri come mainly from pyramid temples. But this does not mean that death…" at bounding box center [522, 373] width 793 height 378
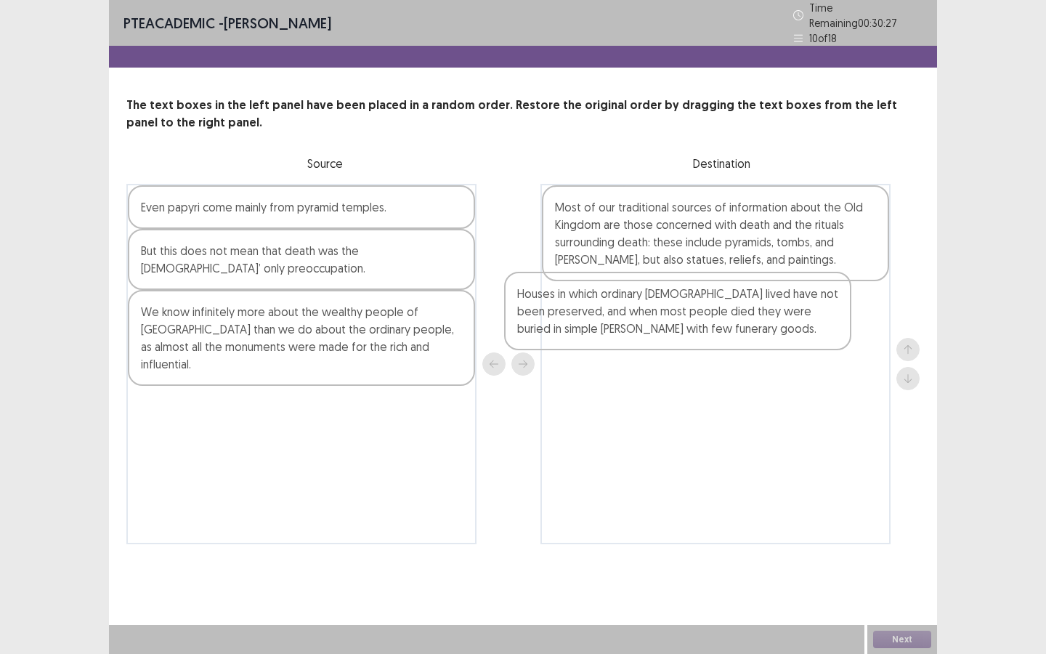
drag, startPoint x: 333, startPoint y: 322, endPoint x: 723, endPoint y: 315, distance: 390.1
click at [723, 315] on div "Even papyri come mainly from pyramid temples. But this does not mean that death…" at bounding box center [522, 364] width 793 height 360
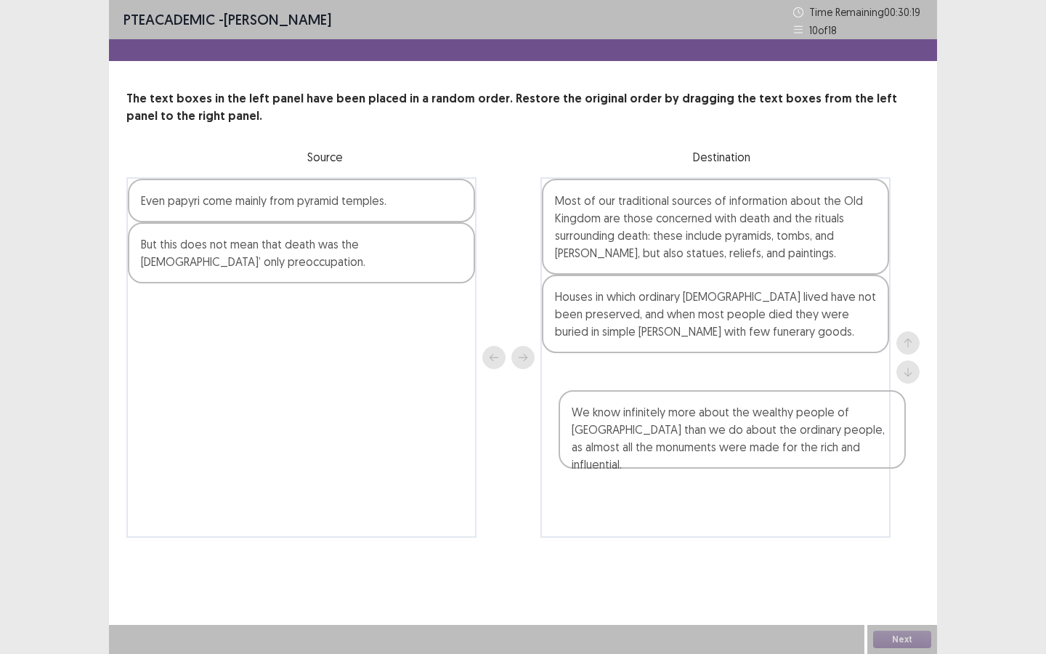
drag, startPoint x: 271, startPoint y: 325, endPoint x: 706, endPoint y: 431, distance: 448.0
click at [706, 431] on div "Even papyri come mainly from pyramid temples. But this does not mean that death…" at bounding box center [522, 357] width 793 height 360
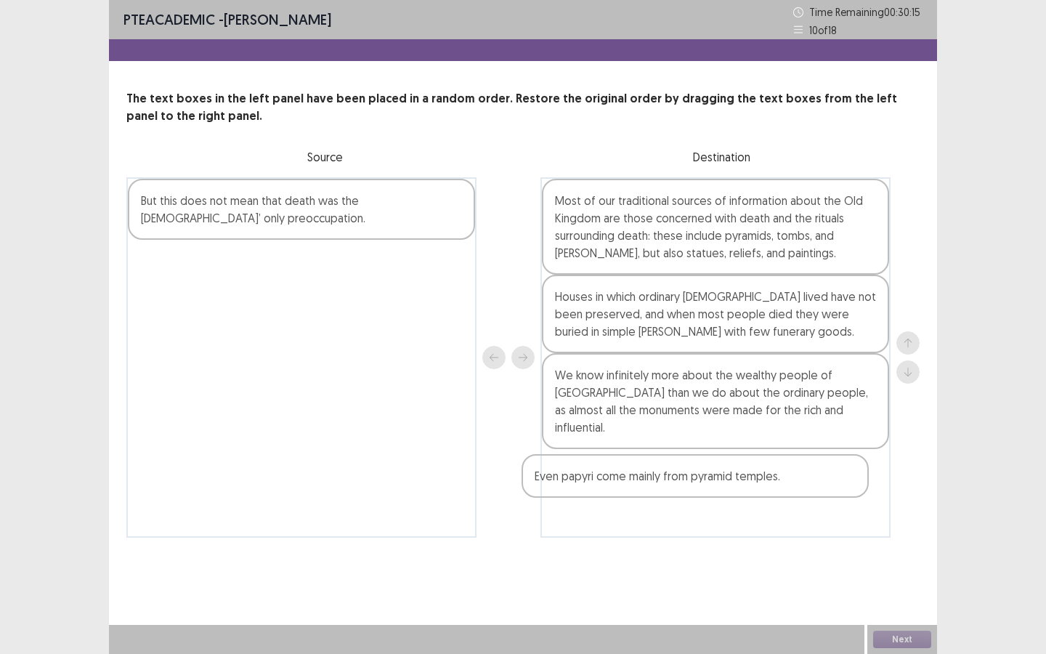
drag, startPoint x: 336, startPoint y: 207, endPoint x: 736, endPoint y: 483, distance: 485.6
click at [736, 483] on div "Even papyri come mainly from pyramid temples. But this does not mean that death…" at bounding box center [522, 357] width 793 height 360
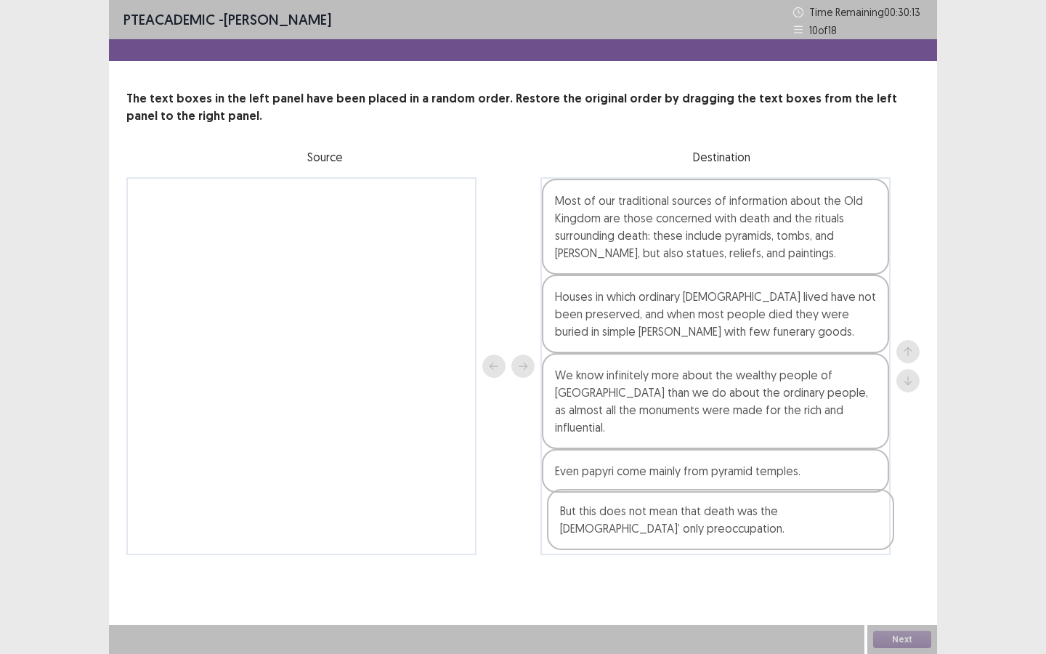
drag, startPoint x: 266, startPoint y: 209, endPoint x: 689, endPoint y: 522, distance: 525.6
click at [689, 493] on div "But this does not mean that death was the [DEMOGRAPHIC_DATA]’ only preoccupatio…" at bounding box center [522, 366] width 793 height 378
click at [896, 493] on button "Next" at bounding box center [902, 638] width 58 height 17
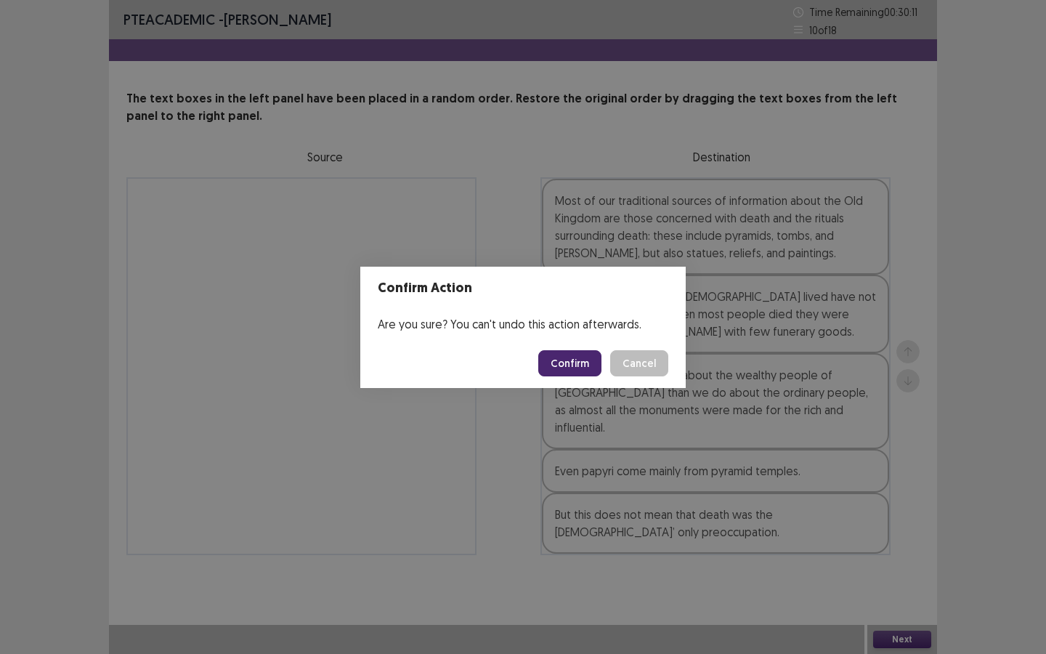
click at [569, 362] on button "Confirm" at bounding box center [569, 363] width 63 height 26
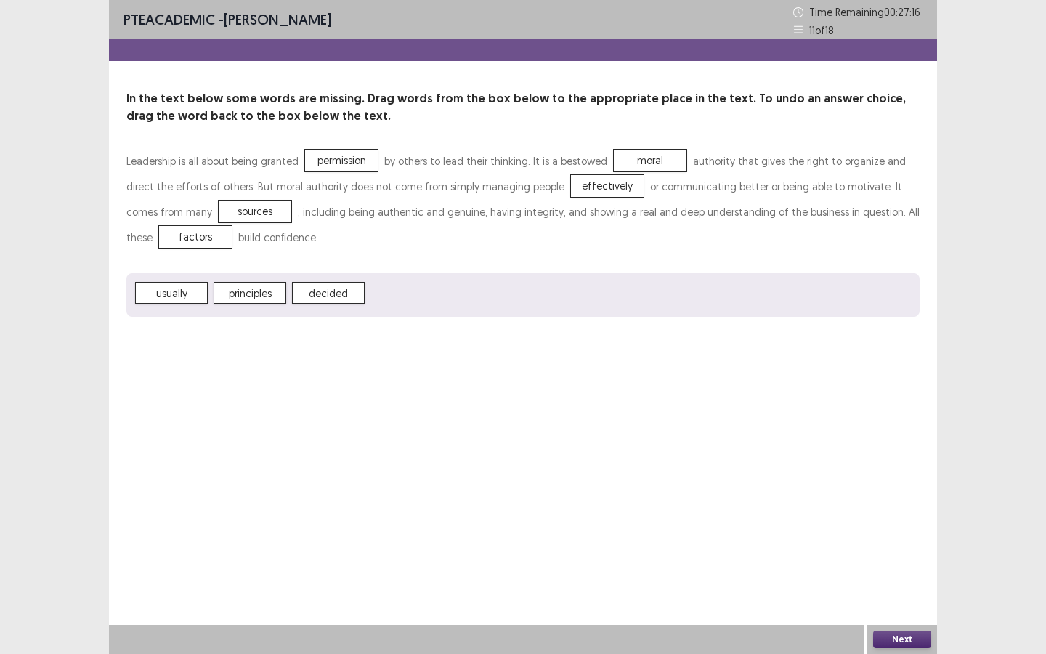
click at [901, 493] on button "Next" at bounding box center [902, 638] width 58 height 17
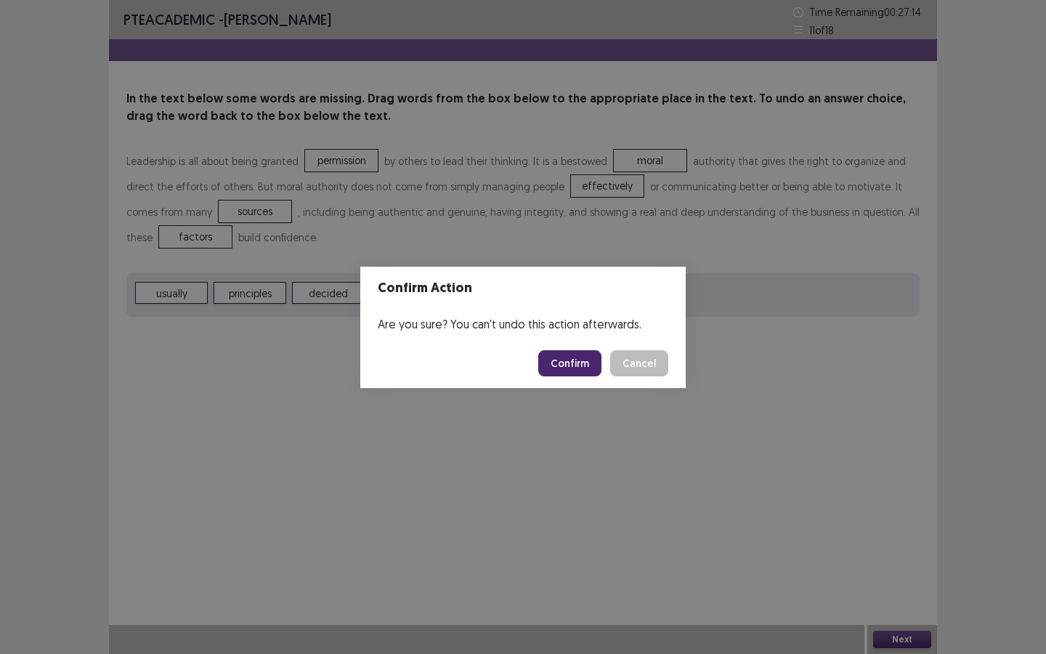
click at [563, 362] on button "Confirm" at bounding box center [569, 363] width 63 height 26
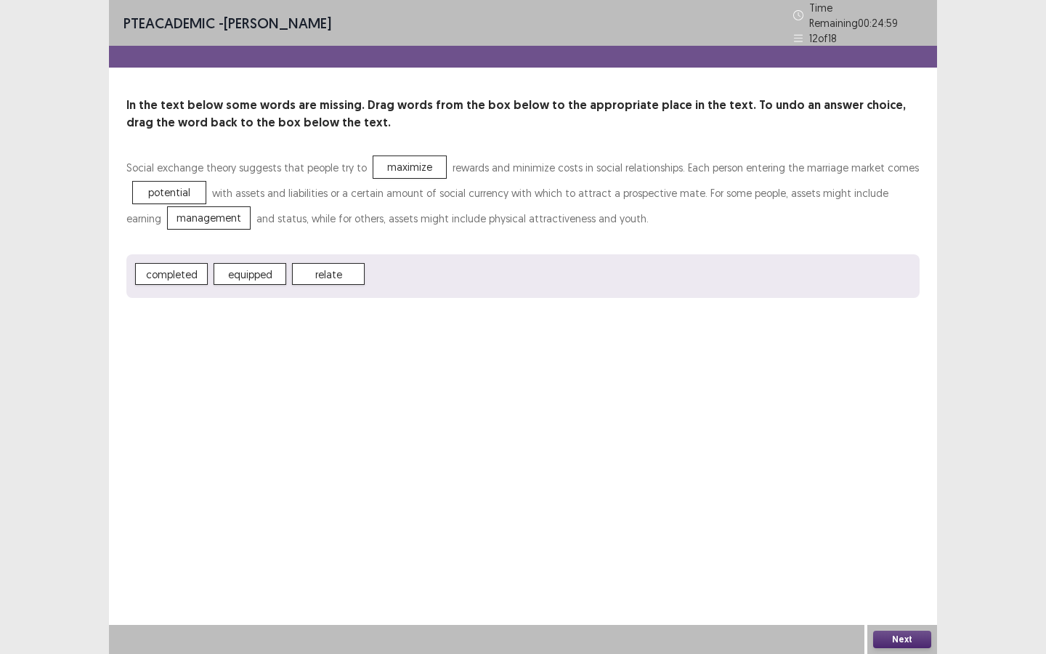
click at [888, 493] on button "Next" at bounding box center [902, 638] width 58 height 17
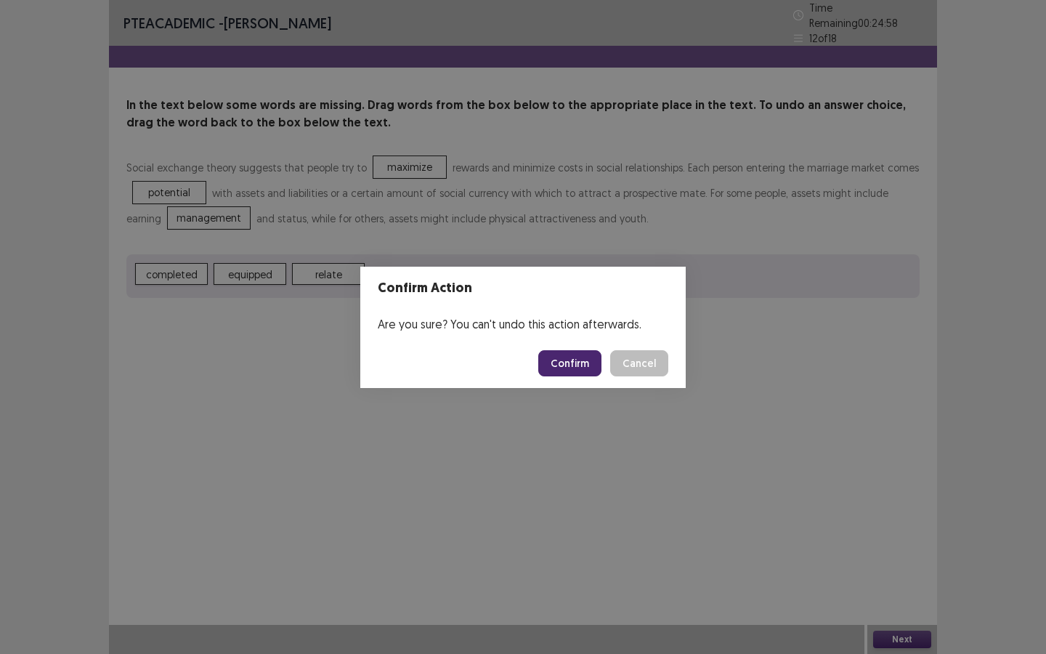
click at [569, 372] on button "Confirm" at bounding box center [569, 363] width 63 height 26
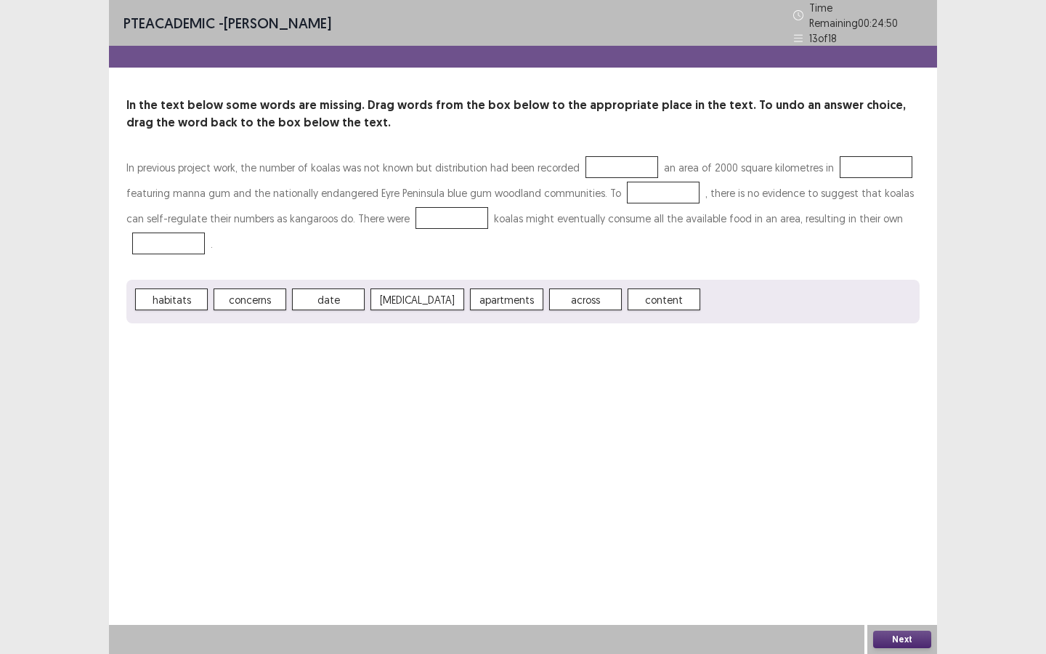
click at [600, 160] on div at bounding box center [621, 167] width 73 height 22
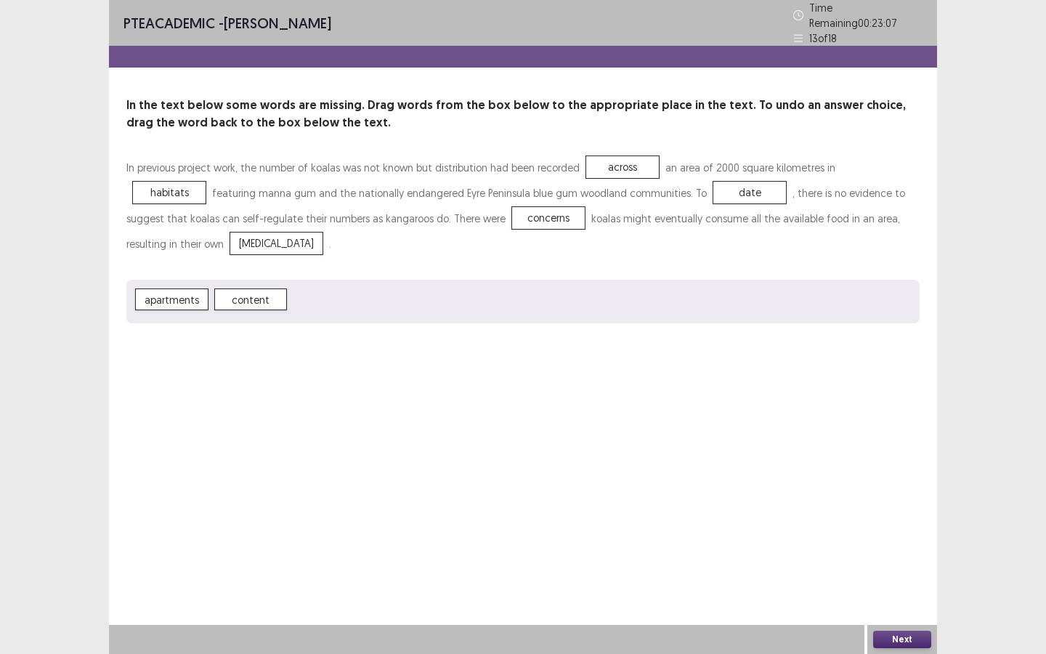
click at [898, 493] on button "Next" at bounding box center [902, 638] width 58 height 17
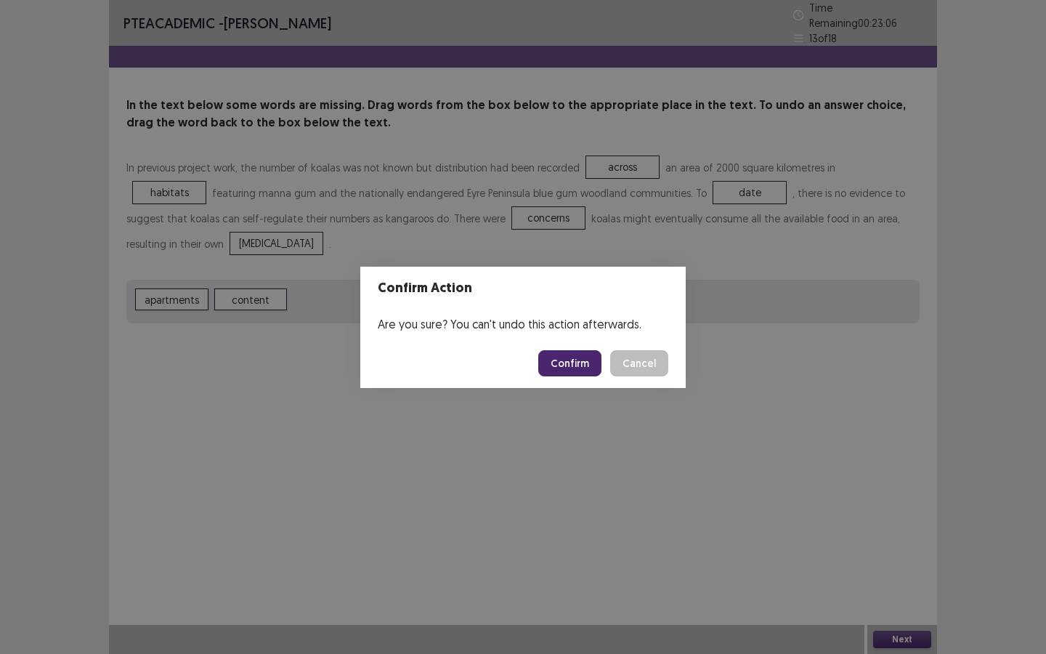
click at [566, 360] on button "Confirm" at bounding box center [569, 363] width 63 height 26
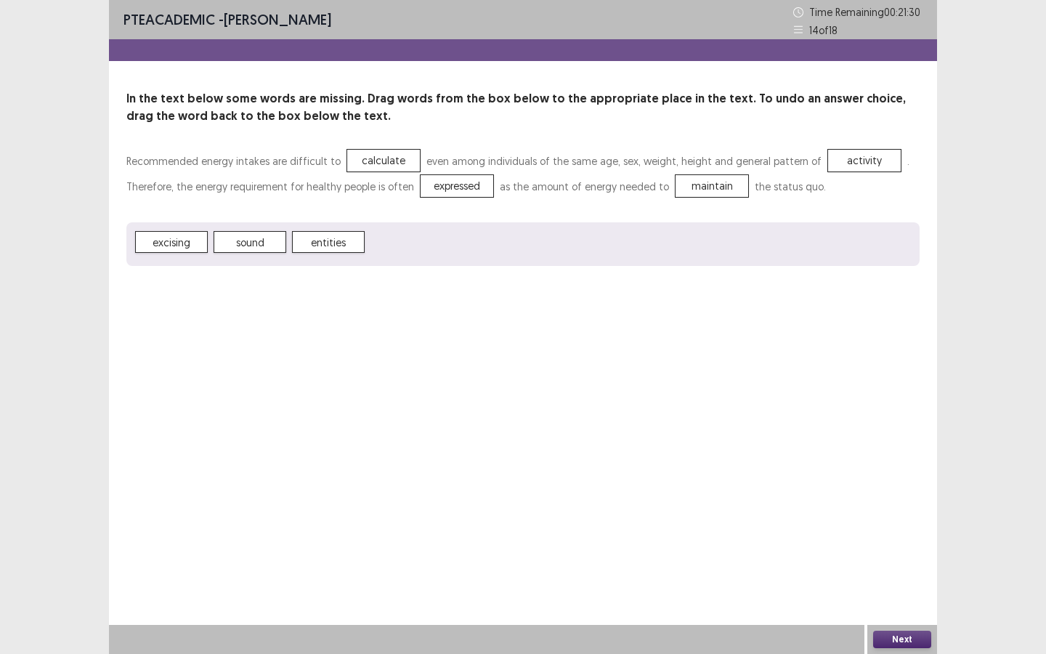
click at [901, 493] on button "Next" at bounding box center [902, 638] width 58 height 17
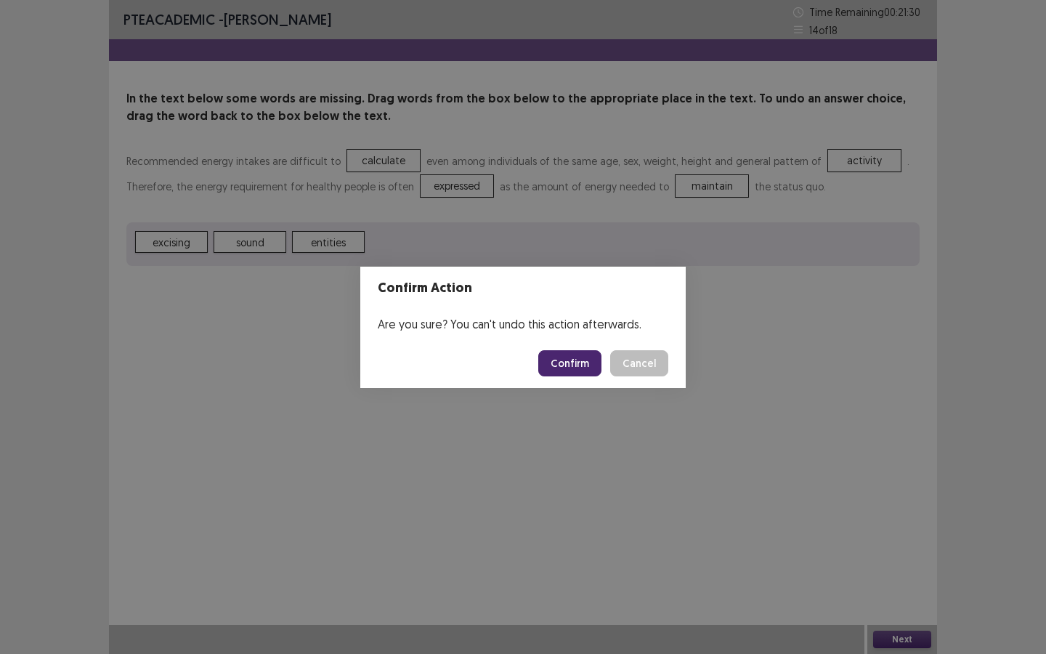
click at [585, 357] on button "Confirm" at bounding box center [569, 363] width 63 height 26
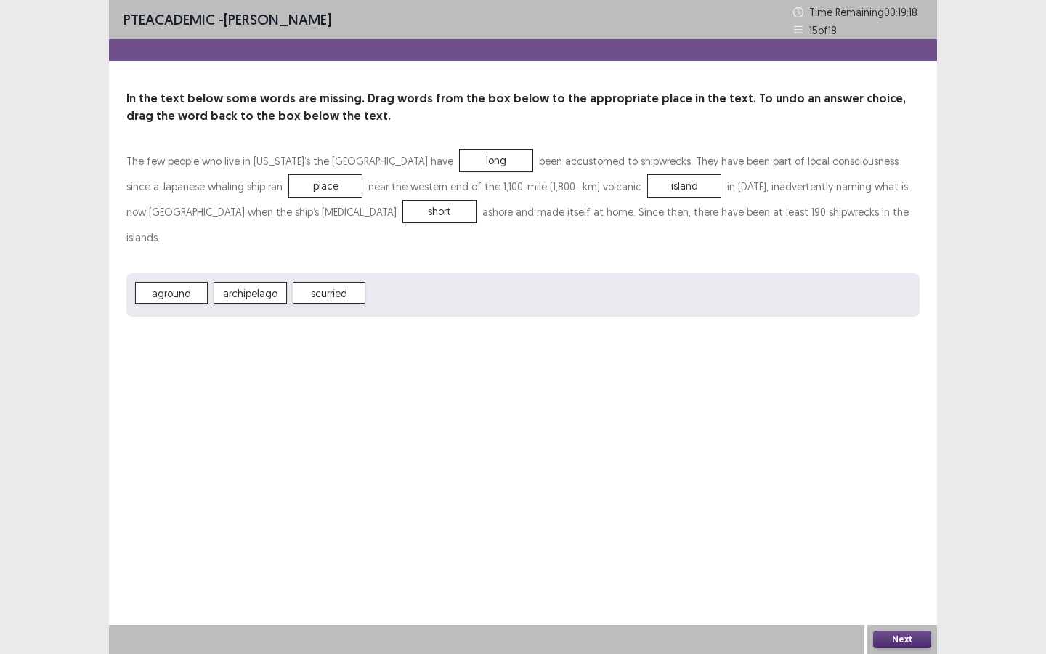
click at [917, 493] on button "Next" at bounding box center [902, 638] width 58 height 17
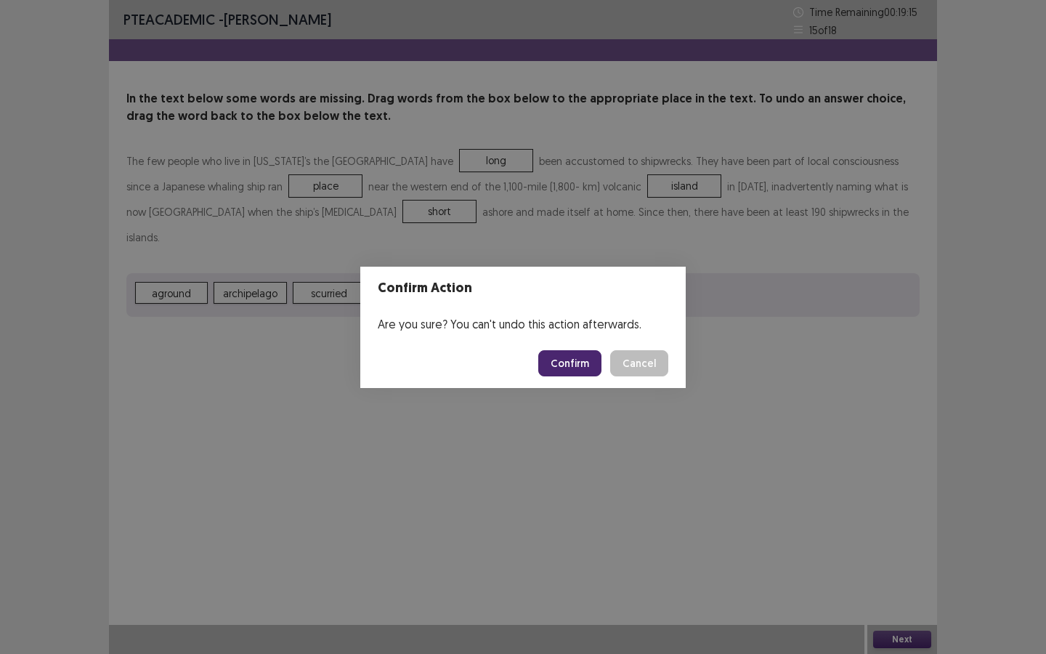
click at [576, 358] on button "Confirm" at bounding box center [569, 363] width 63 height 26
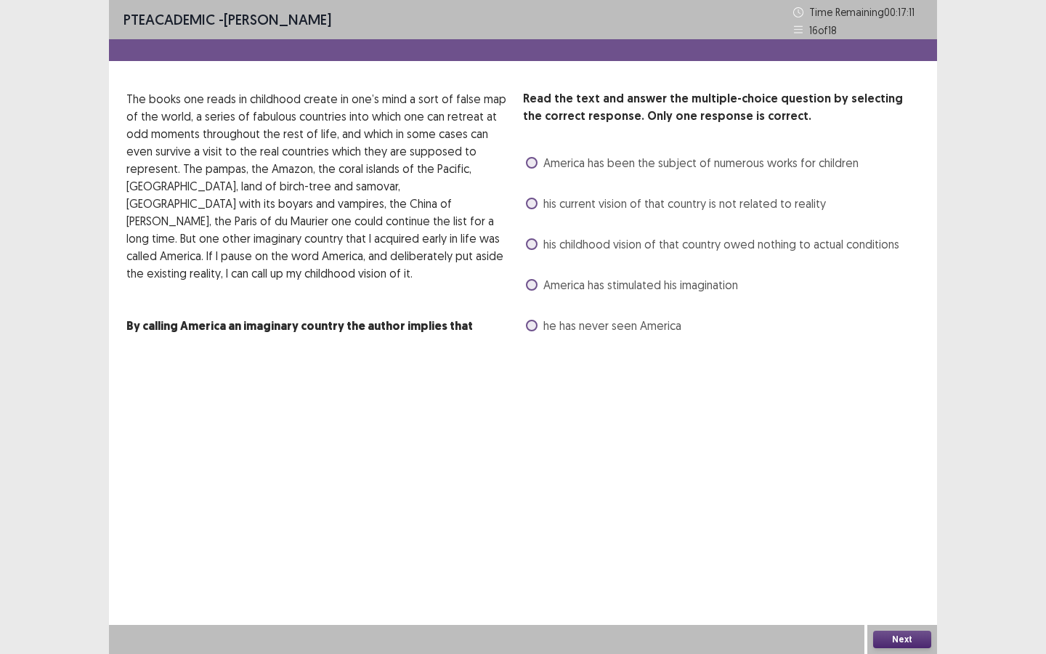
click at [626, 243] on span "his childhood vision of that country owed nothing to actual conditions" at bounding box center [721, 243] width 356 height 17
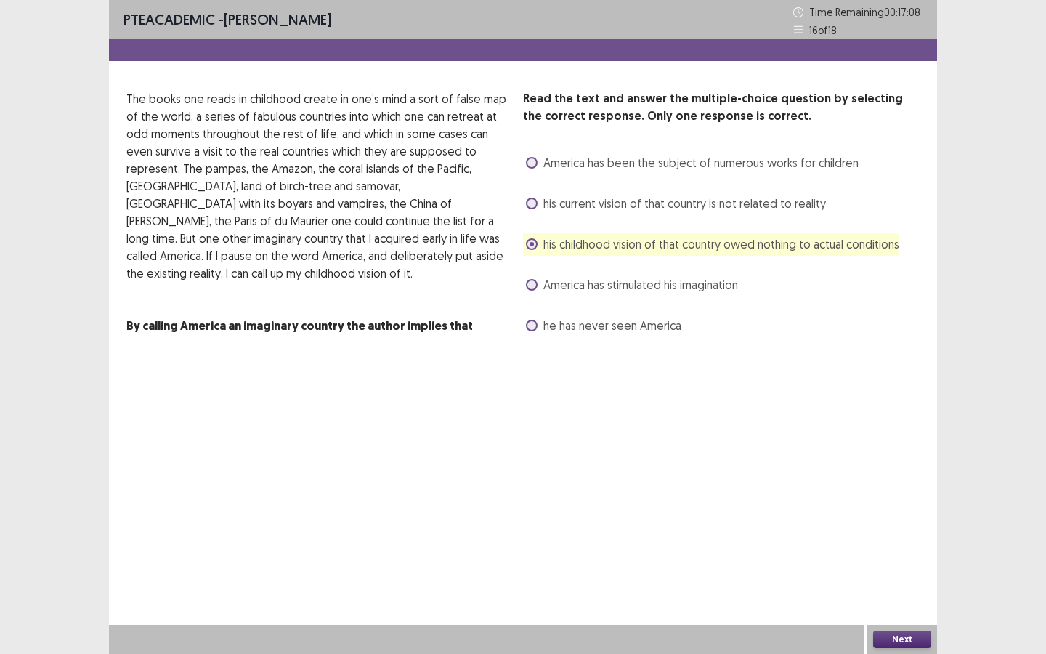
click at [895, 493] on button "Next" at bounding box center [902, 638] width 58 height 17
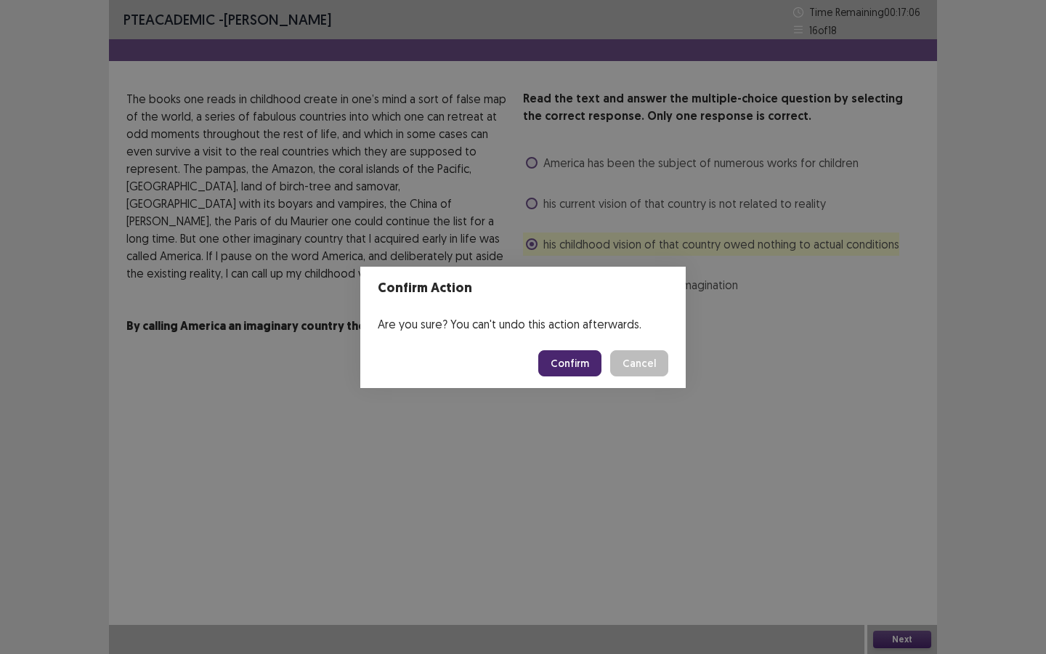
click at [574, 367] on button "Confirm" at bounding box center [569, 363] width 63 height 26
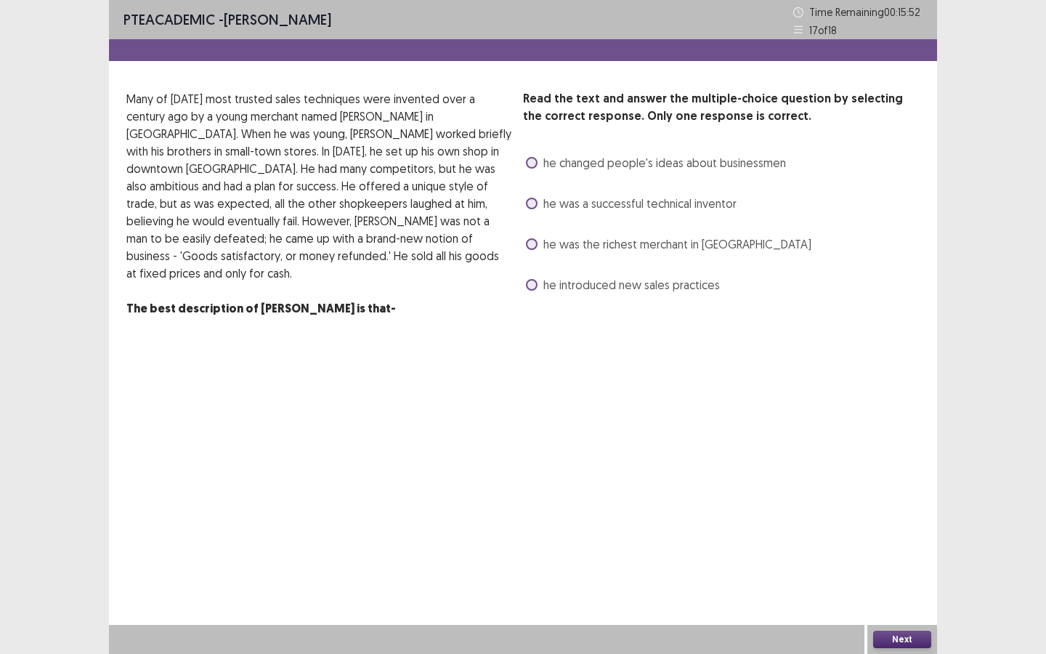
click at [632, 289] on span "he introduced new sales practices" at bounding box center [631, 284] width 177 height 17
click at [898, 493] on button "Next" at bounding box center [902, 638] width 58 height 17
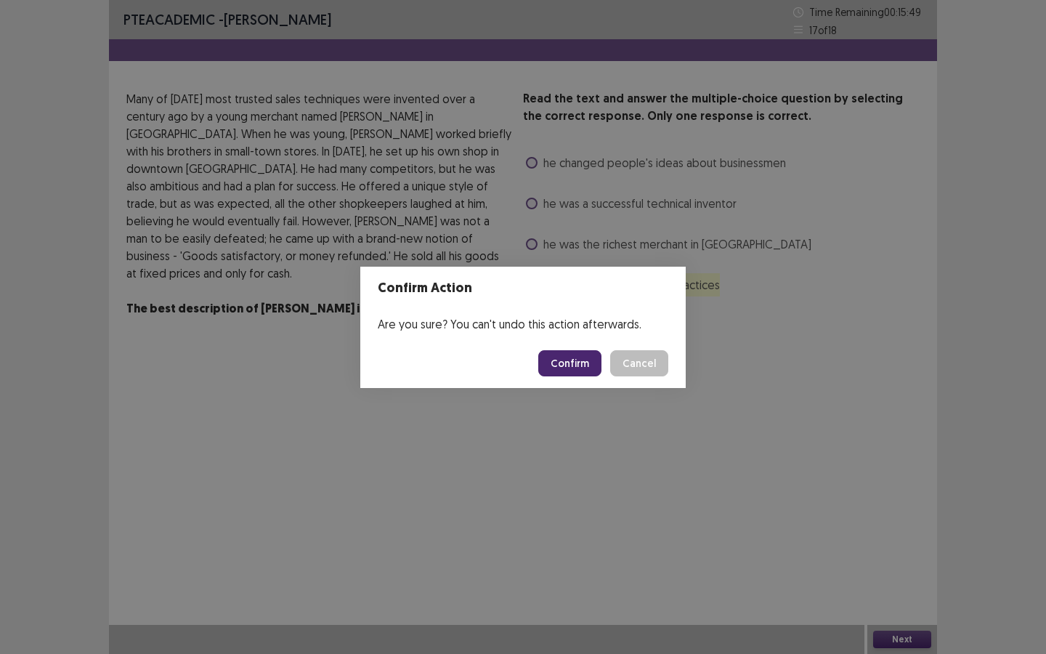
click at [591, 362] on button "Confirm" at bounding box center [569, 363] width 63 height 26
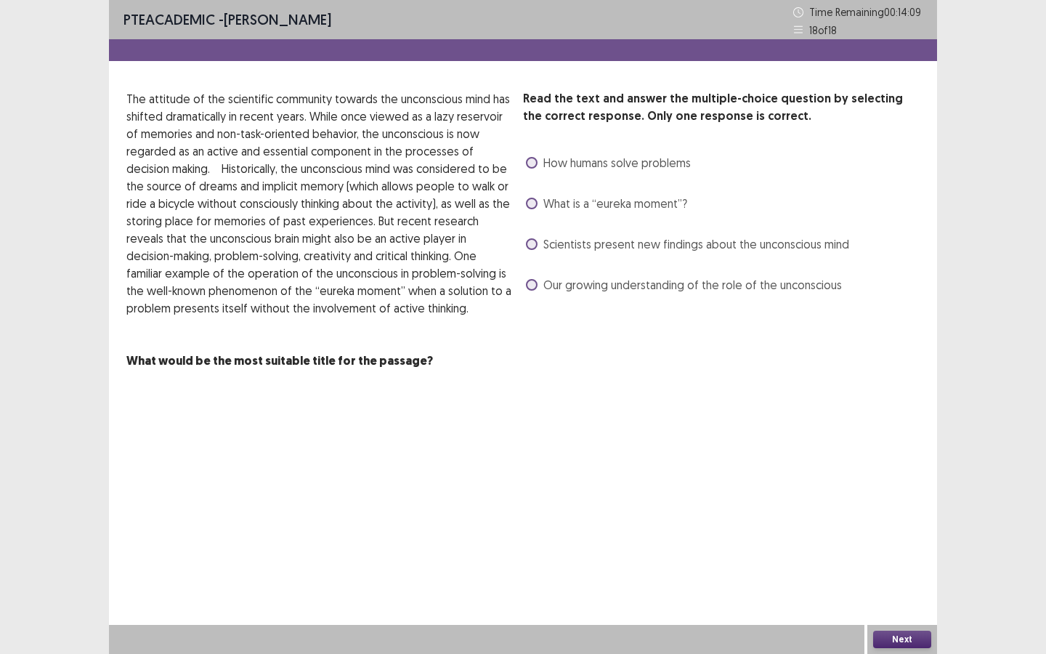
click at [561, 237] on span "Scientists present new findings about the unconscious mind" at bounding box center [696, 243] width 306 height 17
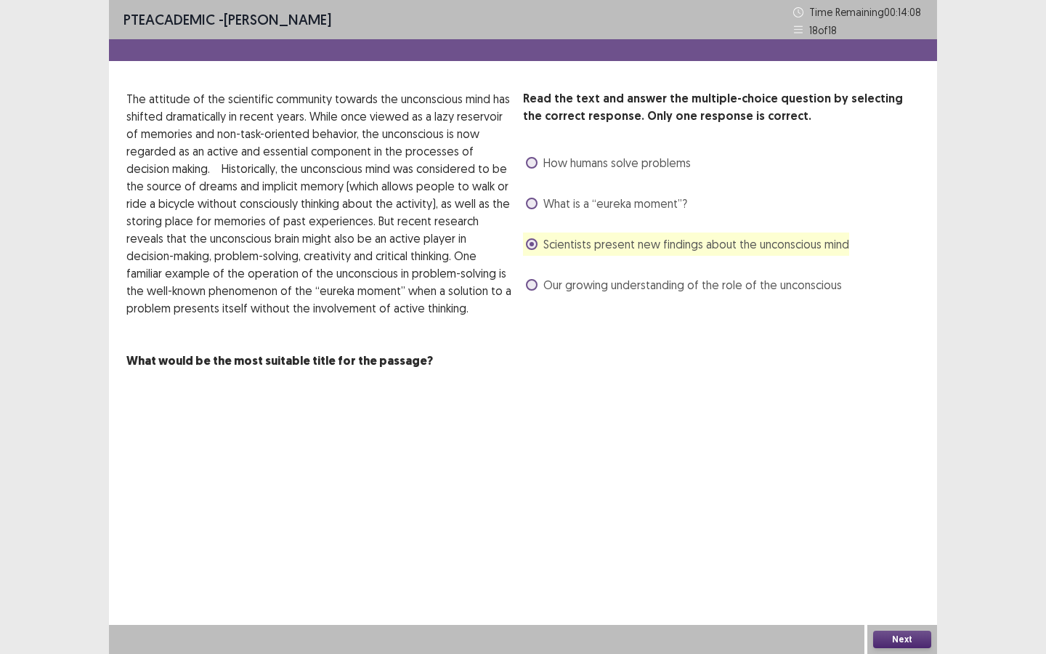
click at [901, 493] on button "Next" at bounding box center [902, 638] width 58 height 17
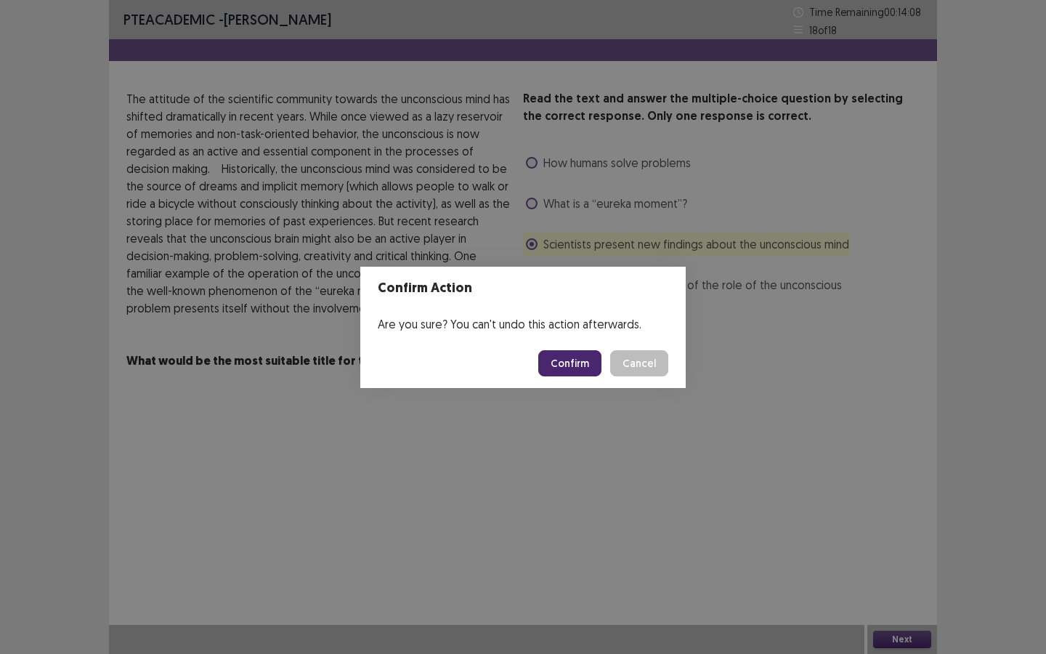
click at [576, 367] on button "Confirm" at bounding box center [569, 363] width 63 height 26
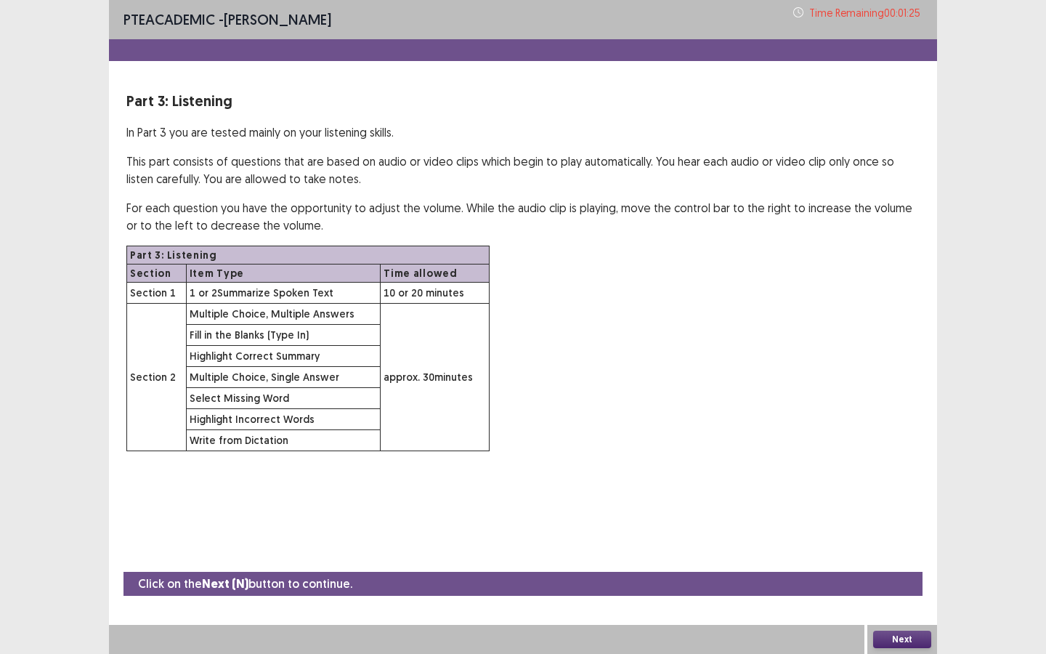
click at [886, 493] on button "Next" at bounding box center [902, 638] width 58 height 17
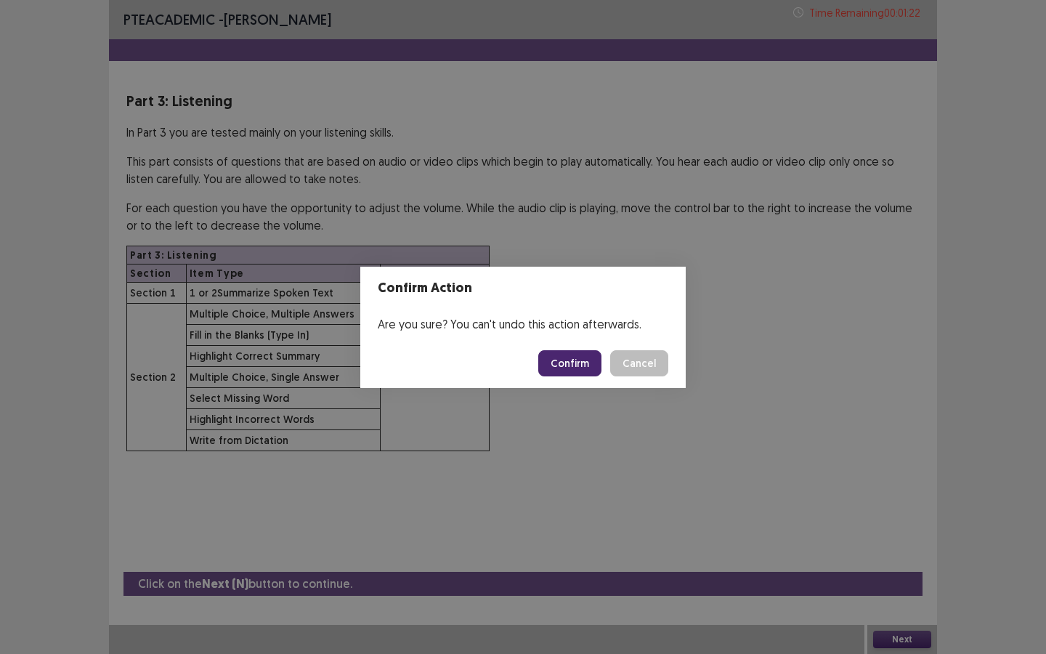
click at [569, 360] on button "Confirm" at bounding box center [569, 363] width 63 height 26
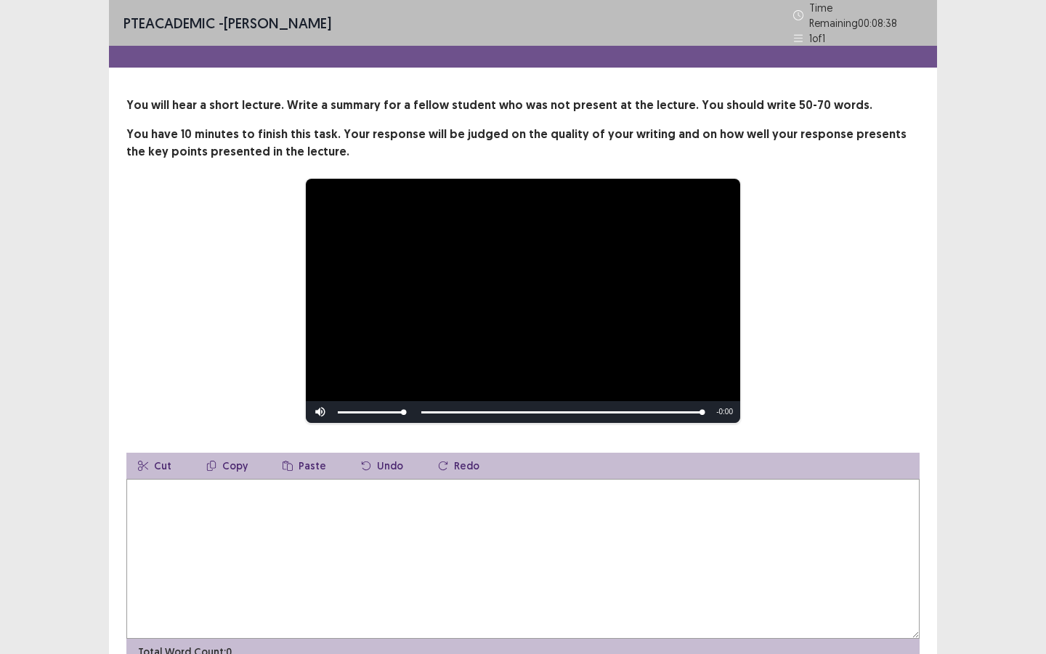
click at [282, 493] on textarea at bounding box center [522, 559] width 793 height 160
type textarea "*"
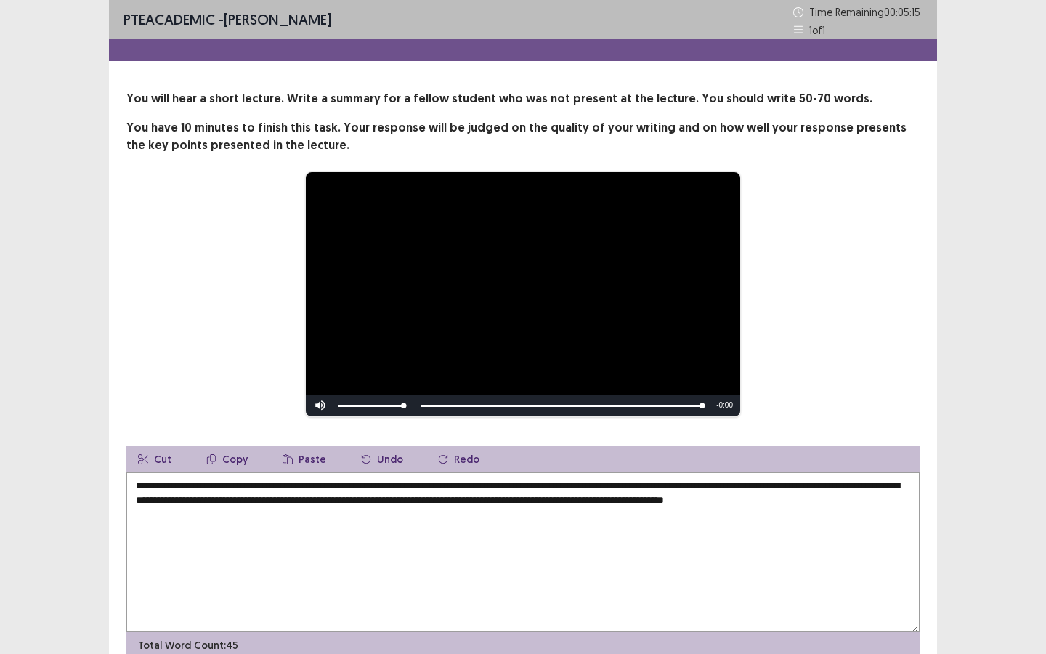
click at [583, 490] on textarea "**********" at bounding box center [522, 552] width 793 height 160
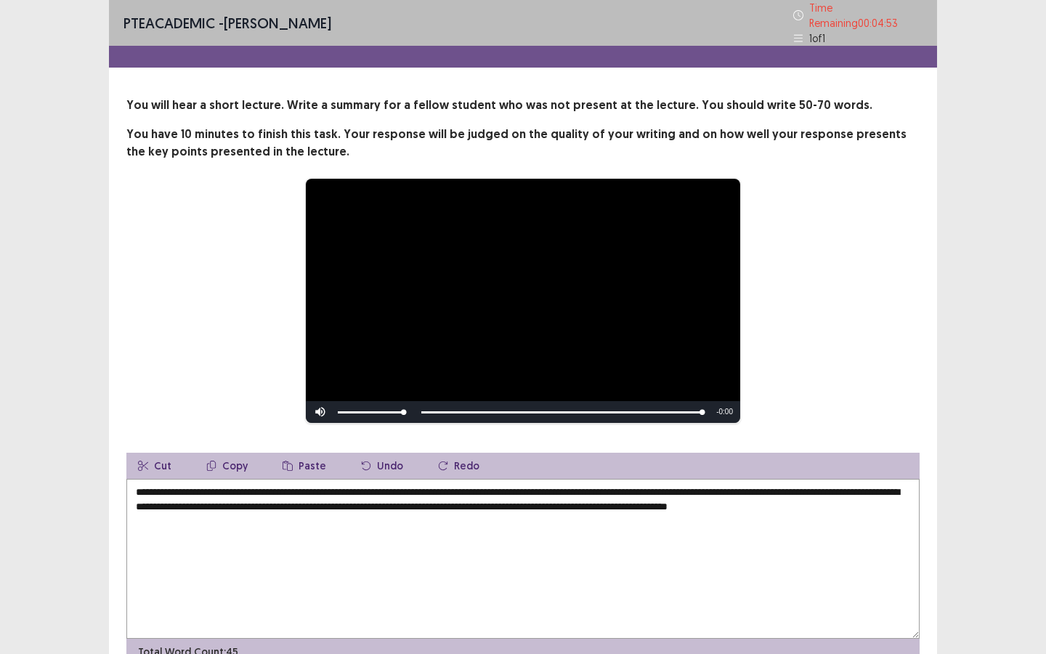
scroll to position [68, 0]
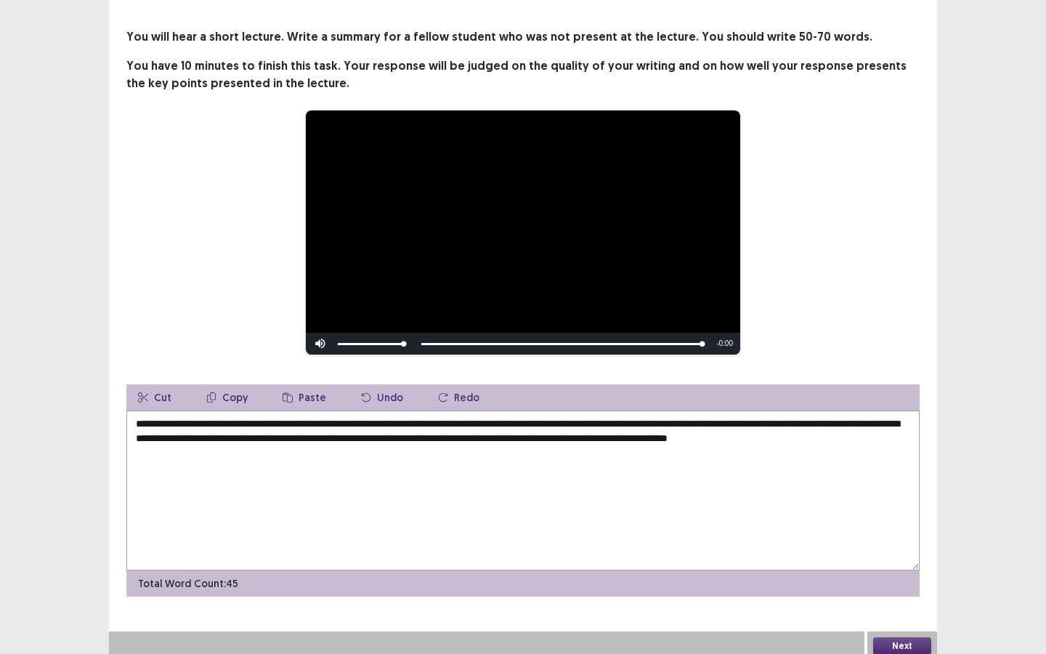
type textarea "**********"
click at [886, 493] on button "Next" at bounding box center [902, 645] width 58 height 17
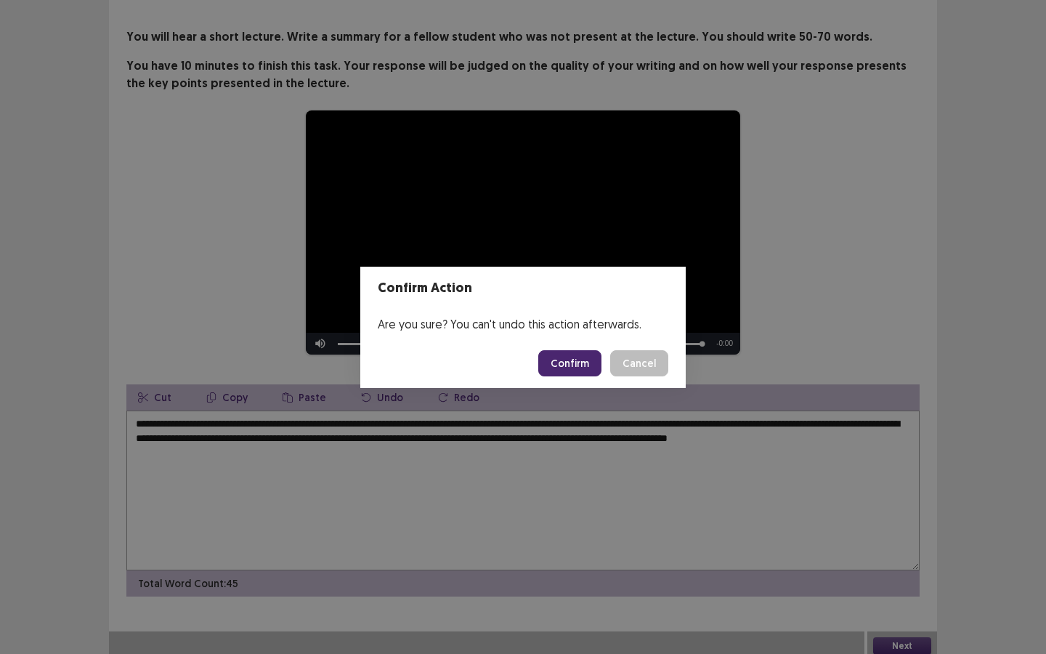
click at [571, 362] on button "Confirm" at bounding box center [569, 363] width 63 height 26
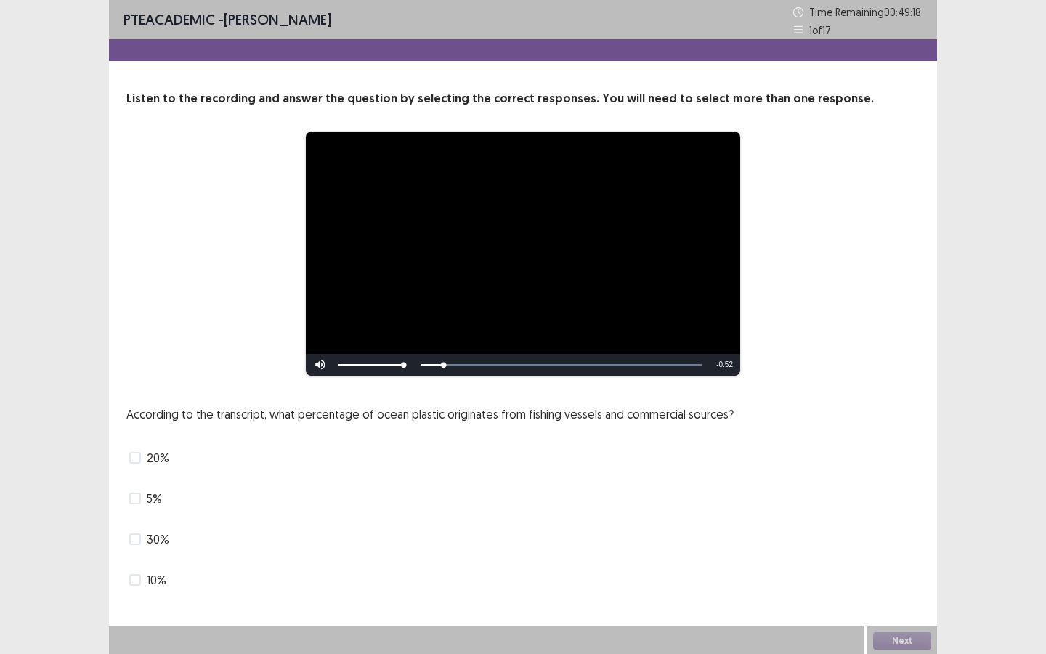
scroll to position [1, 0]
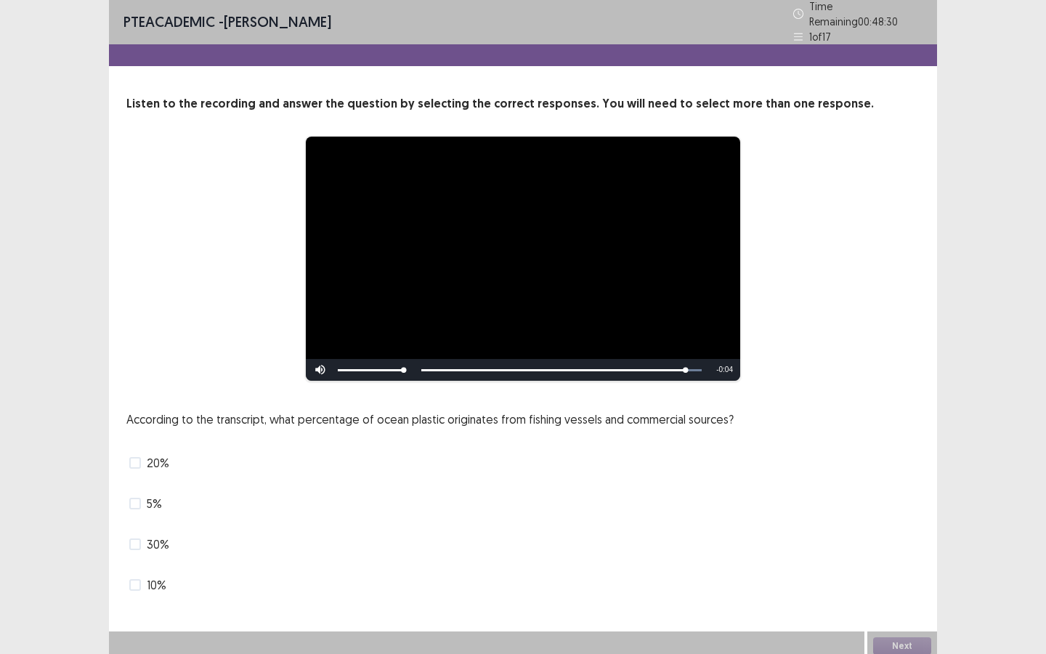
click at [143, 493] on label "10%" at bounding box center [147, 584] width 37 height 17
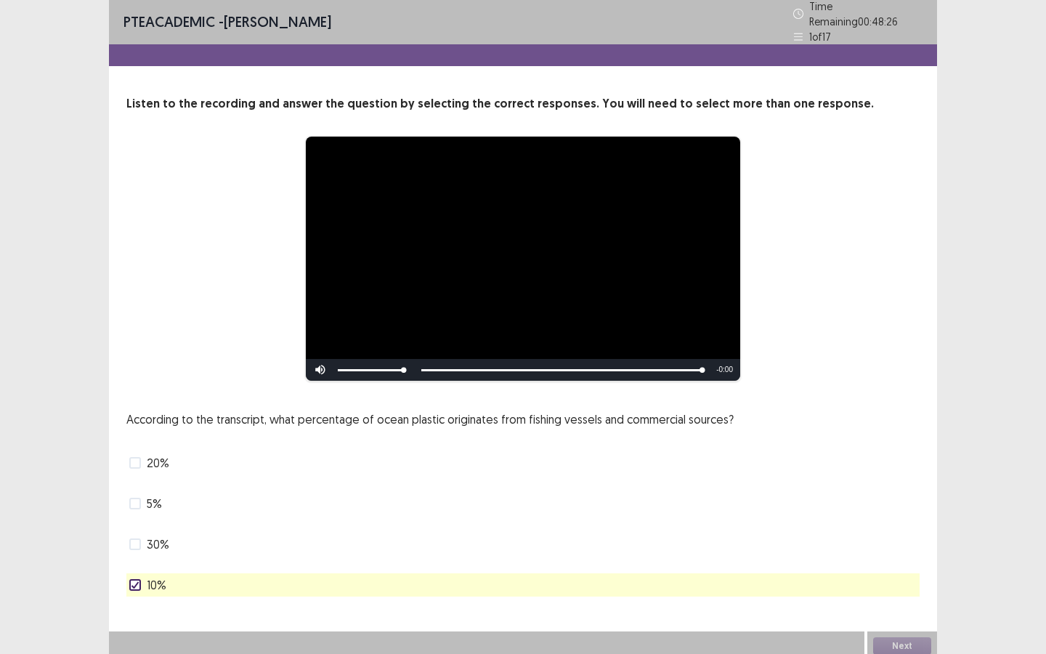
scroll to position [1, 0]
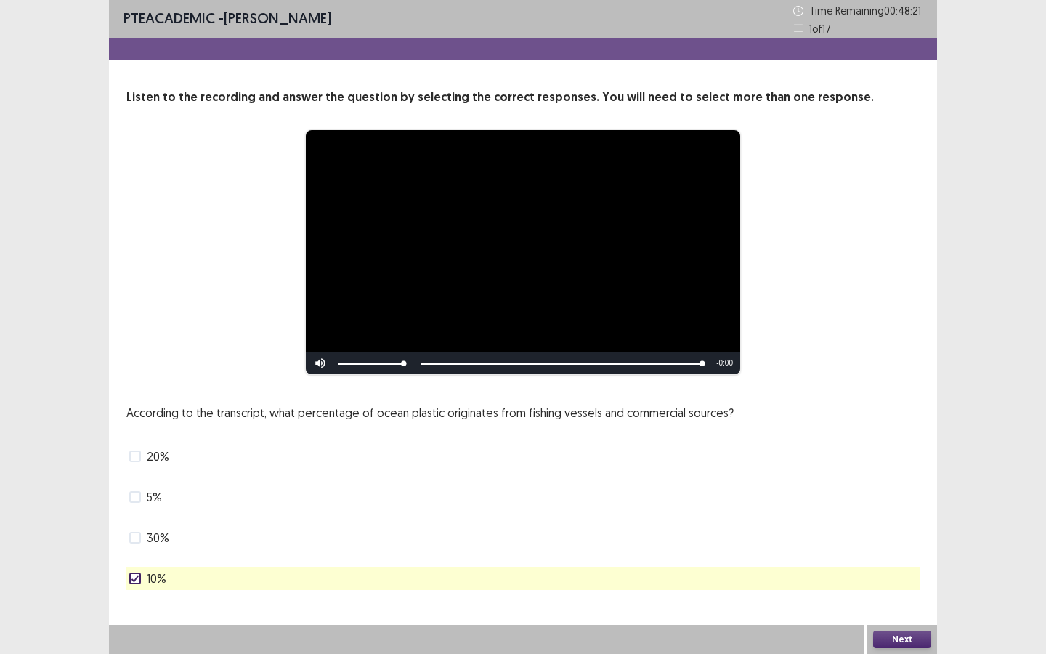
click at [888, 637] on button "Next" at bounding box center [902, 638] width 58 height 17
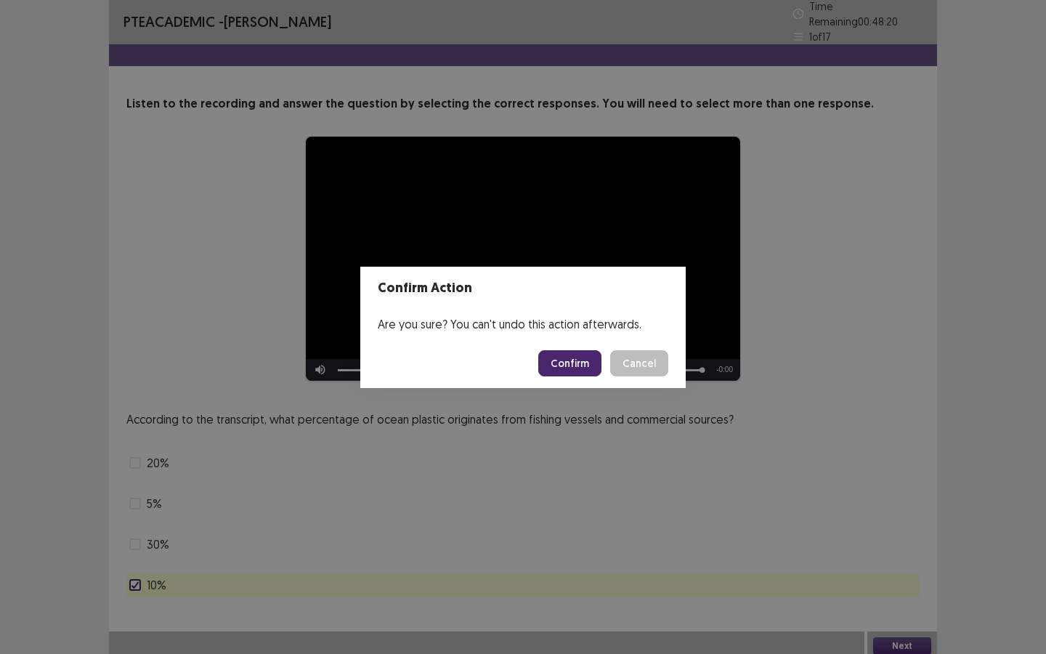
click at [563, 361] on button "Confirm" at bounding box center [569, 363] width 63 height 26
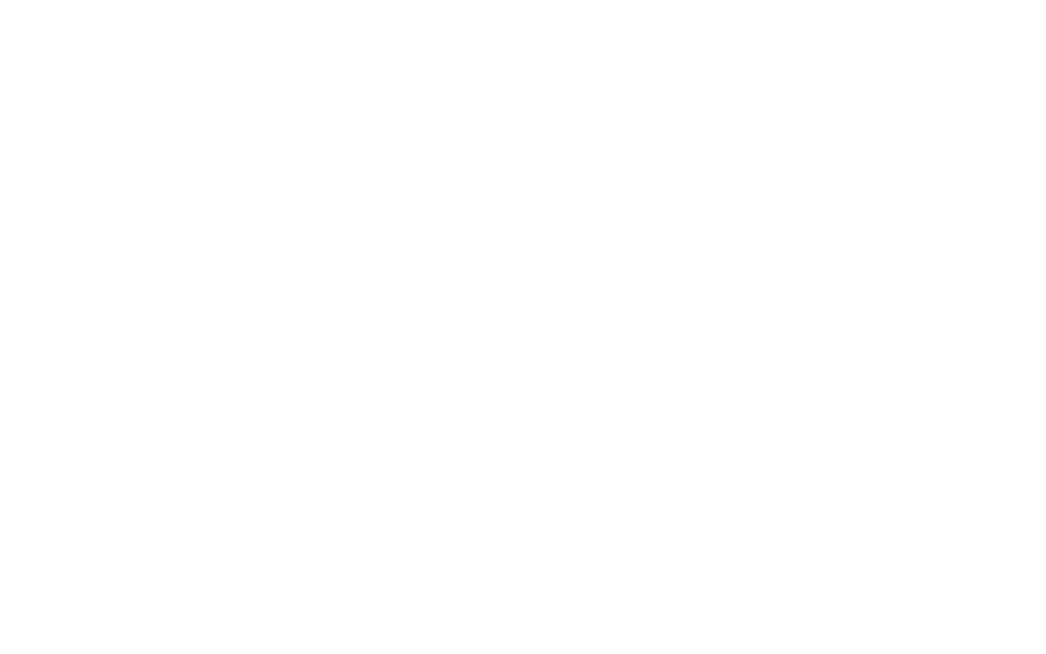
scroll to position [0, 0]
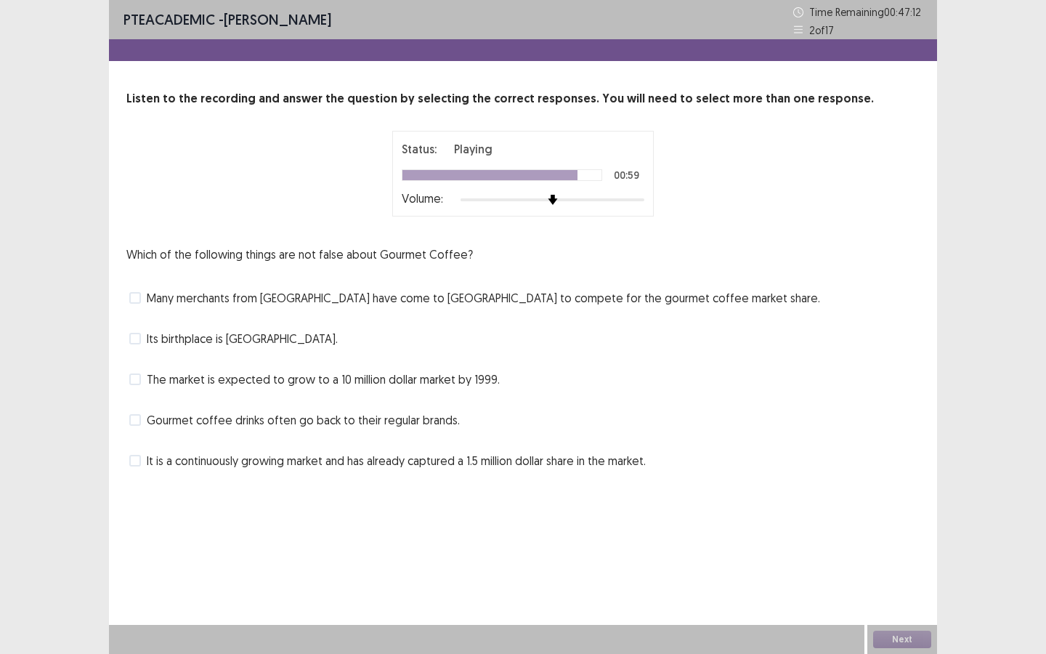
click at [339, 380] on span "The market is expected to grow to a 10 million dollar market by 1999." at bounding box center [323, 378] width 353 height 17
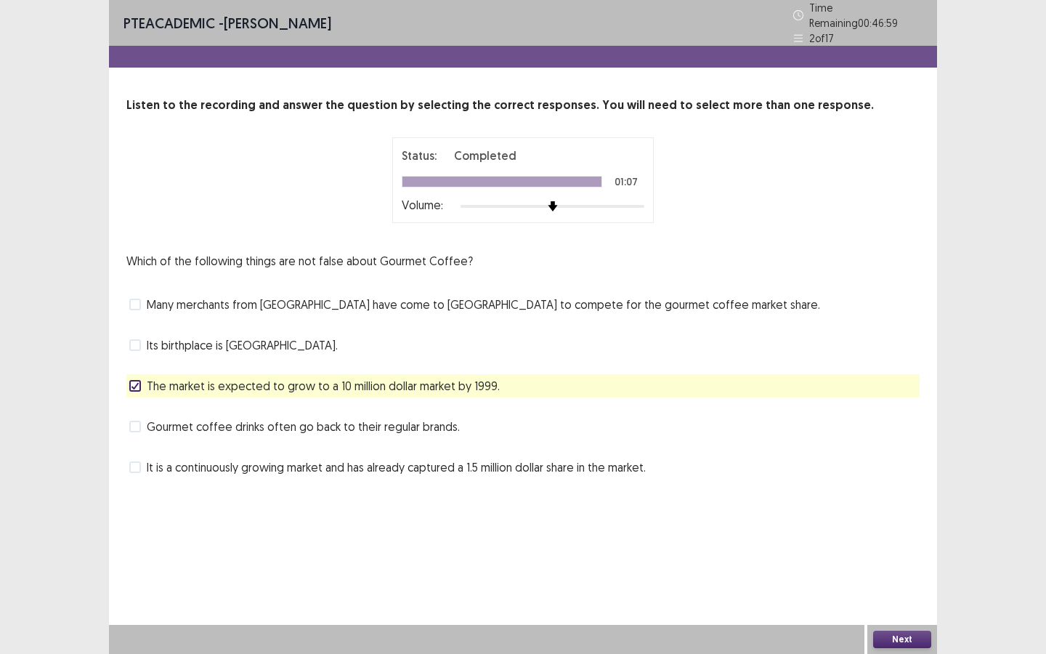
click at [234, 382] on span "The market is expected to grow to a 10 million dollar market by 1999." at bounding box center [323, 385] width 353 height 17
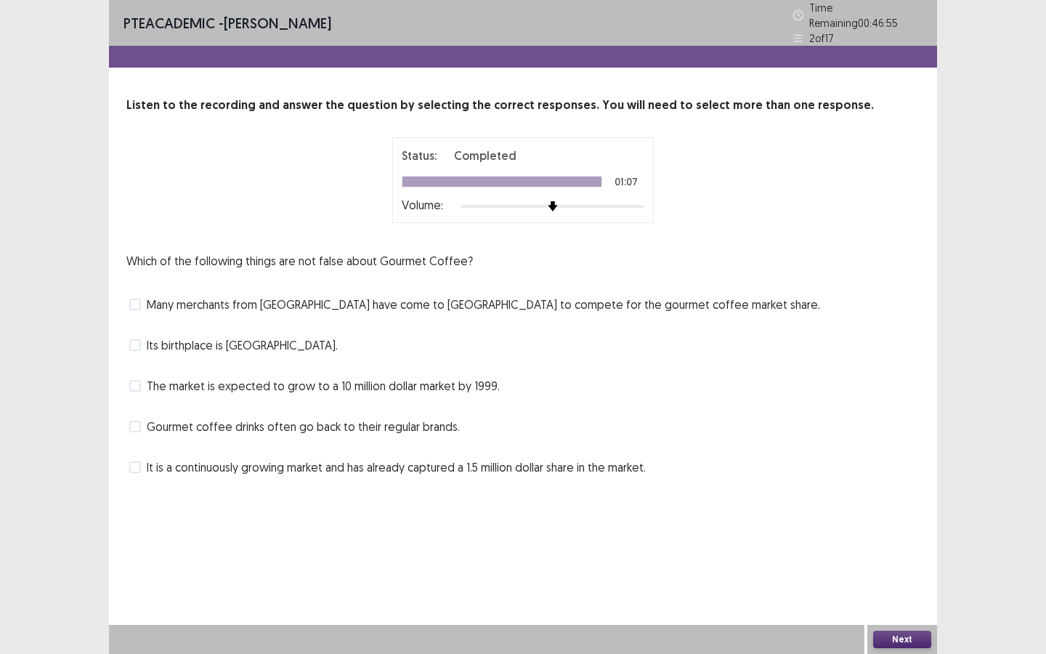
click at [408, 300] on span "Many merchants from Seattle have come to Boston to compete for the gourmet coff…" at bounding box center [483, 304] width 673 height 17
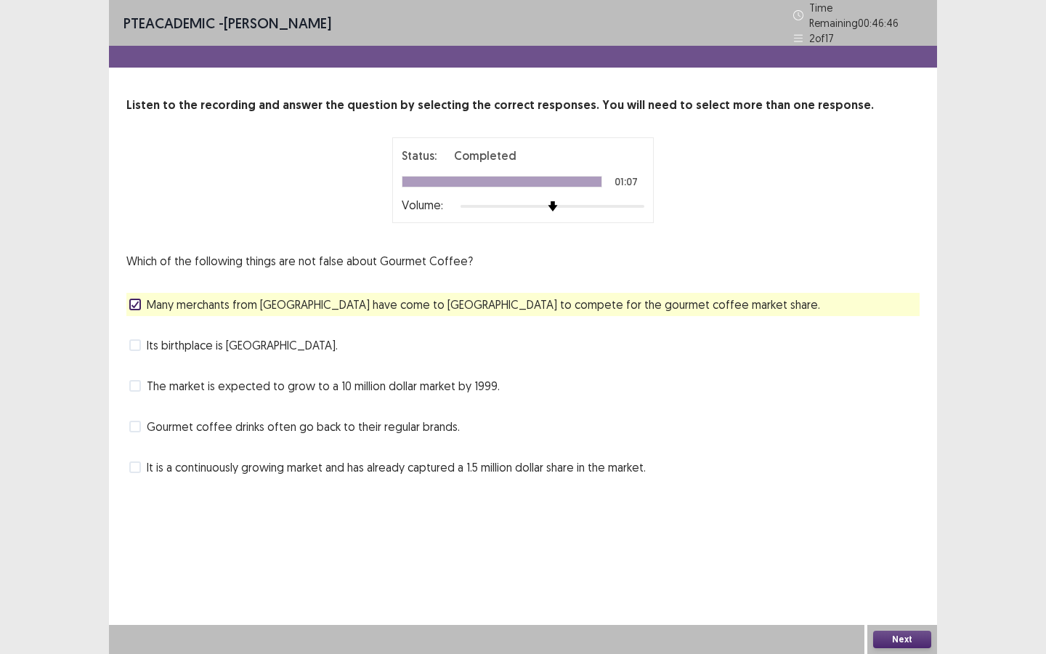
click at [248, 467] on span "It is a continuously growing market and has already captured a 1.5 million doll…" at bounding box center [396, 466] width 499 height 17
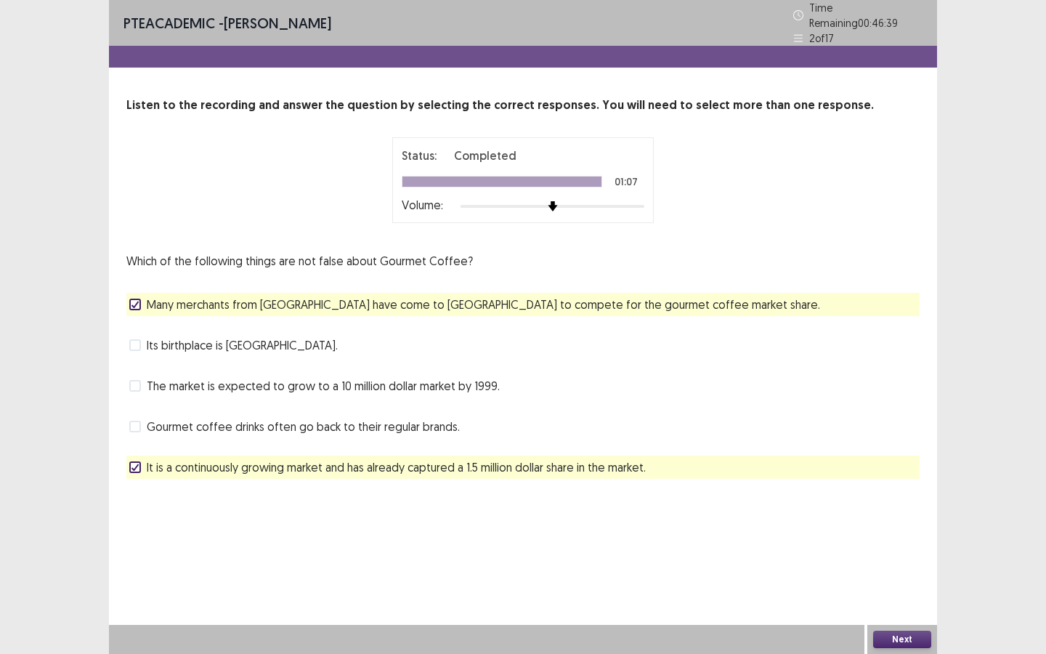
click at [258, 420] on span "Gourmet coffee drinks often go back to their regular brands." at bounding box center [303, 426] width 313 height 17
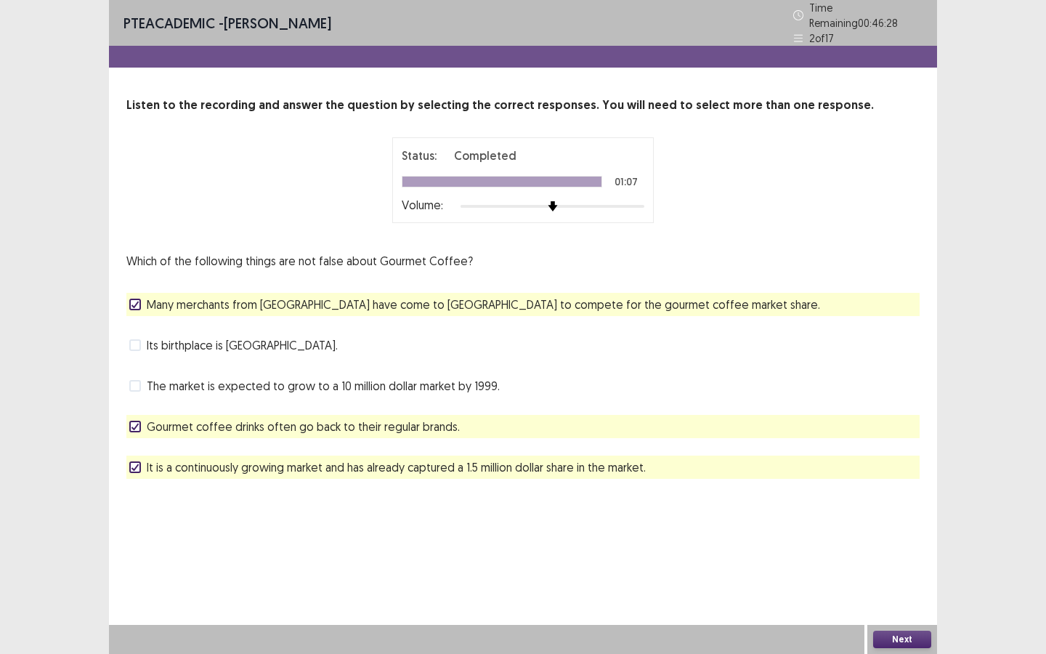
click at [310, 420] on span "Gourmet coffee drinks often go back to their regular brands." at bounding box center [303, 426] width 313 height 17
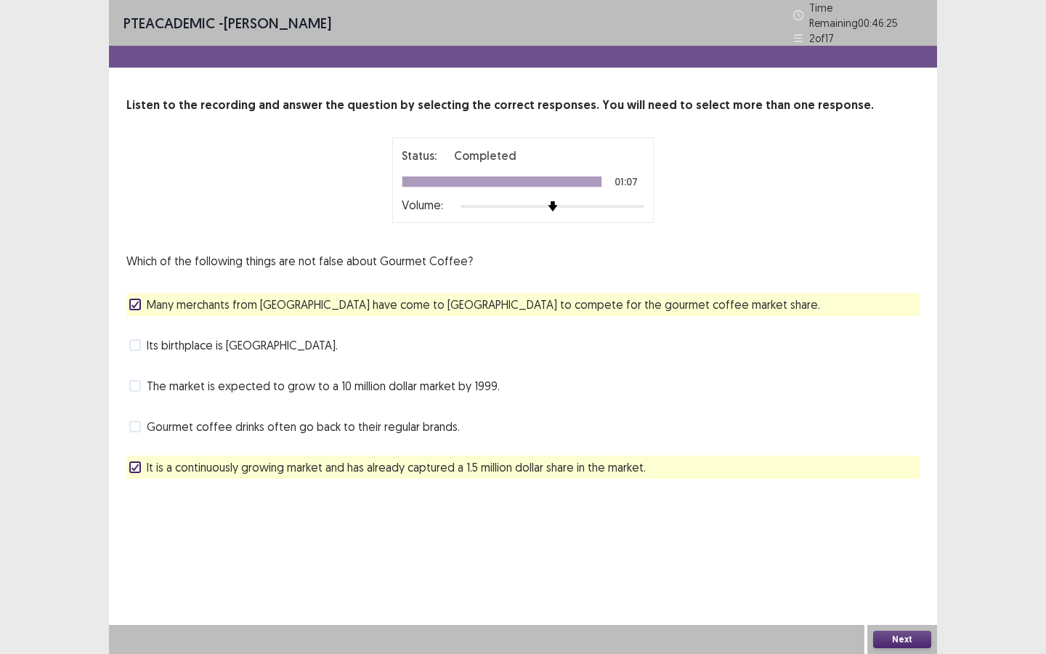
click at [903, 641] on button "Next" at bounding box center [902, 638] width 58 height 17
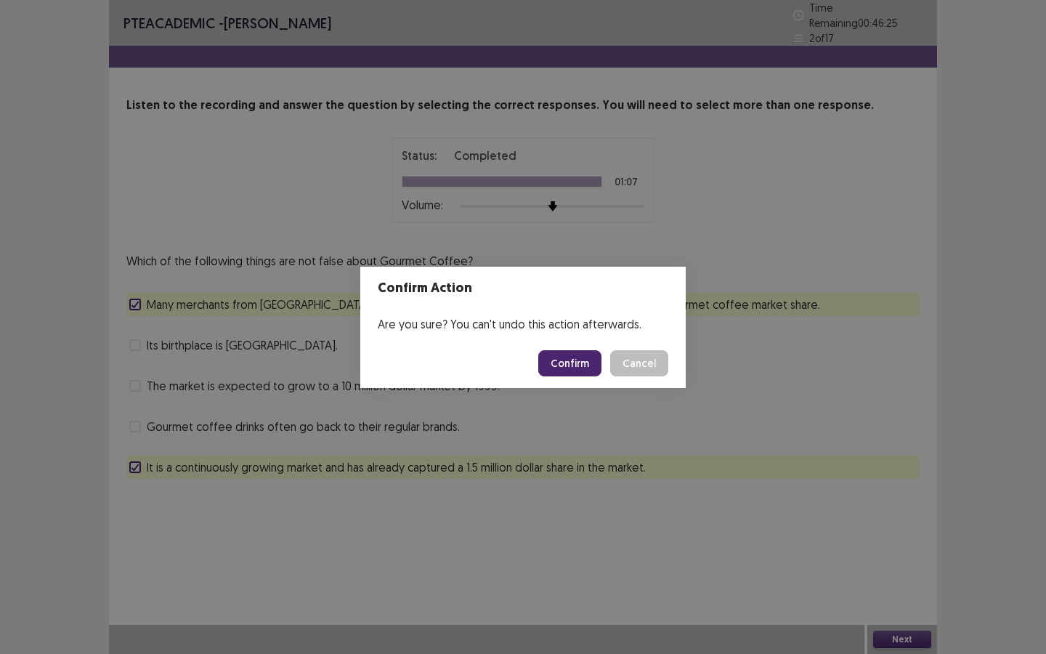
click at [561, 361] on button "Confirm" at bounding box center [569, 363] width 63 height 26
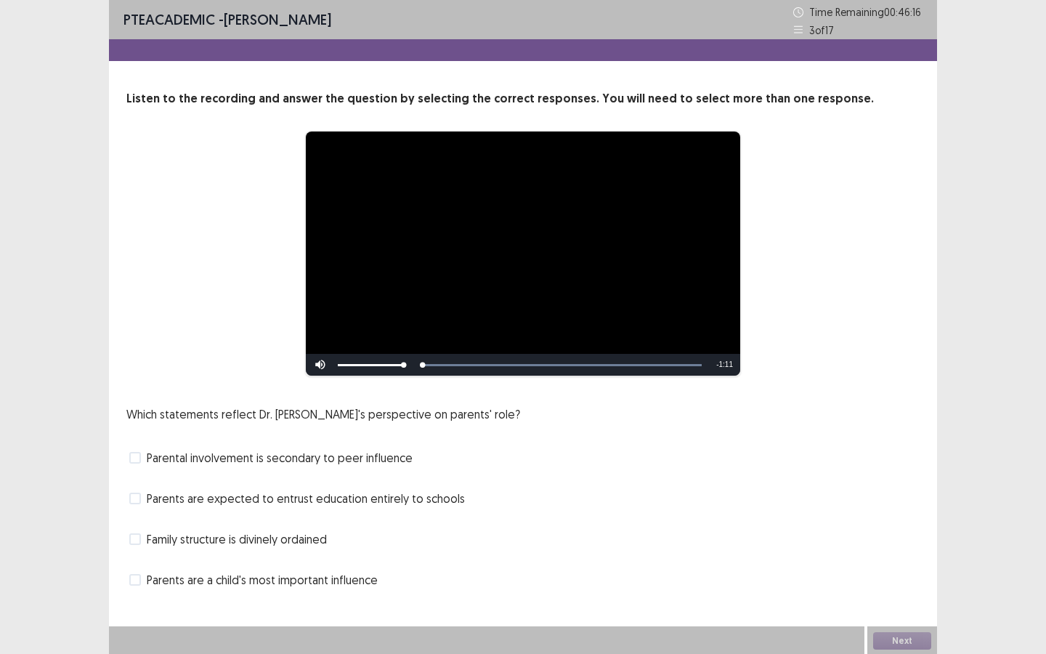
scroll to position [1, 0]
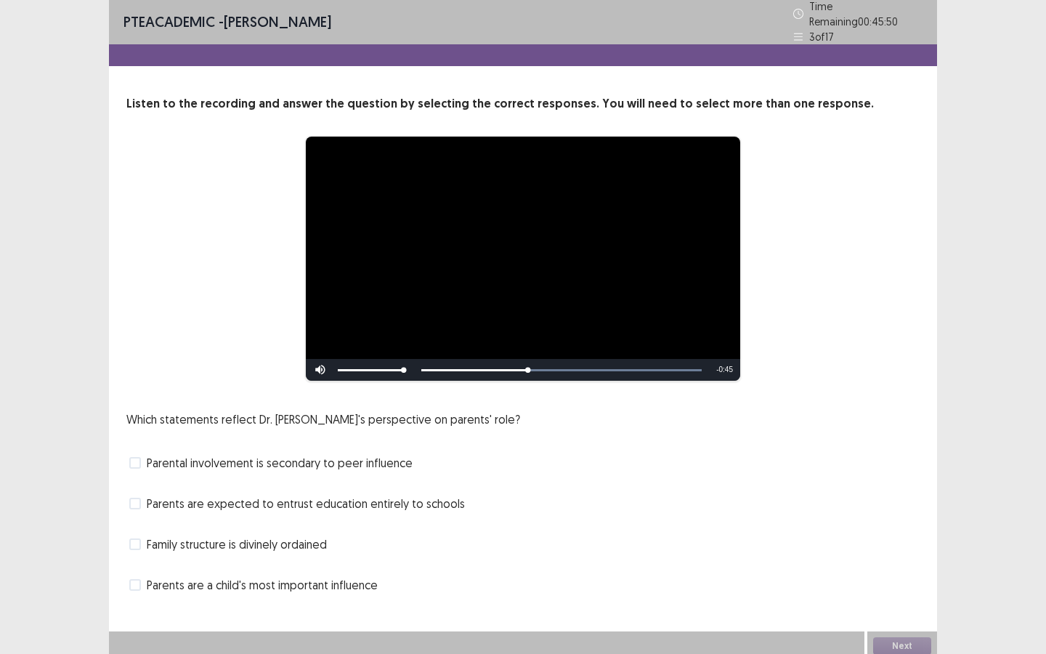
click at [200, 582] on span "Parents are a child's most important influence" at bounding box center [262, 584] width 231 height 17
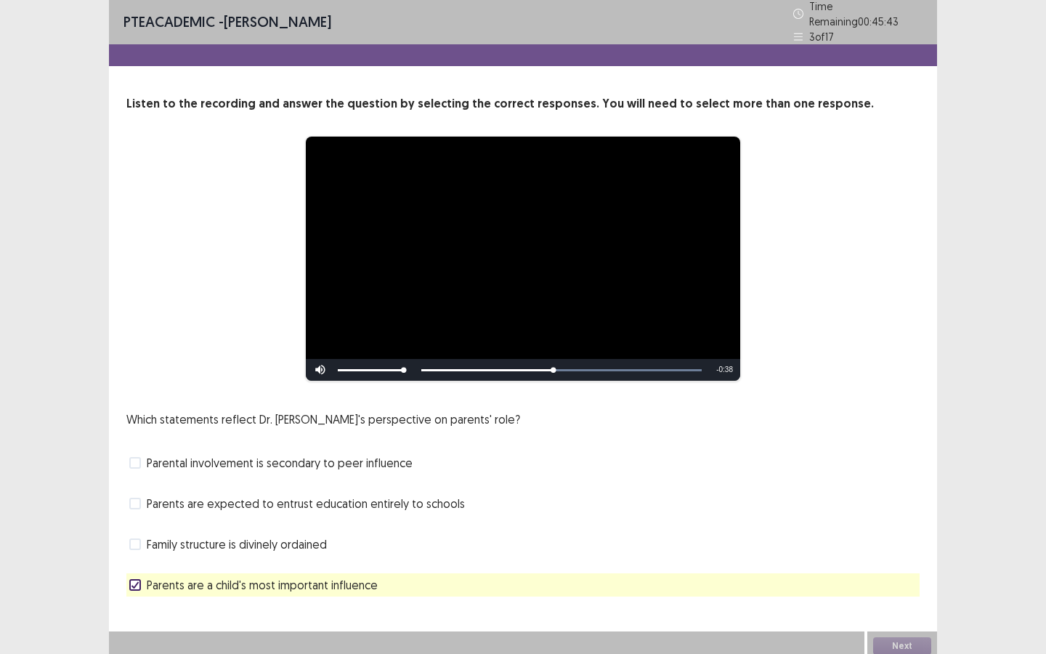
click at [206, 458] on span "Parental involvement is secondary to peer influence" at bounding box center [280, 462] width 266 height 17
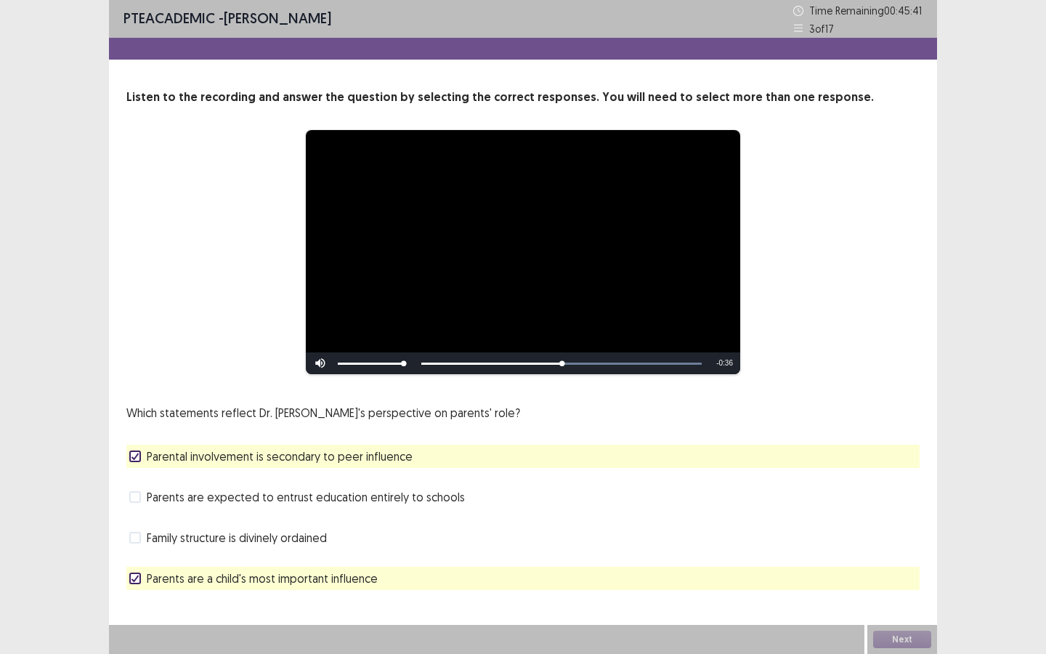
click at [210, 458] on span "Parental involvement is secondary to peer influence" at bounding box center [280, 455] width 266 height 17
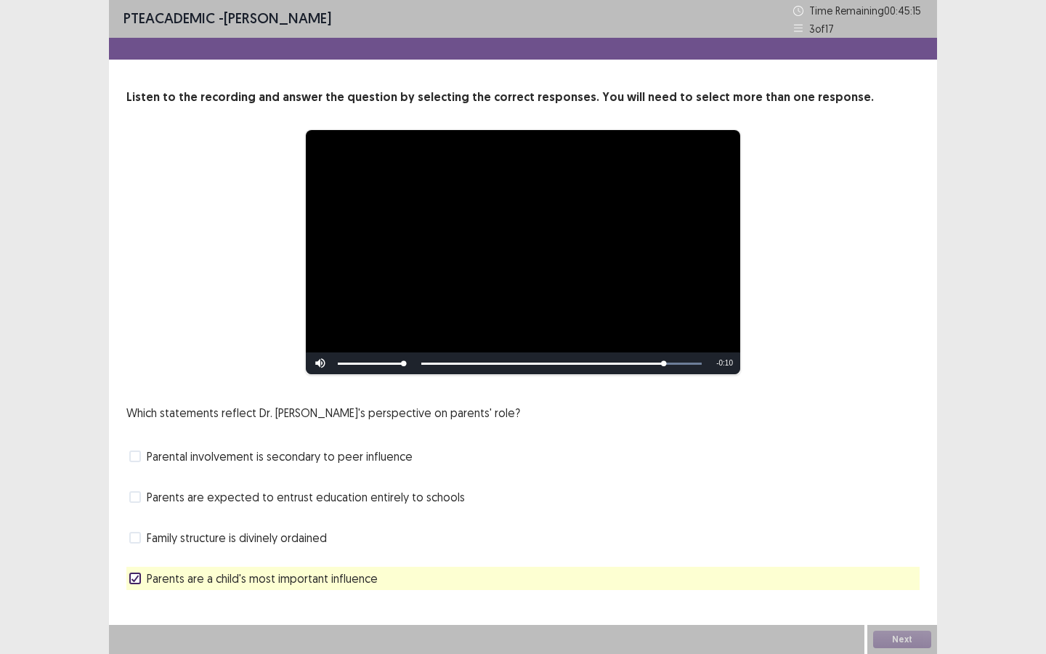
click at [244, 537] on span "Family structure is divinely ordained" at bounding box center [237, 537] width 180 height 17
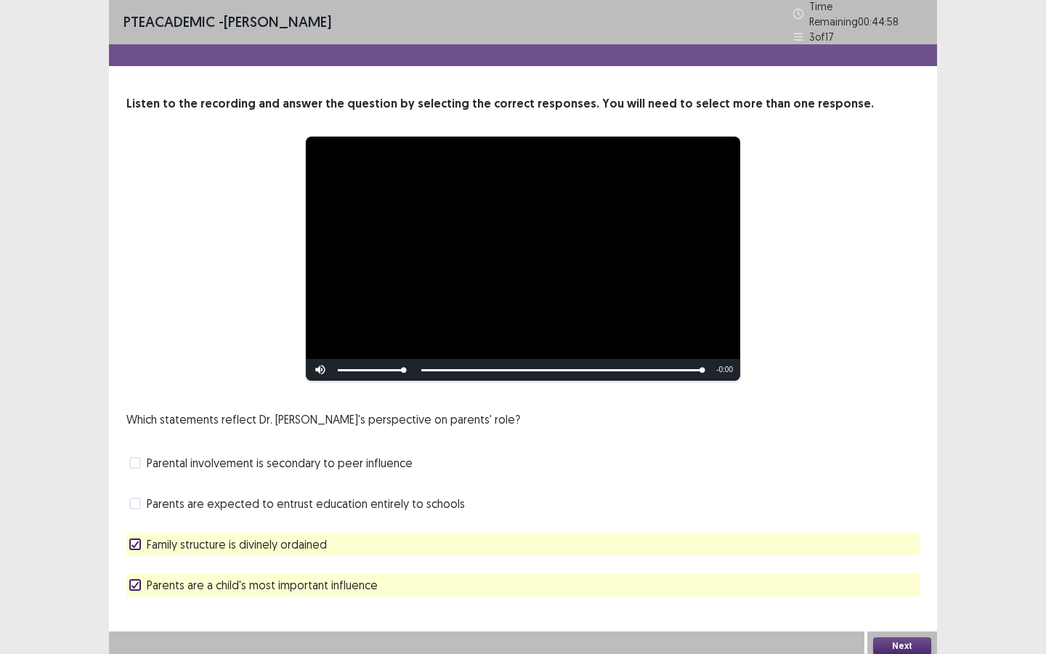
click at [899, 641] on button "Next" at bounding box center [902, 645] width 58 height 17
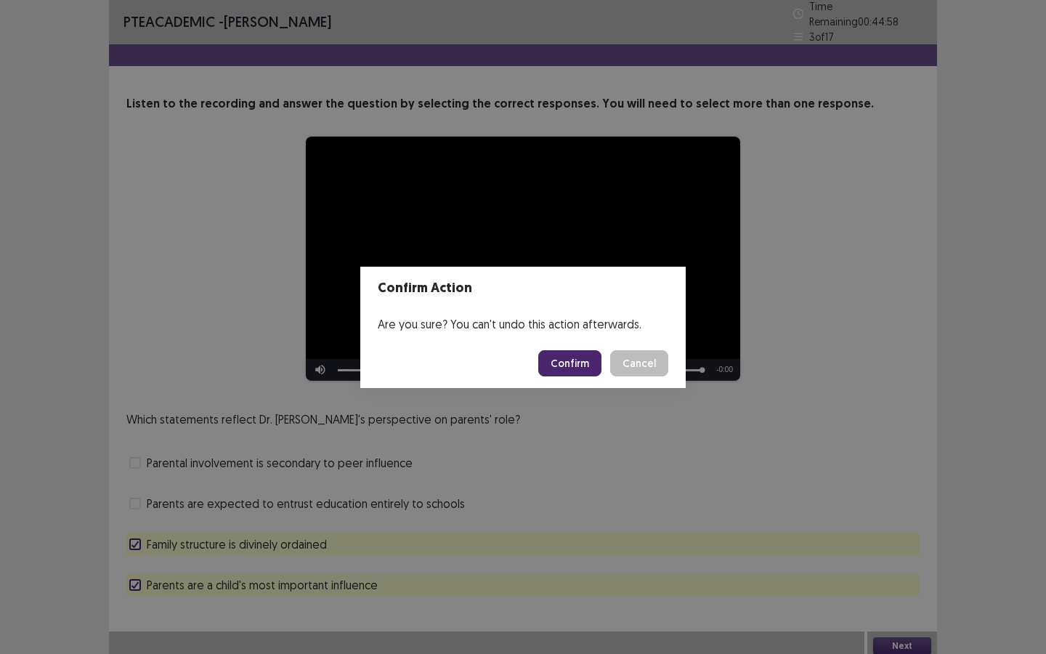
click at [580, 367] on button "Confirm" at bounding box center [569, 363] width 63 height 26
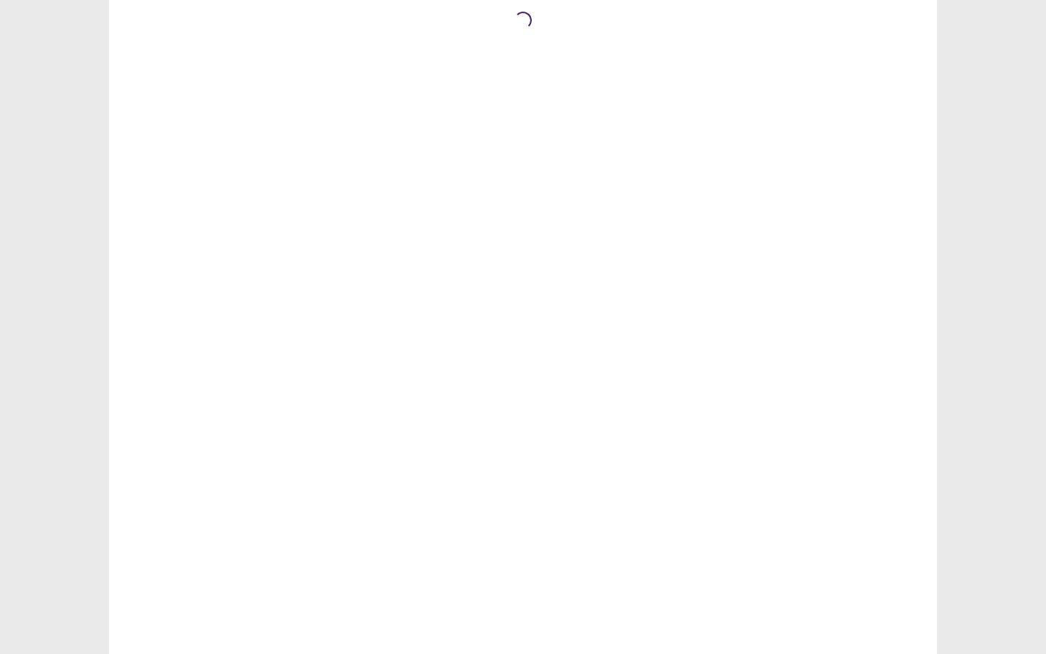
scroll to position [0, 0]
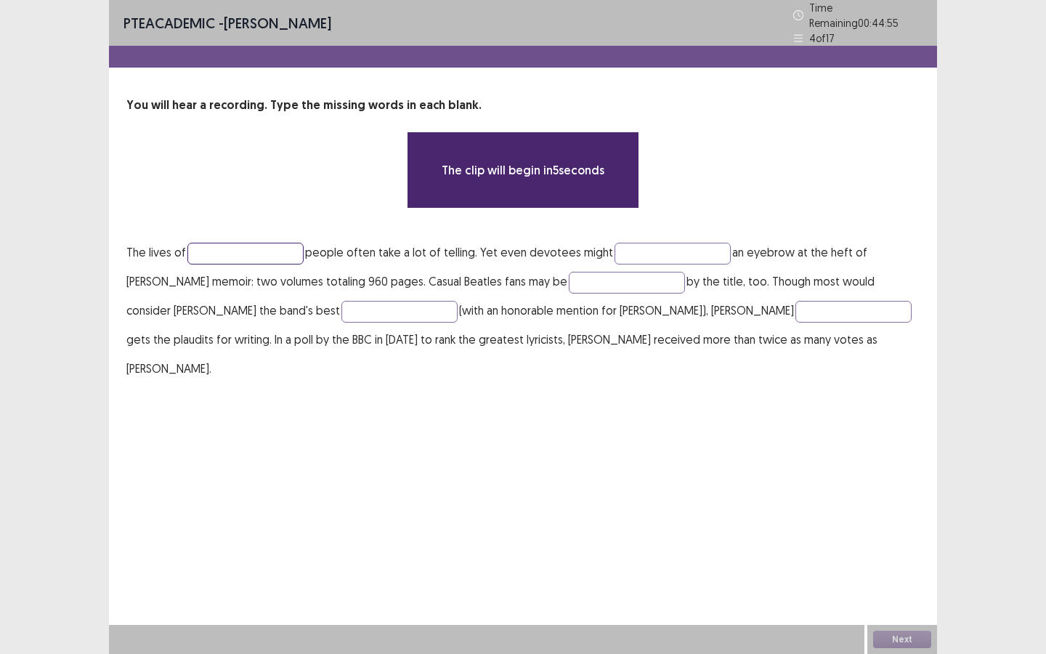
click at [252, 248] on input "text" at bounding box center [245, 254] width 116 height 22
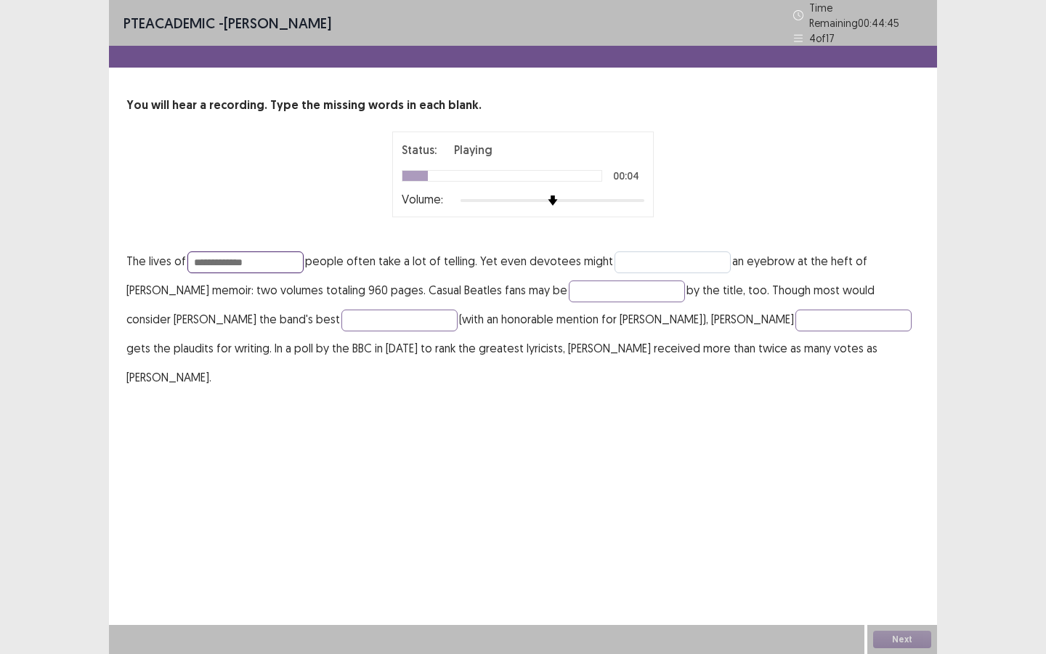
type input "**********"
click at [665, 253] on input "text" at bounding box center [672, 262] width 116 height 22
type input "****"
click at [612, 286] on input "text" at bounding box center [627, 291] width 116 height 22
type input "********"
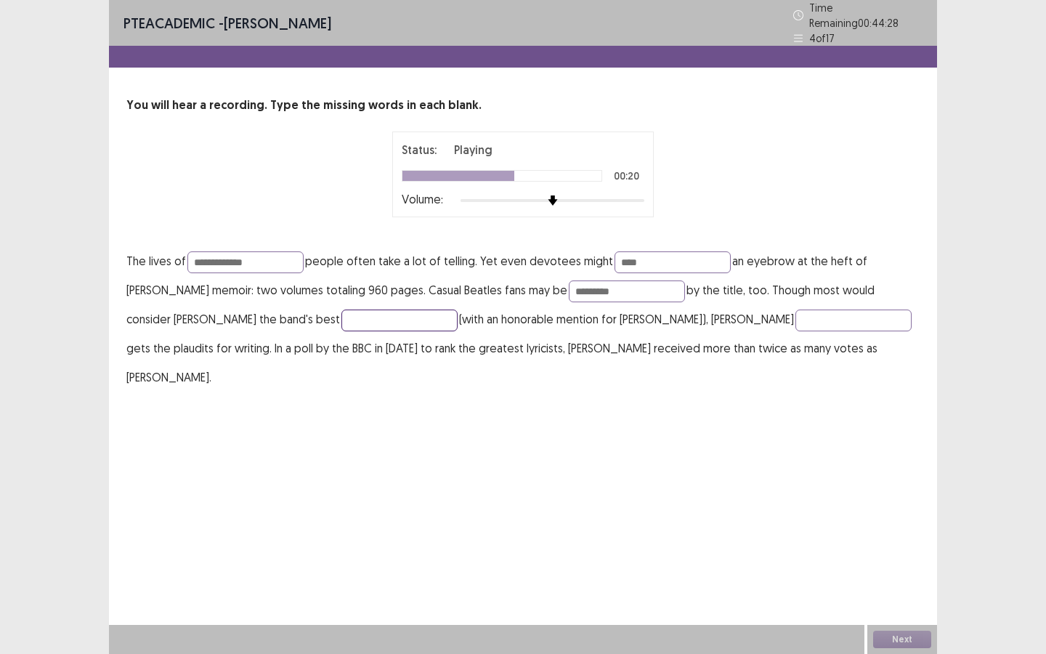
click at [341, 316] on input "text" at bounding box center [399, 320] width 116 height 22
type input "********"
click at [795, 312] on input "text" at bounding box center [853, 320] width 116 height 22
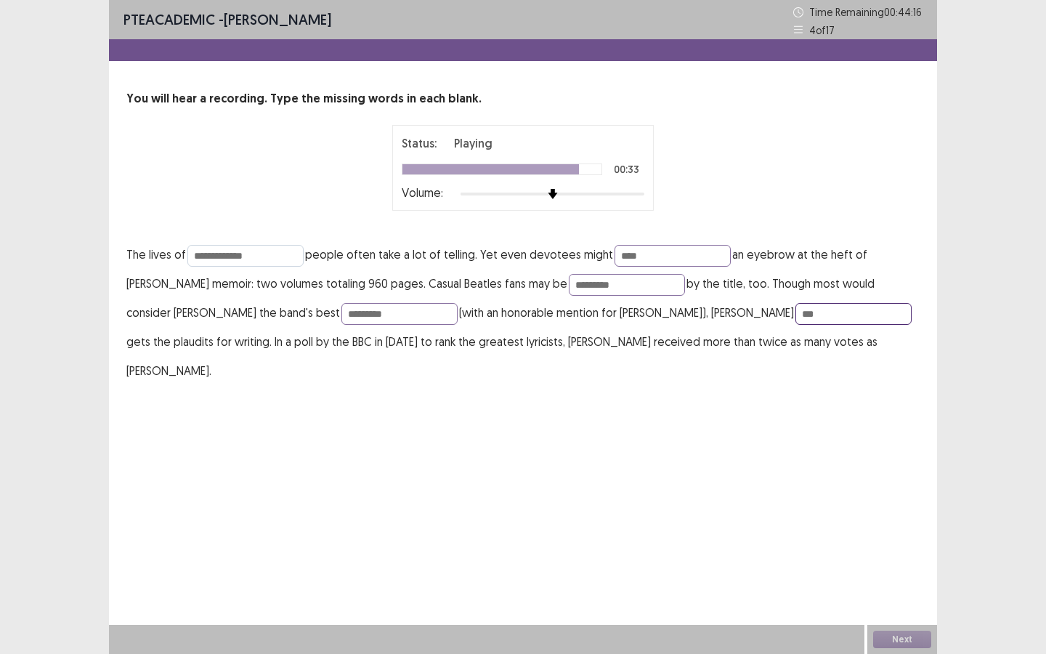
type input "**"
click at [277, 247] on input "**********" at bounding box center [245, 256] width 116 height 22
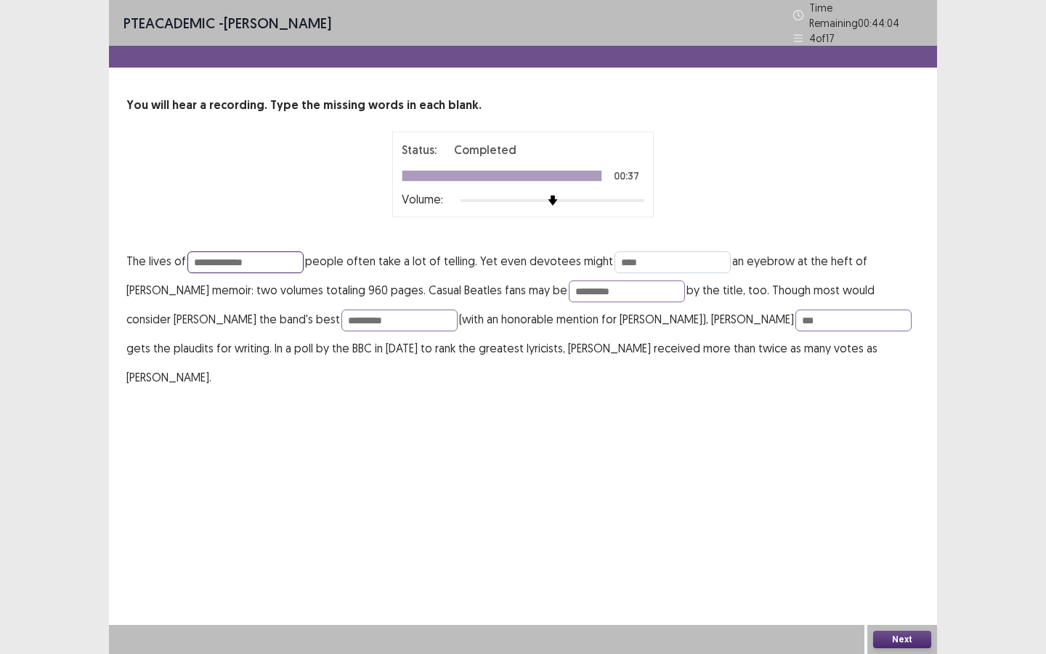
type input "**********"
click at [649, 256] on input "****" at bounding box center [672, 262] width 116 height 22
click at [614, 289] on input "********" at bounding box center [627, 291] width 116 height 22
type input "*********"
click at [341, 315] on input "********" at bounding box center [399, 320] width 116 height 22
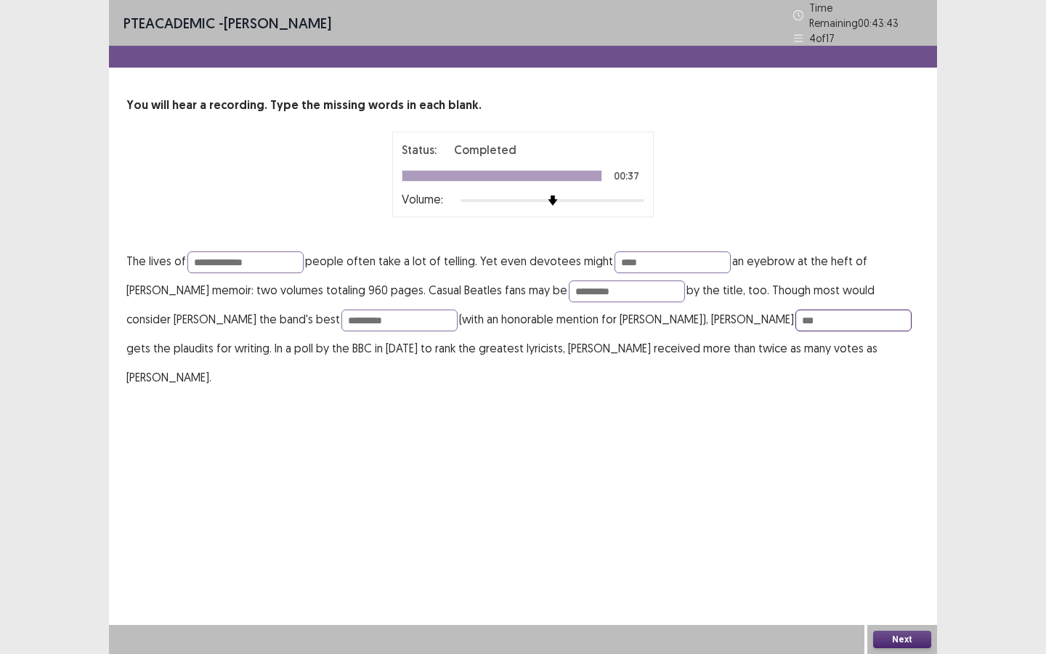
click at [795, 321] on input "**" at bounding box center [853, 320] width 116 height 22
type input "***"
click at [899, 639] on button "Next" at bounding box center [902, 638] width 58 height 17
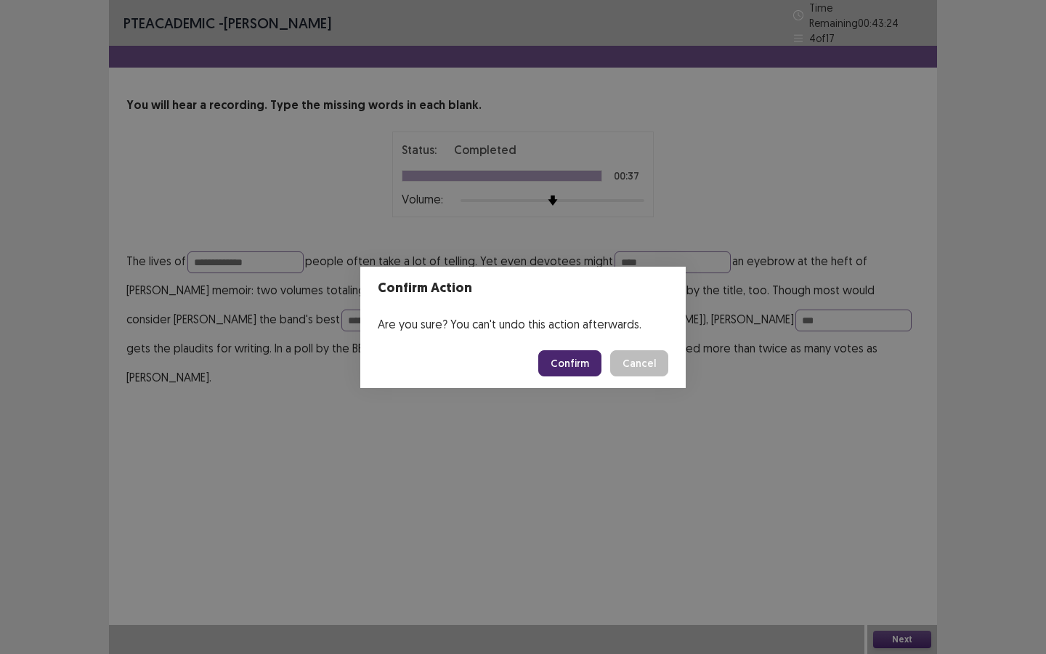
click at [556, 364] on button "Confirm" at bounding box center [569, 363] width 63 height 26
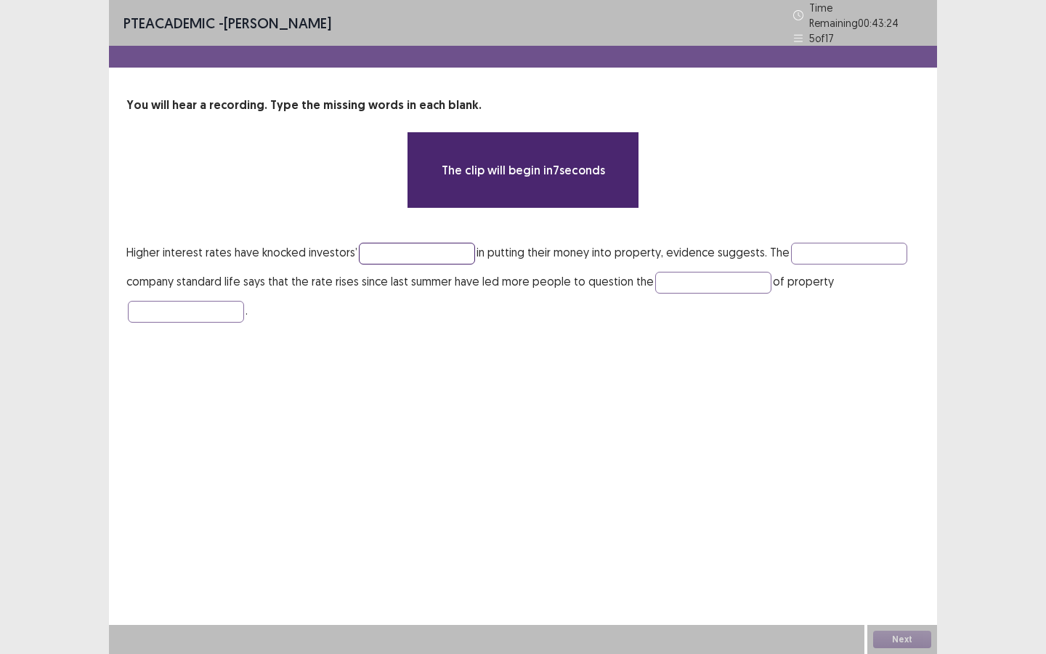
click at [405, 248] on input "text" at bounding box center [417, 254] width 116 height 22
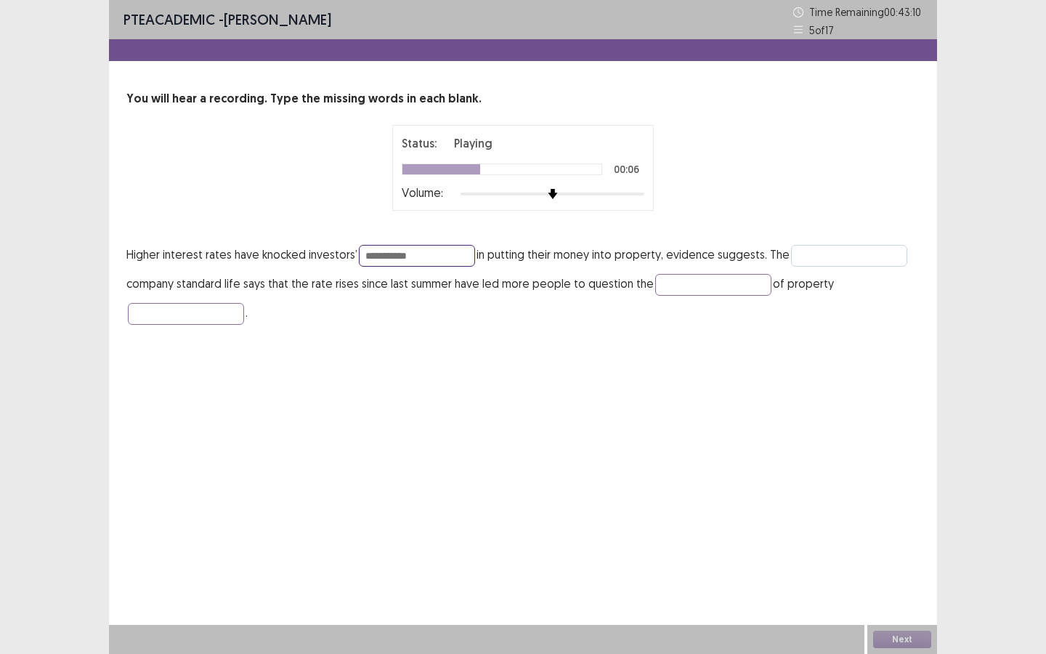
type input "**********"
click at [843, 258] on input "text" at bounding box center [849, 256] width 116 height 22
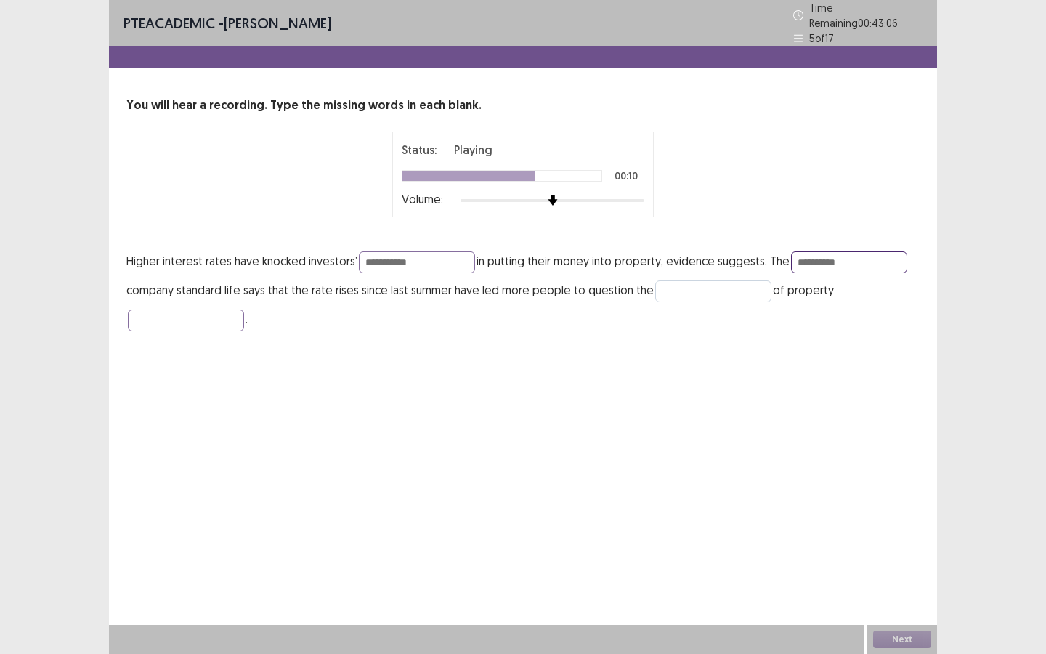
type input "*********"
click at [704, 288] on input "text" at bounding box center [713, 291] width 116 height 22
type input "*"
type input "******"
click at [217, 310] on input "text" at bounding box center [186, 320] width 116 height 22
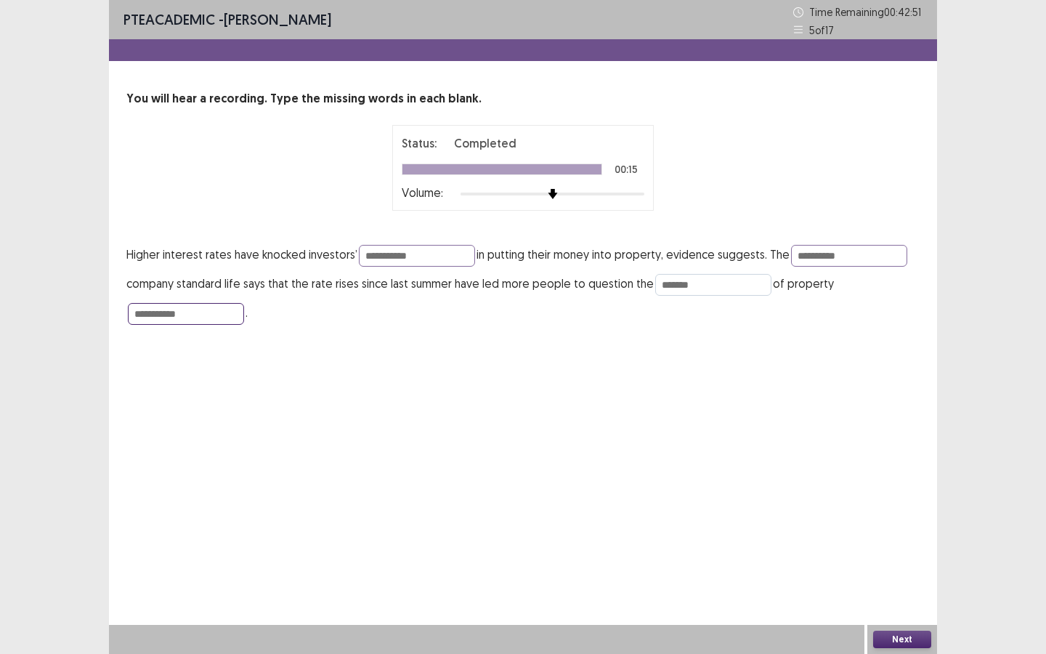
type input "**********"
click at [712, 283] on input "******" at bounding box center [713, 285] width 116 height 22
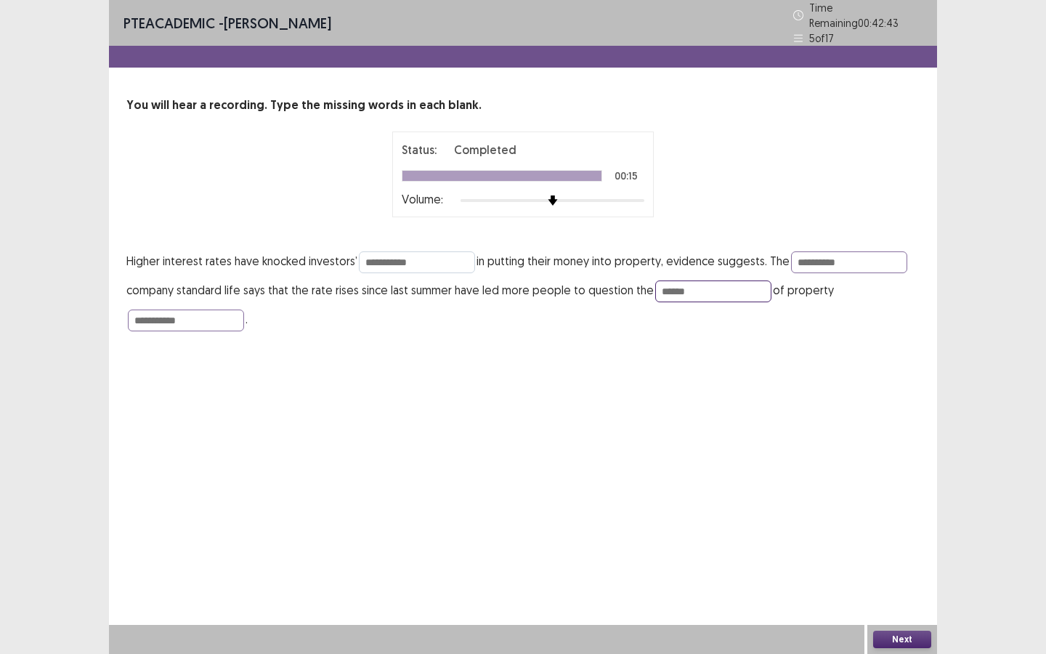
type input "******"
click at [445, 256] on input "**********" at bounding box center [417, 262] width 116 height 22
click at [851, 253] on input "*********" at bounding box center [849, 262] width 116 height 22
type input "*********"
click at [715, 288] on input "******" at bounding box center [713, 291] width 116 height 22
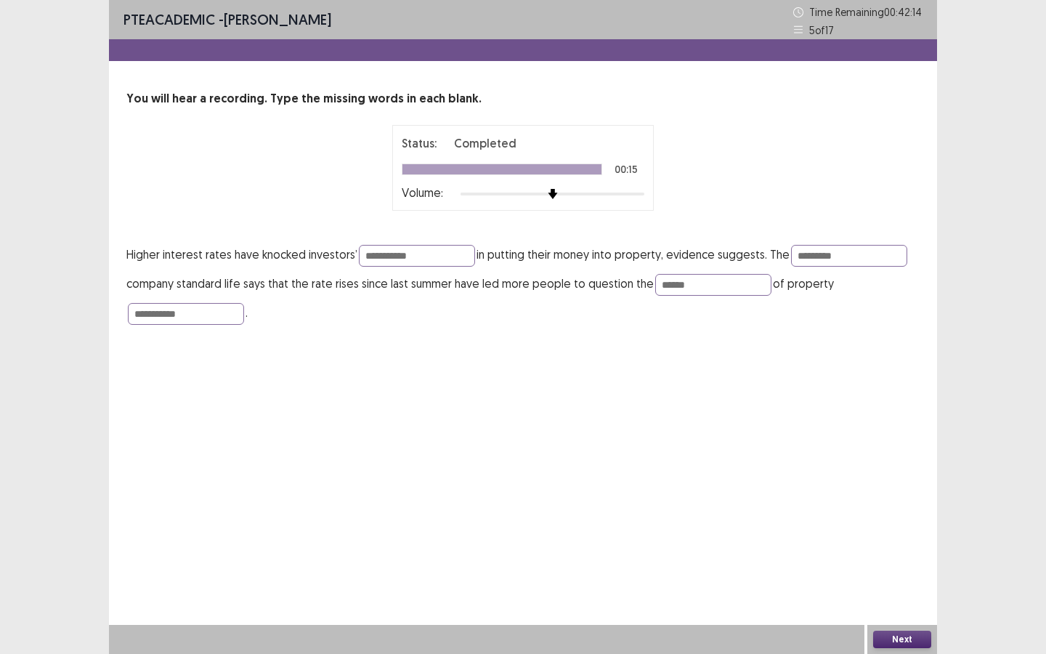
click at [901, 644] on button "Next" at bounding box center [902, 638] width 58 height 17
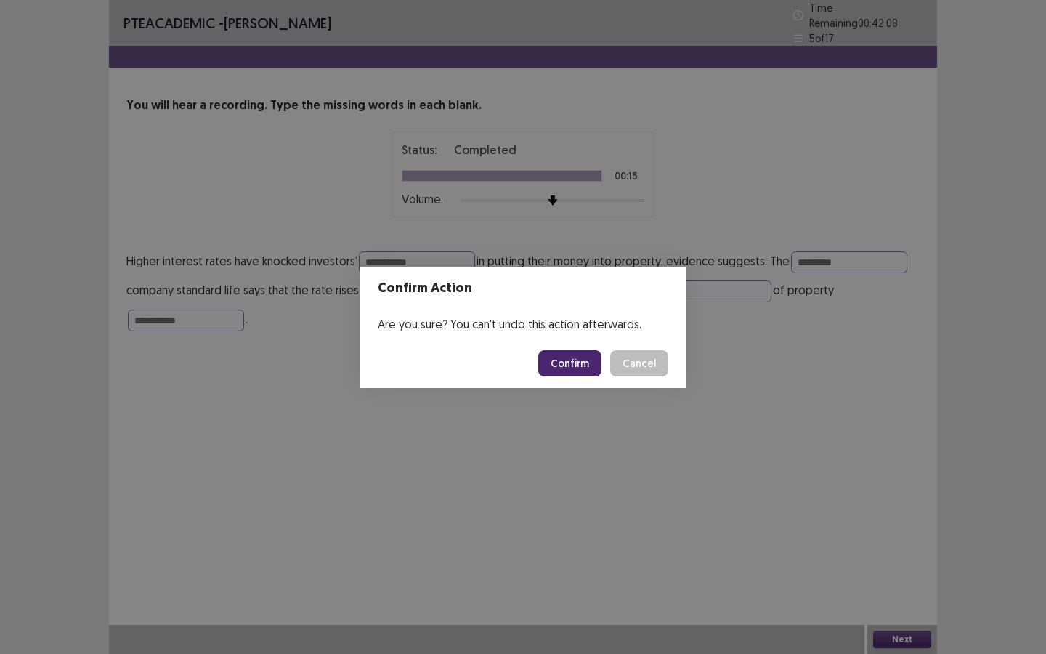
click at [572, 362] on button "Confirm" at bounding box center [569, 363] width 63 height 26
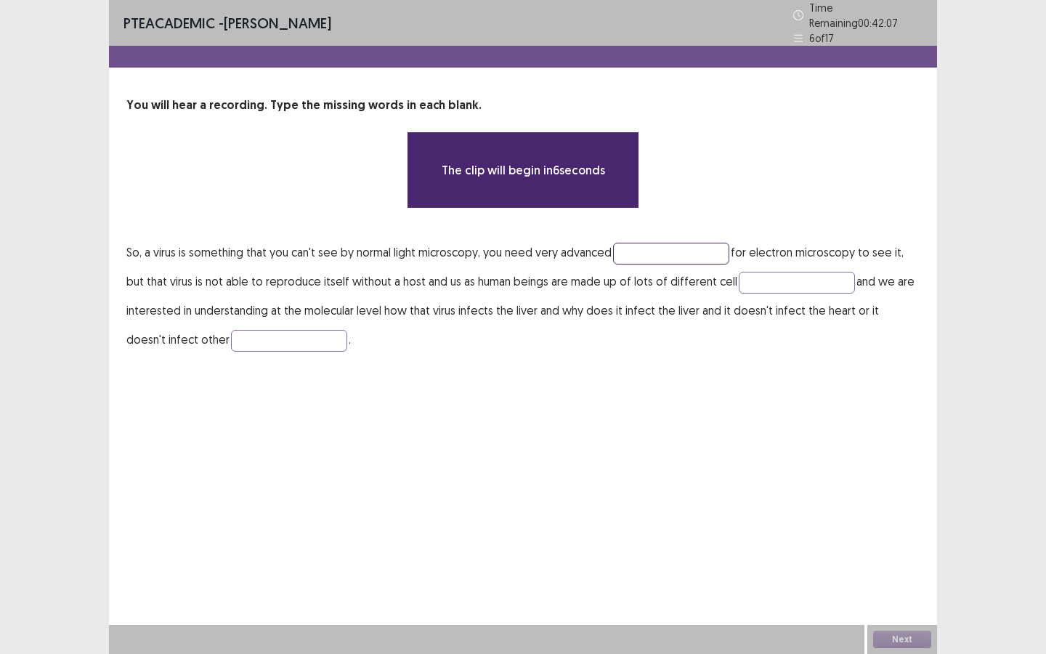
click at [638, 243] on input "text" at bounding box center [671, 254] width 116 height 22
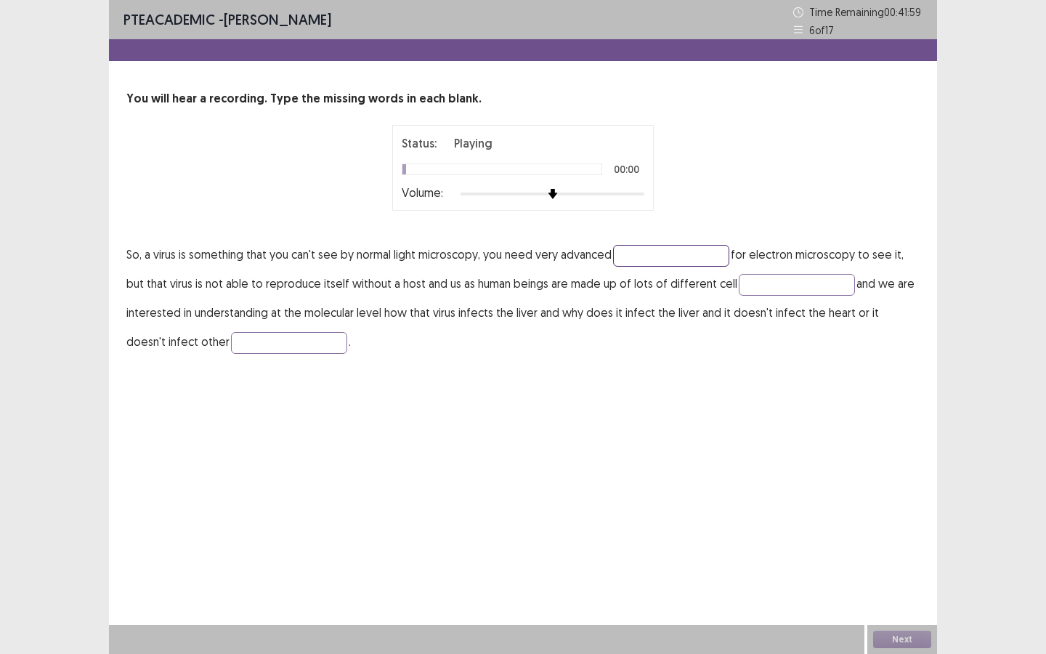
click at [641, 255] on input "text" at bounding box center [671, 256] width 116 height 22
type input "*********"
click at [779, 287] on input "text" at bounding box center [797, 285] width 116 height 22
type input "*****"
click at [263, 343] on input "text" at bounding box center [289, 343] width 116 height 22
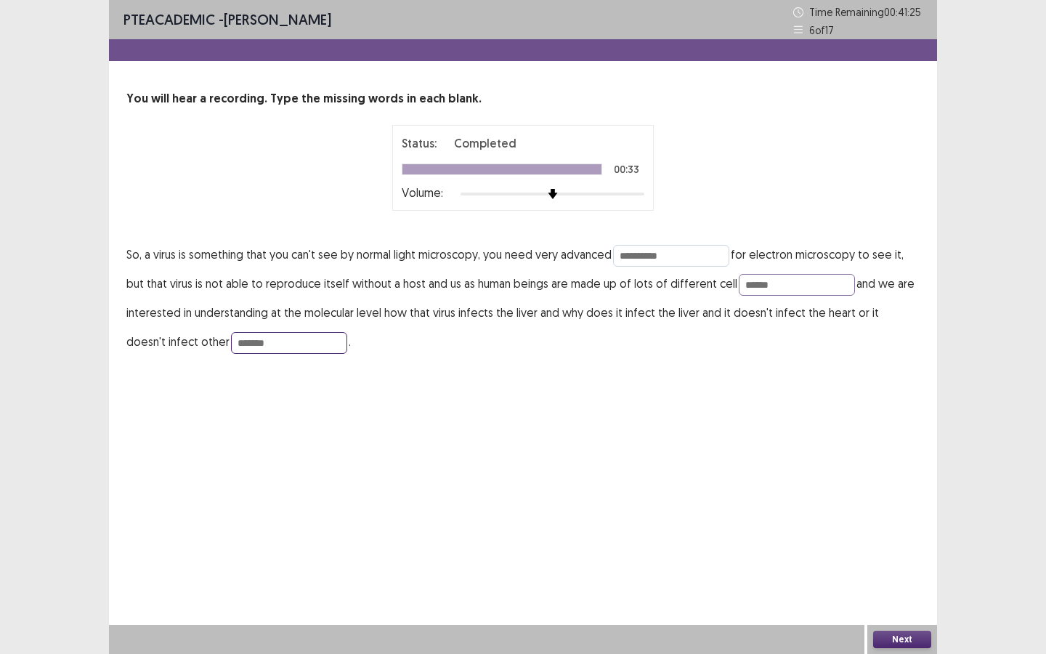
type input "*******"
click at [684, 253] on input "*********" at bounding box center [671, 256] width 116 height 22
type input "**********"
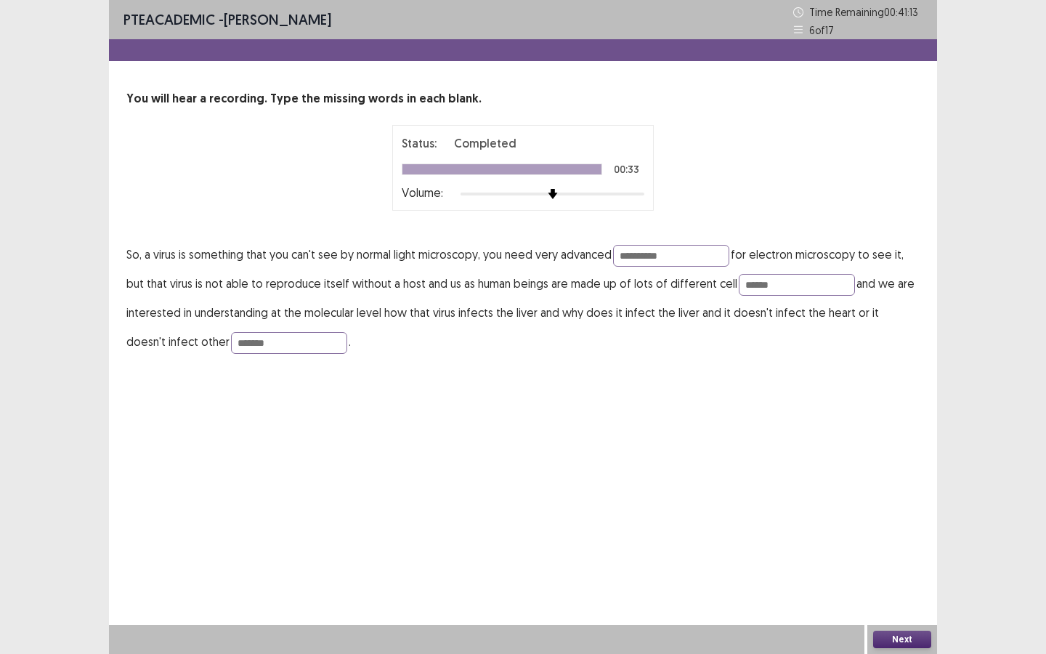
click at [900, 640] on button "Next" at bounding box center [902, 638] width 58 height 17
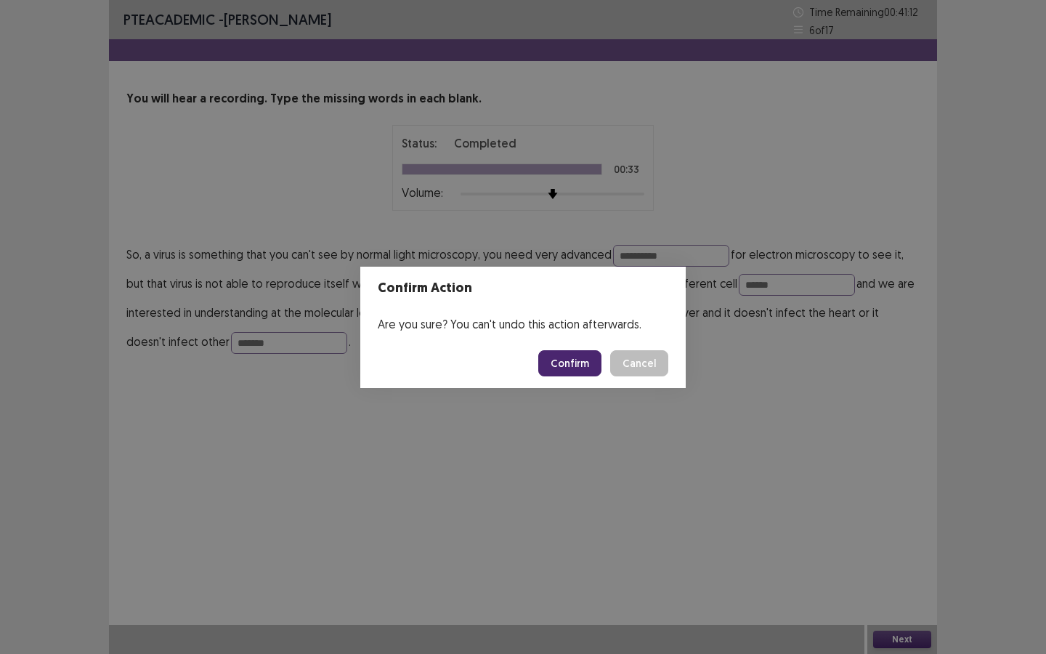
click at [573, 363] on button "Confirm" at bounding box center [569, 363] width 63 height 26
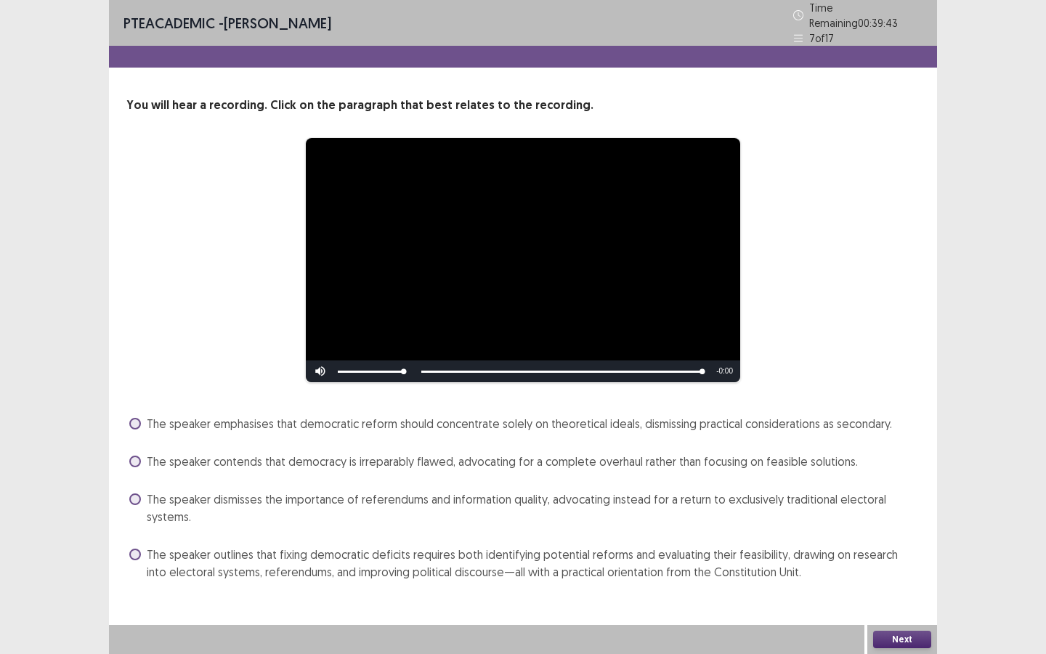
click at [274, 495] on span "The speaker dismisses the importance of referendums and information quality, ad…" at bounding box center [533, 507] width 773 height 35
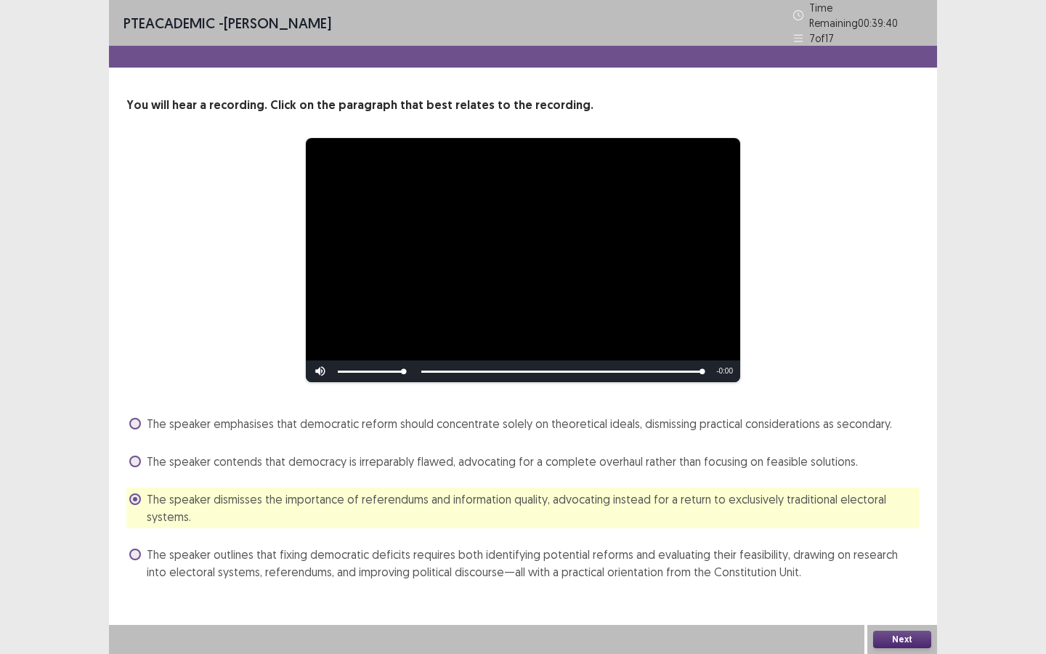
click at [389, 549] on span "The speaker outlines that fixing democratic deficits requires both identifying …" at bounding box center [533, 562] width 773 height 35
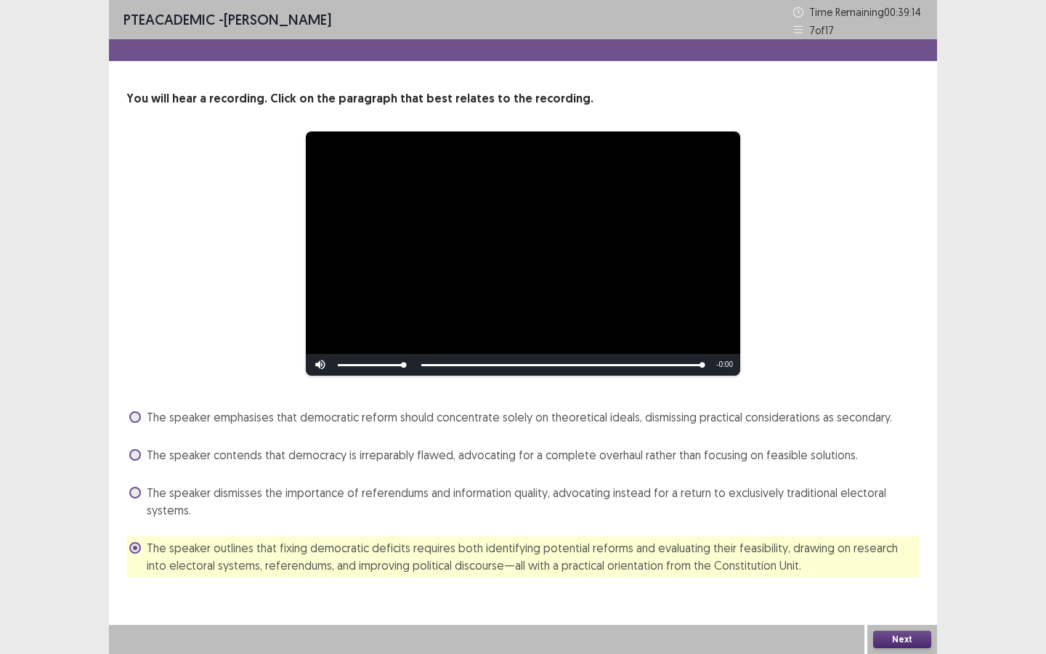
click at [893, 643] on button "Next" at bounding box center [902, 638] width 58 height 17
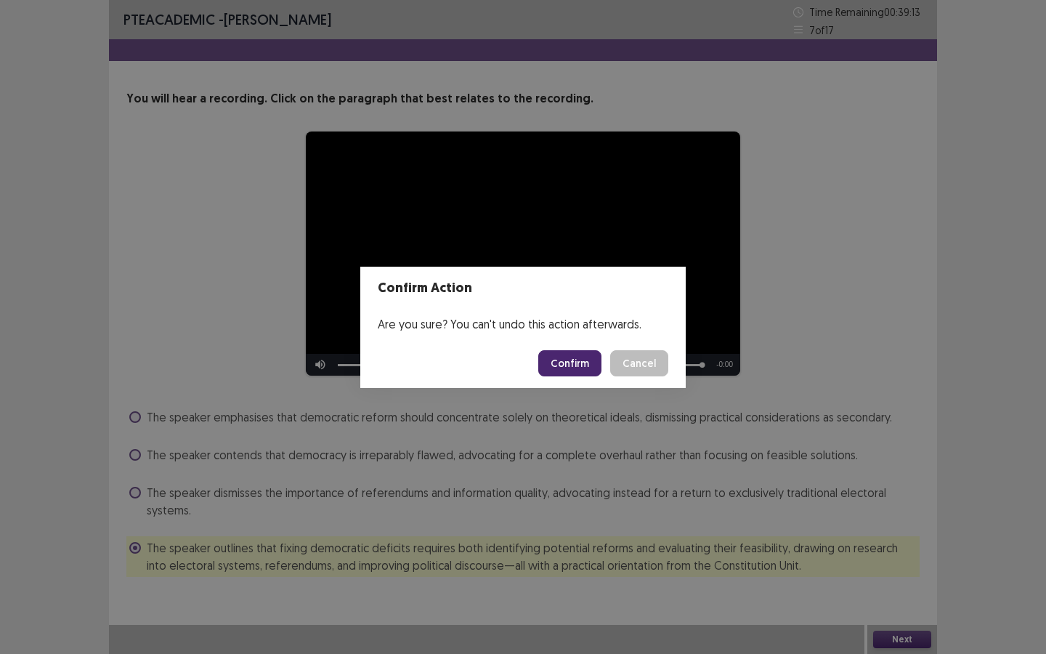
click at [575, 365] on button "Confirm" at bounding box center [569, 363] width 63 height 26
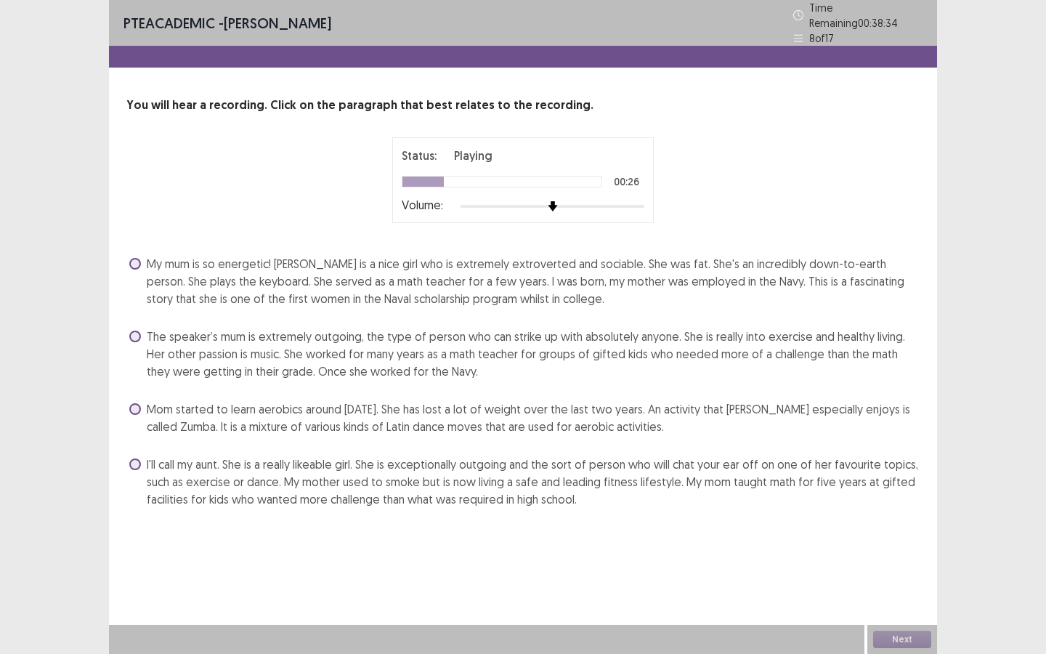
click at [518, 344] on span "The speaker’s mum is extremely outgoing, the type of person who can strike up w…" at bounding box center [533, 354] width 773 height 52
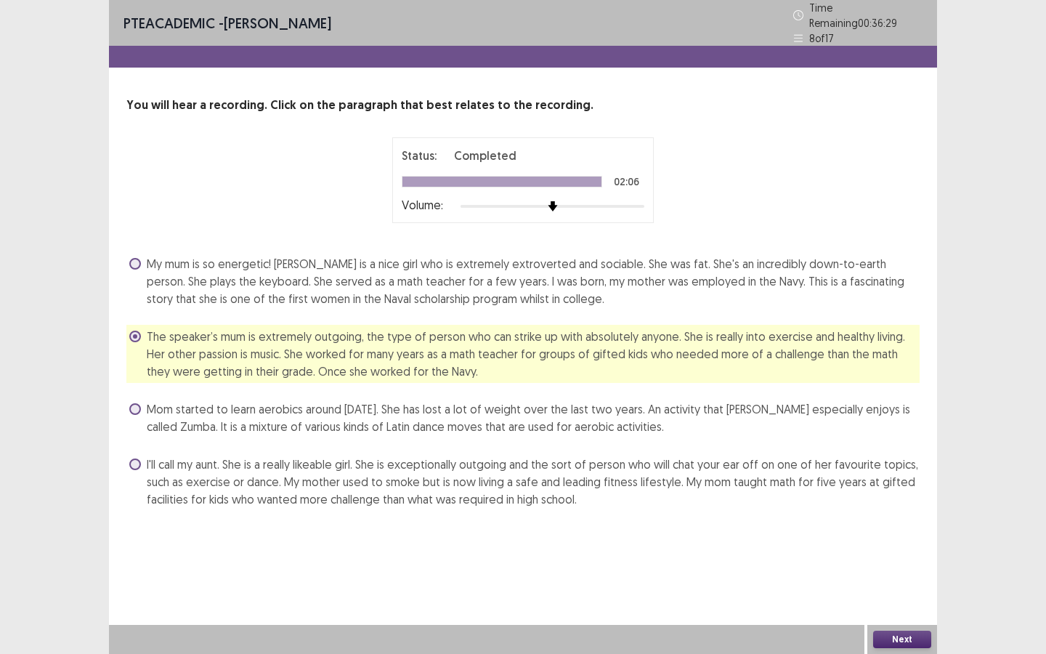
click at [897, 644] on button "Next" at bounding box center [902, 638] width 58 height 17
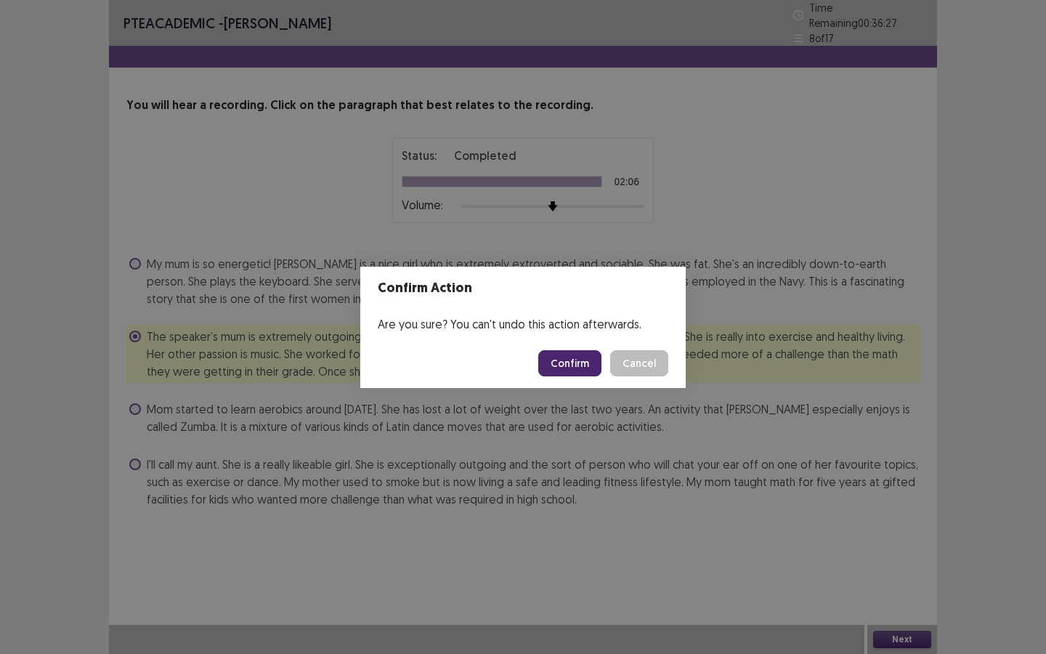
click at [569, 368] on button "Confirm" at bounding box center [569, 363] width 63 height 26
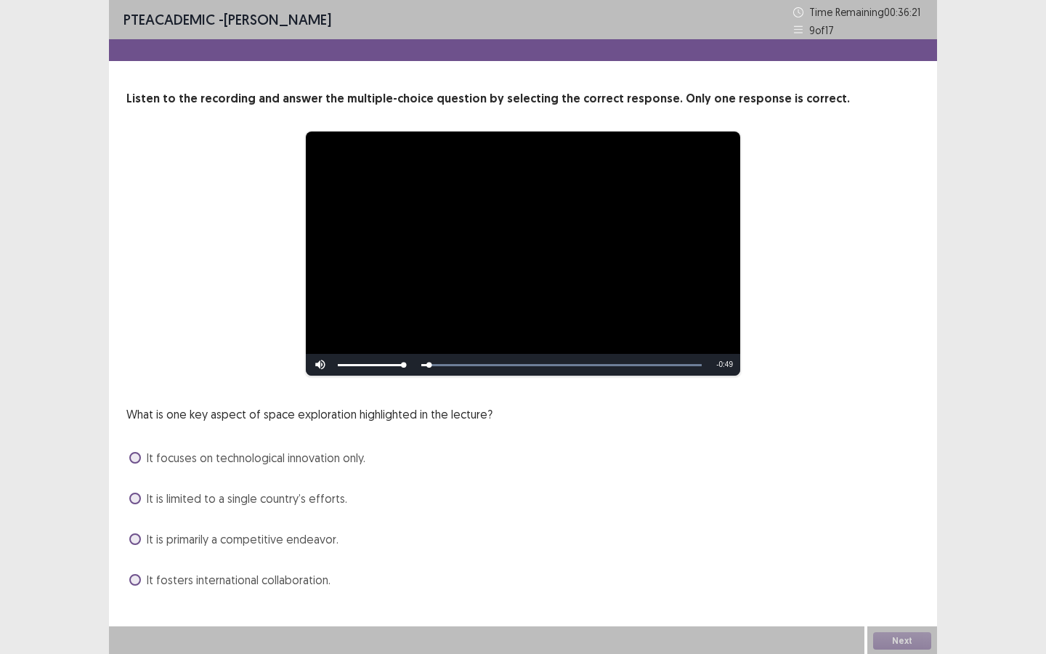
scroll to position [1, 0]
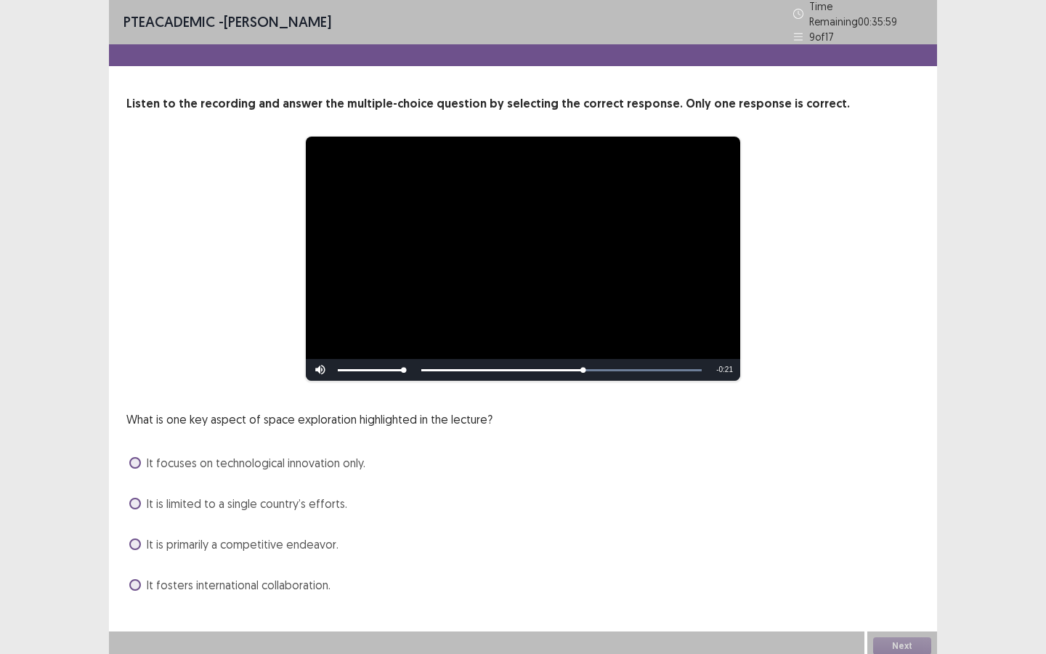
click at [217, 583] on span "It fosters international collaboration." at bounding box center [239, 584] width 184 height 17
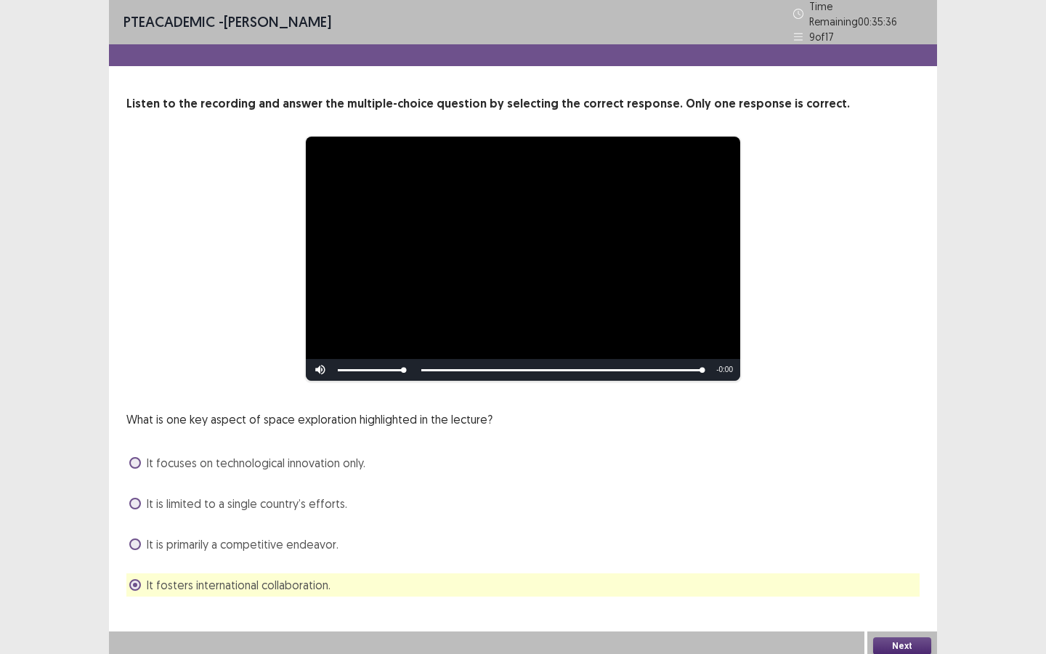
click at [899, 638] on button "Next" at bounding box center [902, 645] width 58 height 17
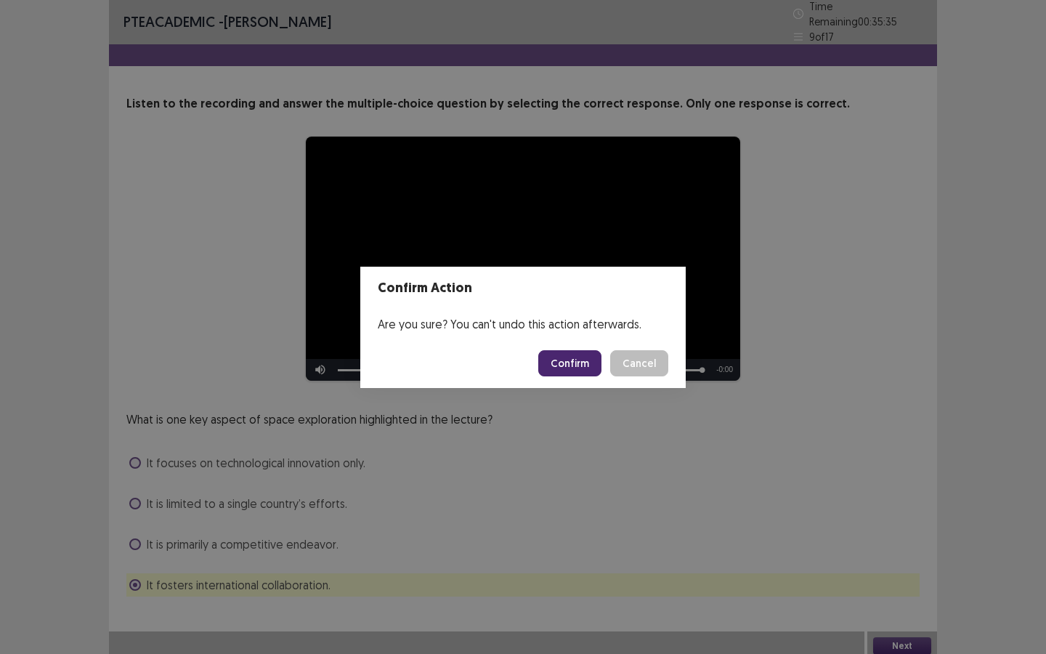
click at [570, 363] on button "Confirm" at bounding box center [569, 363] width 63 height 26
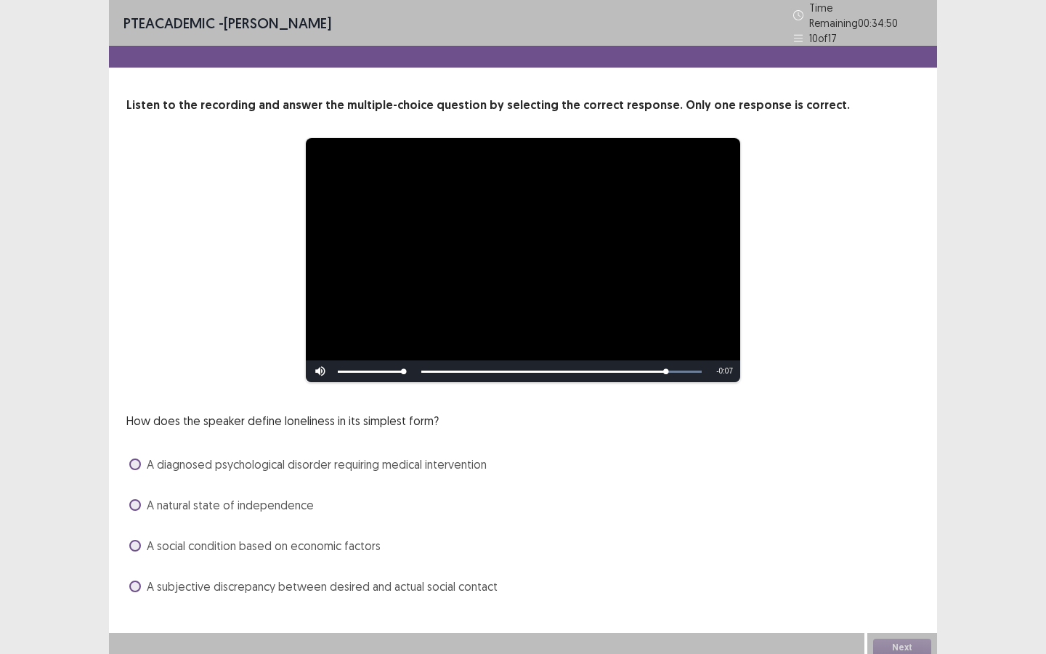
click at [270, 583] on span "A subjective discrepancy between desired and actual social contact" at bounding box center [322, 585] width 351 height 17
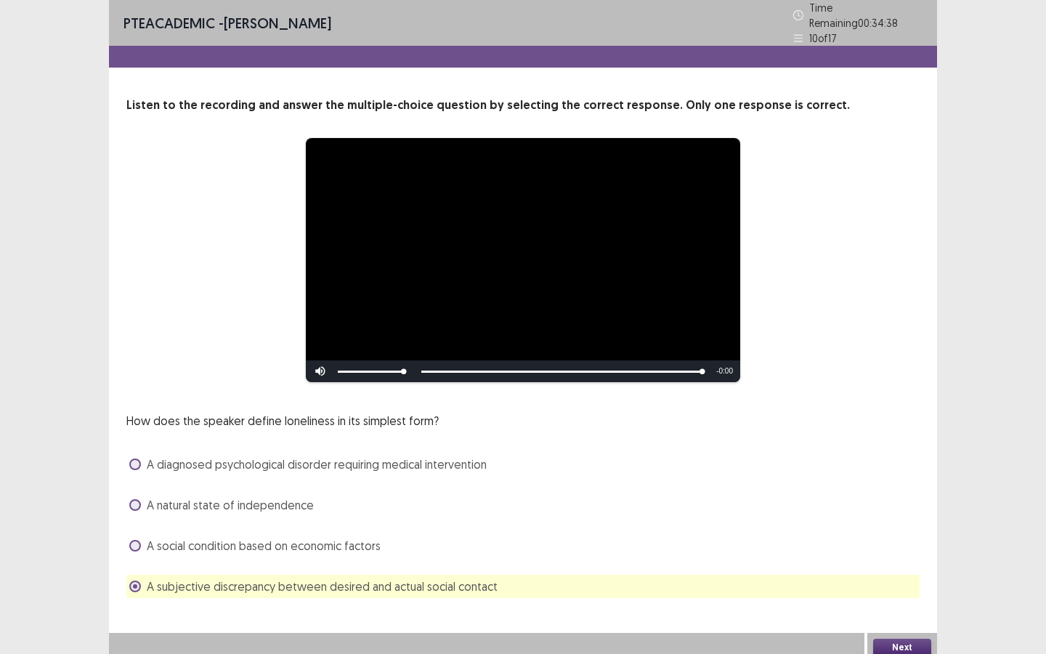
scroll to position [1, 0]
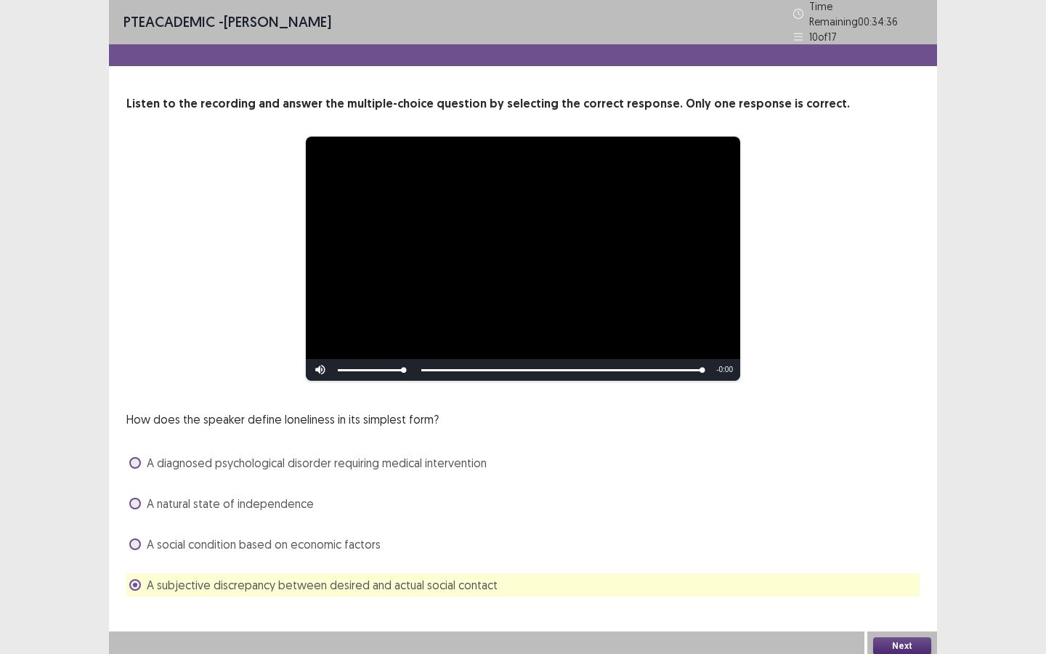
click at [886, 637] on button "Next" at bounding box center [902, 645] width 58 height 17
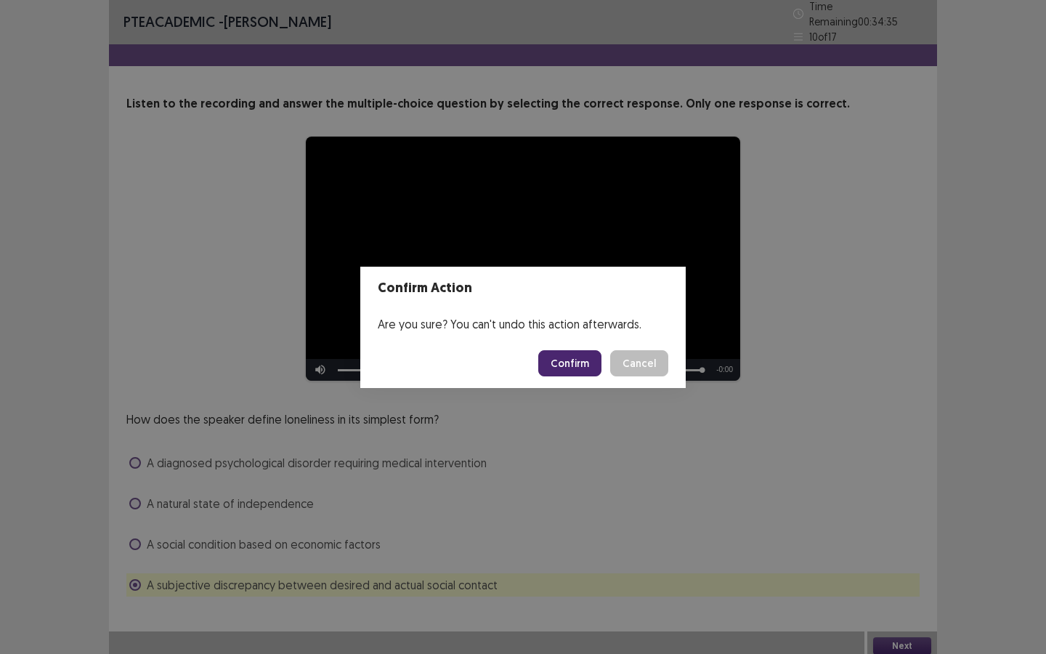
click at [574, 362] on button "Confirm" at bounding box center [569, 363] width 63 height 26
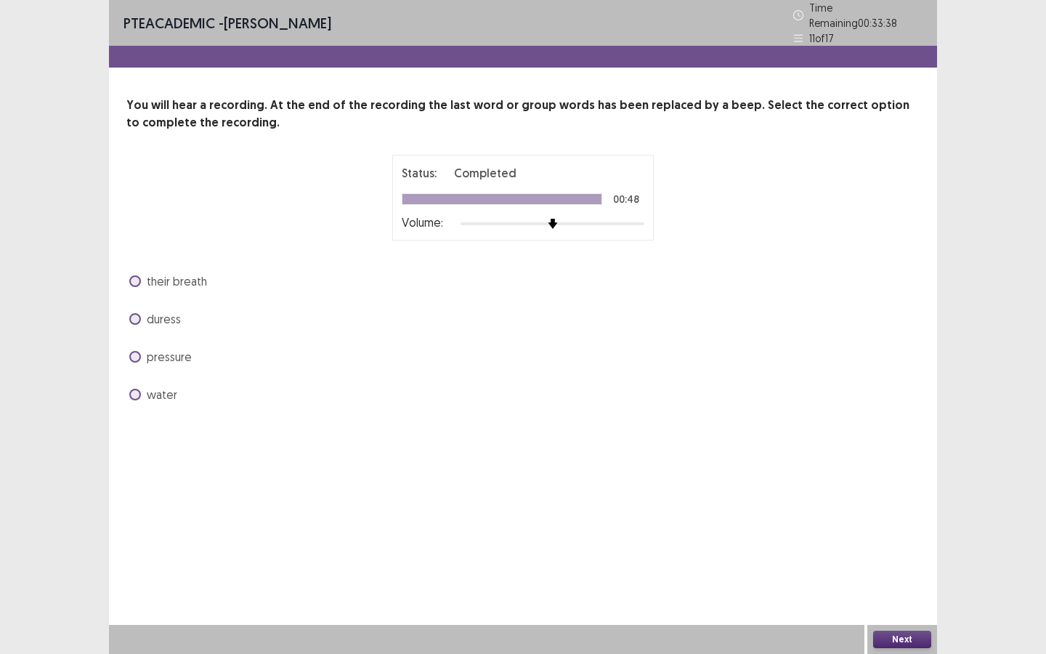
click at [181, 350] on span "pressure" at bounding box center [169, 356] width 45 height 17
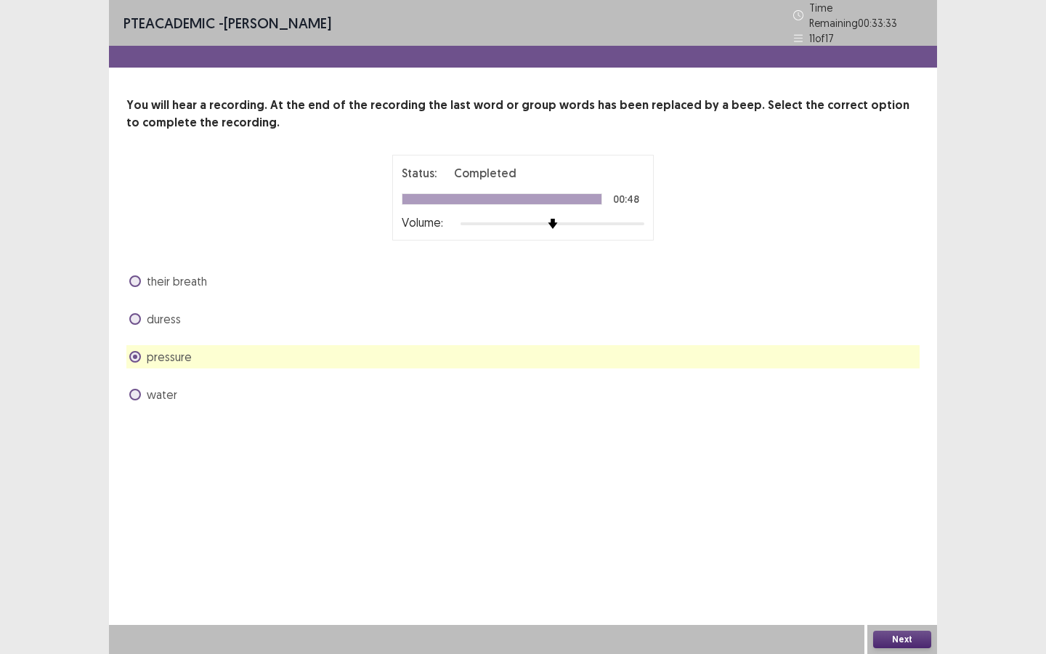
click at [894, 644] on button "Next" at bounding box center [902, 638] width 58 height 17
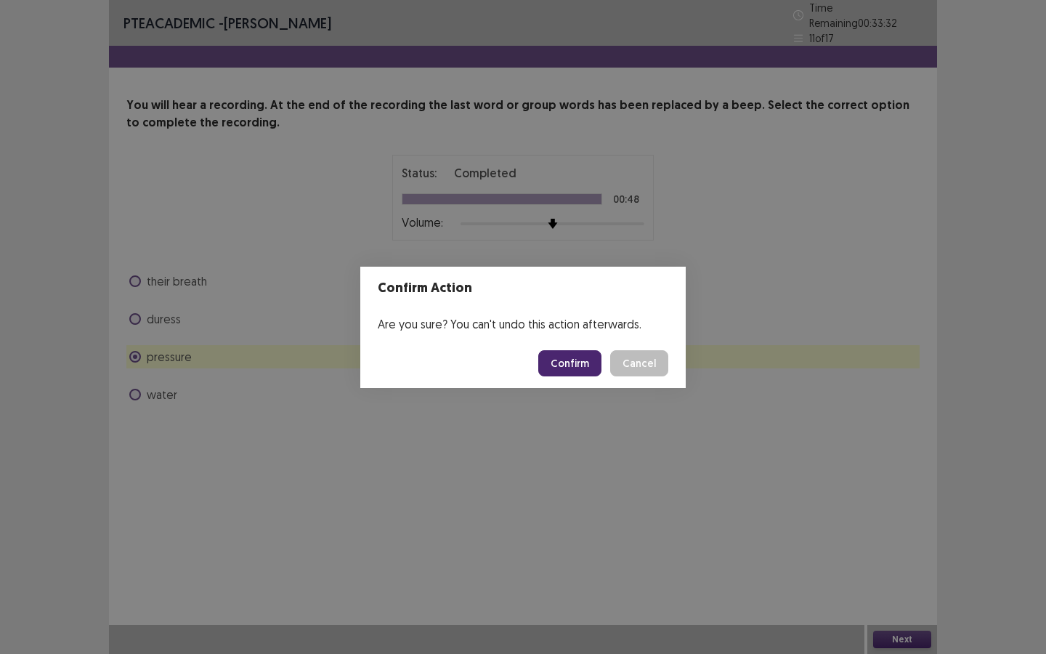
click at [567, 365] on button "Confirm" at bounding box center [569, 363] width 63 height 26
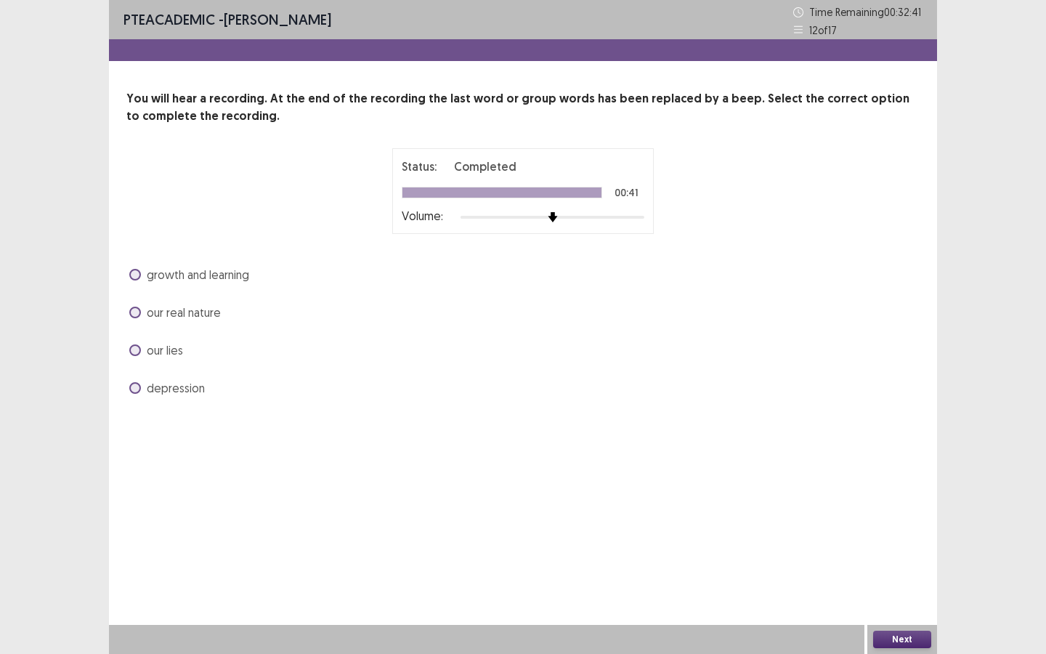
click at [176, 349] on span "our lies" at bounding box center [165, 349] width 36 height 17
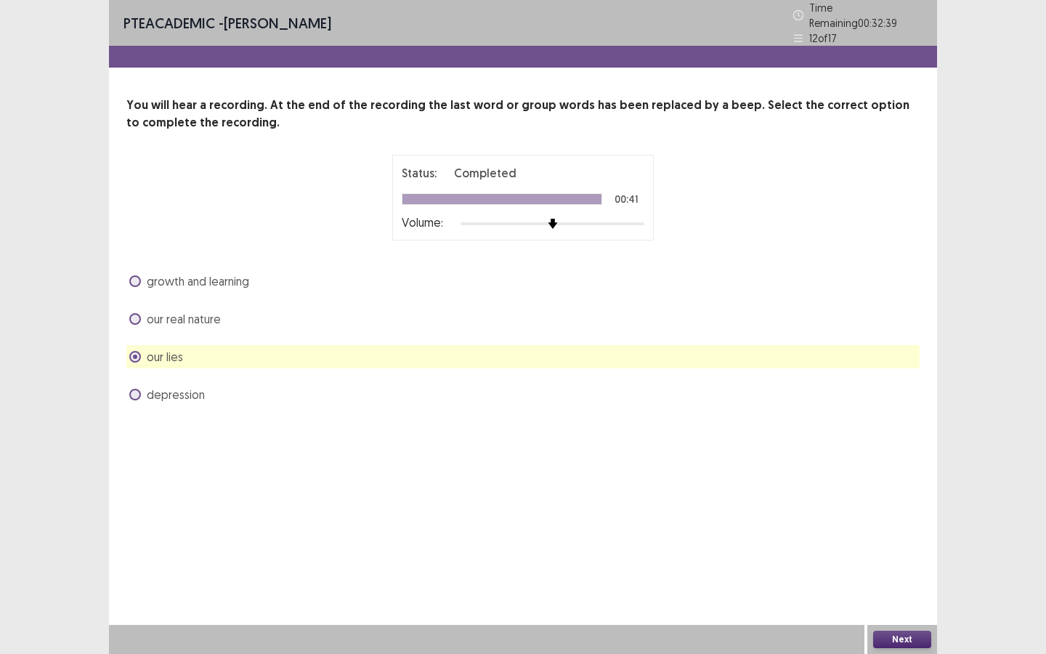
click at [893, 636] on button "Next" at bounding box center [902, 638] width 58 height 17
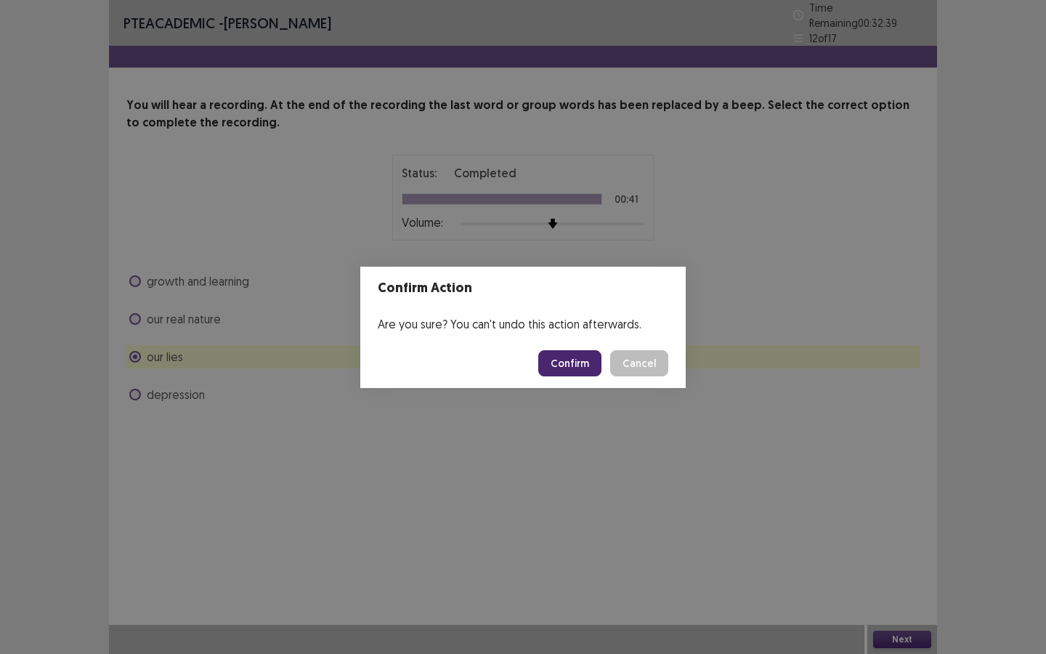
click at [572, 363] on button "Confirm" at bounding box center [569, 363] width 63 height 26
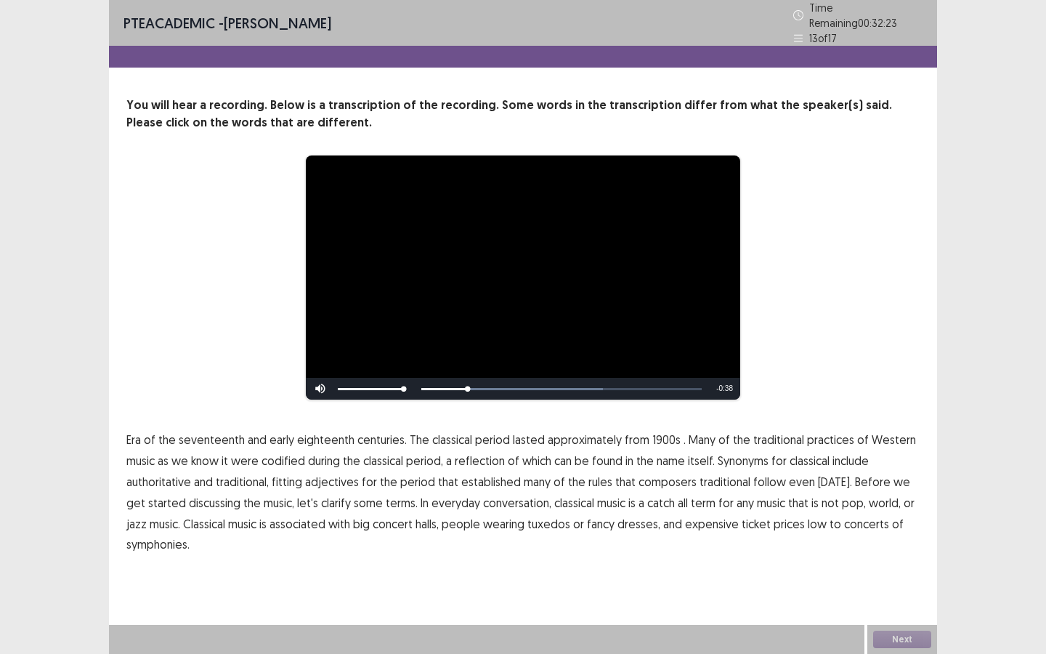
click at [658, 434] on span "1900s" at bounding box center [666, 439] width 28 height 17
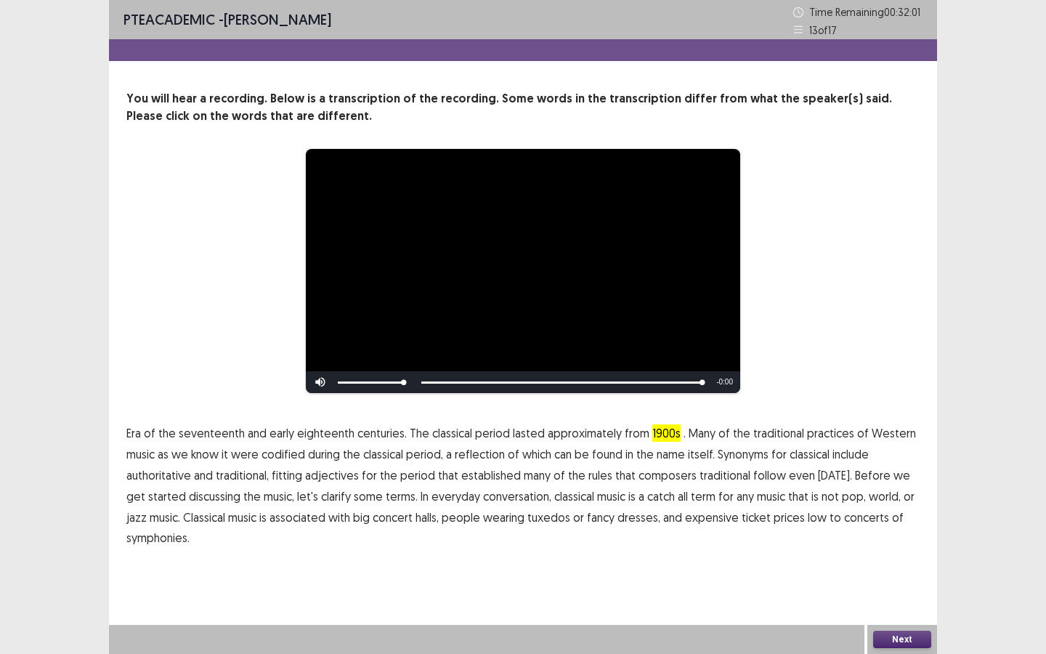
click at [808, 519] on span "low" at bounding box center [817, 516] width 19 height 17
click at [888, 636] on button "Next" at bounding box center [902, 638] width 58 height 17
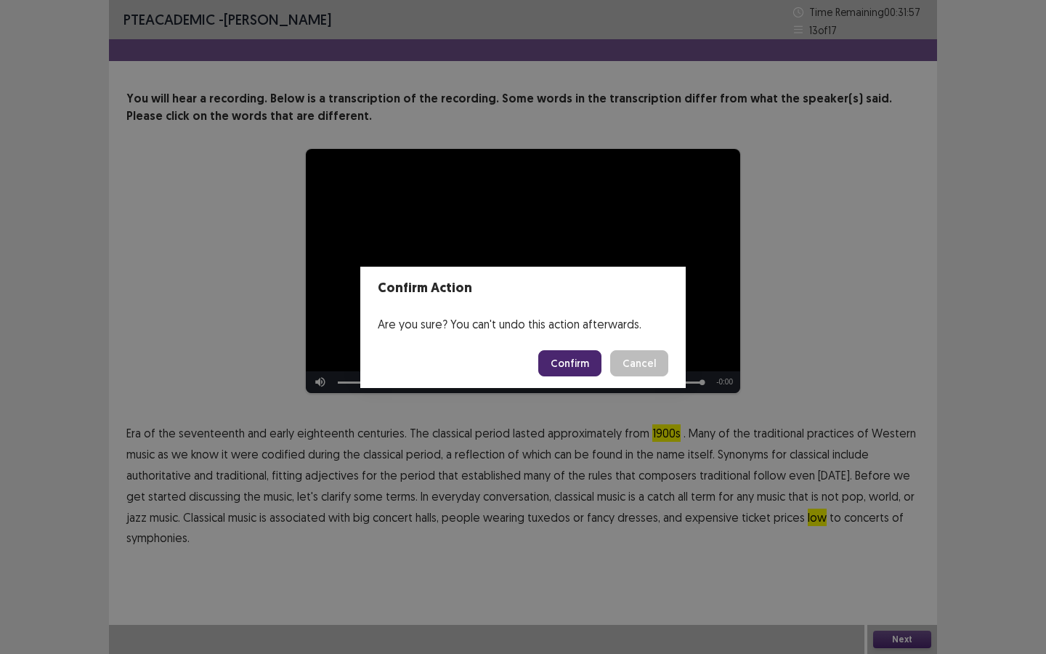
click at [566, 359] on button "Confirm" at bounding box center [569, 363] width 63 height 26
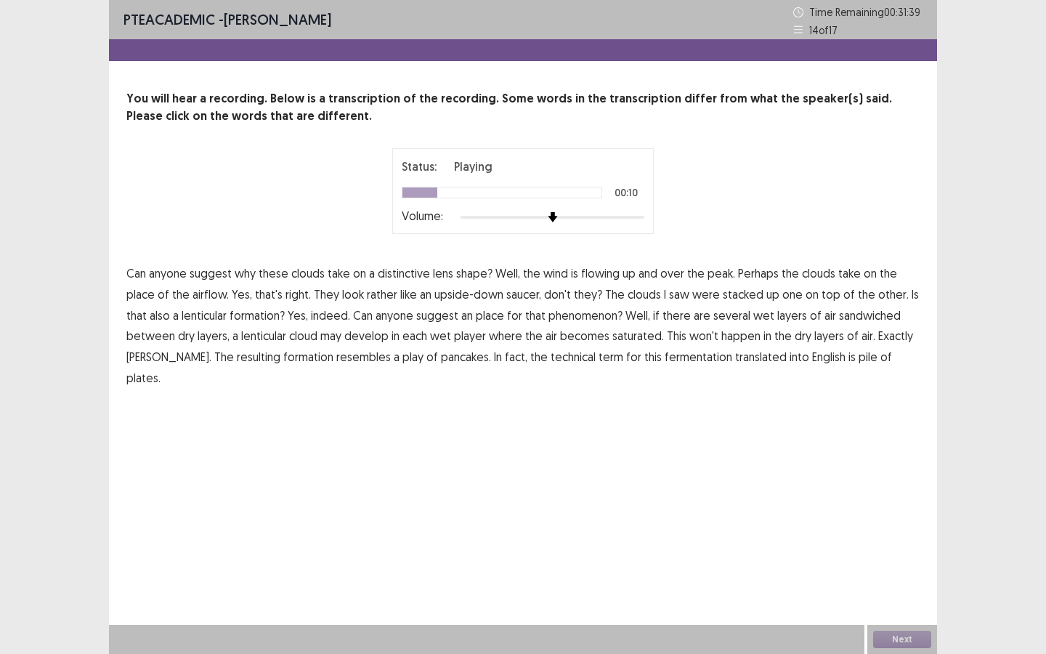
click at [145, 295] on span "place" at bounding box center [140, 293] width 28 height 17
click at [487, 317] on span "place" at bounding box center [490, 315] width 28 height 17
click at [469, 335] on span "player" at bounding box center [470, 335] width 32 height 17
click at [402, 357] on span "play" at bounding box center [412, 356] width 21 height 17
click at [665, 360] on span "fermentation" at bounding box center [699, 356] width 68 height 17
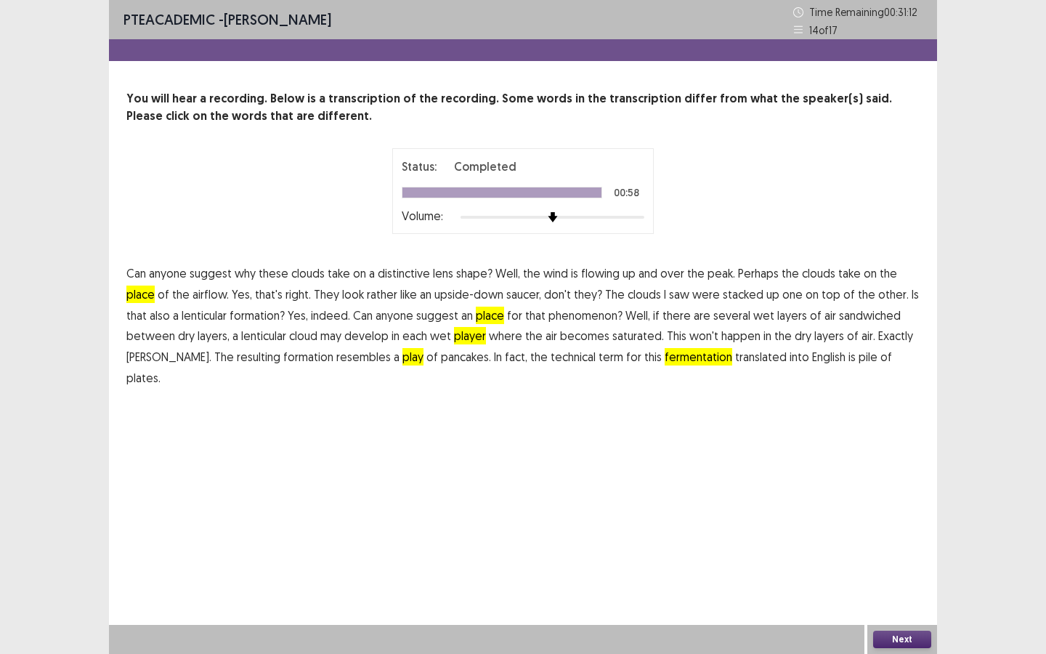
click at [893, 638] on button "Next" at bounding box center [902, 638] width 58 height 17
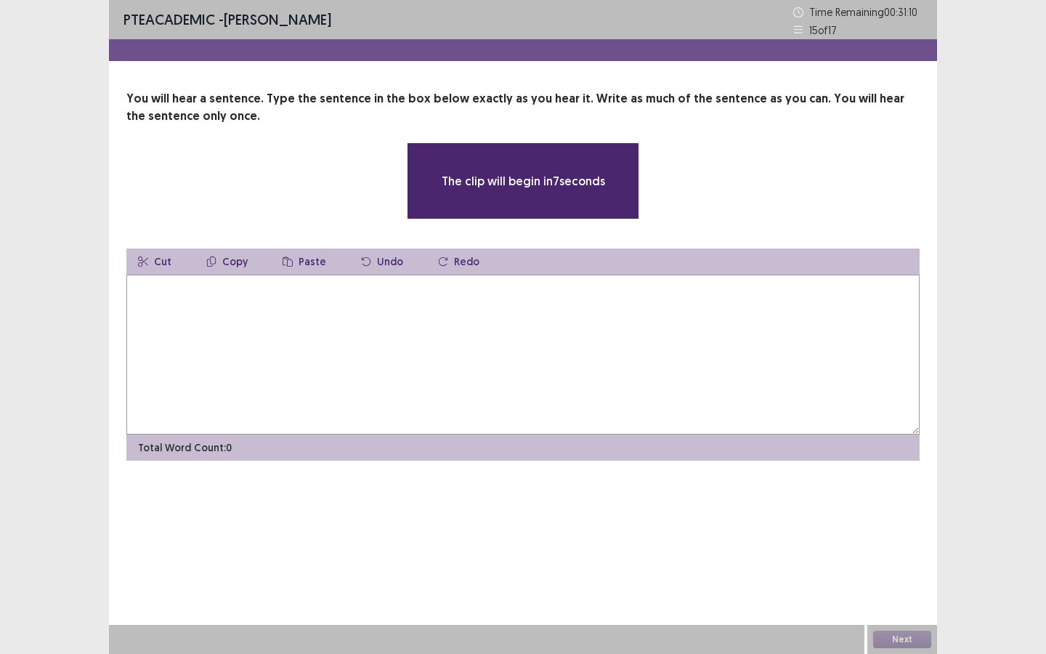
click at [264, 297] on textarea at bounding box center [522, 355] width 793 height 160
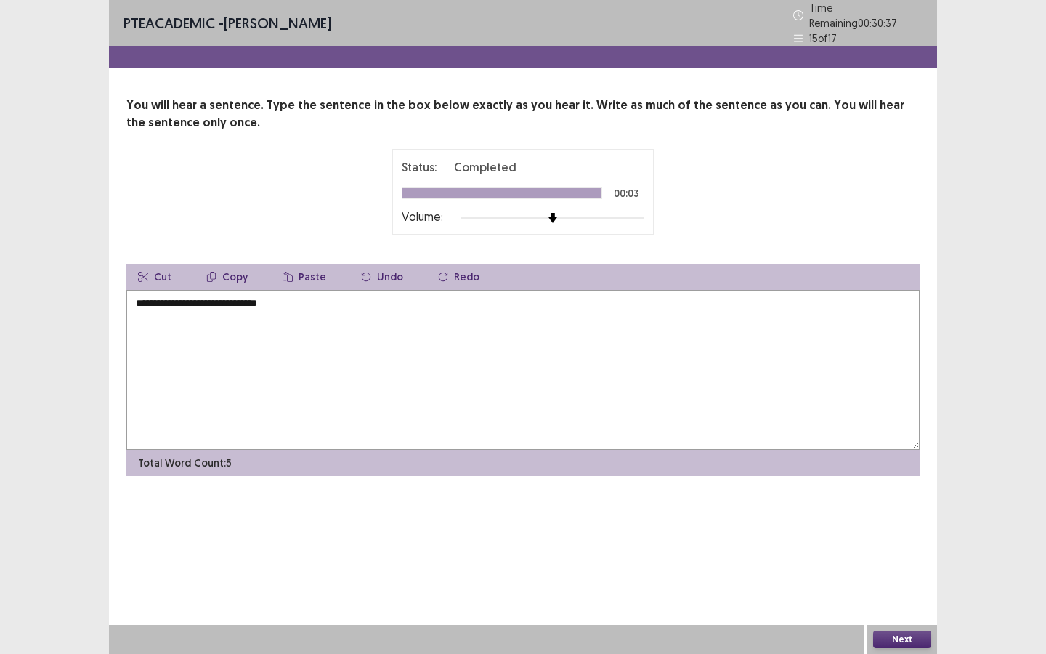
type textarea "**********"
click at [897, 634] on button "Next" at bounding box center [902, 638] width 58 height 17
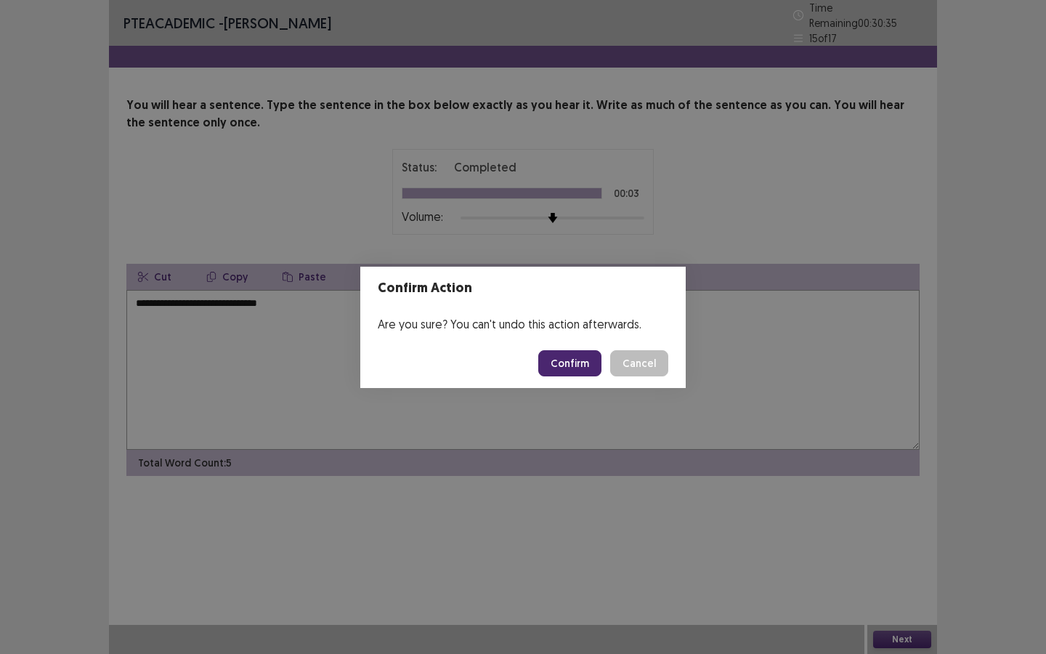
click at [567, 356] on button "Confirm" at bounding box center [569, 363] width 63 height 26
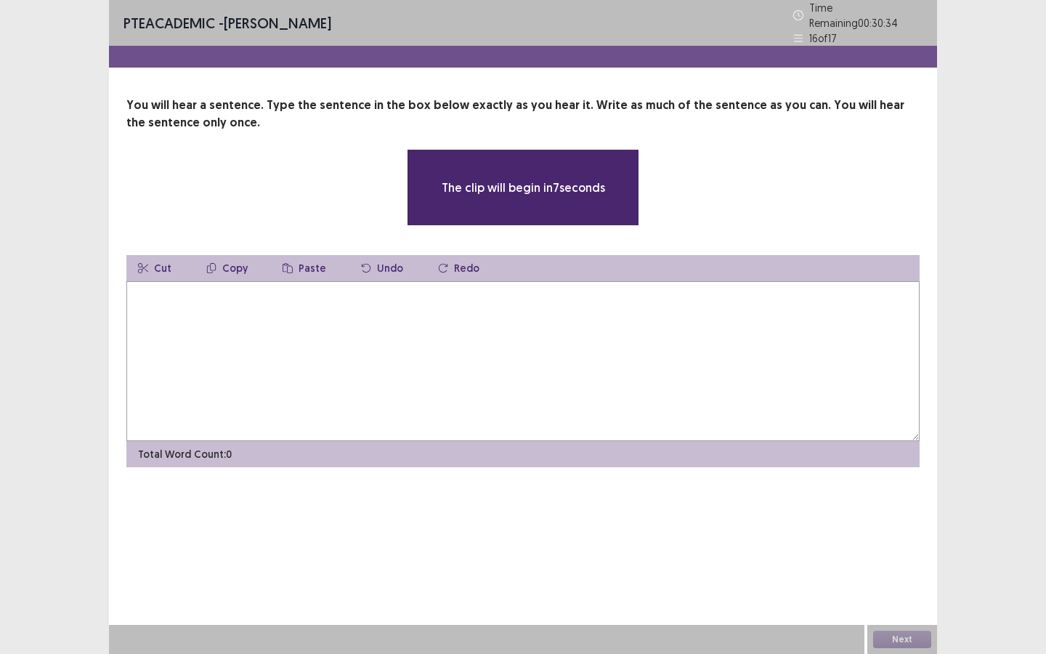
click at [317, 304] on textarea at bounding box center [522, 361] width 793 height 160
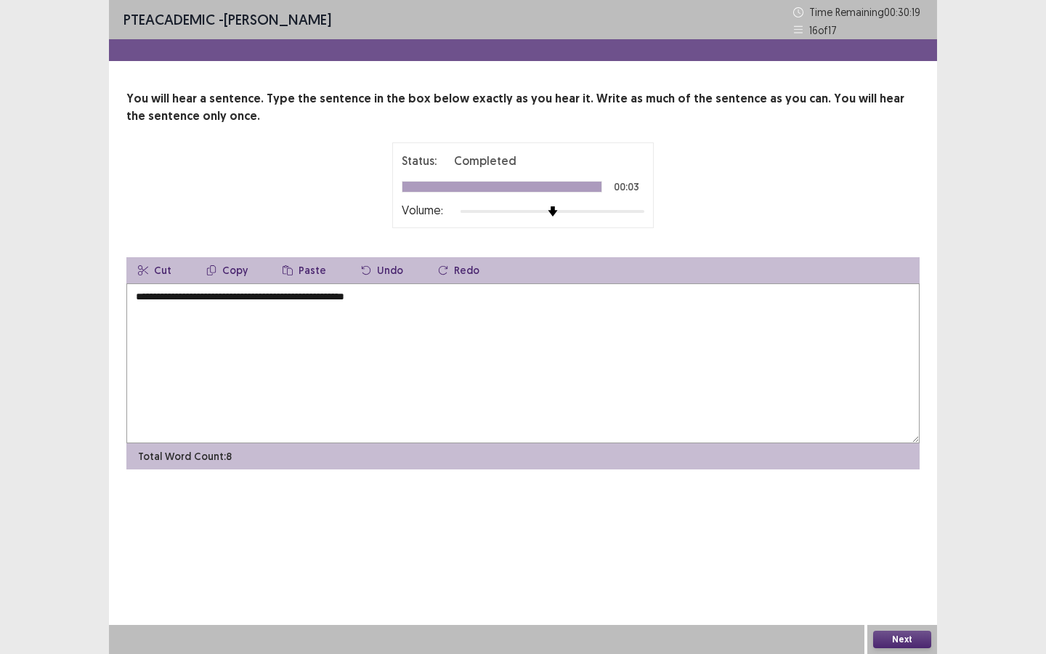
click at [170, 296] on textarea "**********" at bounding box center [522, 363] width 793 height 160
click at [374, 299] on textarea "**********" at bounding box center [522, 363] width 793 height 160
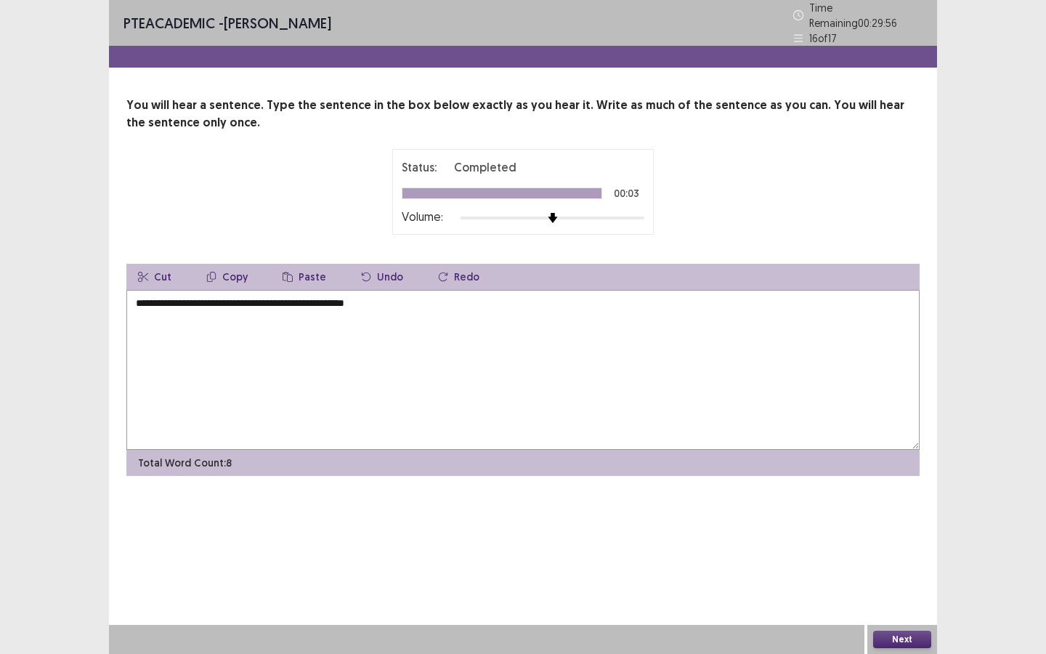
type textarea "**********"
click at [888, 636] on button "Next" at bounding box center [902, 638] width 58 height 17
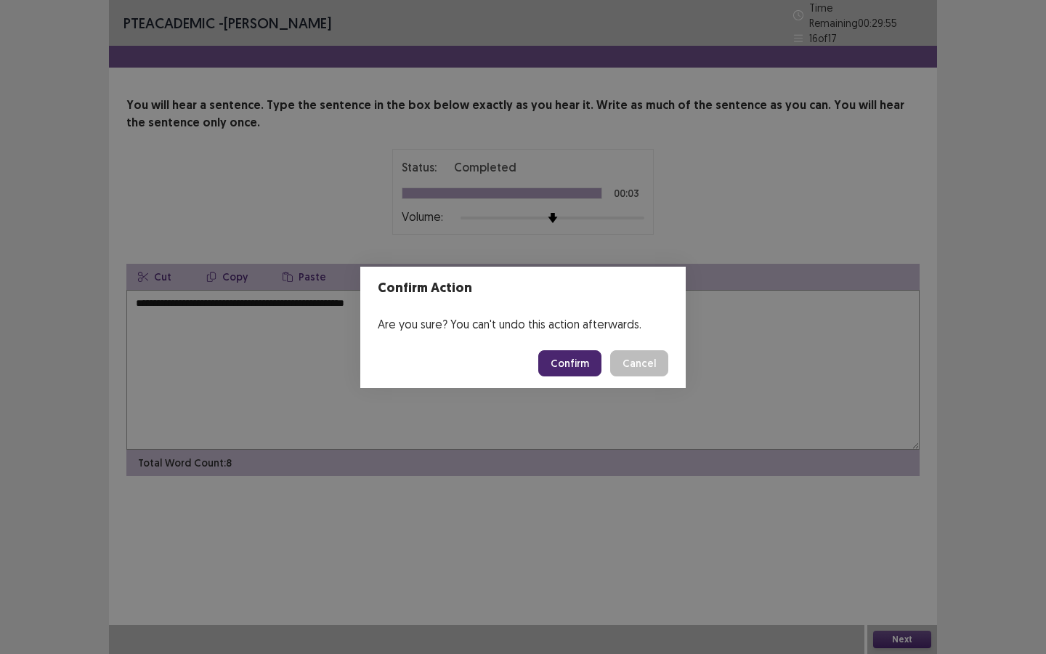
click at [565, 365] on button "Confirm" at bounding box center [569, 363] width 63 height 26
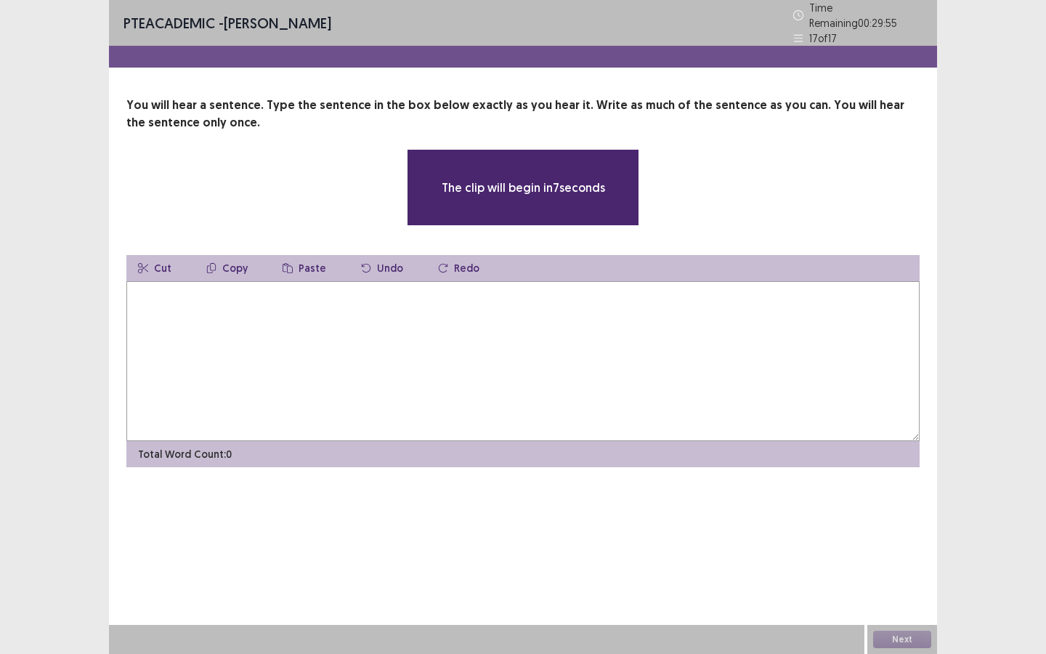
click at [328, 316] on textarea at bounding box center [522, 361] width 793 height 160
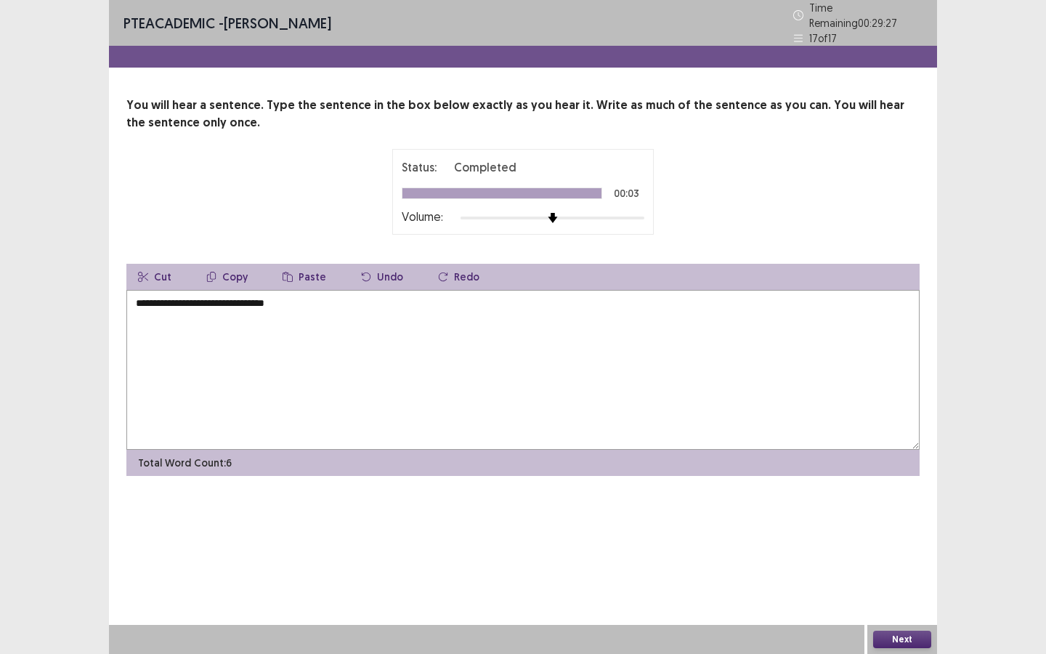
type textarea "**********"
click at [884, 636] on button "Next" at bounding box center [902, 638] width 58 height 17
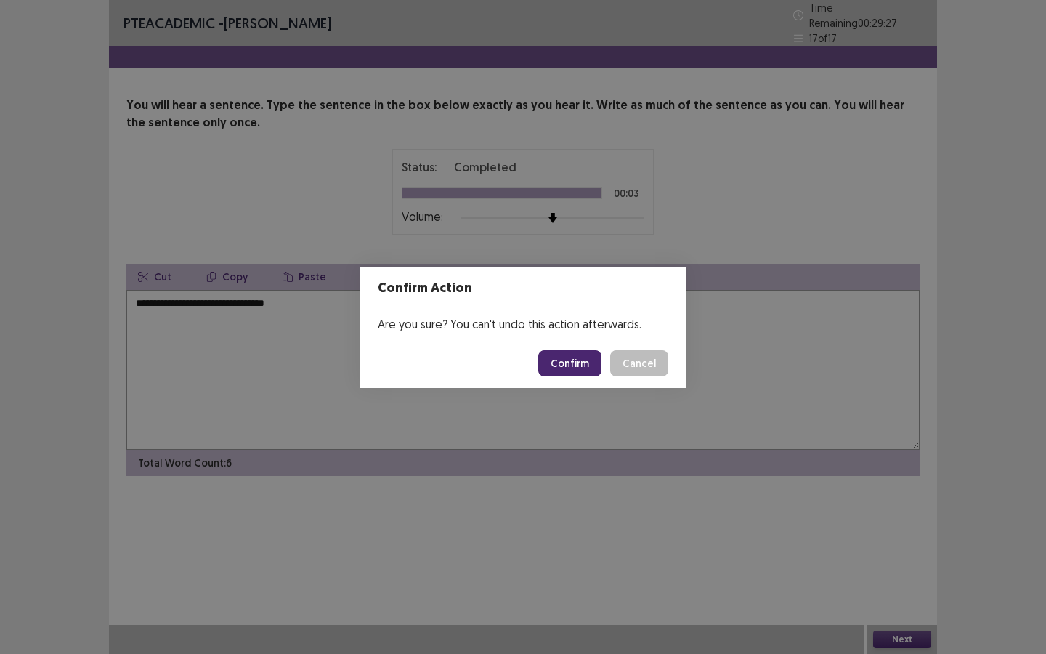
click at [566, 363] on button "Confirm" at bounding box center [569, 363] width 63 height 26
